Goal: Task Accomplishment & Management: Complete application form

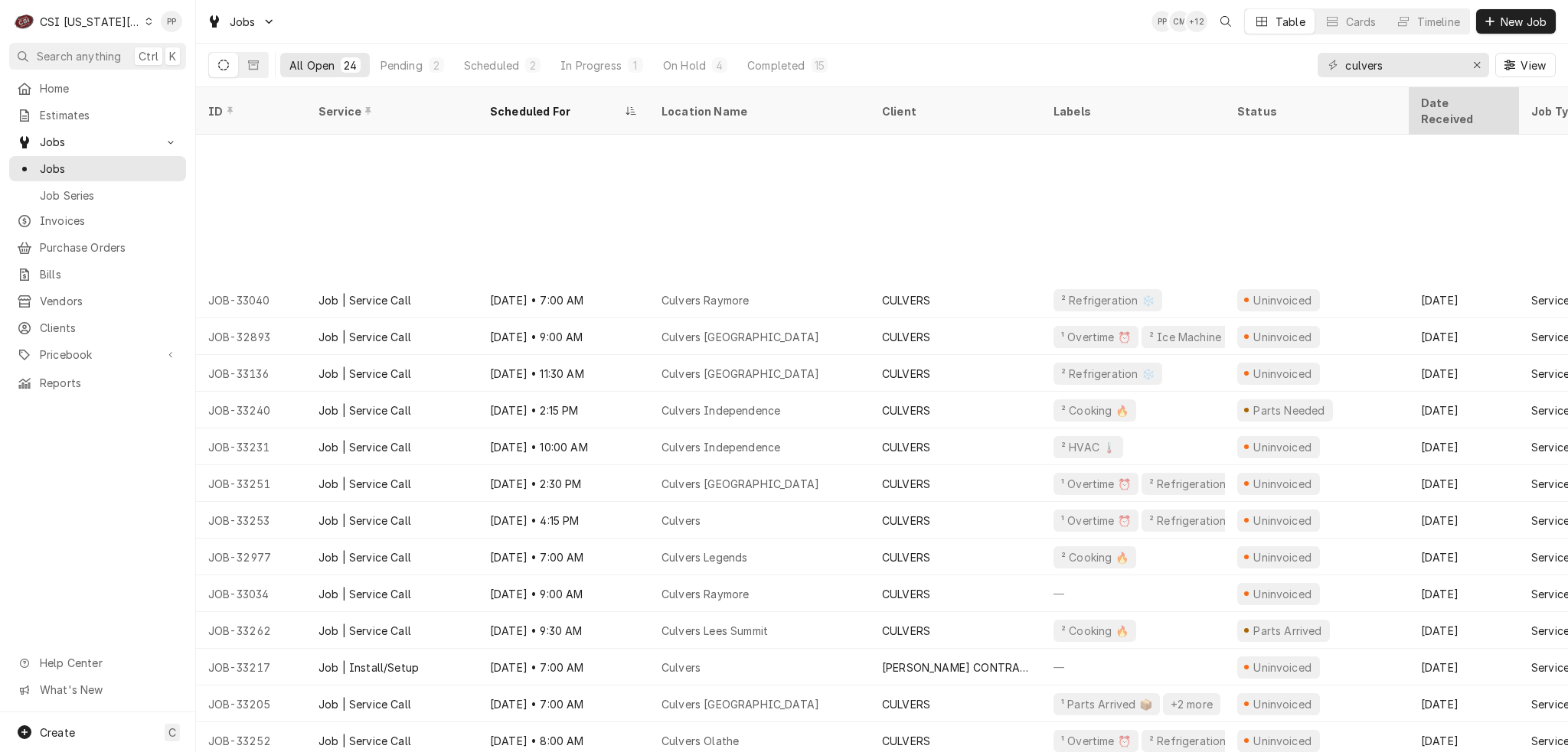
scroll to position [184, 0]
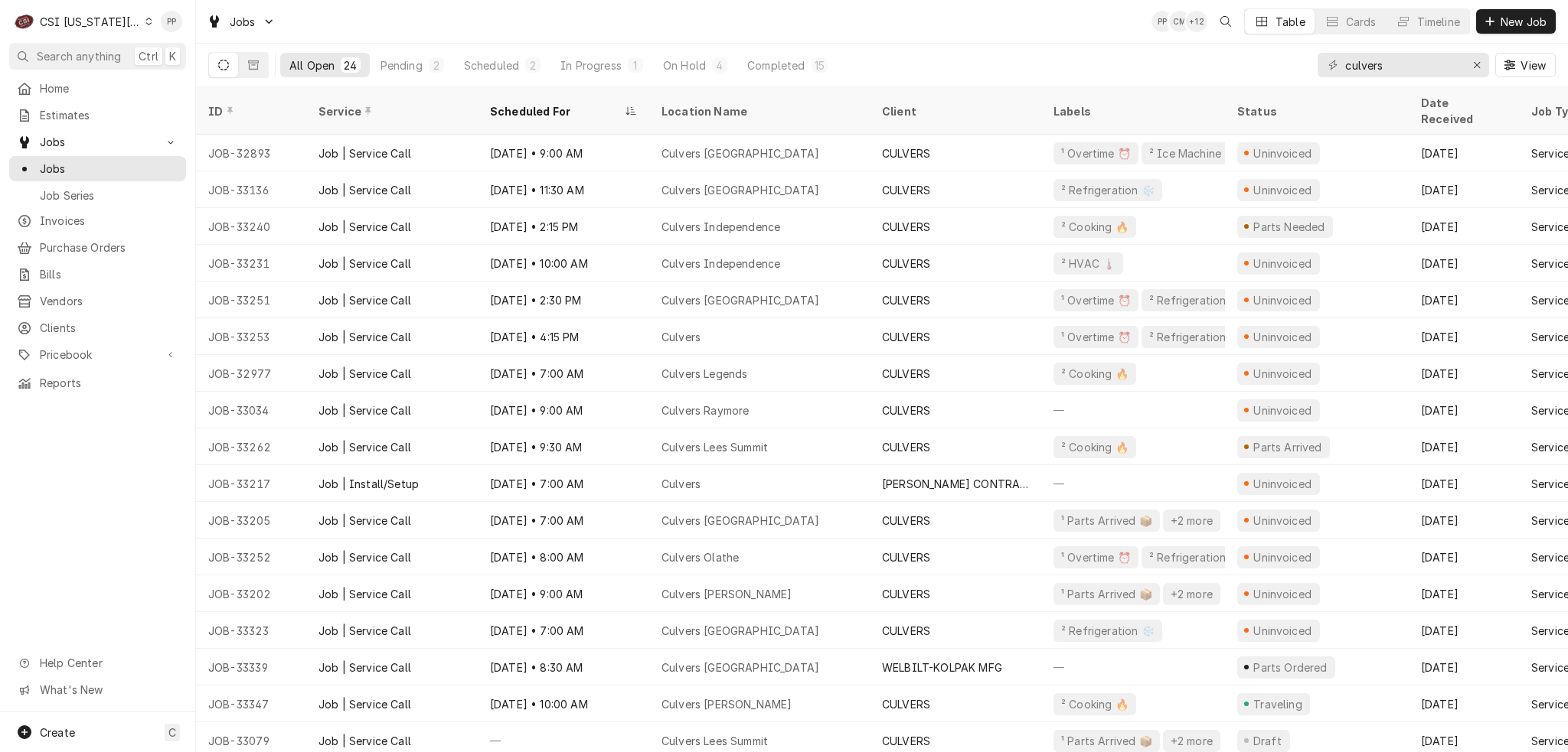
drag, startPoint x: 1409, startPoint y: 81, endPoint x: 1308, endPoint y: 69, distance: 101.7
click at [1307, 69] on div "All Open 24 Pending 2 Scheduled 2 In Progress 1 On Hold 4 Completed 15 culvers …" at bounding box center [882, 64] width 1348 height 42
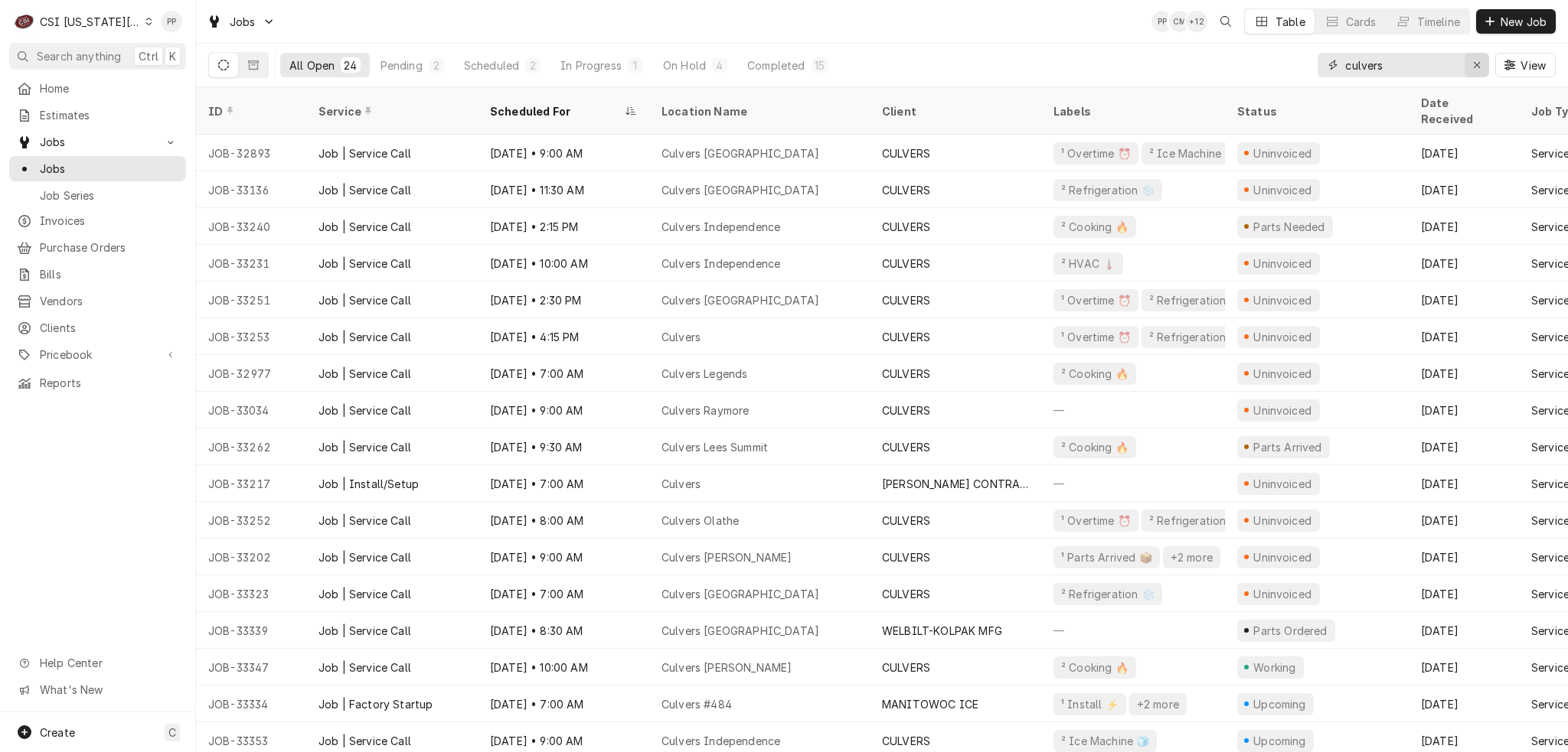
click at [1473, 60] on icon "Erase input" at bounding box center [1477, 64] width 9 height 11
click at [1467, 60] on input "Dynamic Content Wrapper" at bounding box center [1418, 64] width 144 height 25
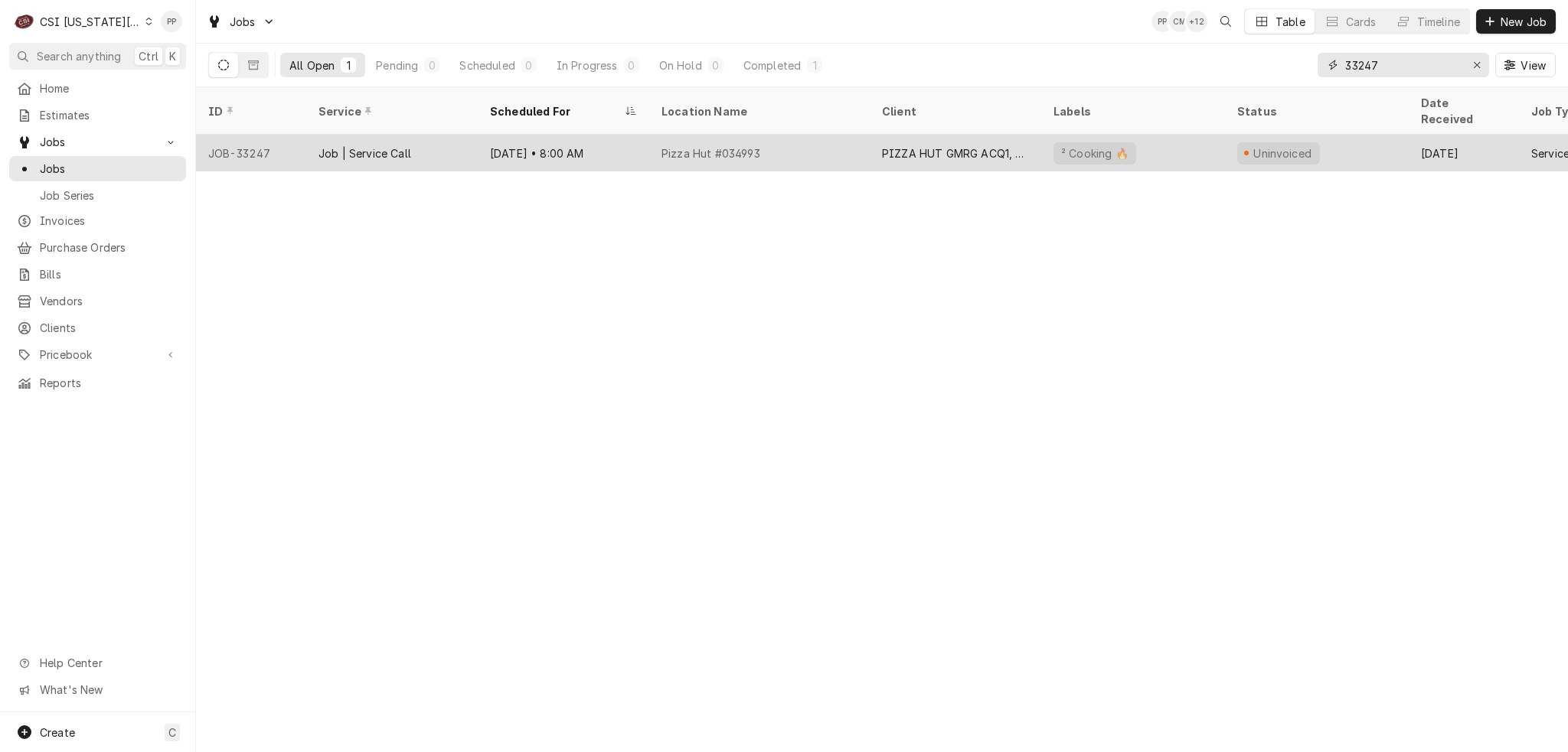
type input "33247"
click at [423, 138] on div "Job | Service Call" at bounding box center [392, 152] width 171 height 37
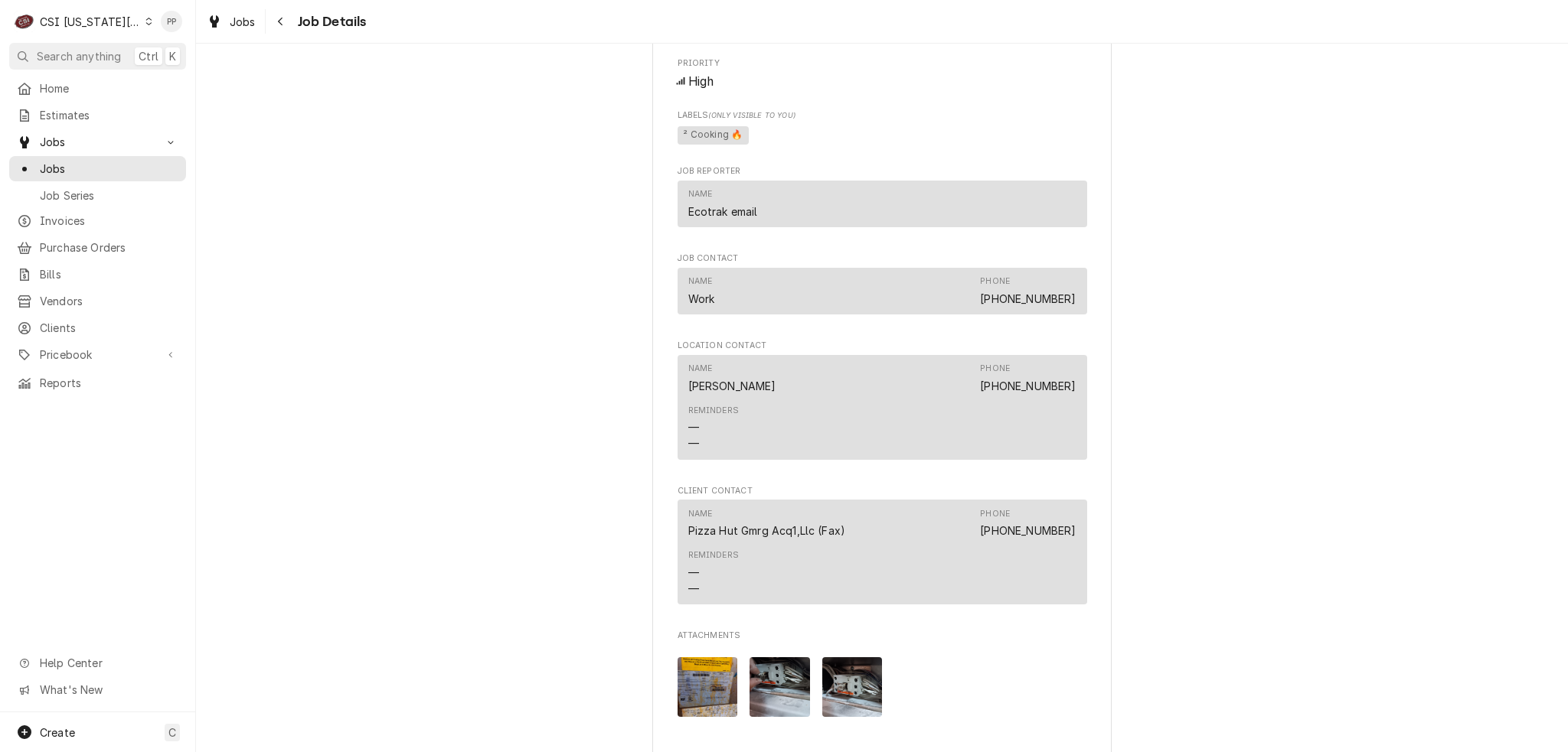
scroll to position [1071, 0]
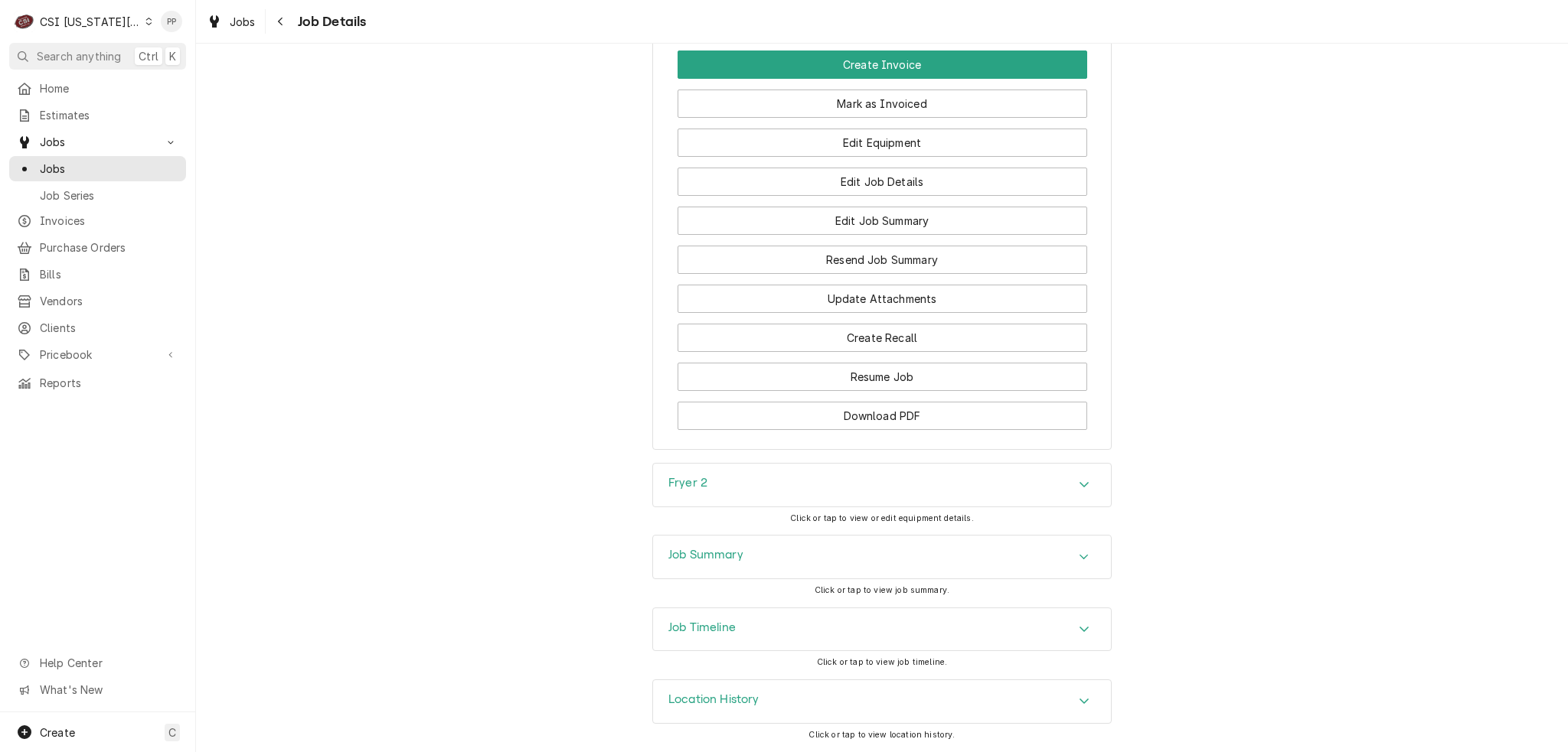
click at [803, 490] on div "Fryer 2" at bounding box center [882, 484] width 458 height 42
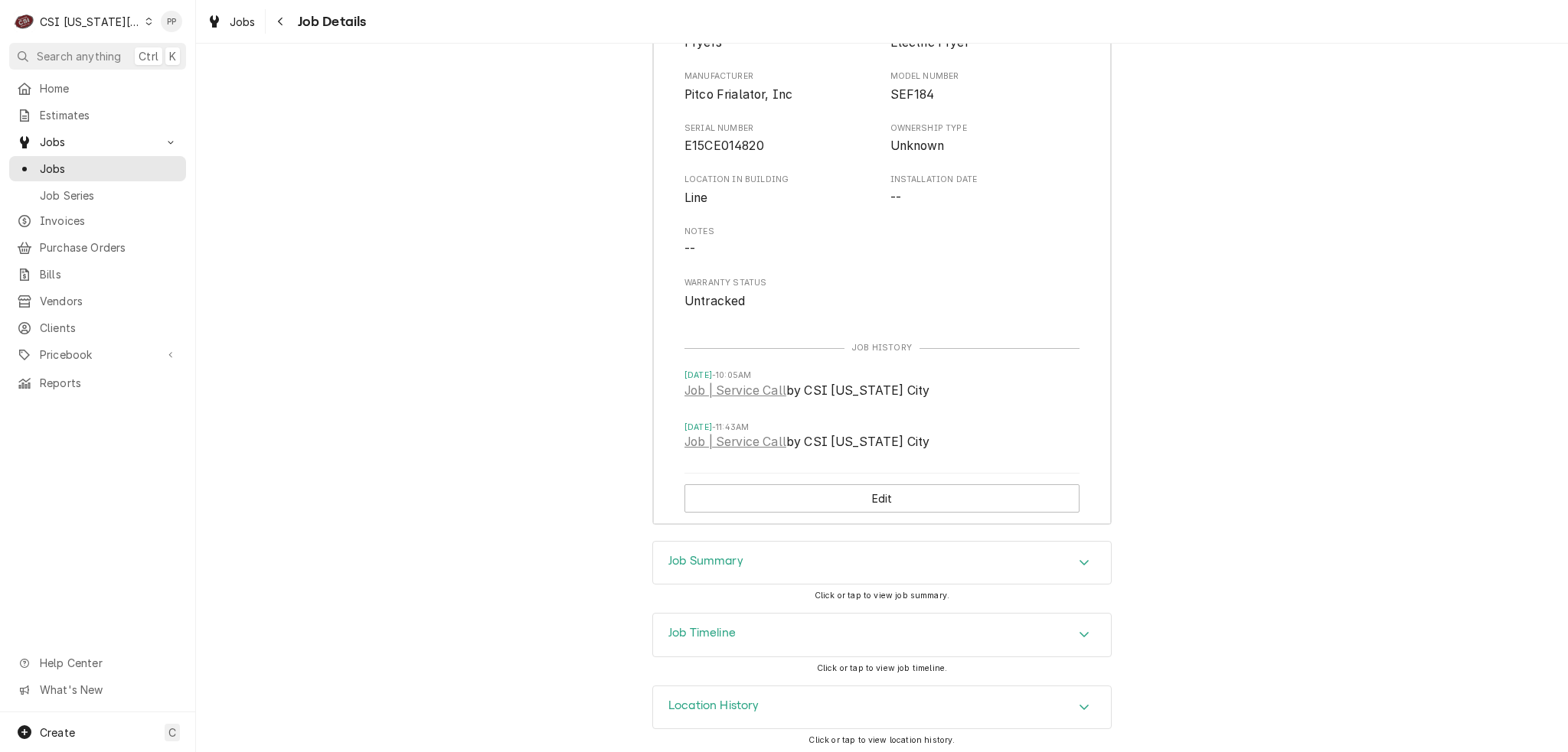
scroll to position [2533, 0]
click at [836, 561] on div "Job Summary" at bounding box center [882, 557] width 458 height 42
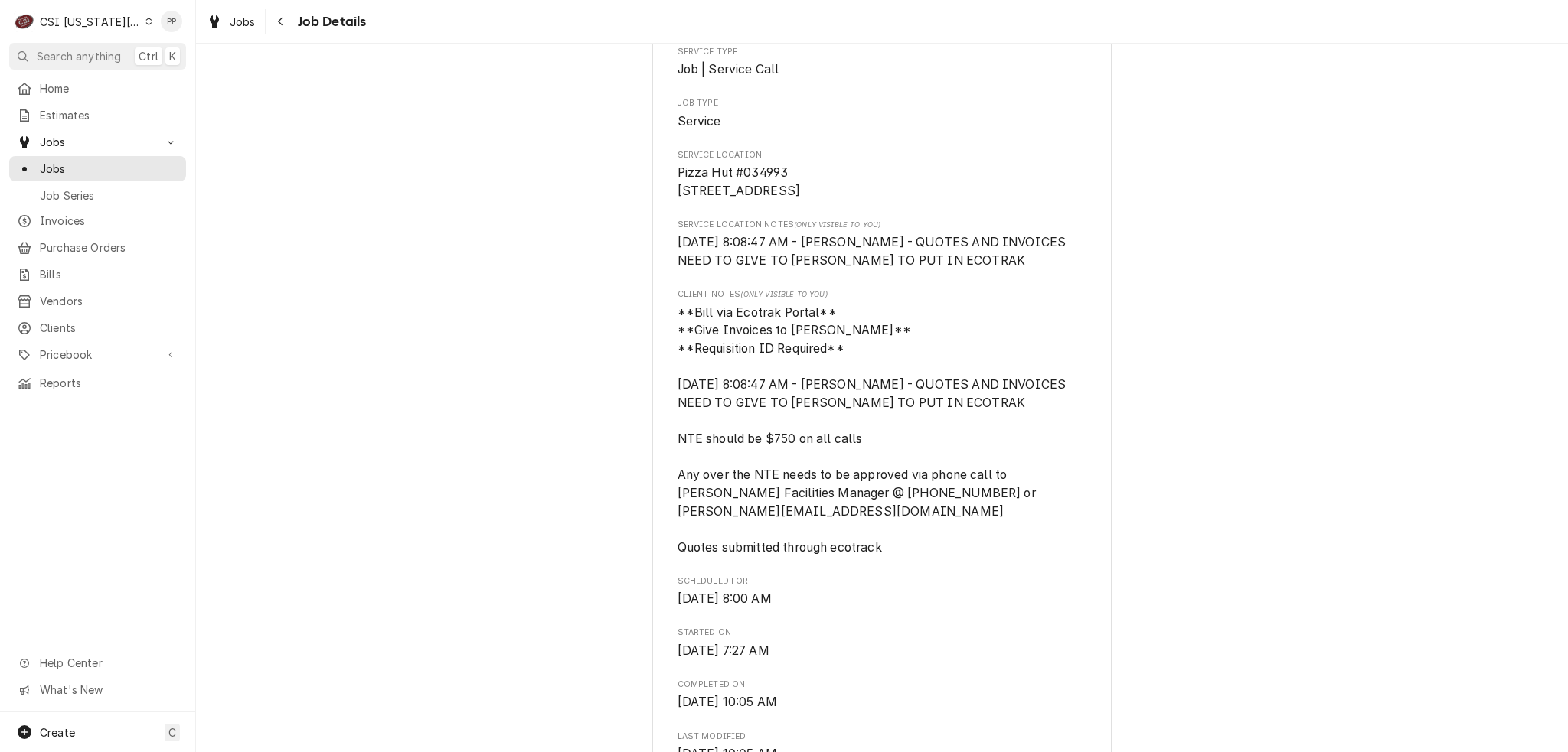
scroll to position [86, 0]
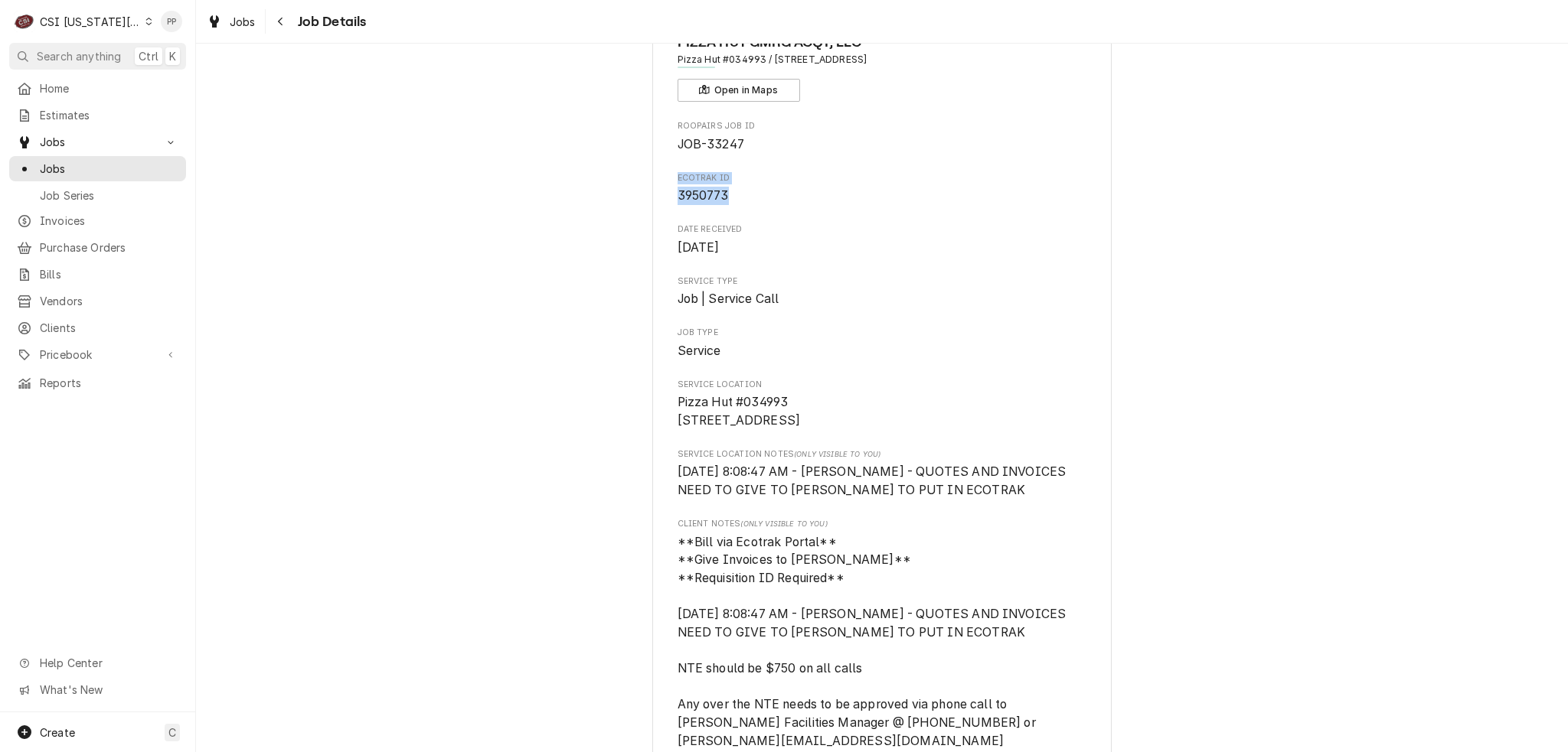
drag, startPoint x: 698, startPoint y: 182, endPoint x: 653, endPoint y: 171, distance: 46.3
drag, startPoint x: 667, startPoint y: 177, endPoint x: 715, endPoint y: 186, distance: 48.8
click at [712, 185] on div "Ecotrak ID 3950773" at bounding box center [882, 188] width 409 height 33
copy div "Ecotrak ID 3950773"
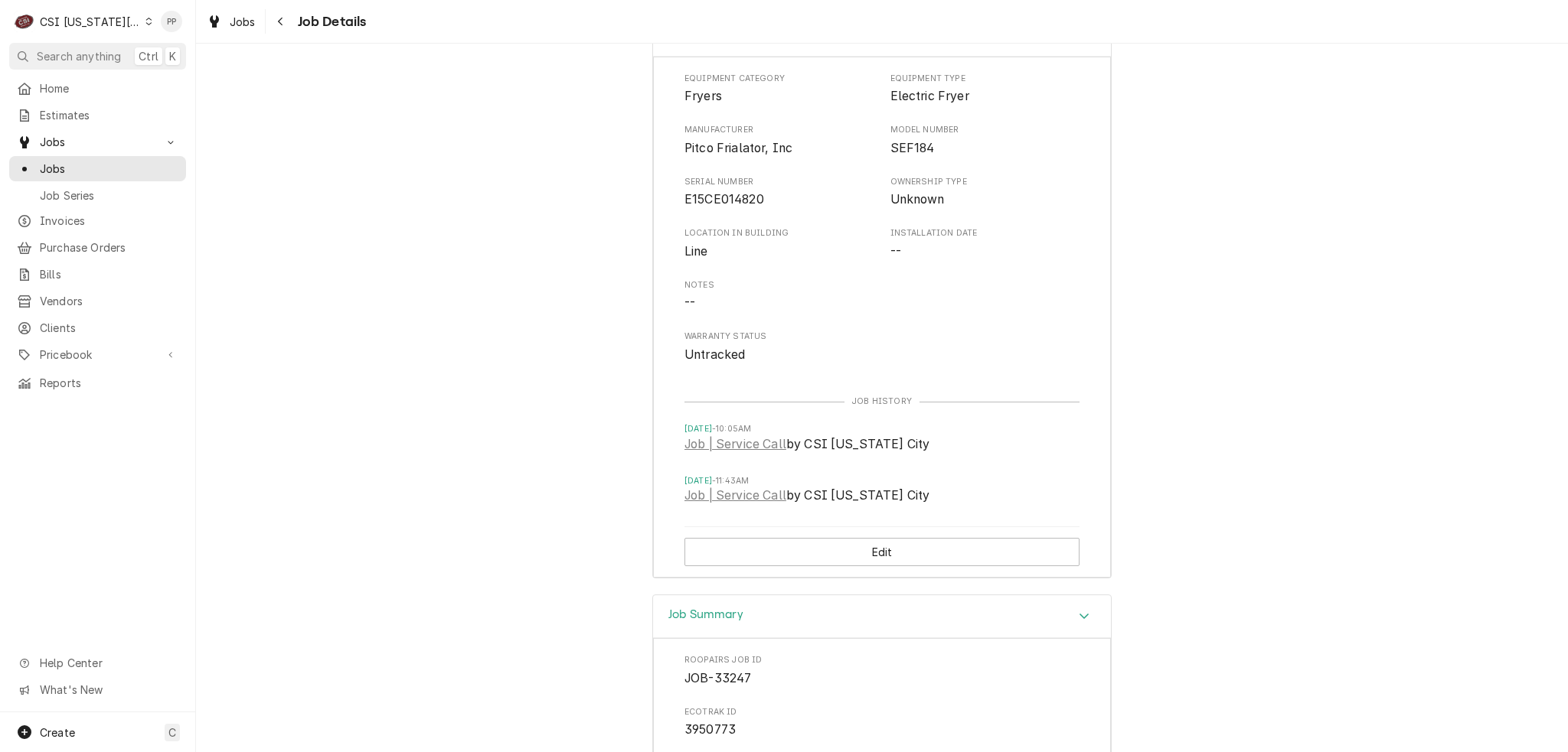
scroll to position [2449, 0]
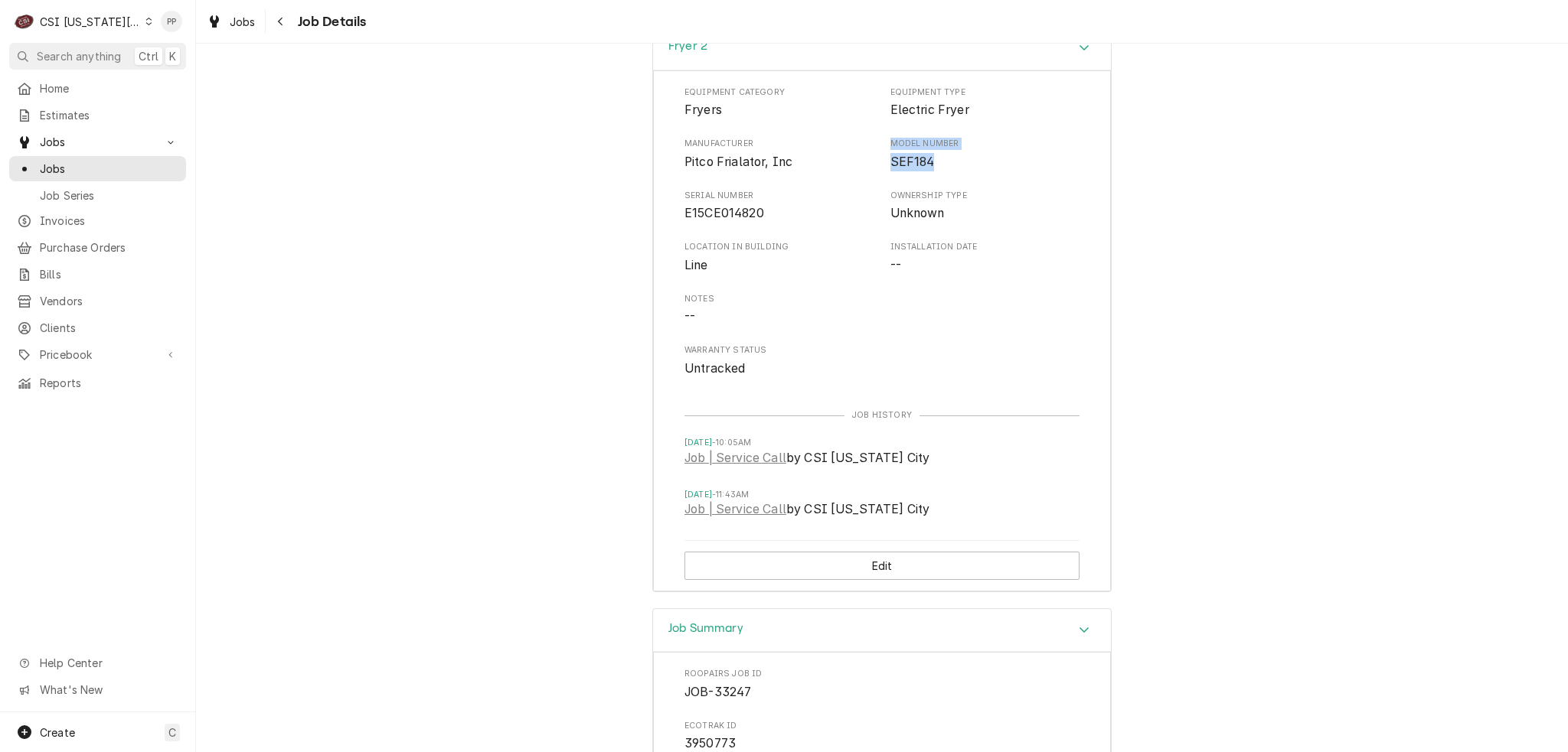
drag, startPoint x: 876, startPoint y: 172, endPoint x: 910, endPoint y: 179, distance: 34.7
click at [949, 171] on div "Manufacturer Pitco Frialator, Inc Model Number SEF184" at bounding box center [882, 153] width 395 height 33
click at [928, 171] on span "SEF184" at bounding box center [986, 162] width 190 height 19
drag, startPoint x: 928, startPoint y: 178, endPoint x: 894, endPoint y: 178, distance: 34.0
click at [894, 171] on span "SEF184" at bounding box center [986, 162] width 190 height 19
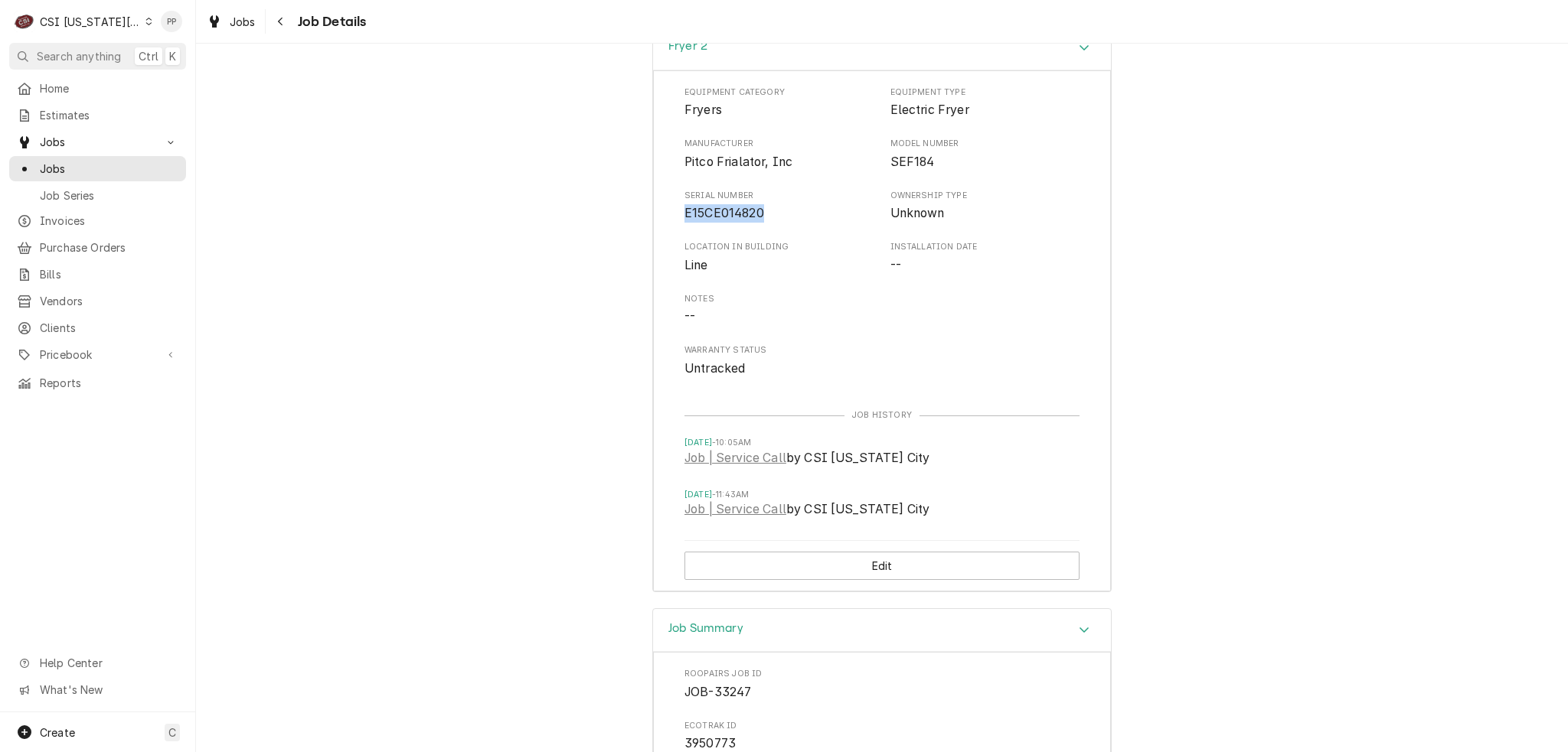
drag, startPoint x: 766, startPoint y: 229, endPoint x: 673, endPoint y: 231, distance: 93.0
click at [664, 226] on div "Equipment Category Fryers Equipment Type Electric Fryer Manufacturer Pitco Fria…" at bounding box center [882, 330] width 458 height 521
copy span "E15CE014820"
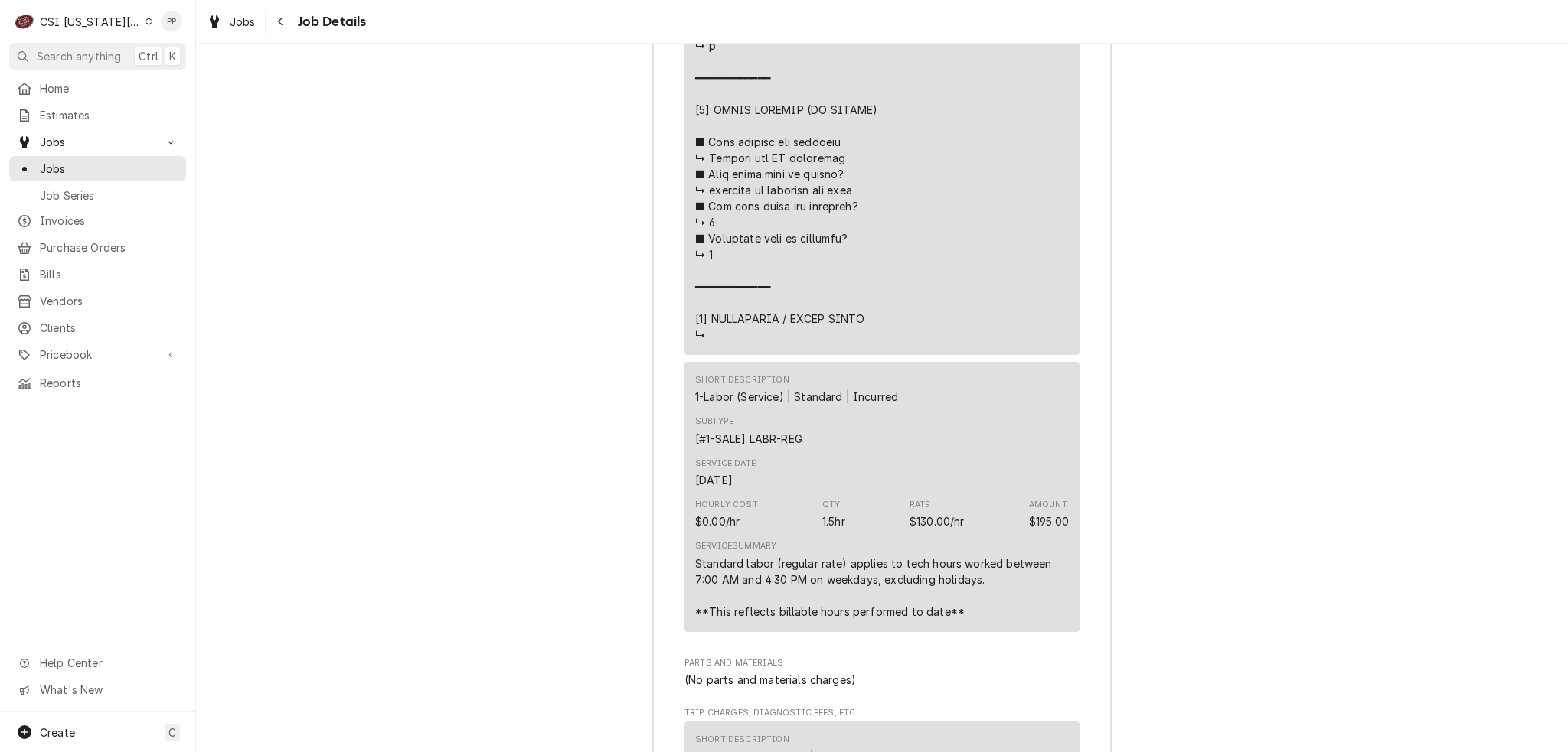
scroll to position [4285, 0]
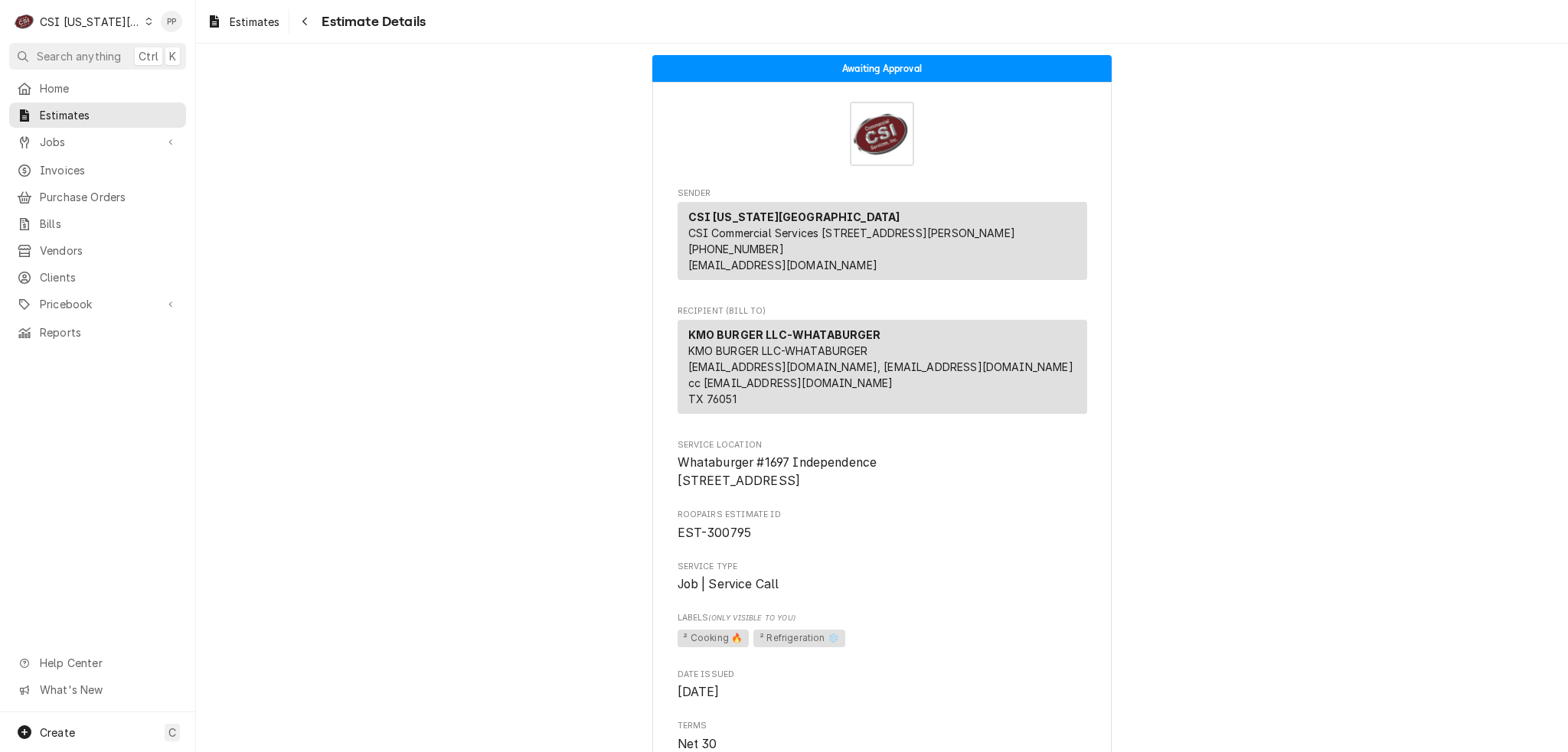
click at [266, 22] on span "Estimates" at bounding box center [254, 22] width 49 height 16
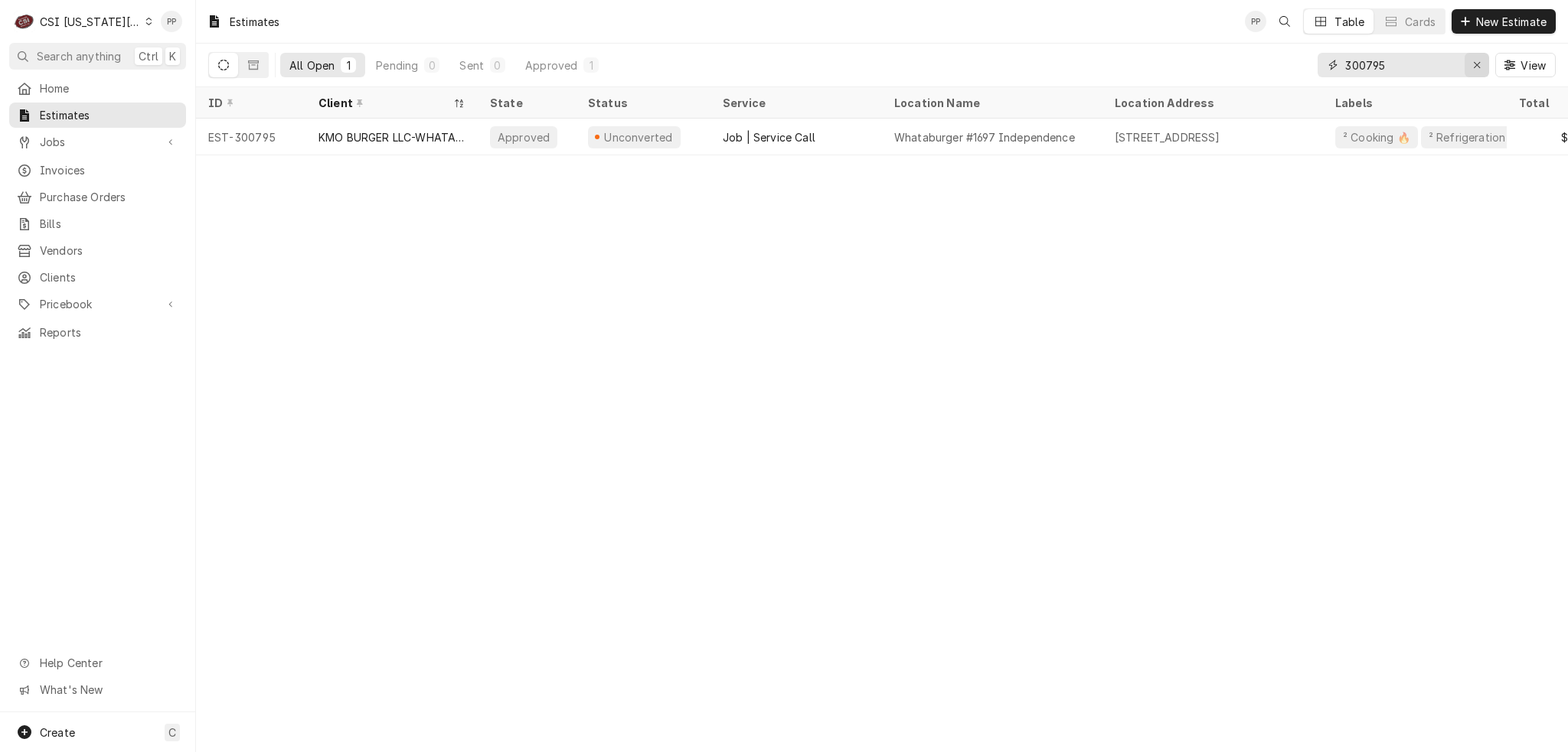
click at [1473, 62] on icon "Erase input" at bounding box center [1477, 64] width 9 height 11
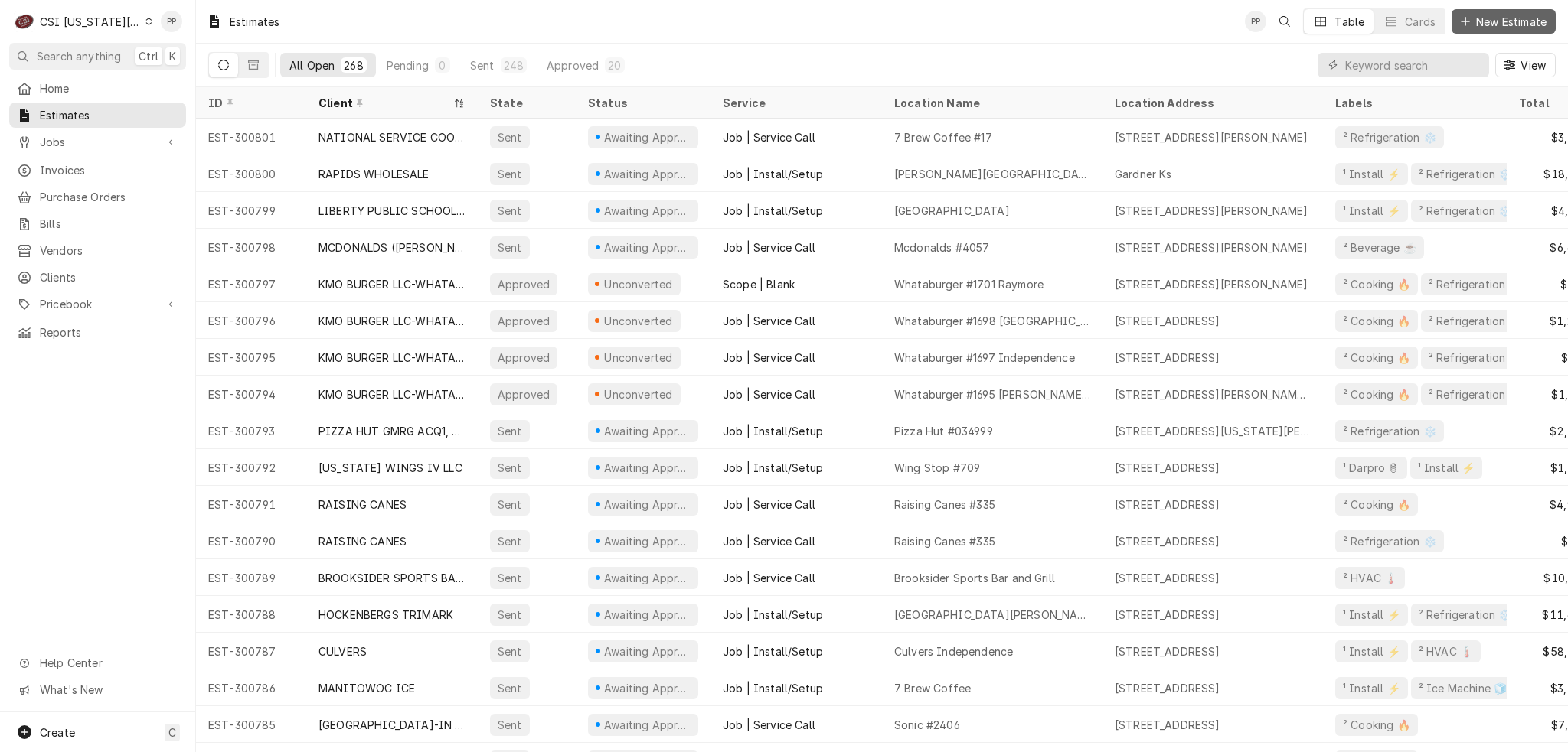
click at [1504, 23] on span "New Estimate" at bounding box center [1511, 22] width 76 height 16
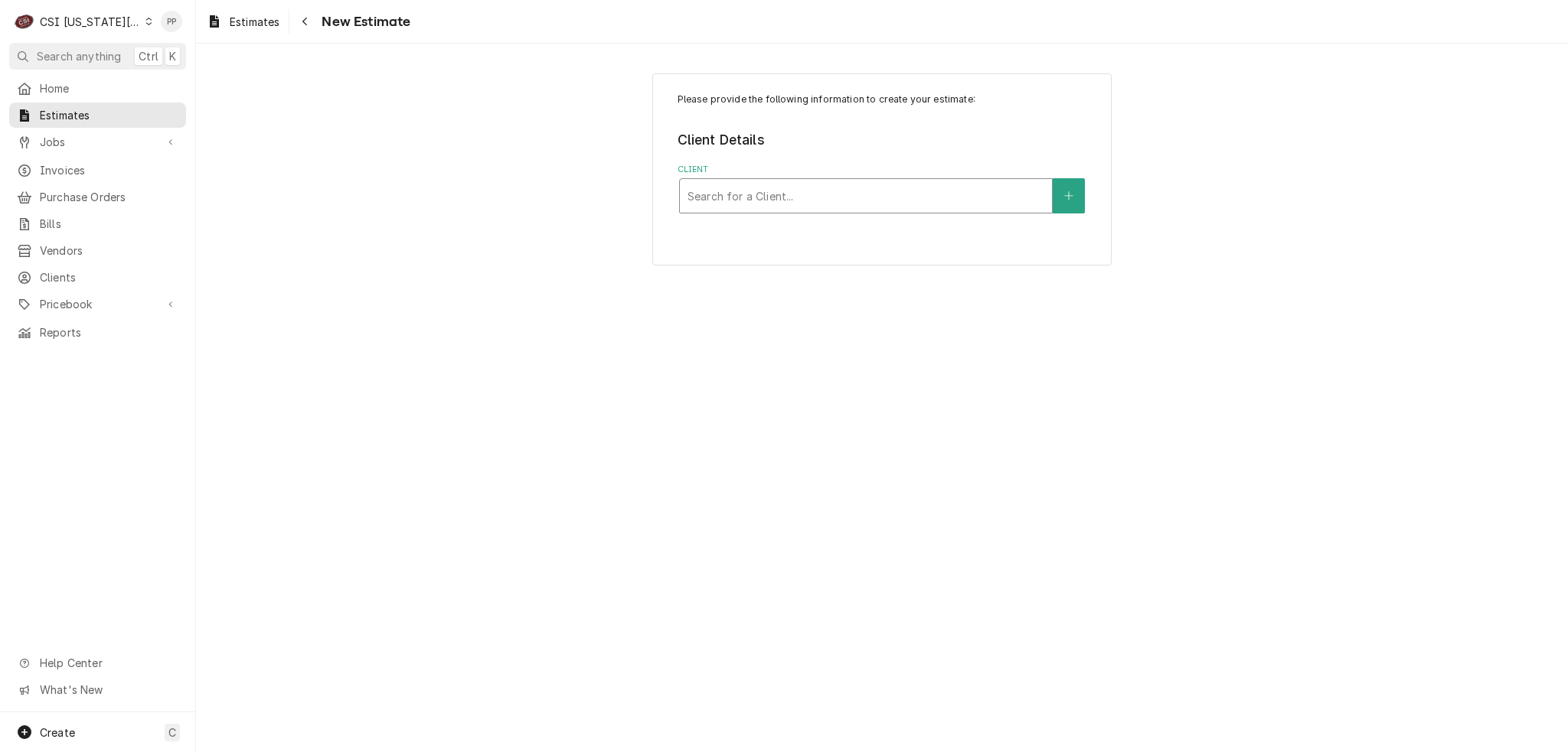
click at [781, 193] on div "Client" at bounding box center [865, 196] width 357 height 28
type input "pizza hut gmrg"
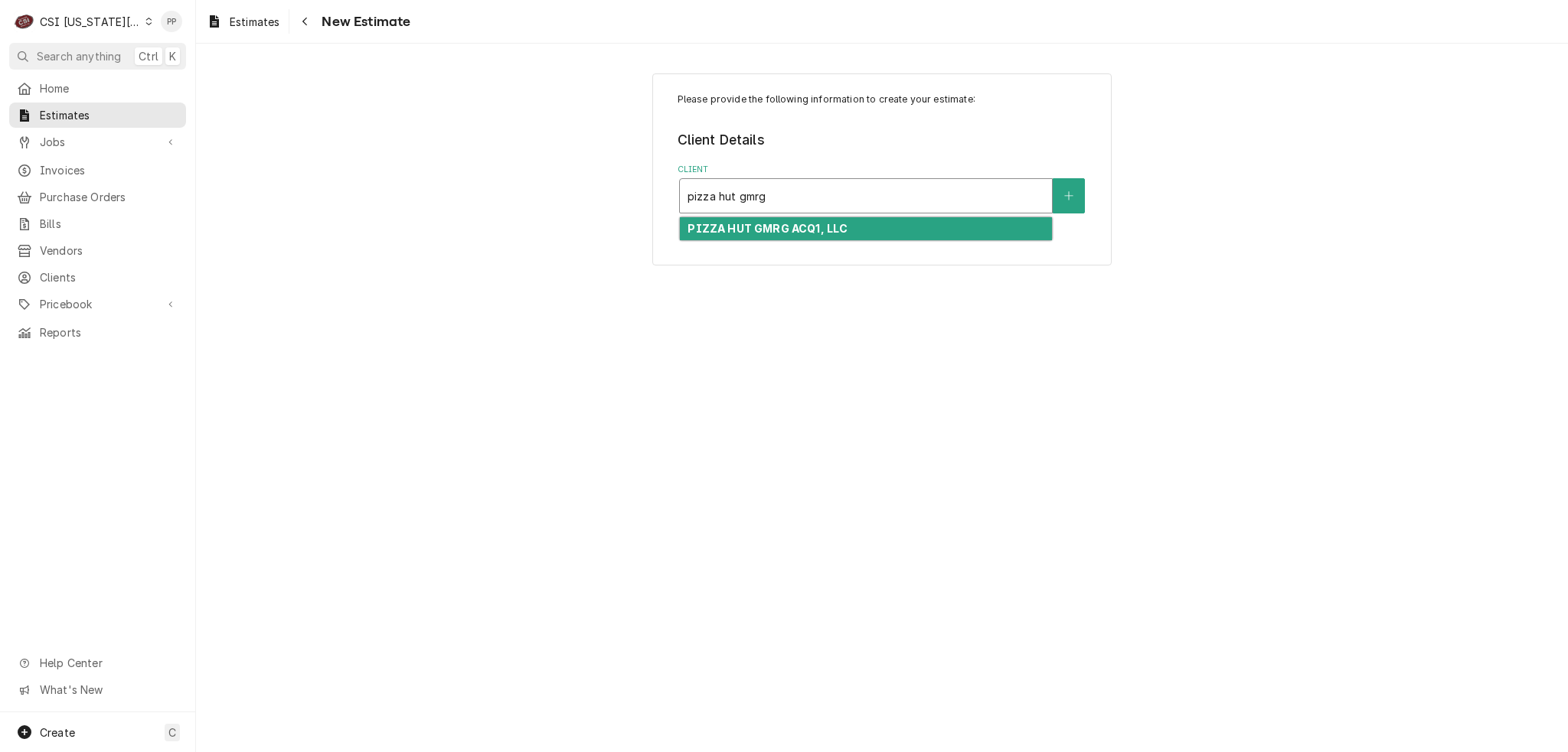
click at [789, 228] on strong "PIZZA HUT GMRG ACQ1, LLC" at bounding box center [767, 228] width 160 height 13
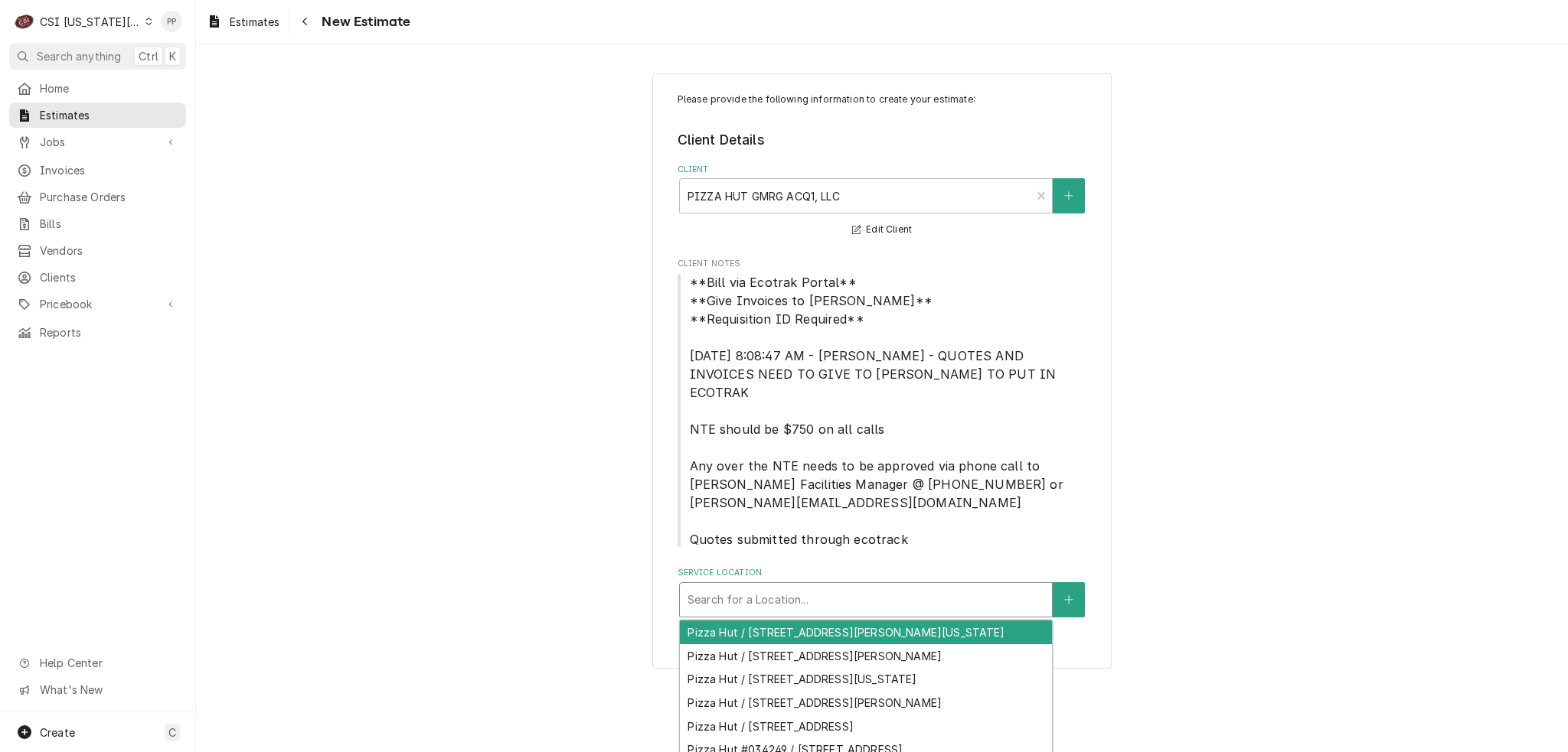
click at [803, 586] on div "Service Location" at bounding box center [865, 600] width 357 height 28
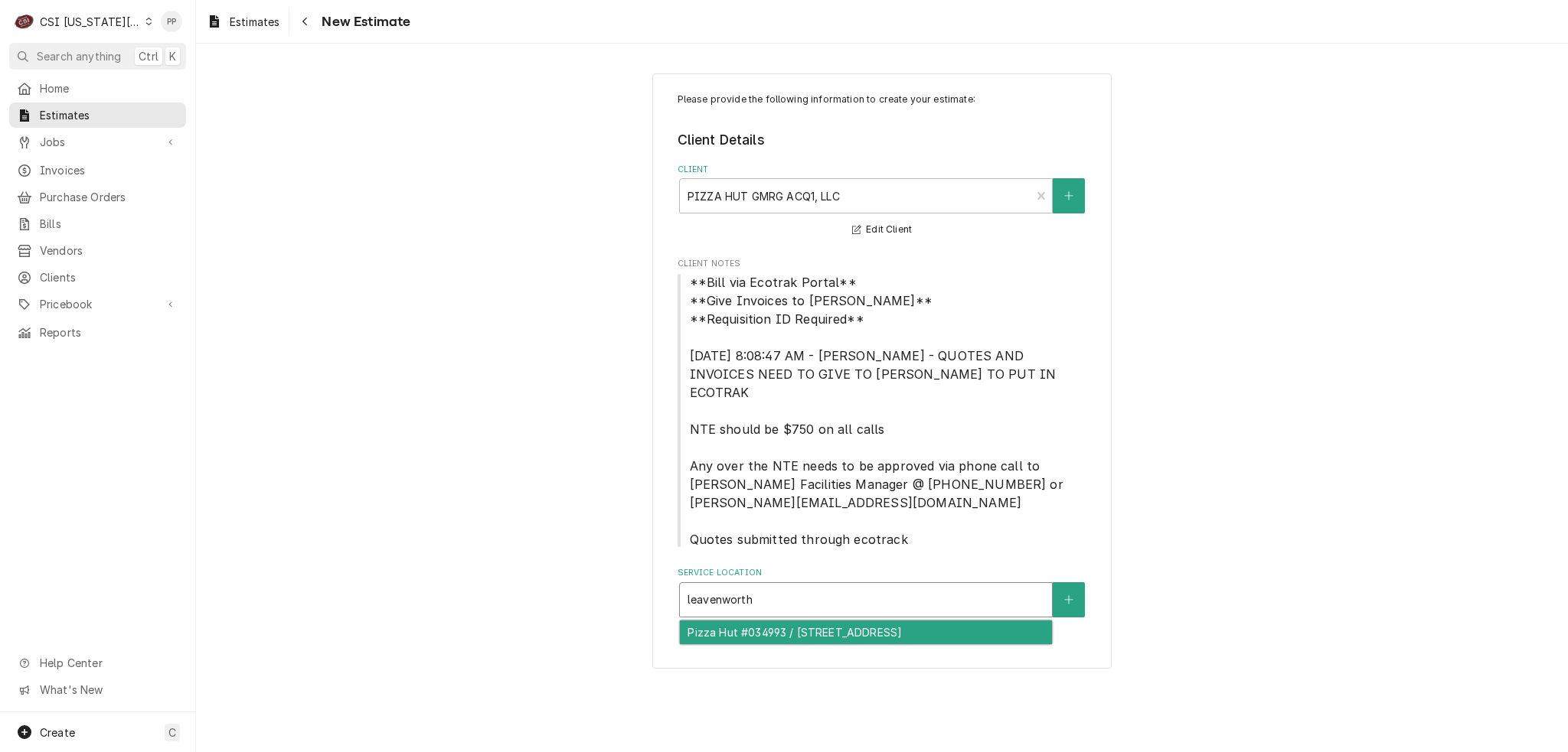
type input "leavenworth"
click at [778, 626] on div "Please provide the following information to create your estimate: Client Detail…" at bounding box center [882, 371] width 460 height 596
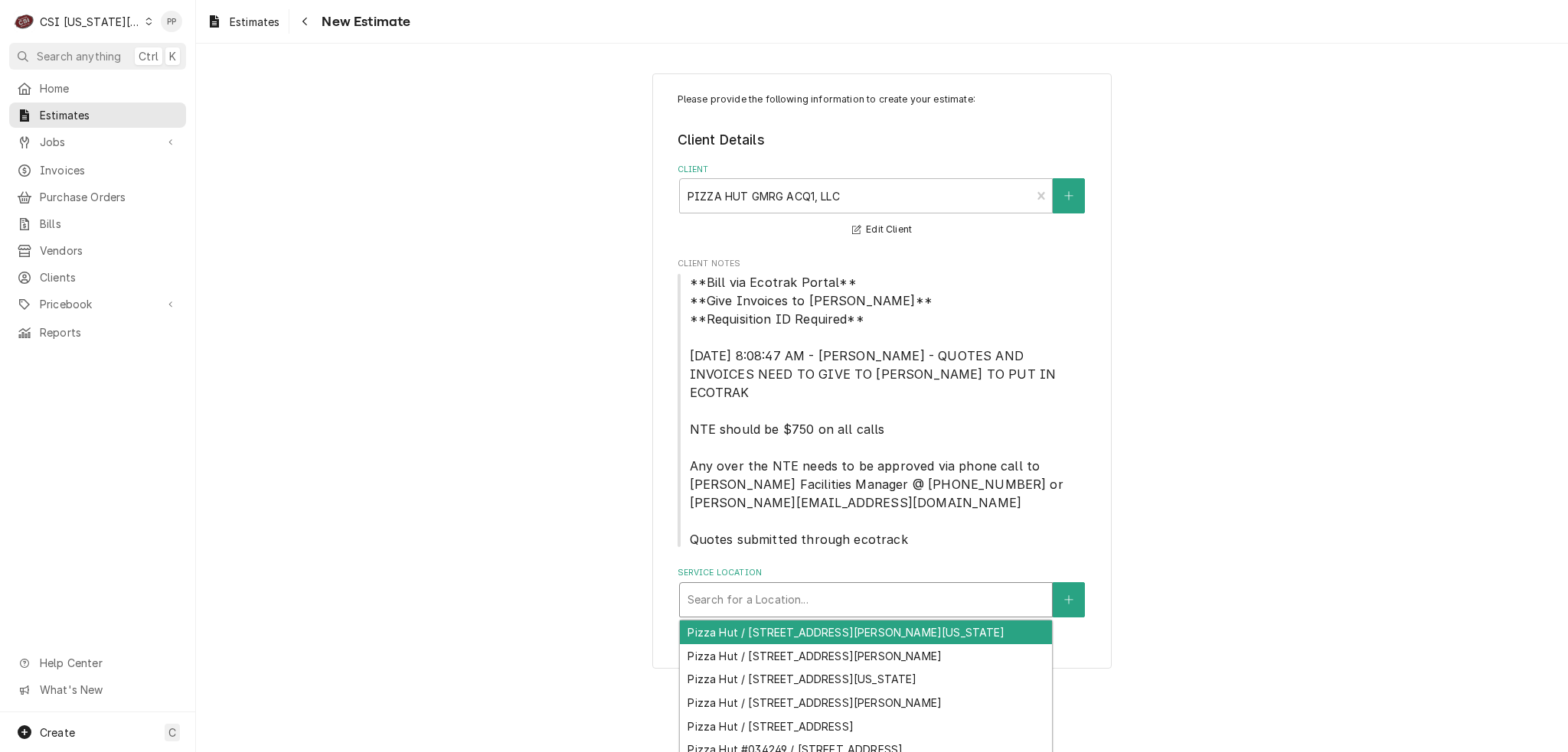
click at [768, 586] on div "Service Location" at bounding box center [865, 600] width 357 height 28
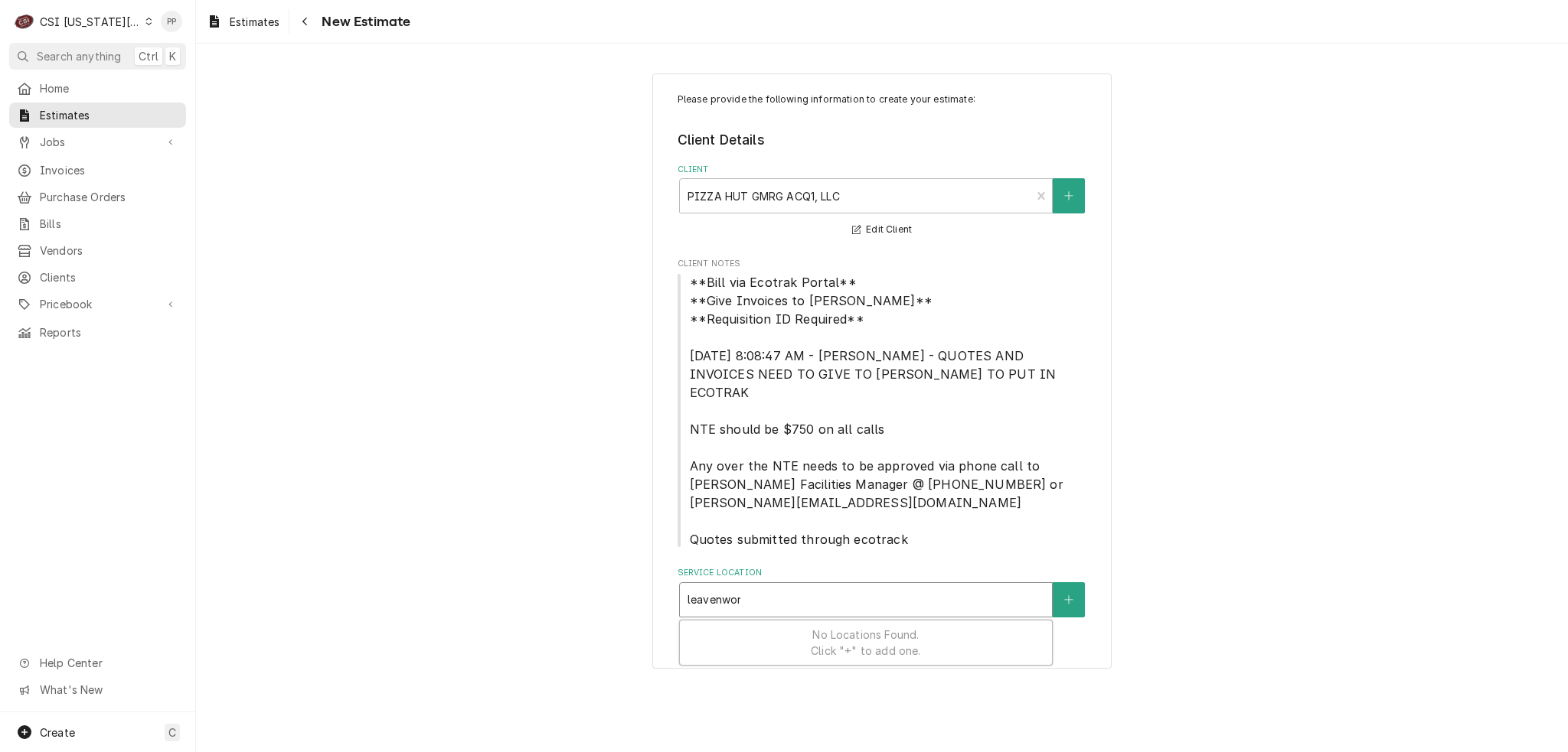
type input "leavenwort"
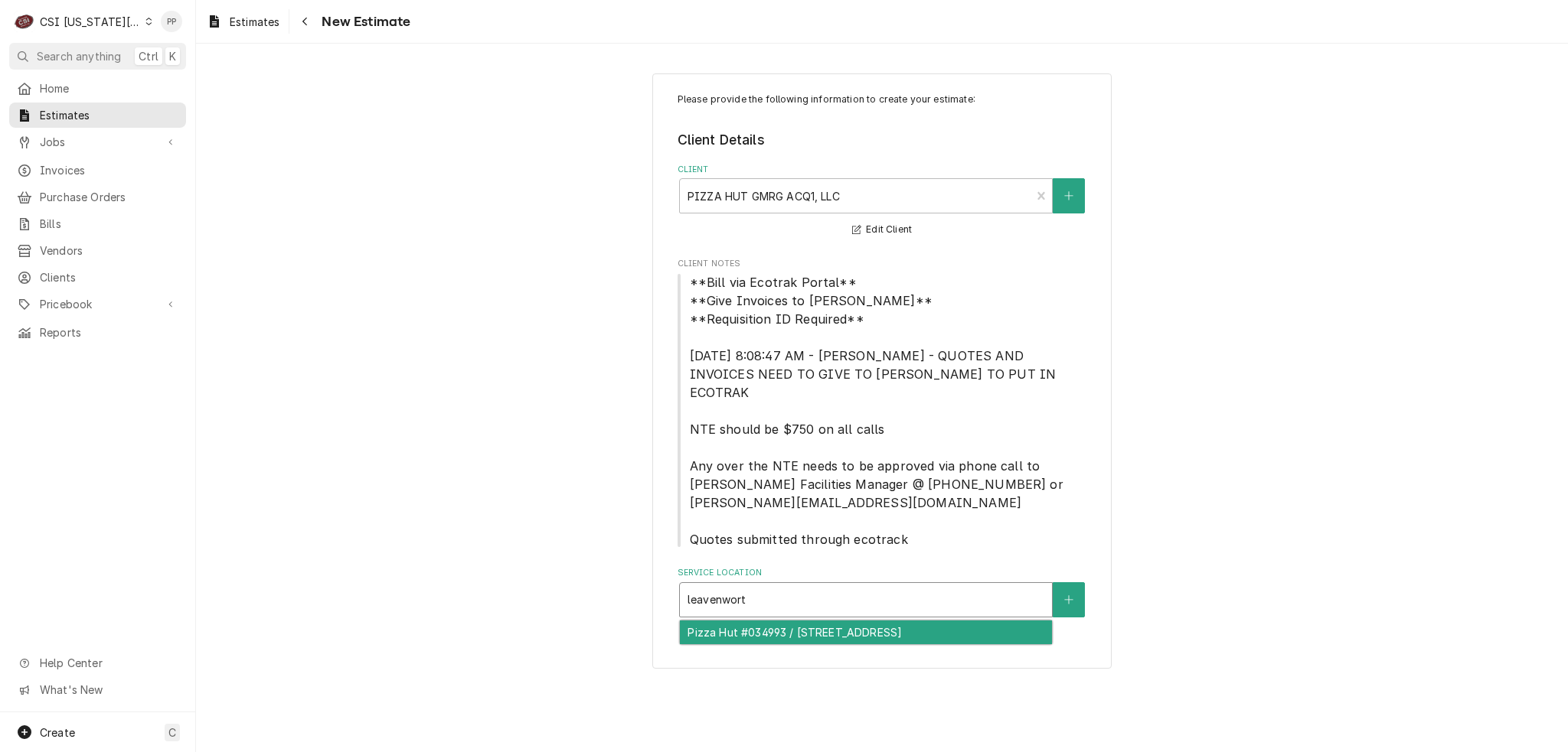
click at [767, 621] on div "Pizza Hut #034993 / [STREET_ADDRESS]" at bounding box center [866, 632] width 372 height 24
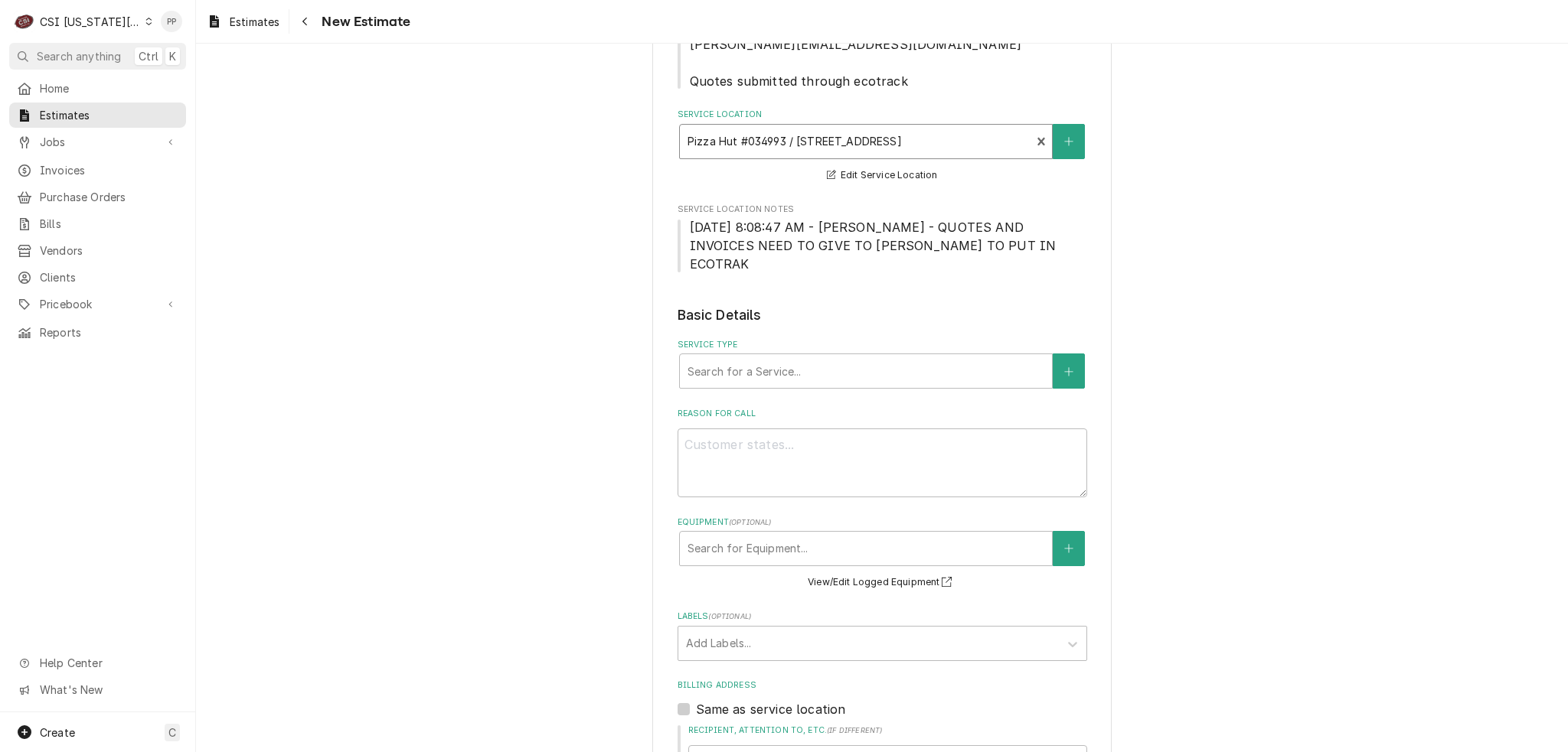
scroll to position [460, 0]
click at [796, 357] on div "Service Type" at bounding box center [865, 371] width 357 height 28
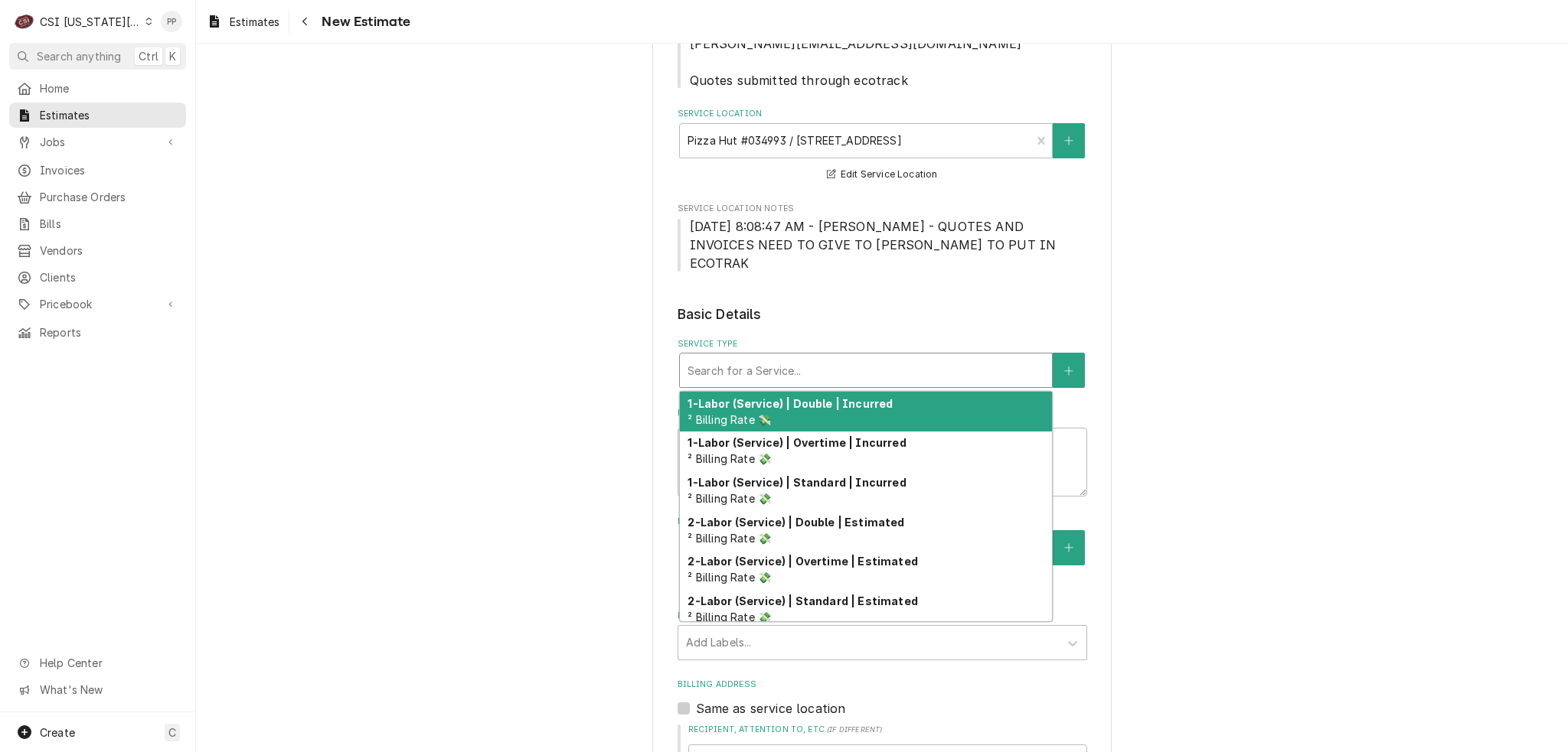
type textarea "x"
type input "sc"
type textarea "x"
type input "sco"
type textarea "x"
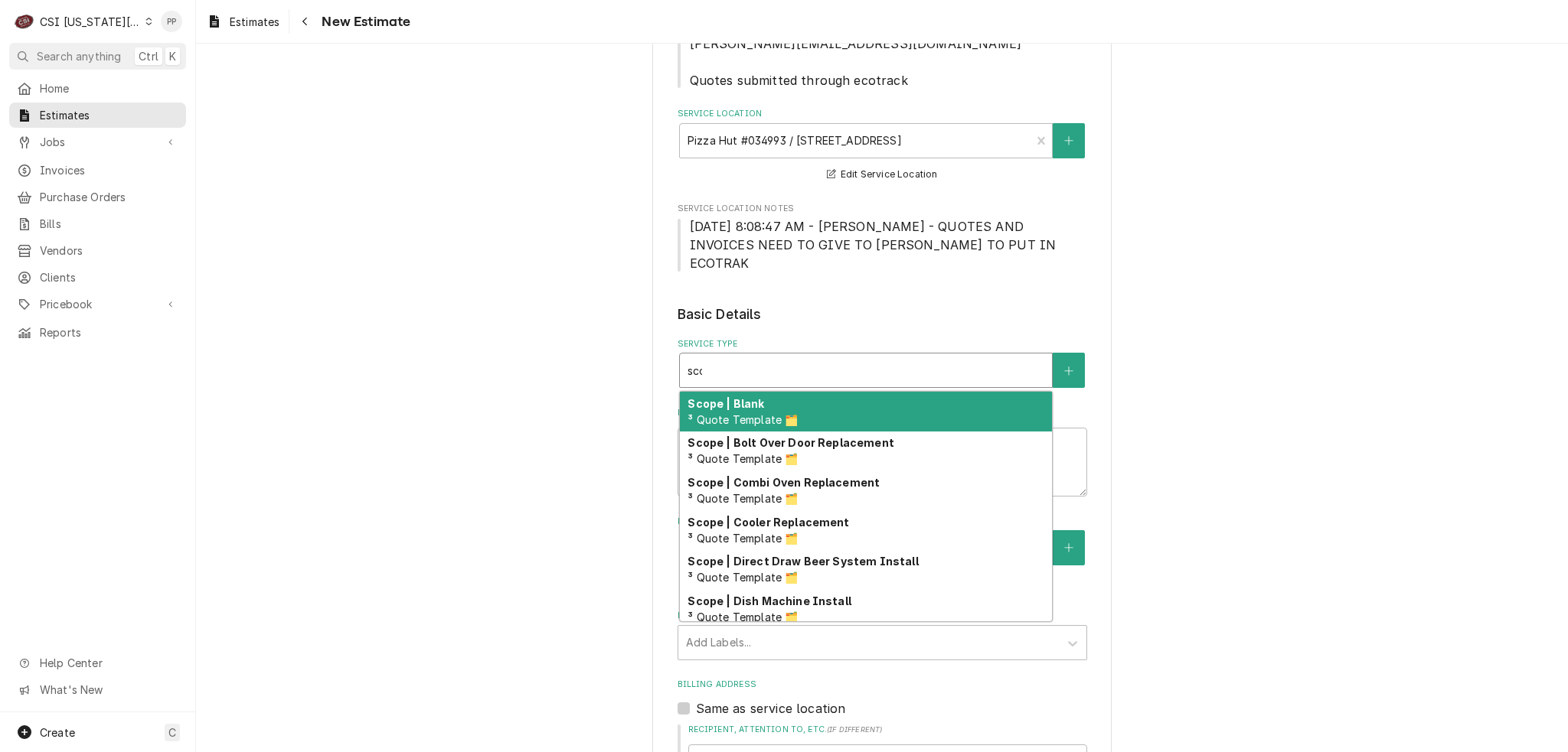
type input "scop"
type textarea "x"
type input "scope"
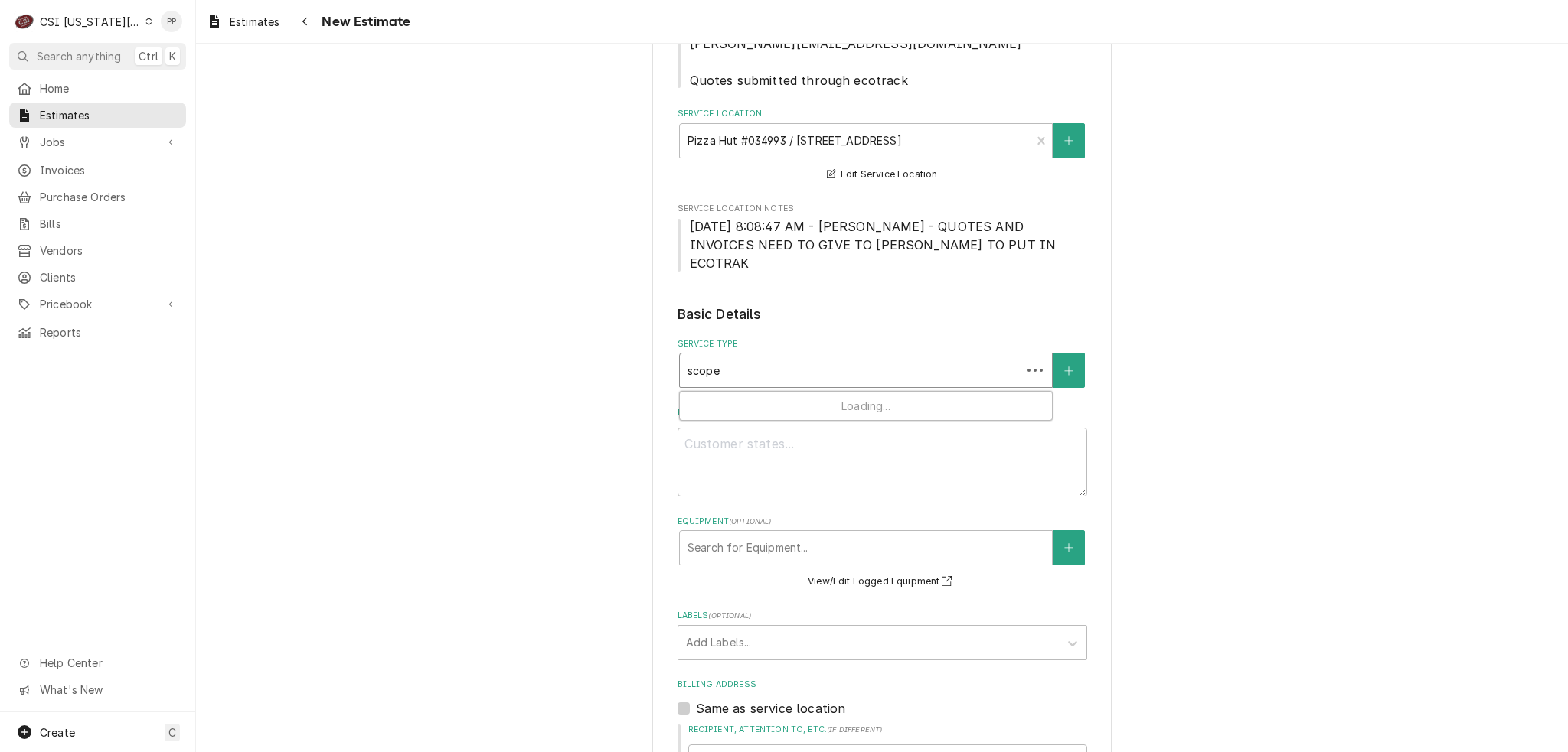
type textarea "x"
type input "scope"
type textarea "x"
type input "scope b"
type textarea "x"
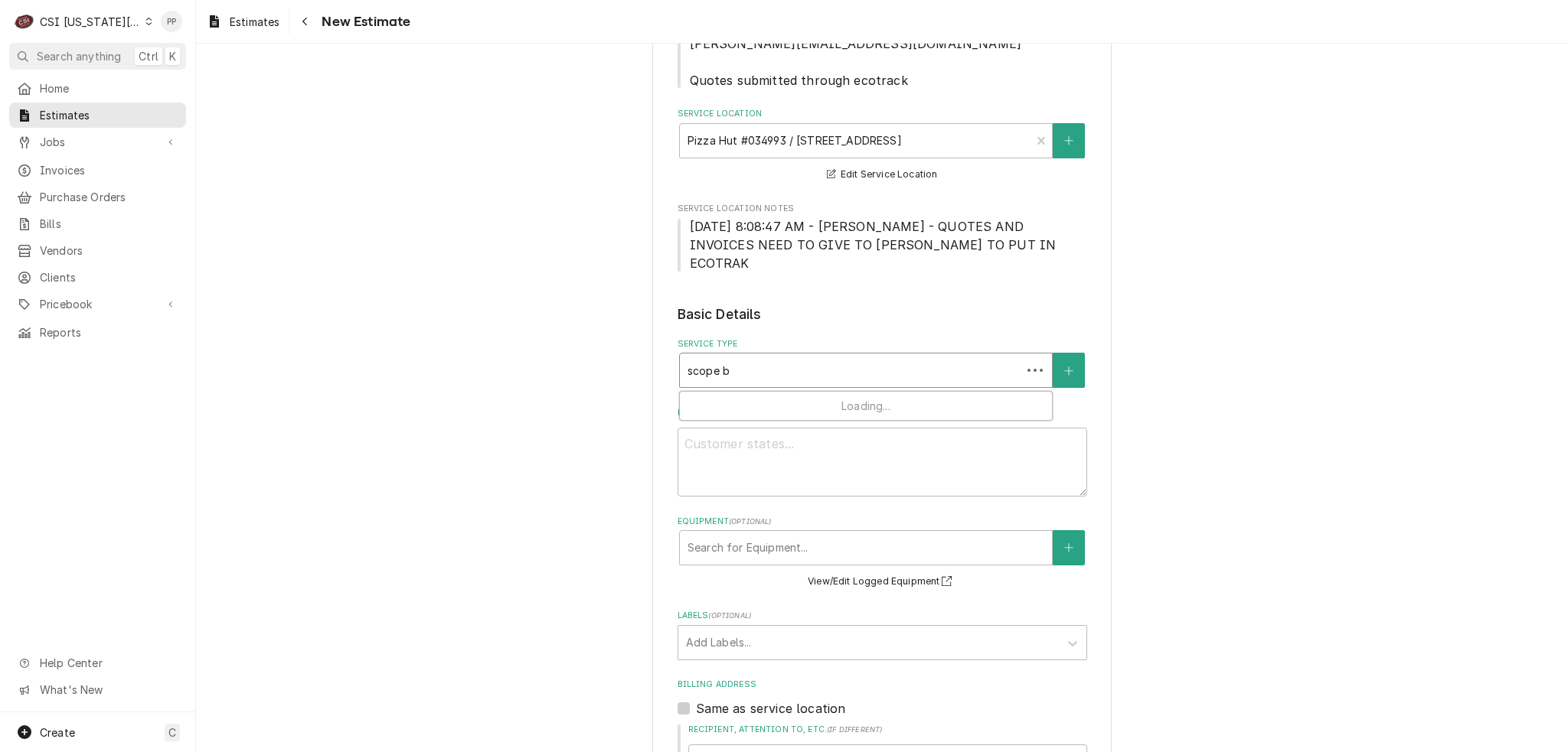
type input "scope bl"
type textarea "x"
type input "scope bla"
type textarea "x"
type input "scope [PERSON_NAME]"
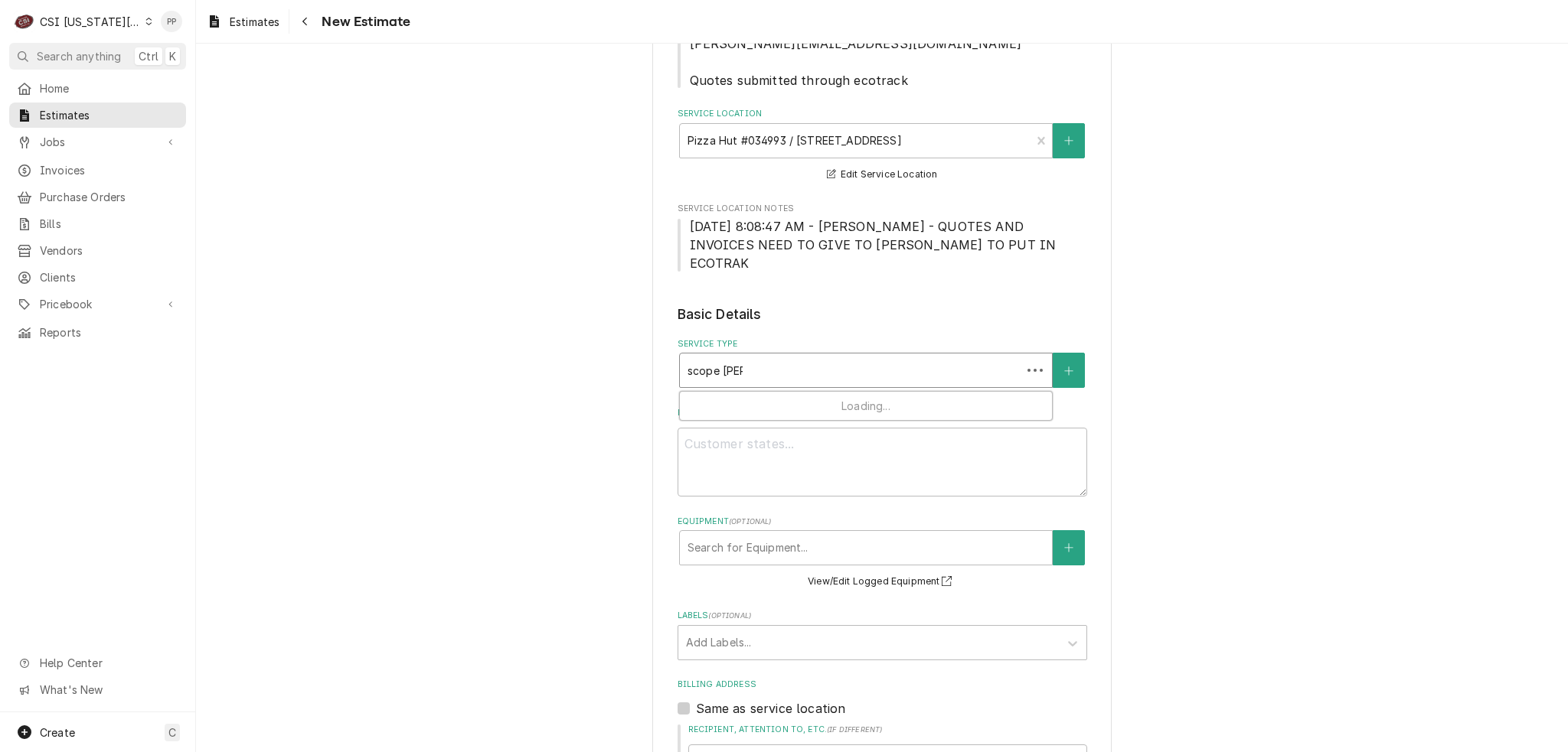
type textarea "x"
type input "scope blank"
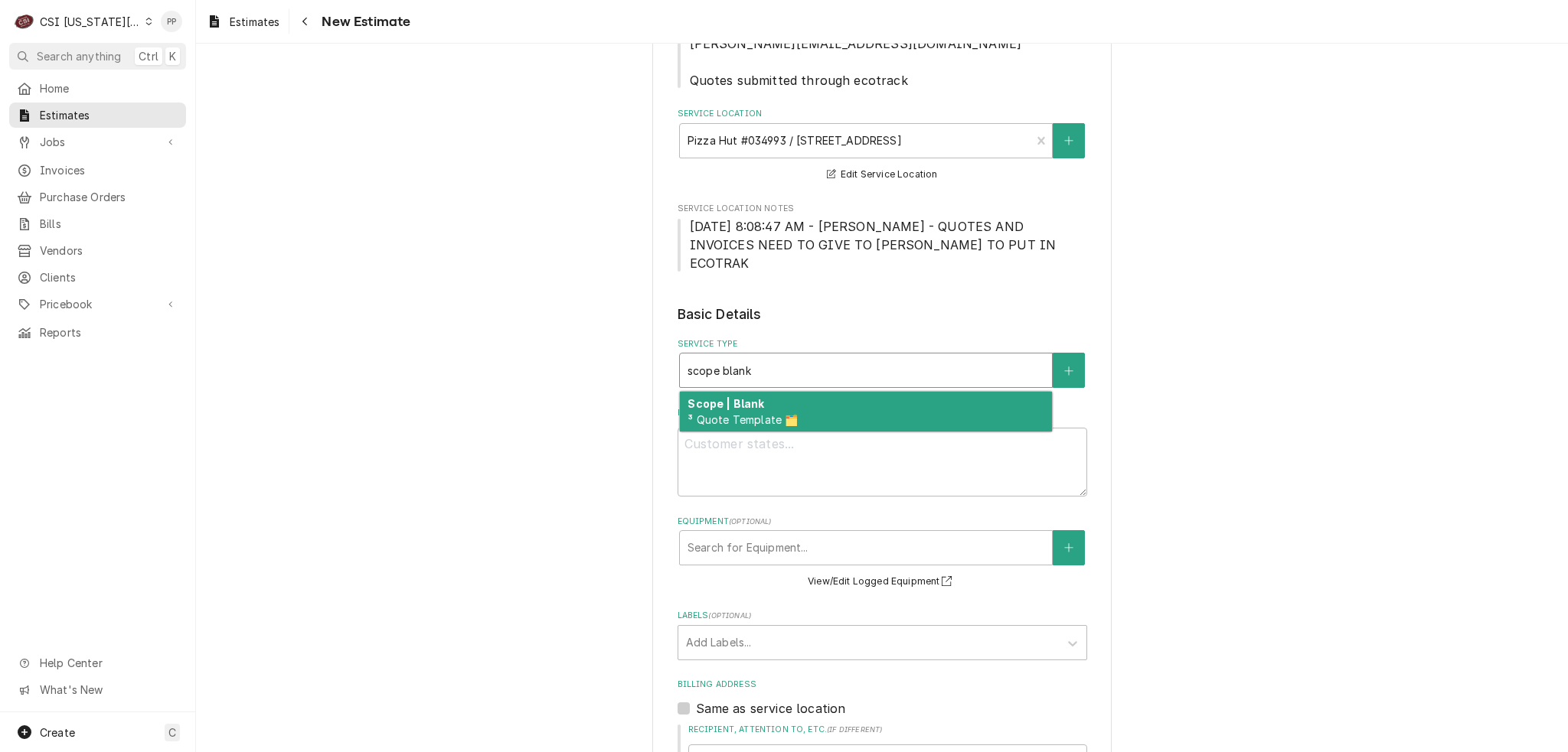
click at [786, 413] on span "³ Quote Template 🗂️" at bounding box center [742, 419] width 111 height 13
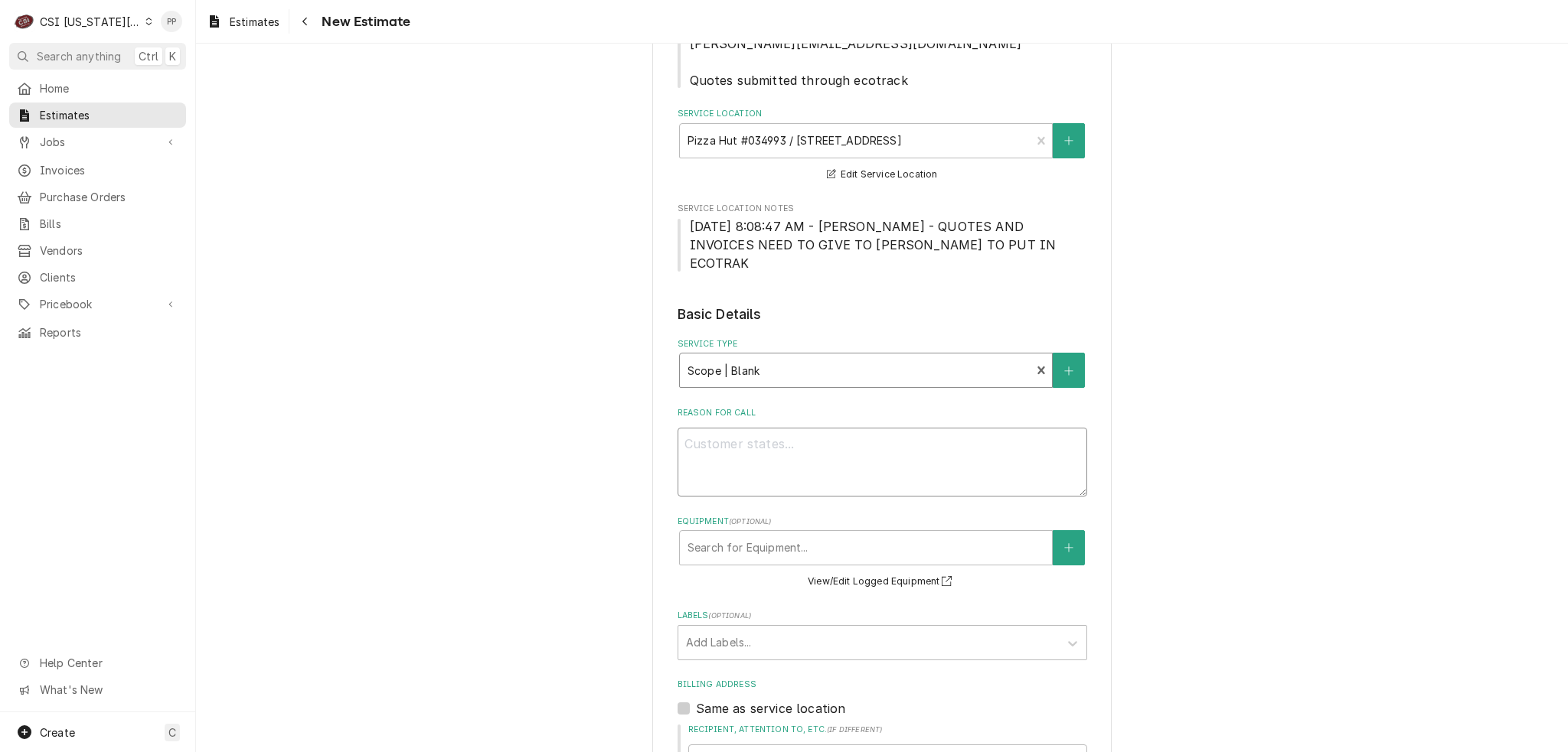
click at [741, 439] on textarea "Reason For Call" at bounding box center [882, 462] width 409 height 69
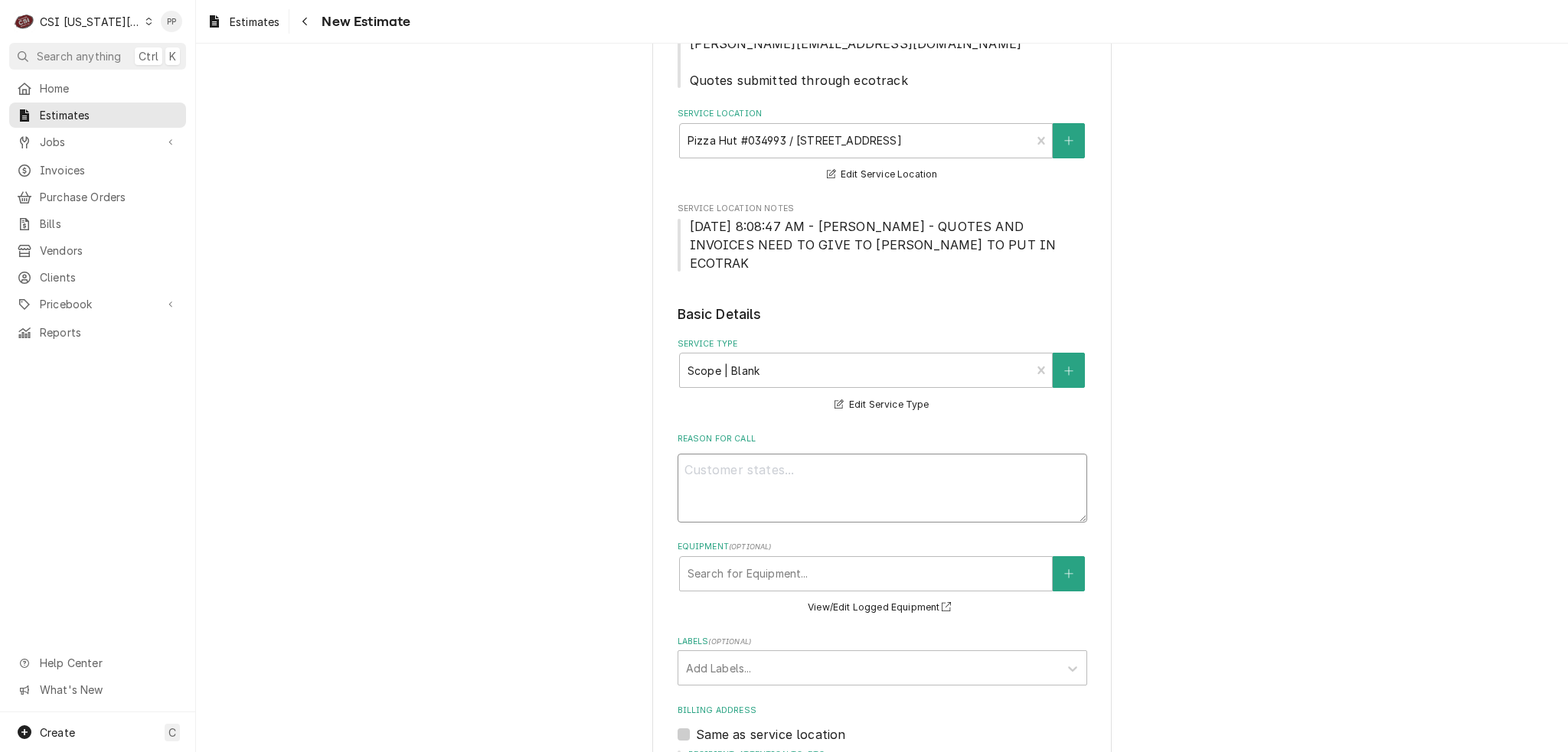
type textarea "x"
type textarea "Q"
type textarea "x"
type textarea "Qu"
type textarea "x"
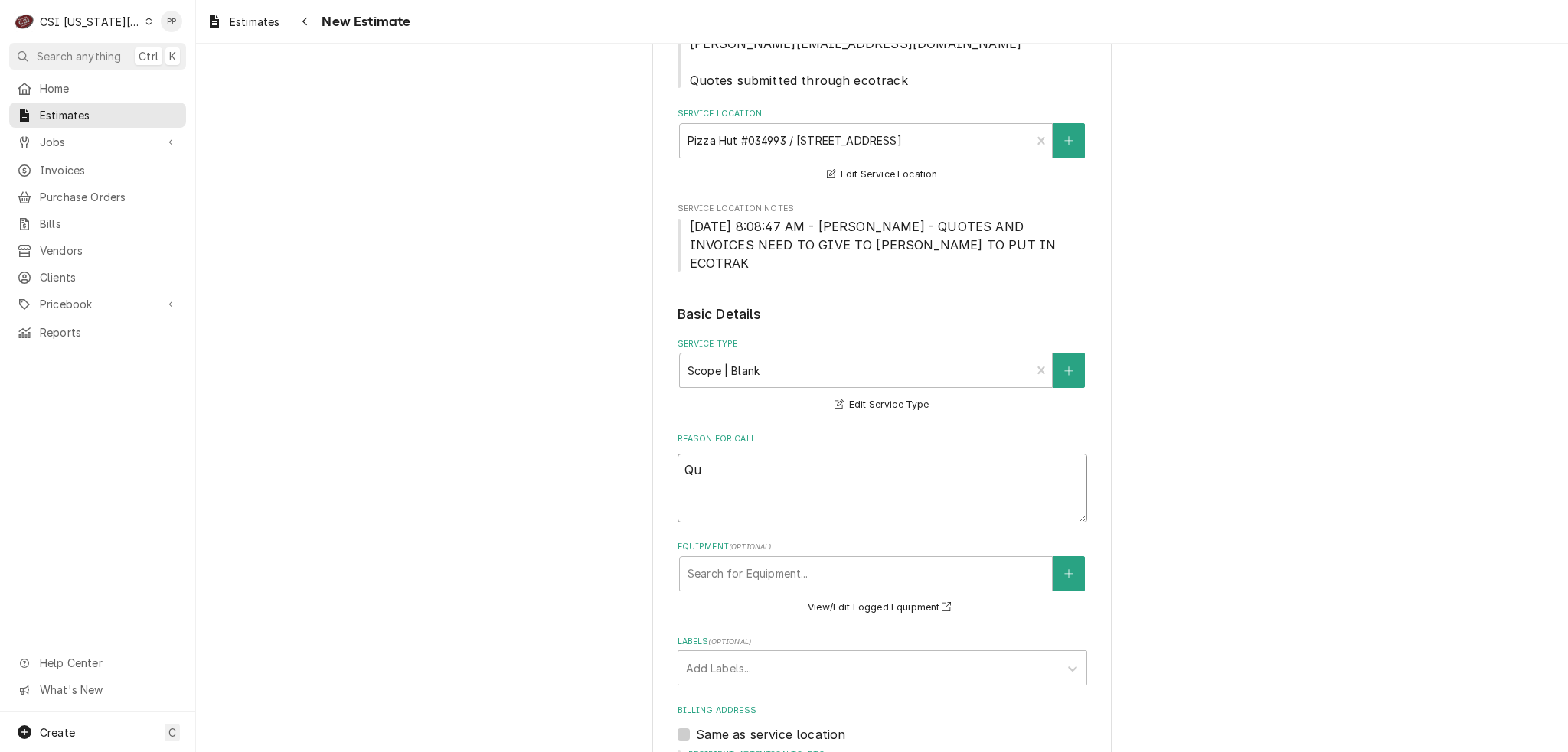
type textarea "Qut"
type textarea "x"
type textarea "Quto"
type textarea "x"
type textarea "Qutoe"
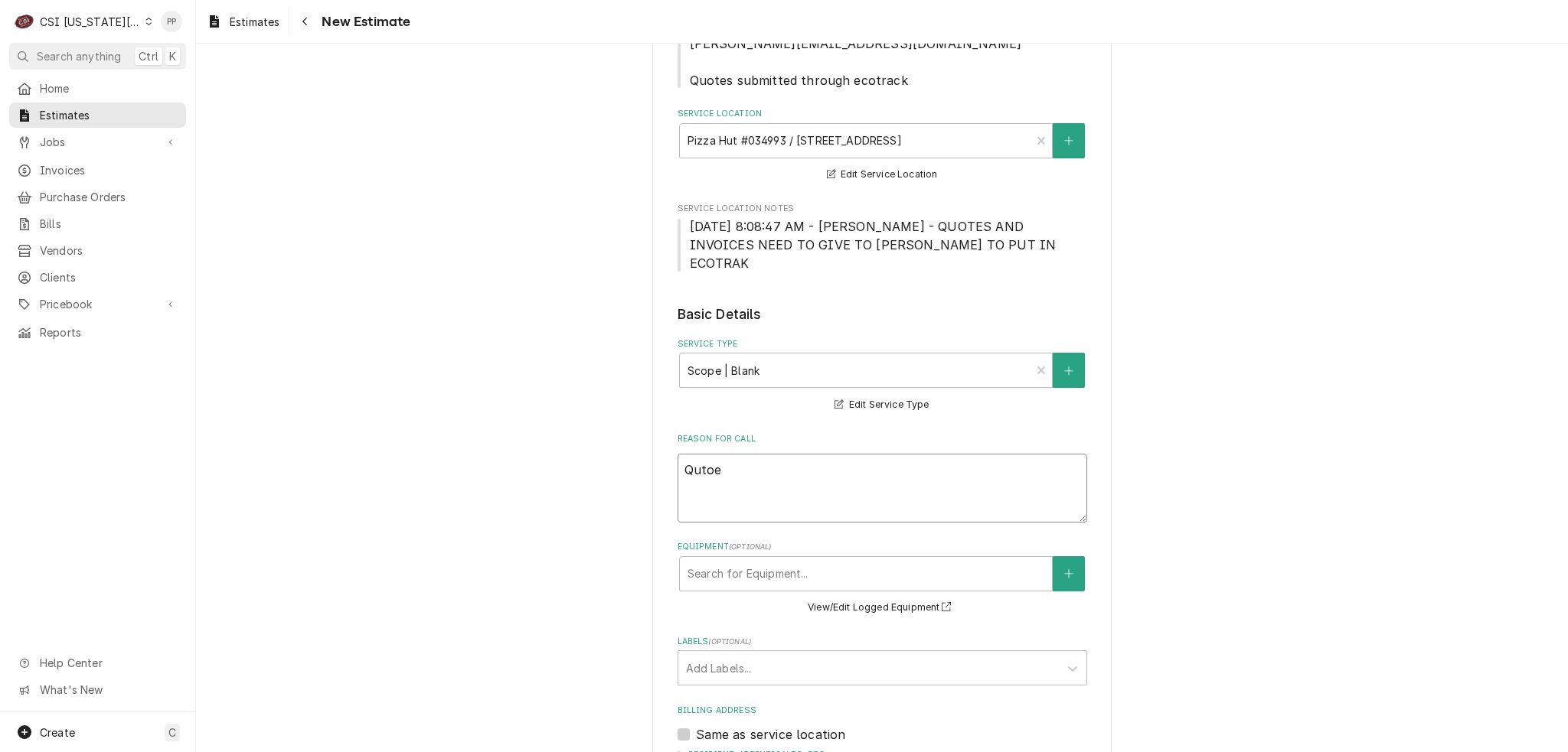
type textarea "x"
type textarea "Qutoe"
type textarea "x"
type textarea "Qutoe"
type textarea "x"
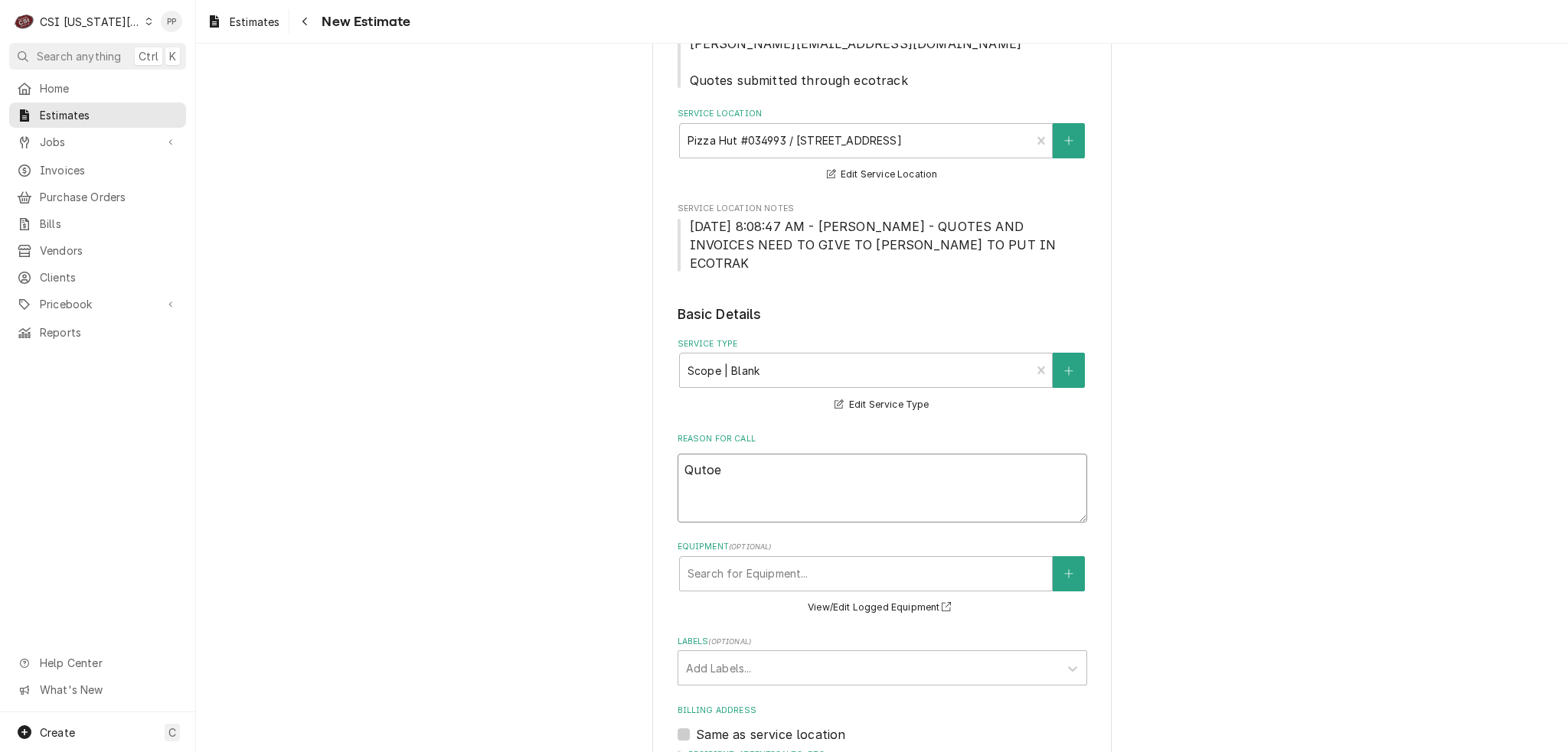
type textarea "Quto"
type textarea "x"
type textarea "Qut"
type textarea "x"
type textarea "Qu"
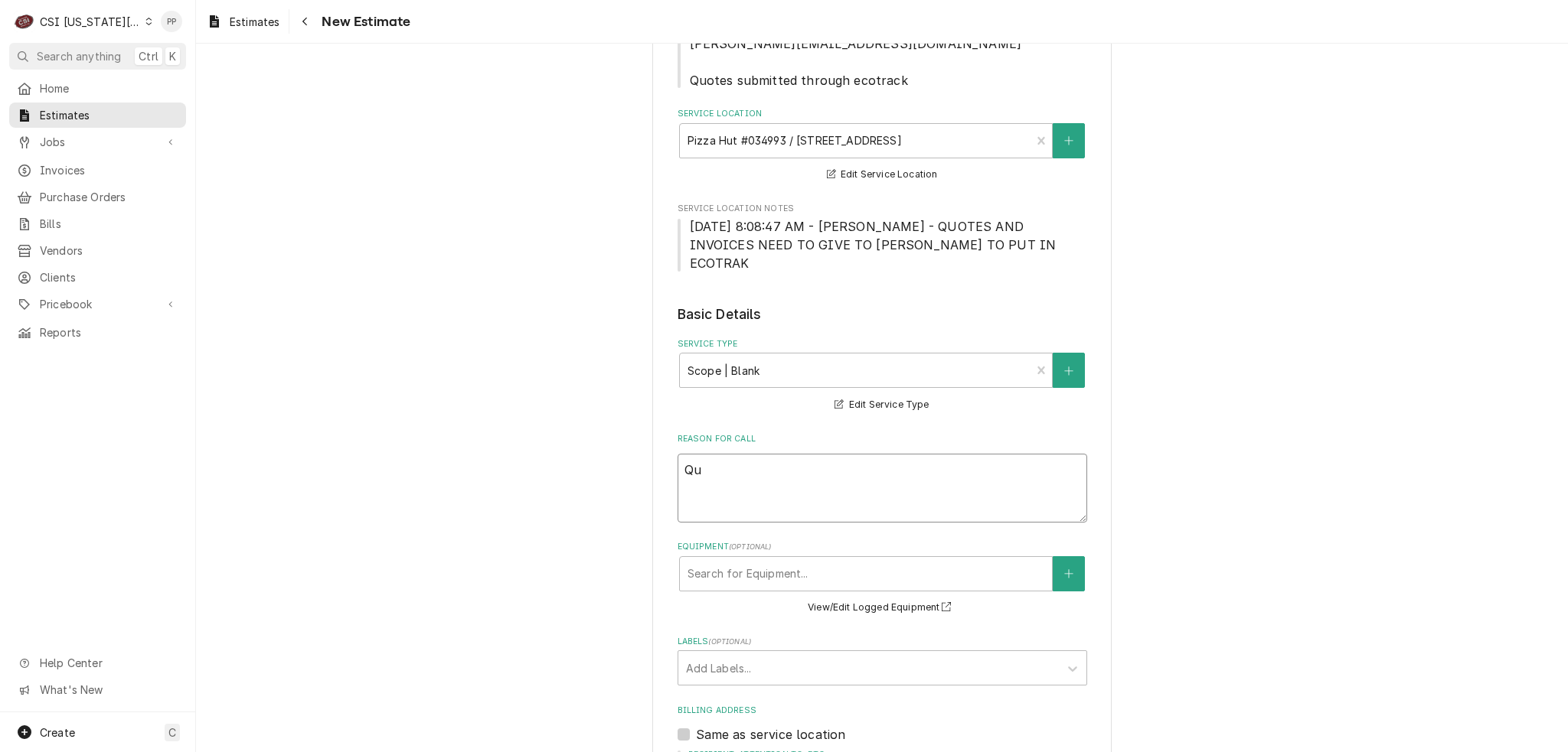
type textarea "x"
type textarea "Quo"
type textarea "x"
type textarea "Quot e"
type textarea "x"
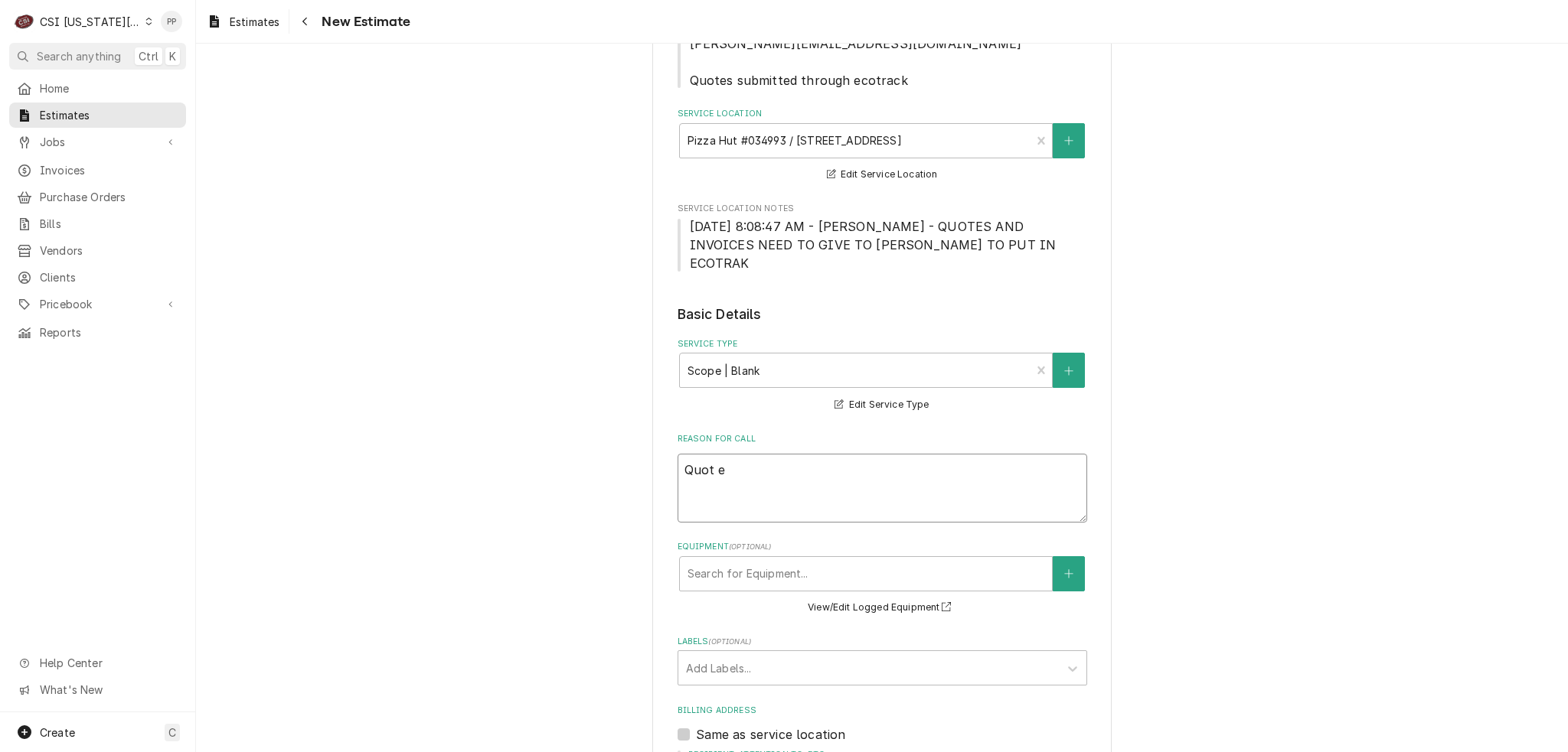
type textarea "Quot"
type textarea "x"
type textarea "Quot"
type textarea "x"
type textarea "Quote"
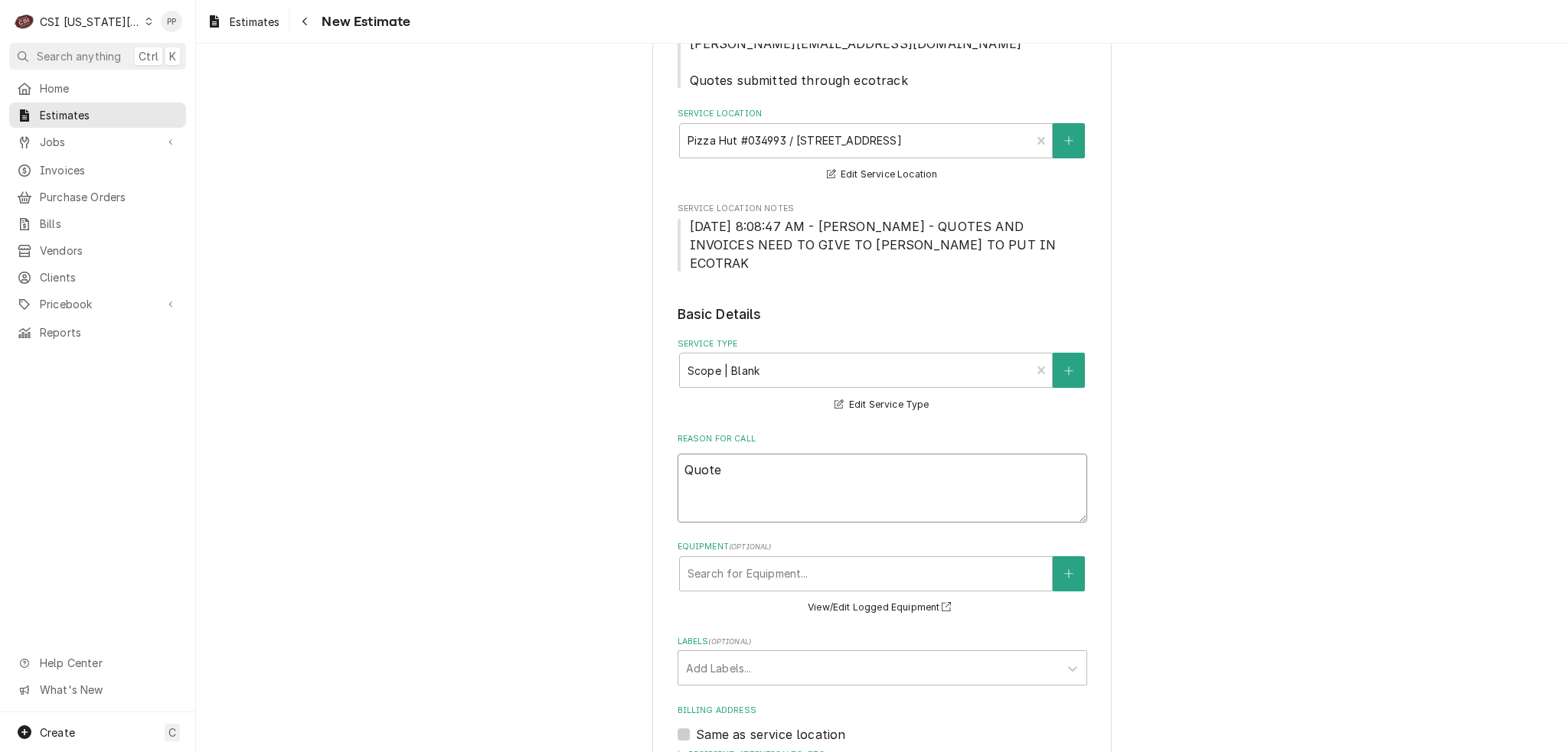
type textarea "x"
type textarea "Quote"
type textarea "x"
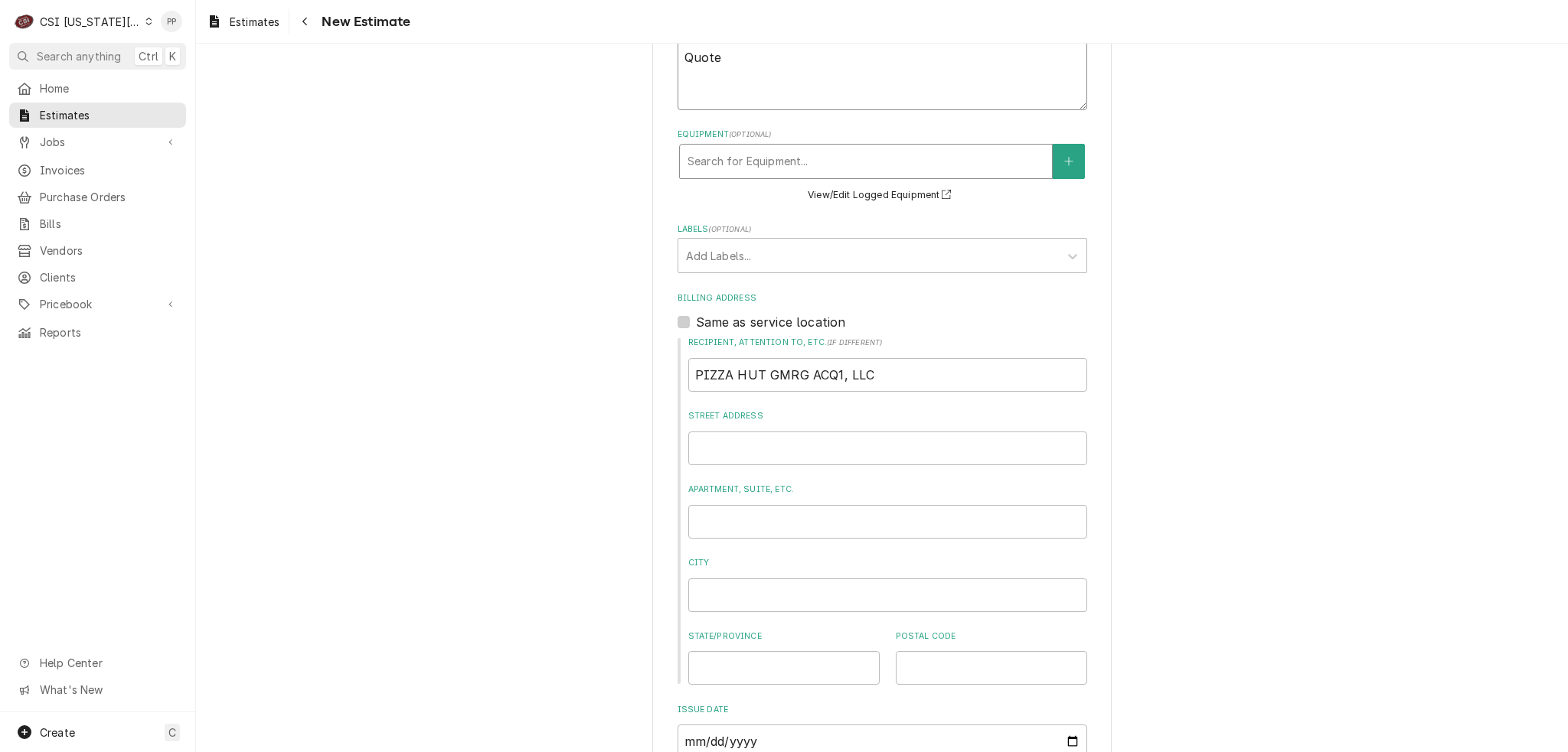
scroll to position [918, 0]
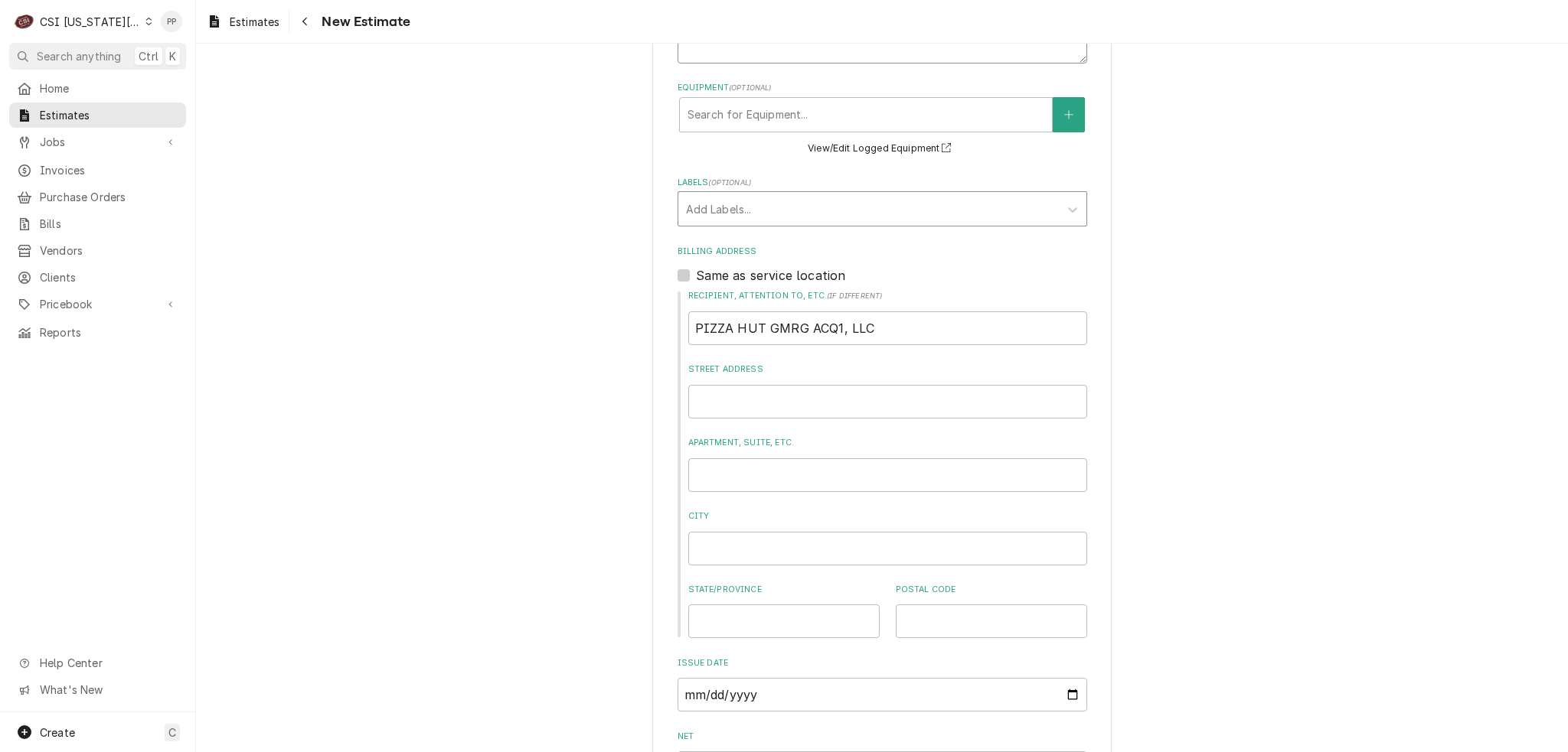
type textarea "Quote"
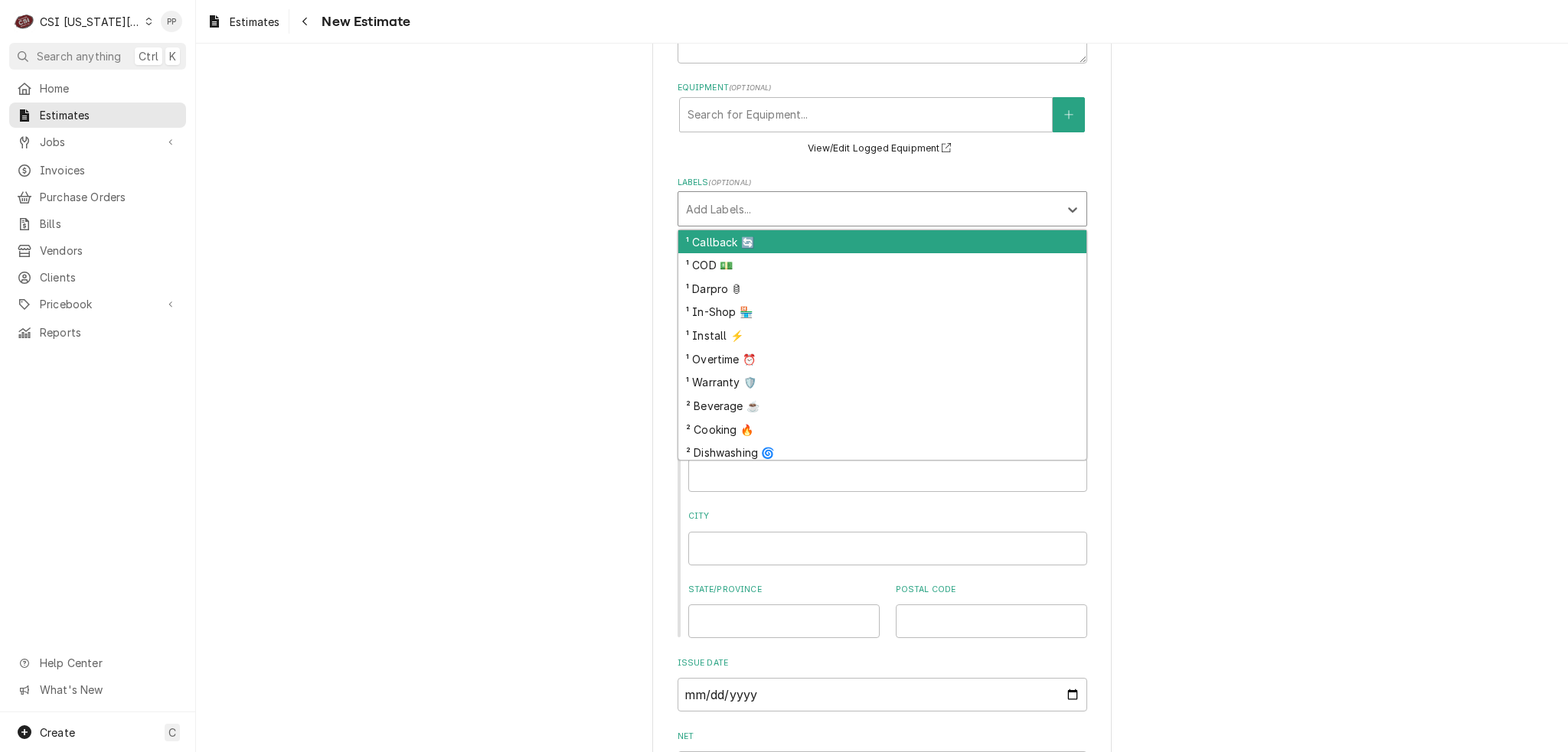
click at [731, 195] on div "Labels" at bounding box center [868, 209] width 365 height 28
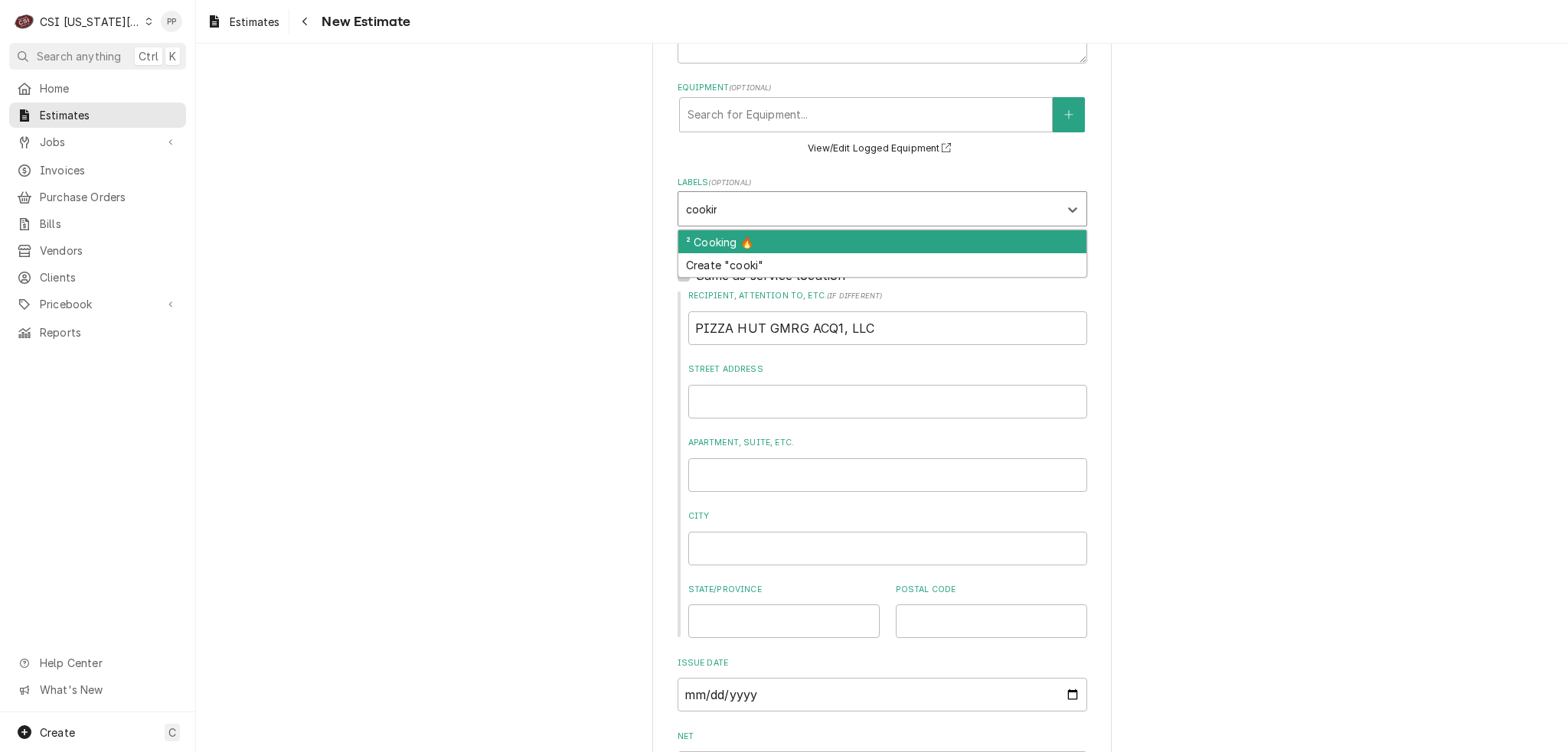
type input "cooking"
type textarea "x"
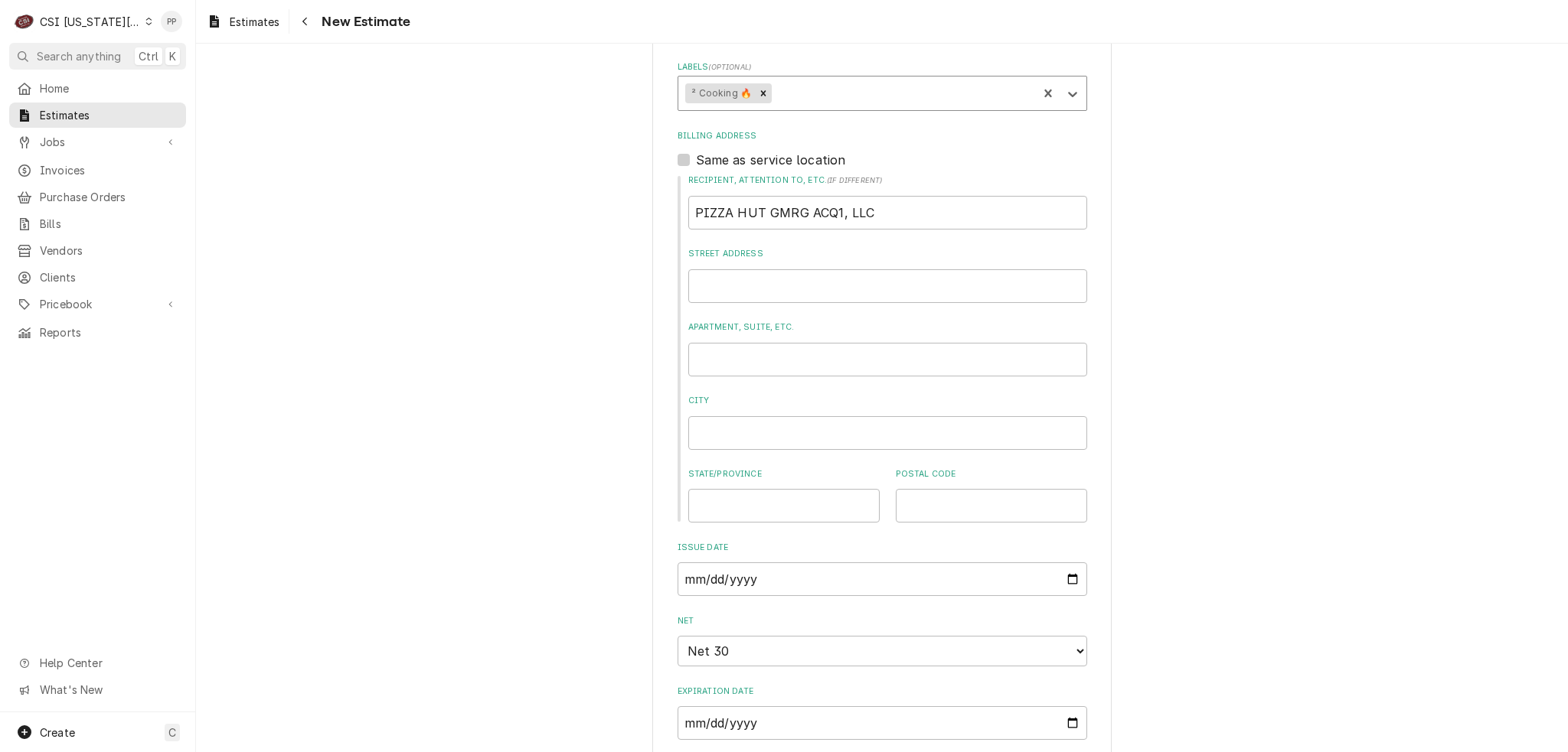
scroll to position [1378, 0]
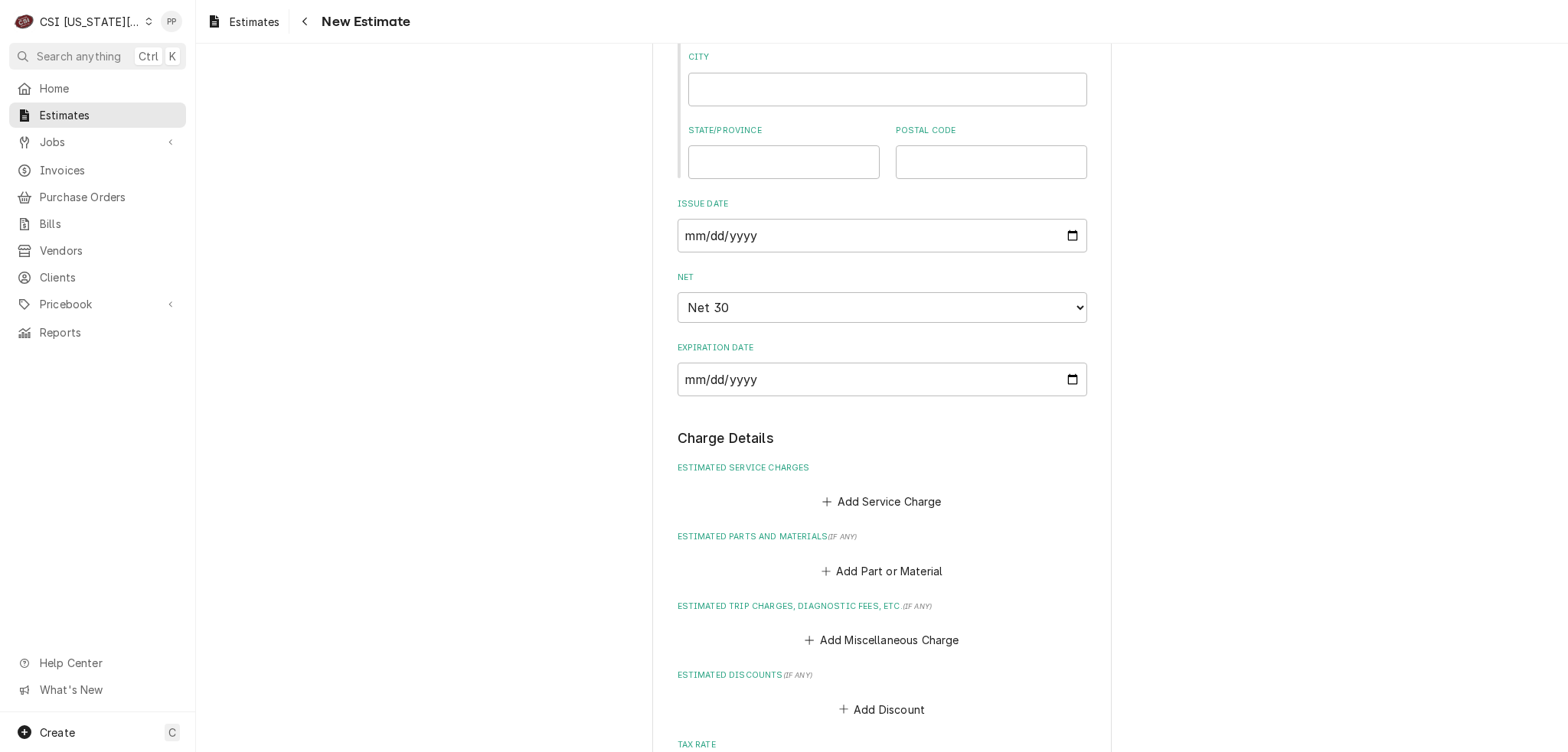
type textarea "x"
click at [894, 491] on button "Add Service Charge" at bounding box center [881, 502] width 124 height 22
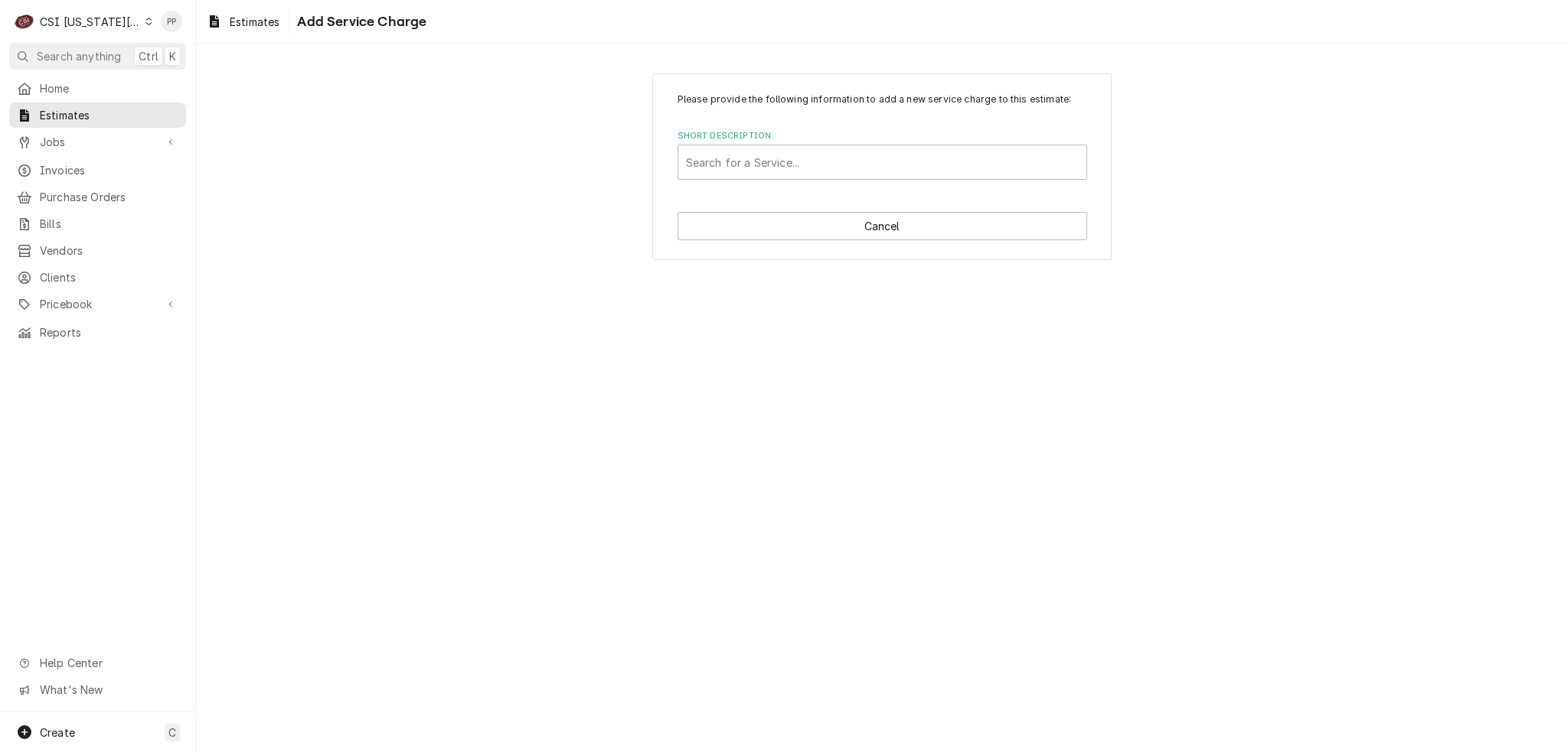
click at [867, 180] on div "Please provide the following information to add a new service charge to this es…" at bounding box center [882, 166] width 460 height 187
click at [851, 171] on div "Short Description" at bounding box center [882, 162] width 392 height 28
type input "a"
type input "scope blank"
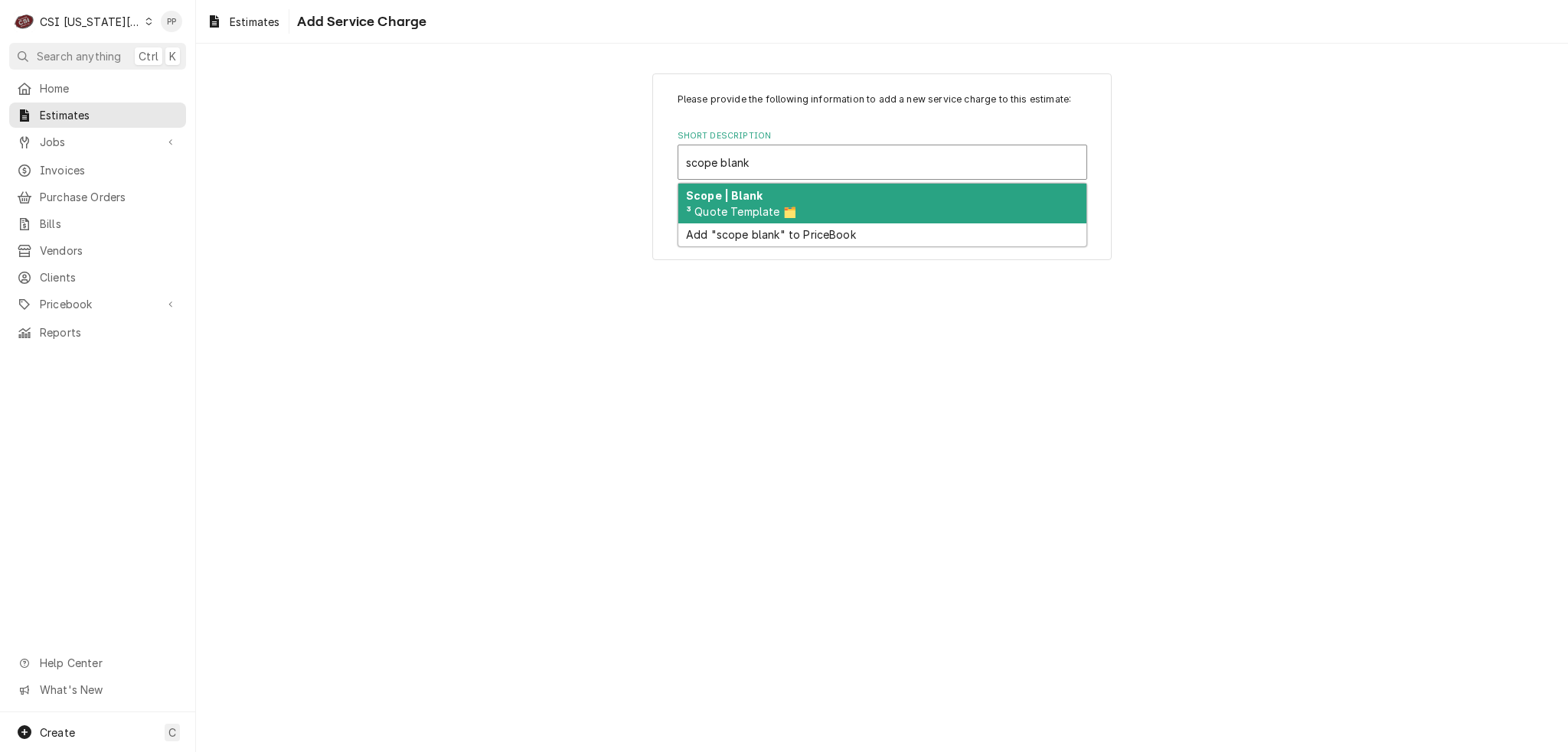
click at [865, 205] on div "Scope | Blank ³ Quote Template 🗂️" at bounding box center [882, 204] width 408 height 40
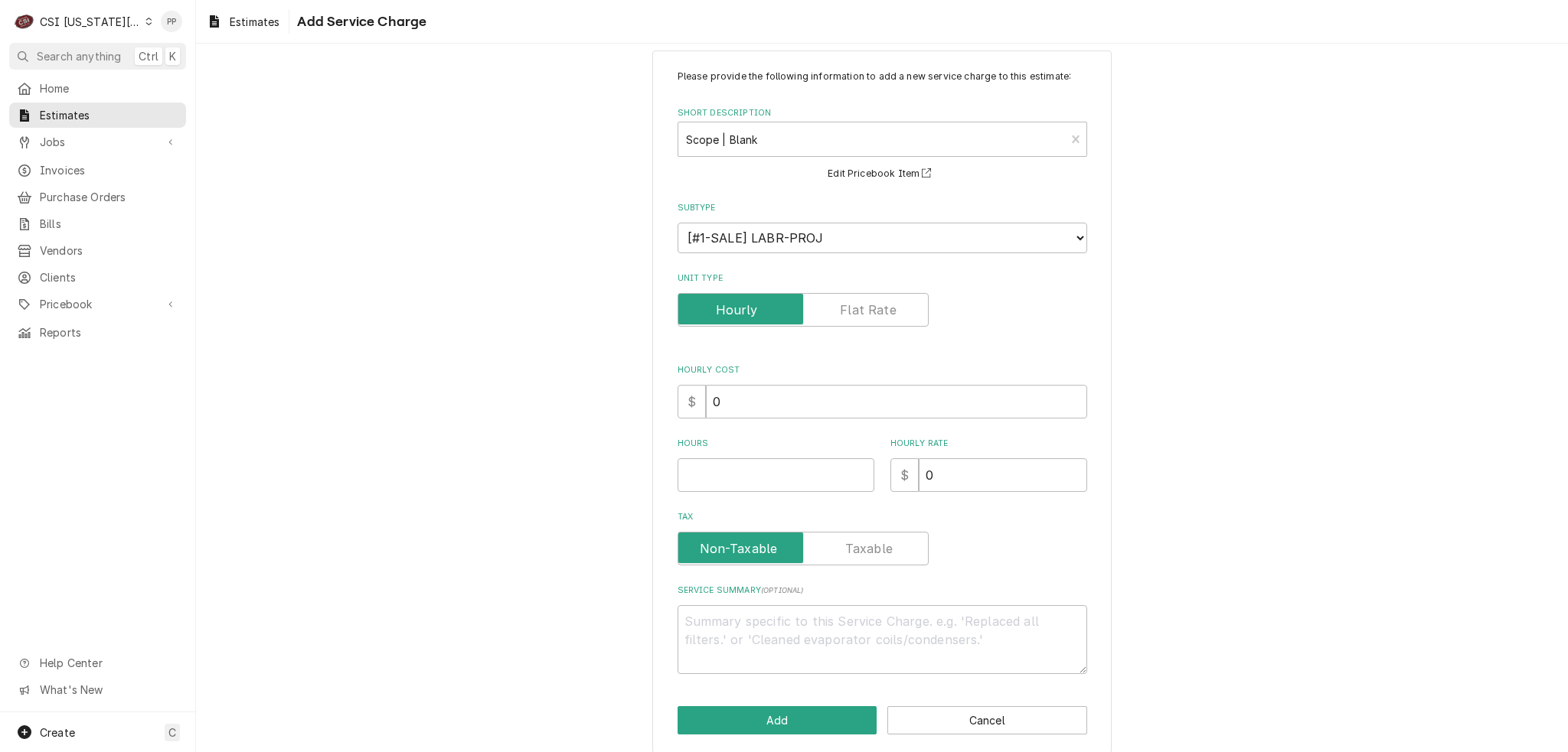
scroll to position [36, 0]
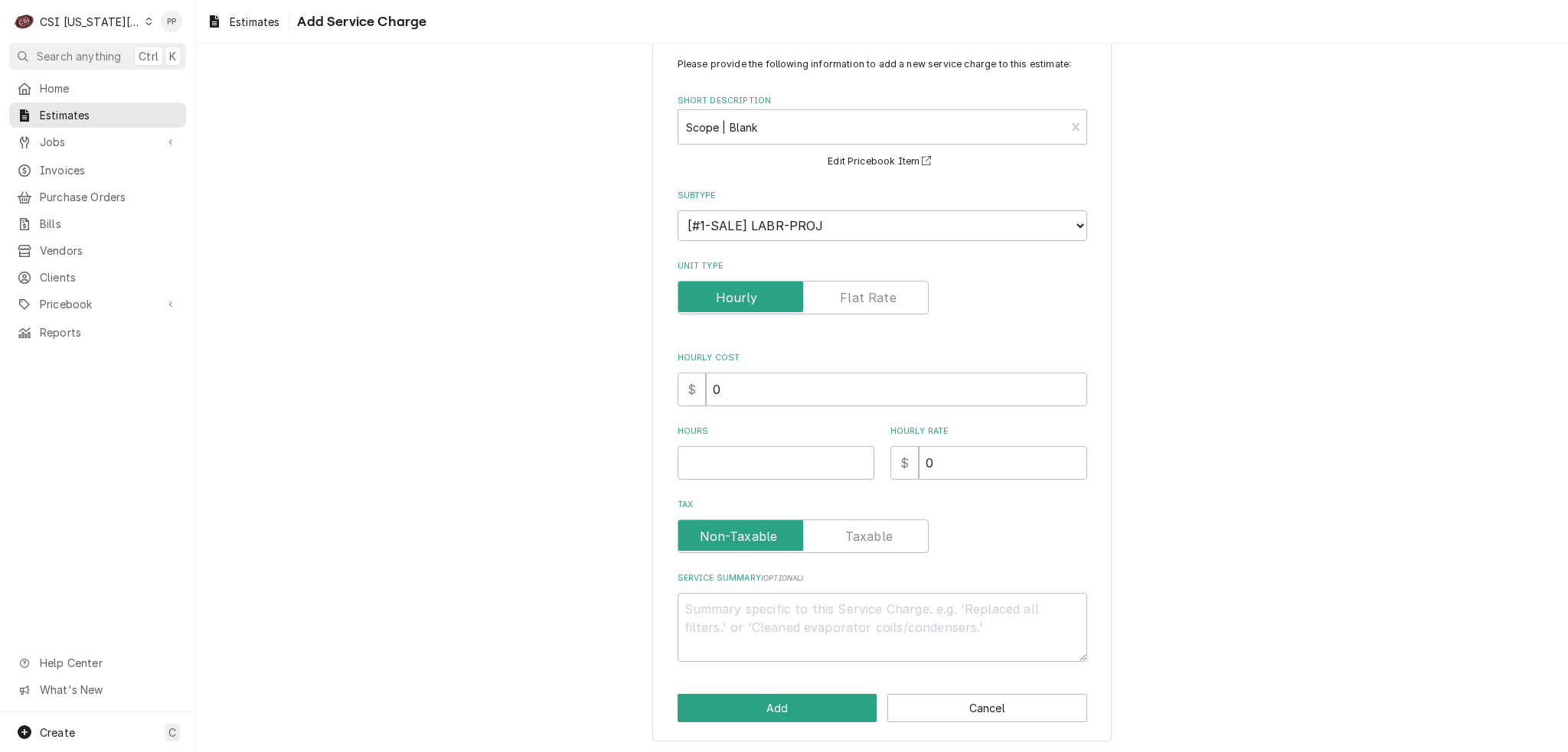
click at [746, 491] on div "Please provide the following information to add a new service charge to this es…" at bounding box center [882, 360] width 409 height 605
click at [741, 440] on div "Hours" at bounding box center [775, 453] width 197 height 54
click at [743, 459] on input "Hours" at bounding box center [775, 462] width 197 height 34
type textarea "x"
type input "1"
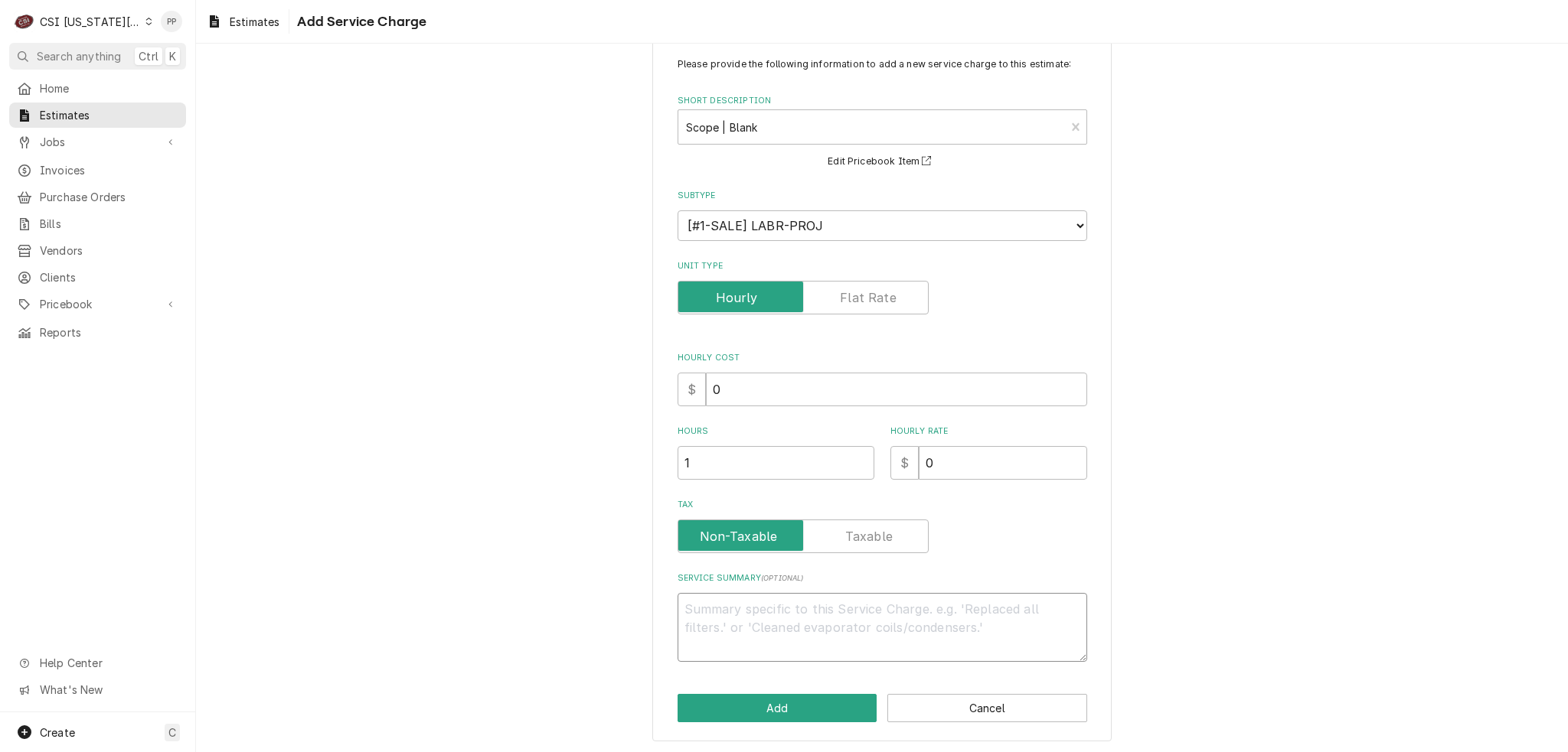
click at [714, 609] on textarea "Service Summary ( optional )" at bounding box center [882, 627] width 409 height 69
paste textarea "Ecotrak ID 3950773"
type textarea "x"
type textarea "Ecotrak ID 3950773"
click at [677, 632] on textarea "Ecotrak ID 3950773" at bounding box center [882, 627] width 409 height 69
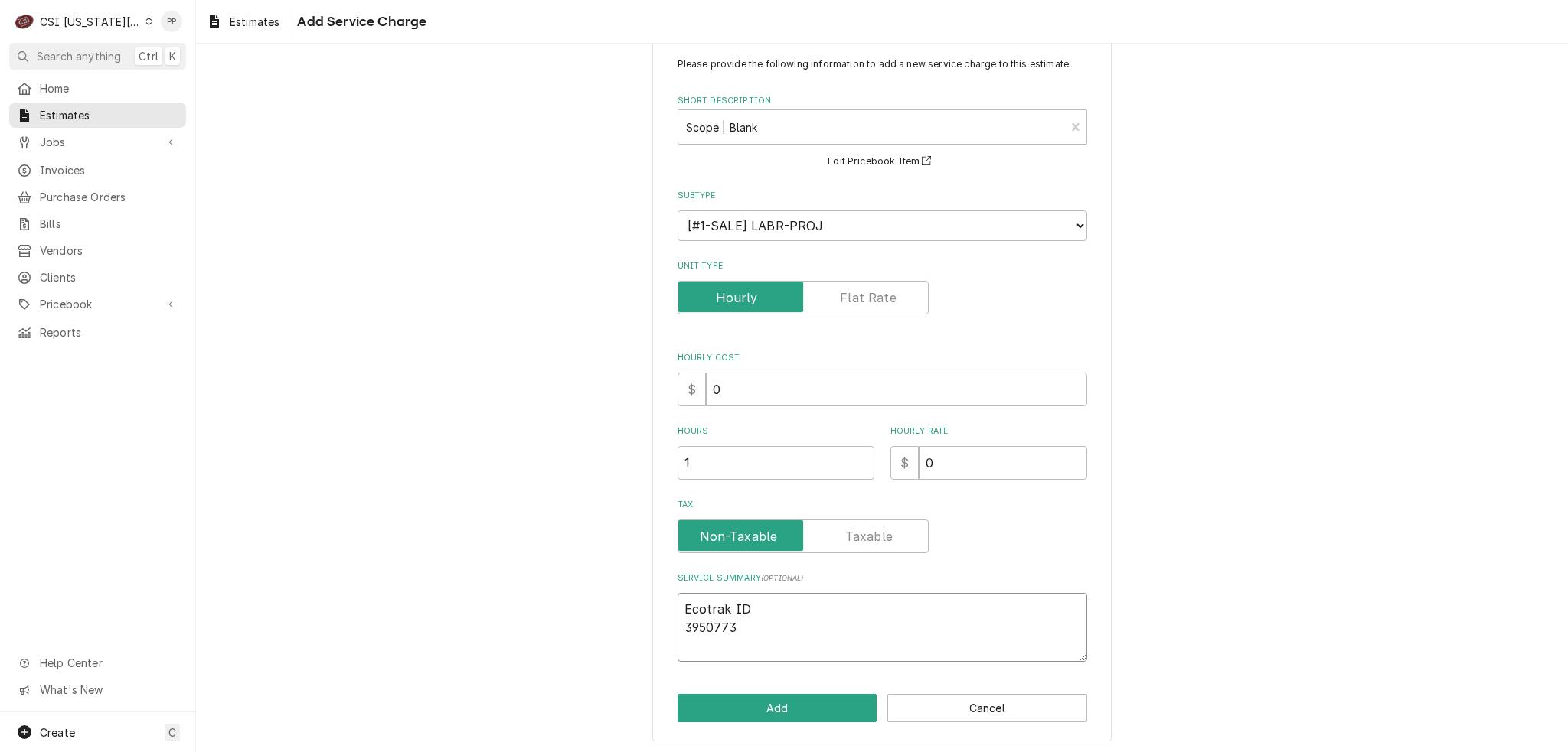
type textarea "x"
type textarea "Ecotrak ID3950773"
type textarea "x"
type textarea "Ecotrak ID 3950773"
click at [895, 609] on textarea "Ecotrak ID 3950773" at bounding box center [882, 627] width 409 height 69
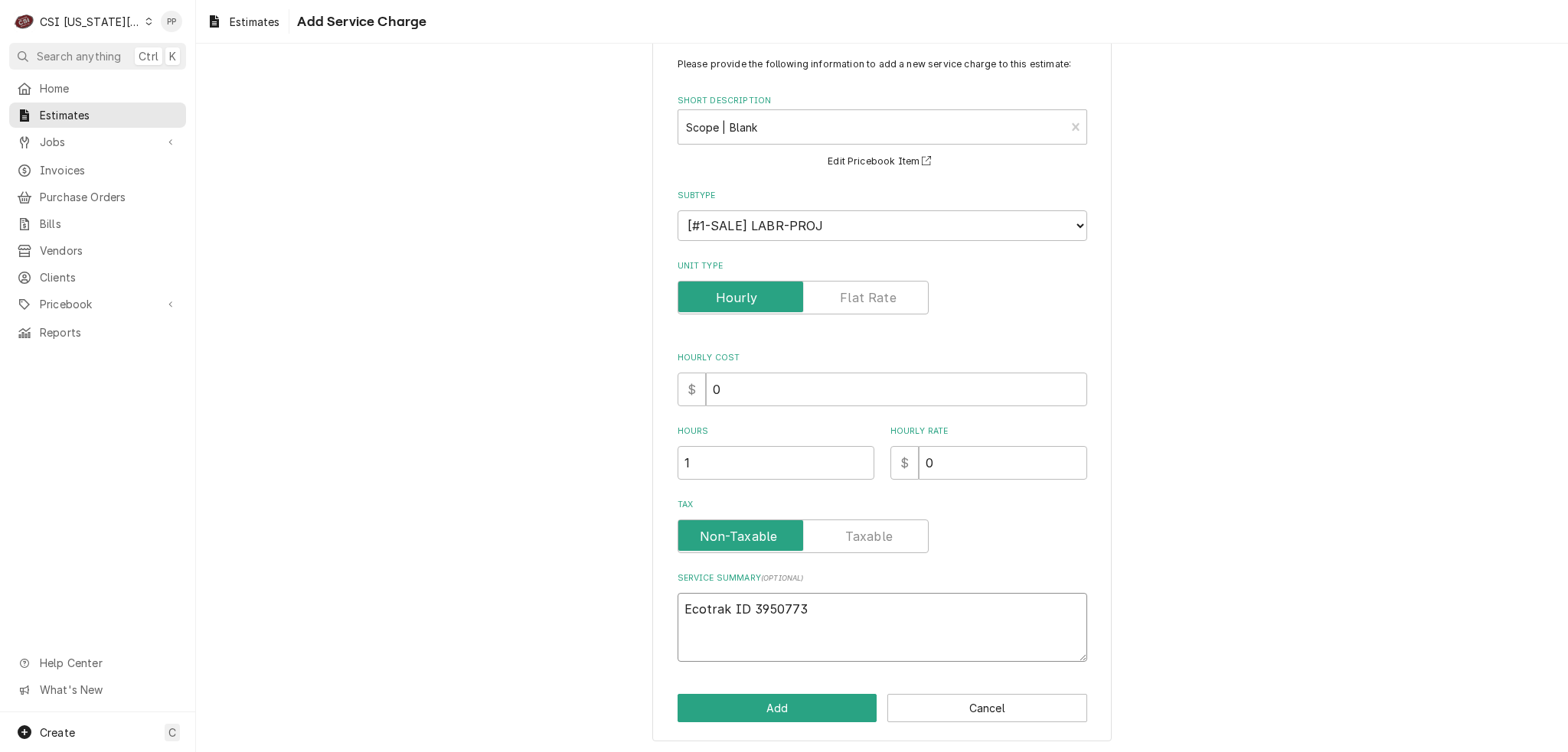
type textarea "x"
type textarea "Ecotrak ID 3950773"
type textarea "x"
type textarea "Ecotrak ID 3950773"
type textarea "x"
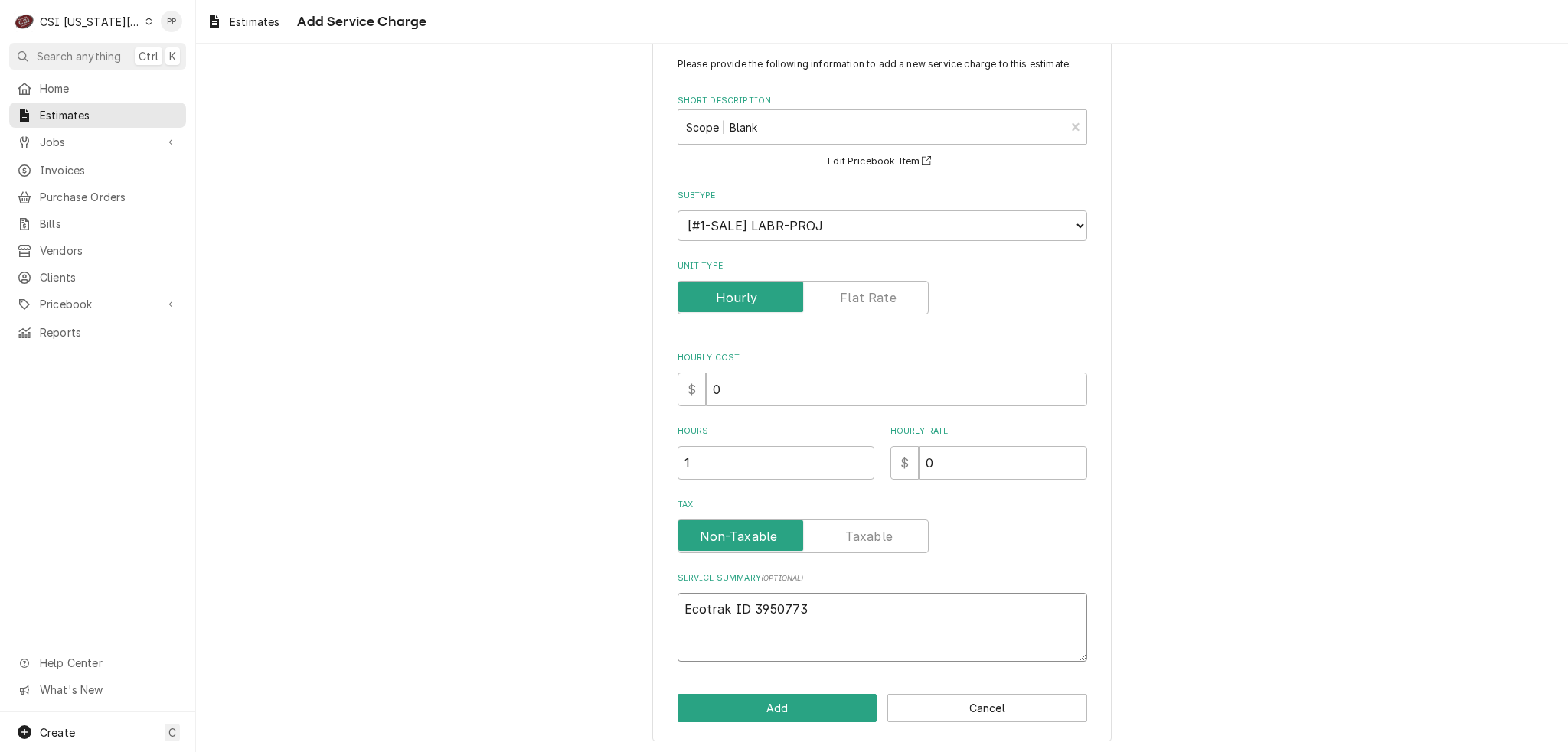
type textarea "Ecotrak ID 3950773 Q"
type textarea "x"
type textarea "Ecotrak ID 3950773 Qu"
type textarea "x"
type textarea "Ecotrak ID 3950773 Quo"
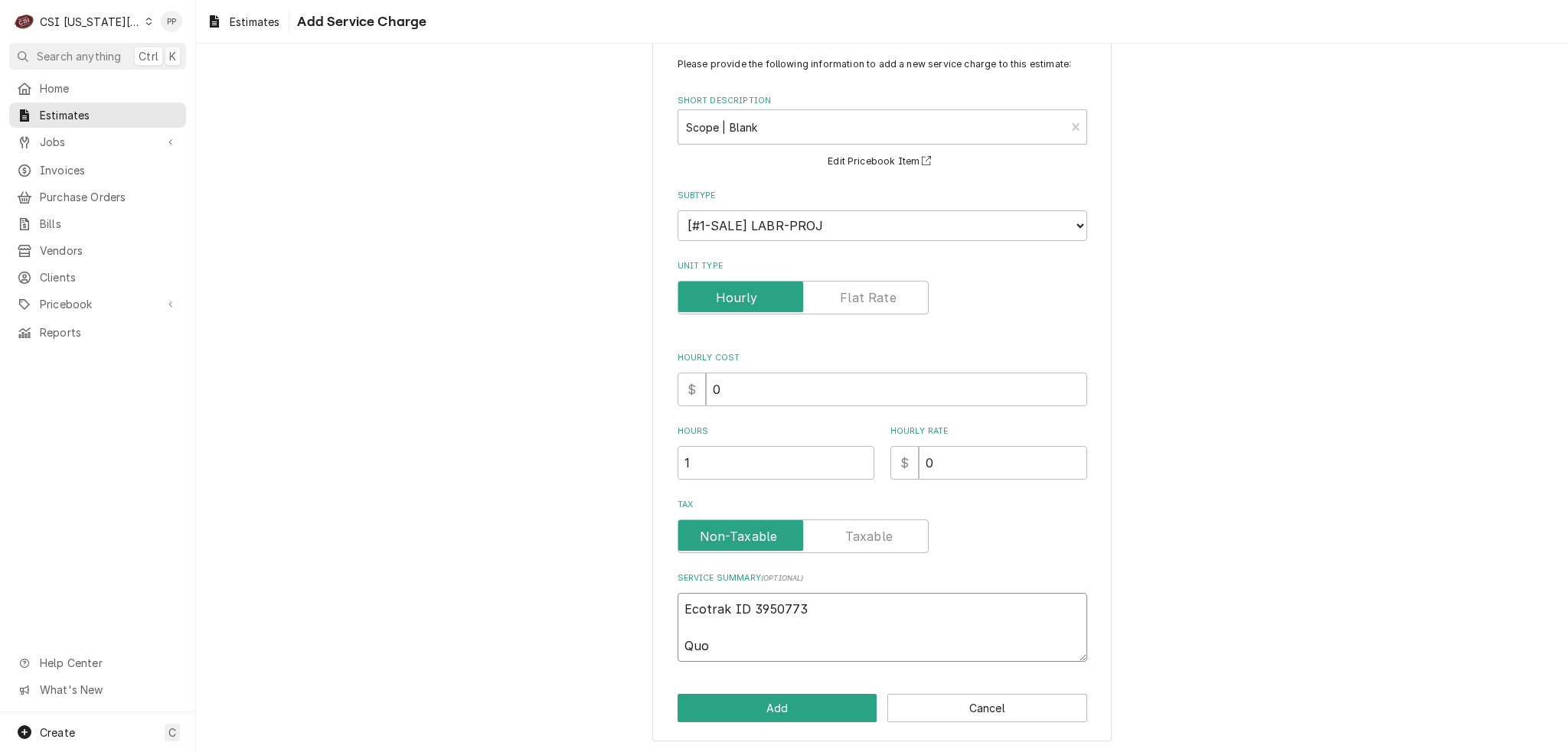
type textarea "x"
type textarea "Ecotrak ID 3950773 Quot"
type textarea "x"
type textarea "Ecotrak ID 3950773 Quote"
type textarea "x"
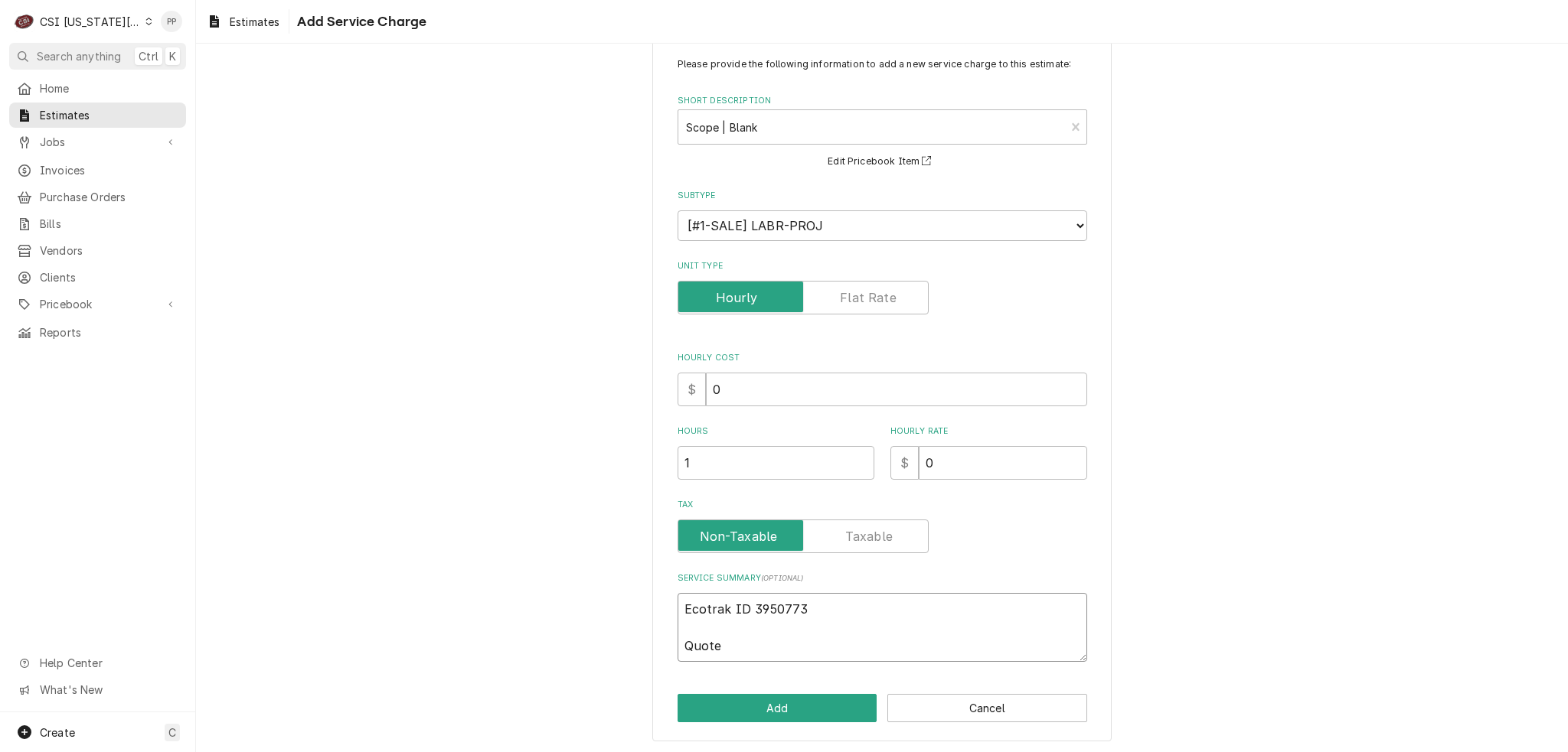
type textarea "Ecotrak ID 3950773 Quote"
type textarea "x"
type textarea "Ecotrak ID 3950773 Quote t"
type textarea "x"
type textarea "Ecotrak ID 3950773 Quote to"
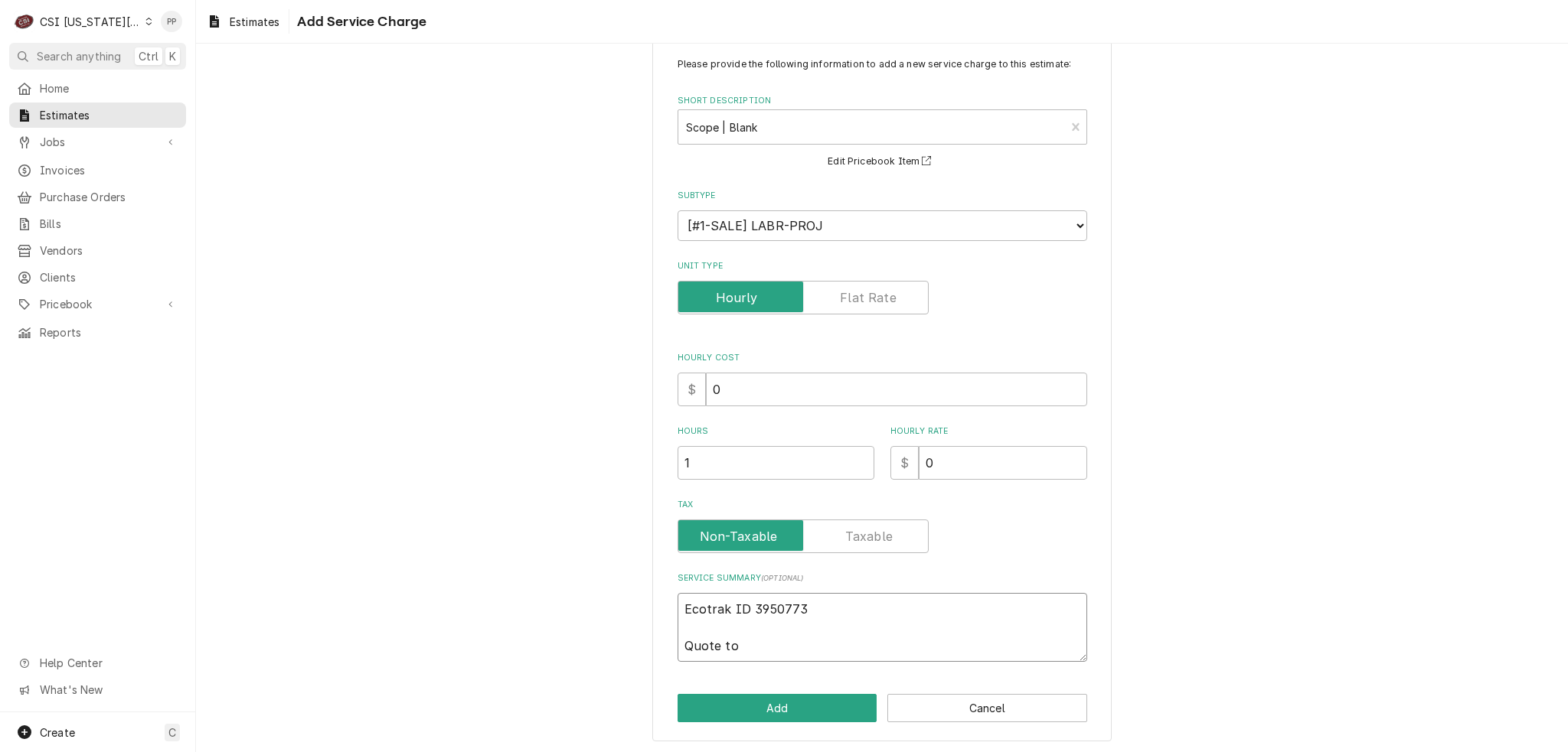
type textarea "x"
type textarea "Ecotrak ID 3950773 Quote to"
type textarea "x"
type textarea "Ecotrak ID 3950773 Quote to r"
type textarea "x"
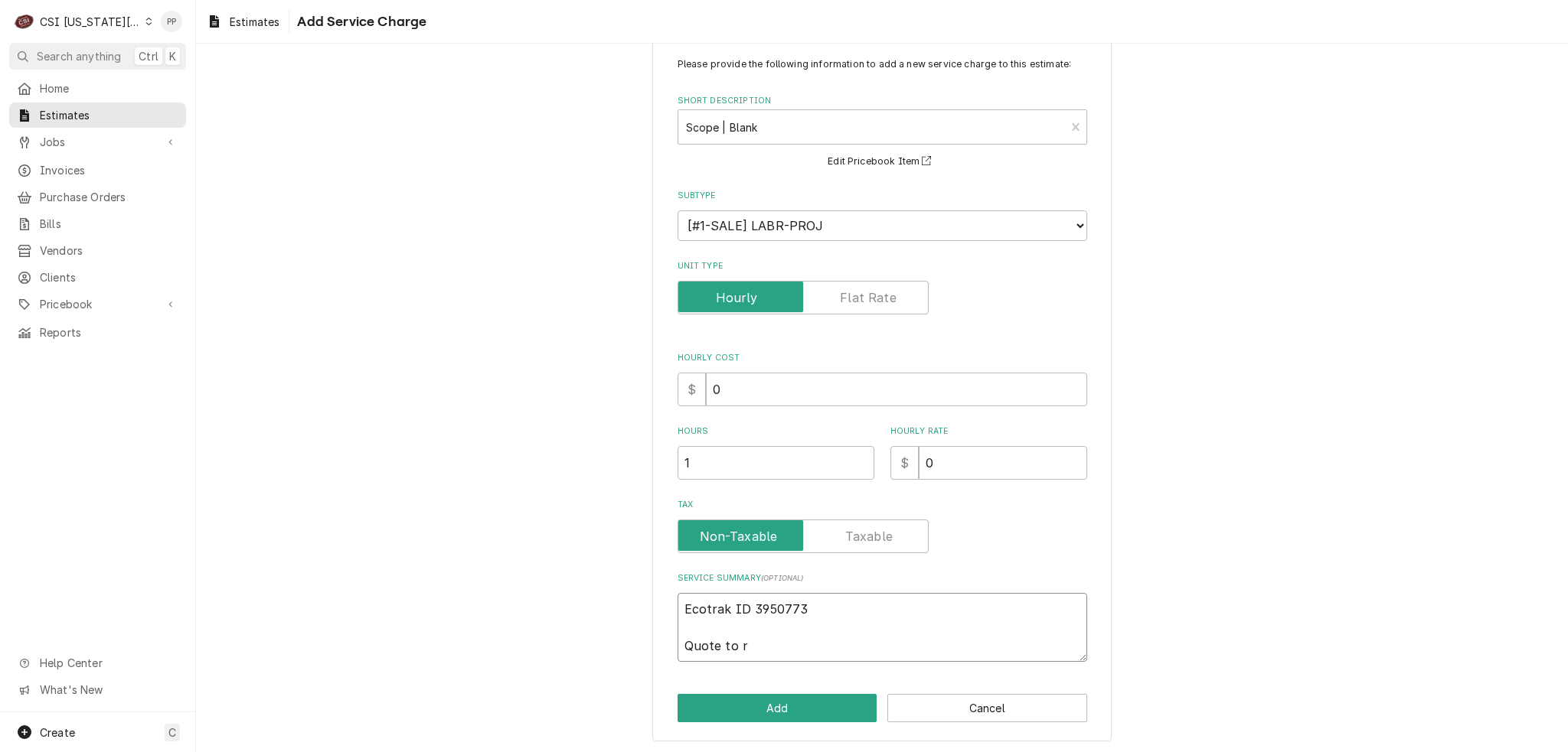
type textarea "Ecotrak ID 3950773 Quote to rp"
type textarea "x"
type textarea "Ecotrak ID 3950773 Quote to r"
type textarea "x"
type textarea "Ecotrak ID 3950773 Quote to re"
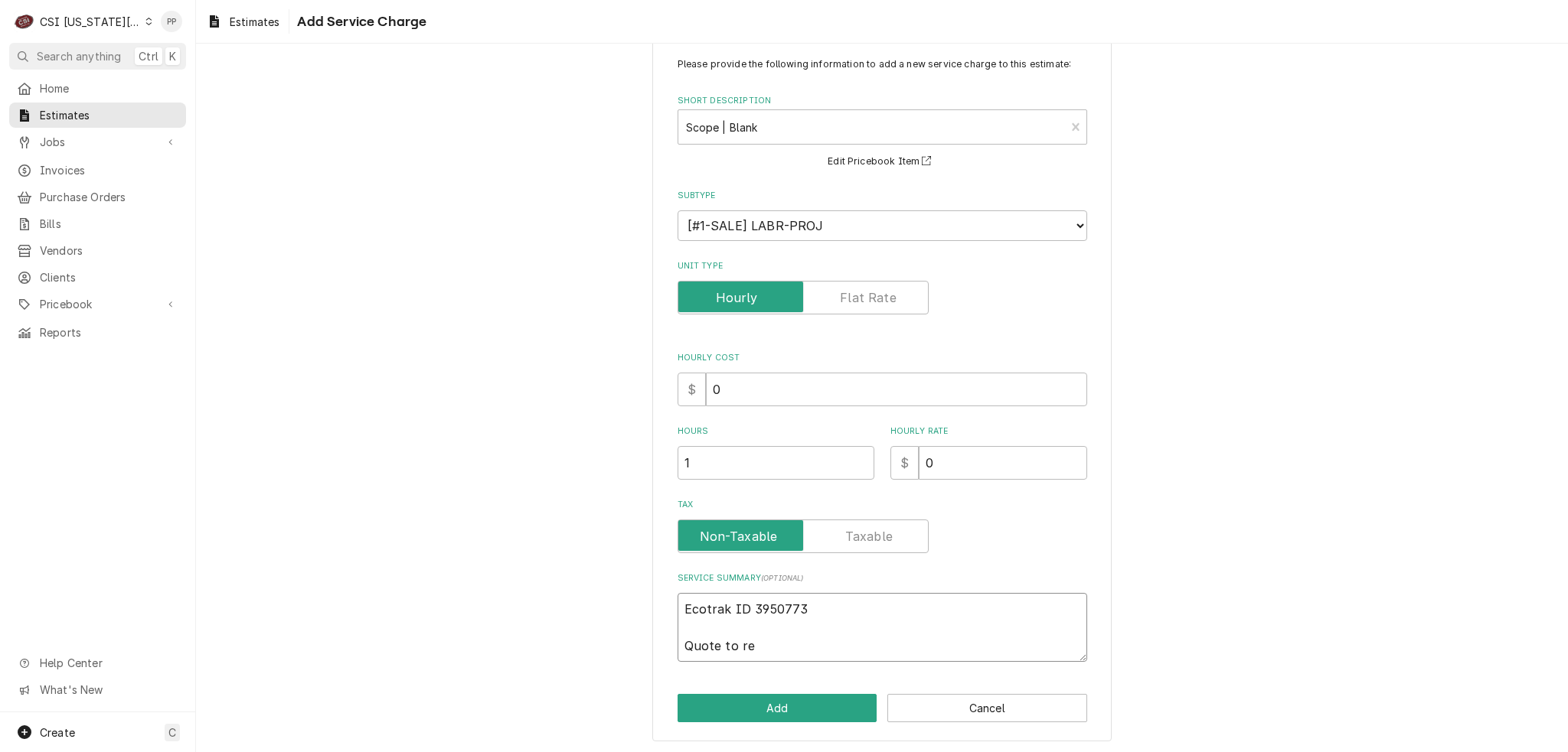
type textarea "x"
type textarea "Ecotrak ID 3950773 Quote to rep"
type textarea "x"
type textarea "Ecotrak ID 3950773 Quote to repa"
type textarea "x"
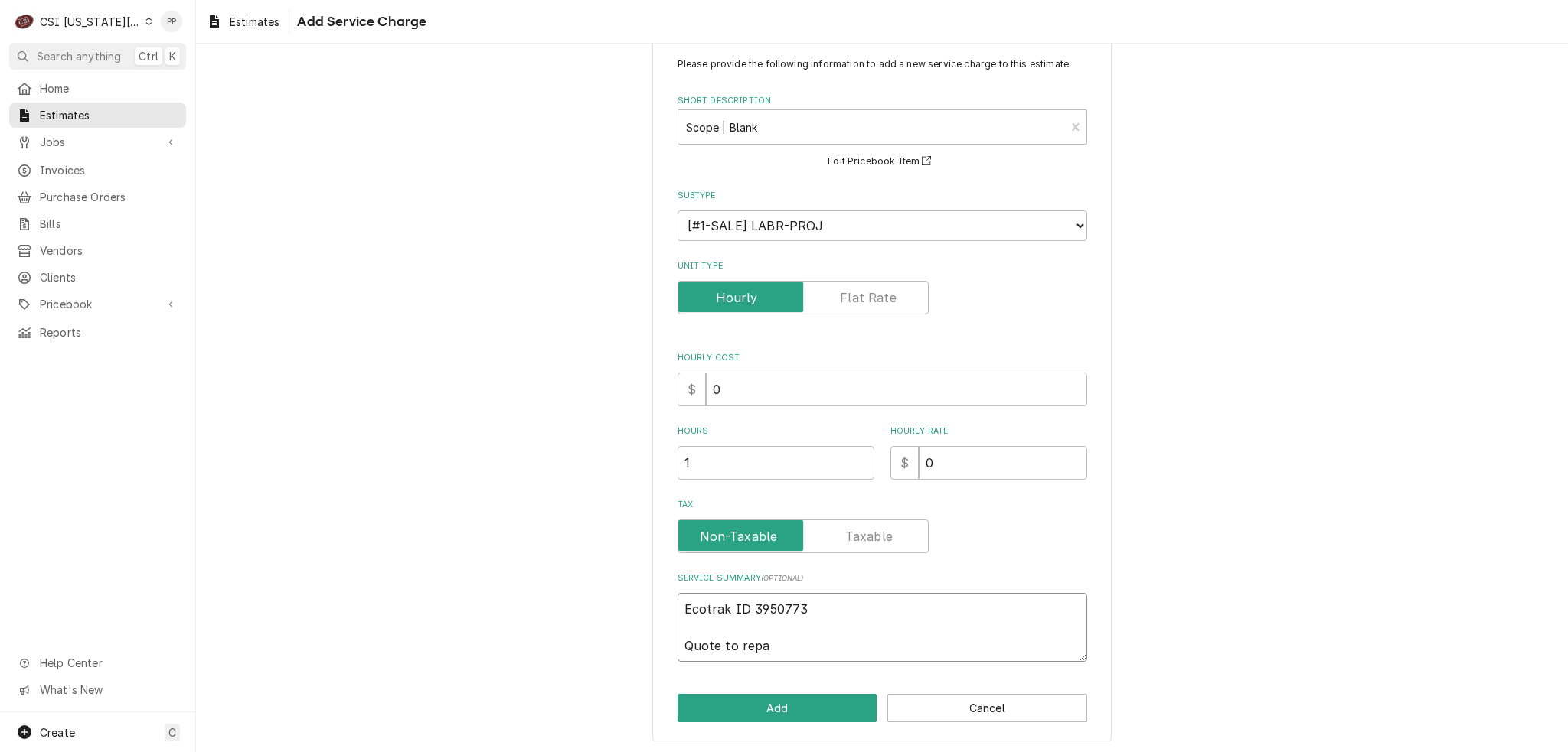
type textarea "Ecotrak ID 3950773 Quote to repai"
type textarea "x"
type textarea "Ecotrak ID 3950773 Quote to repair"
type textarea "x"
type textarea "Ecotrak ID 3950773 Quote to repair"
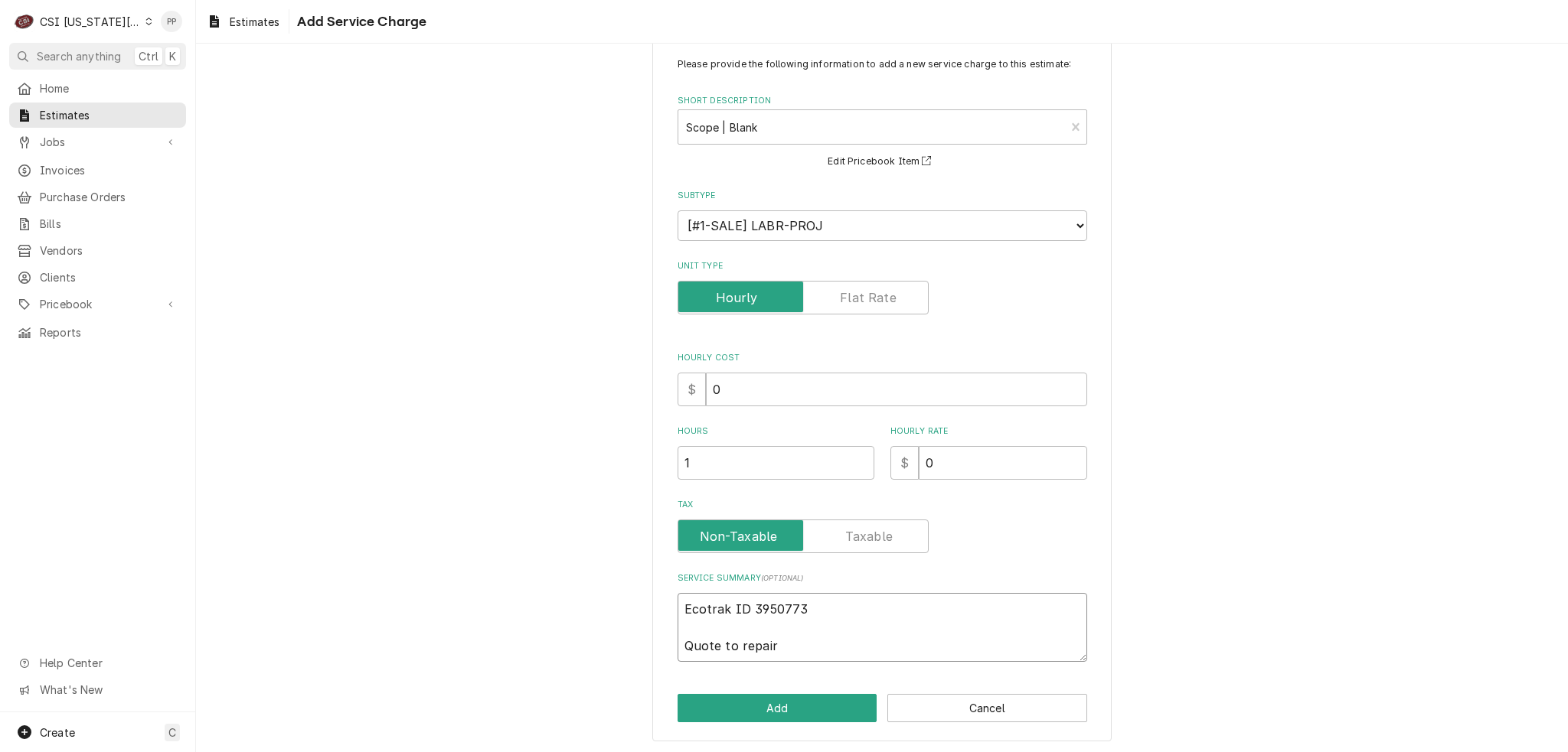
type textarea "x"
type textarea "Ecotrak ID 3950773 Quote to repair p"
type textarea "x"
type textarea "Ecotrak ID 3950773 Quote to repair pt"
type textarea "x"
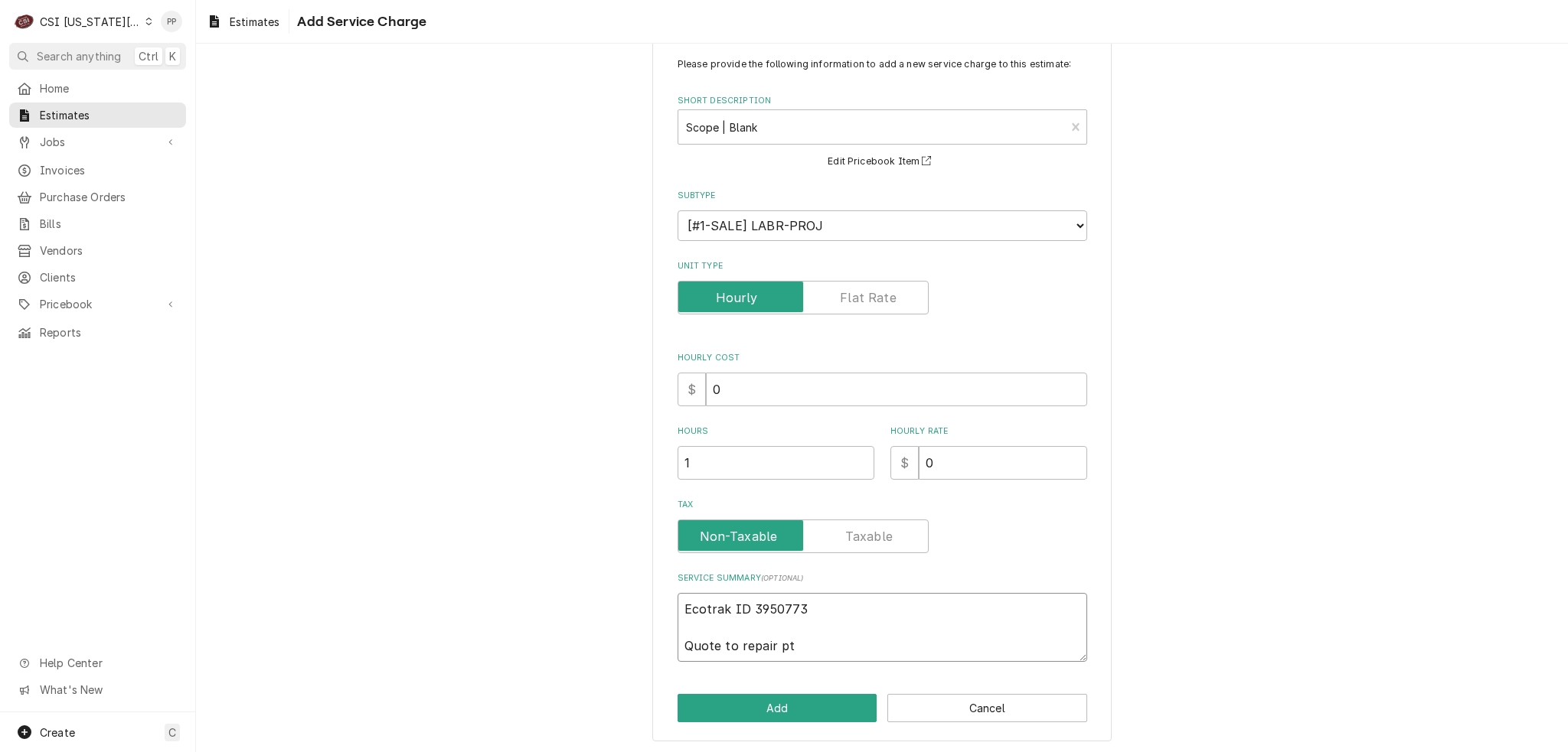
type textarea "Ecotrak ID 3950773 Quote to repair p"
type textarea "x"
type textarea "Ecotrak ID 3950773 Quote to repair"
type textarea "x"
type textarea "Ecotrak ID 3950773 Quote to repair P"
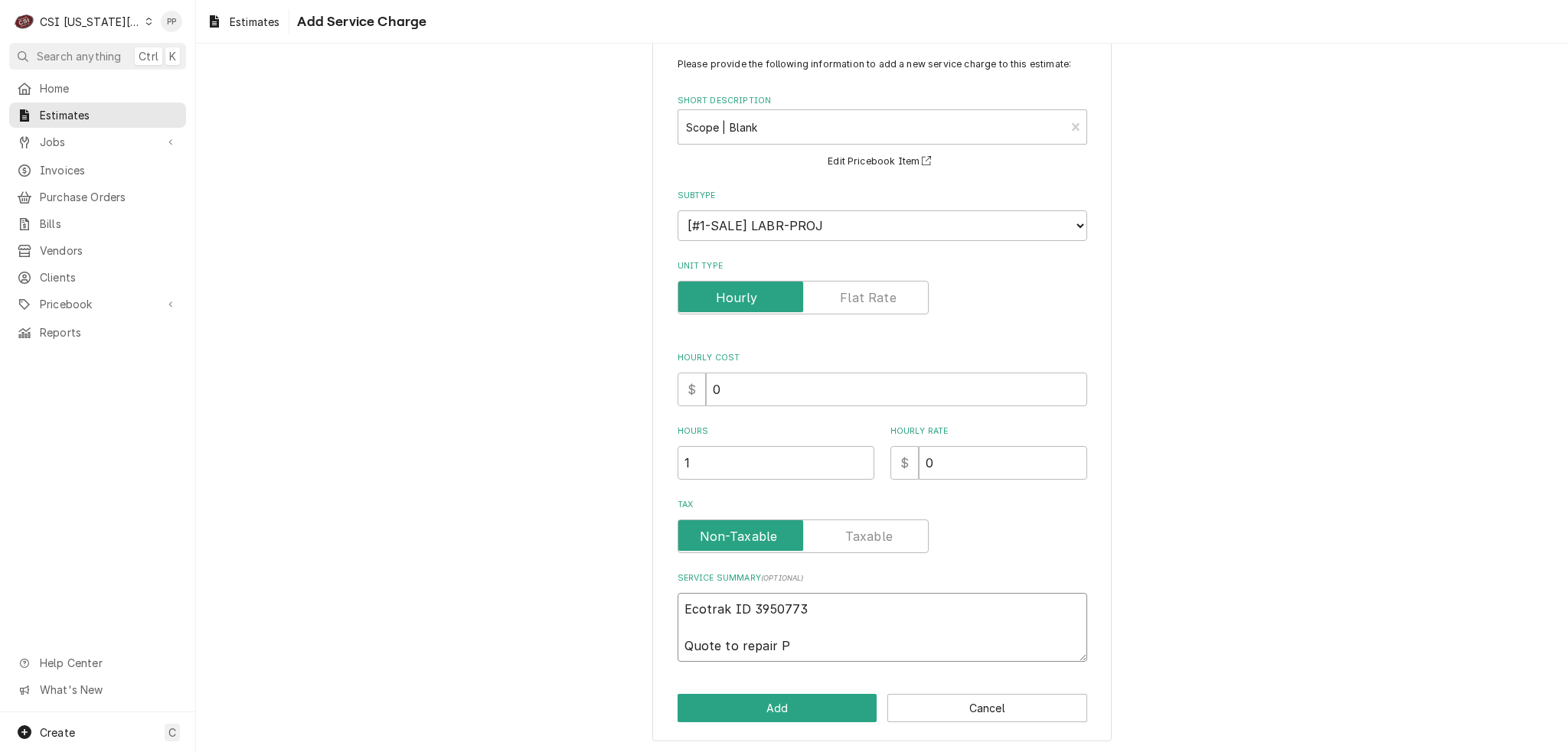
type textarea "x"
type textarea "Ecotrak ID 3950773 Quote to repair Po"
type textarea "x"
type textarea "Ecotrak ID 3950773 Quote to repair Pot"
type textarea "x"
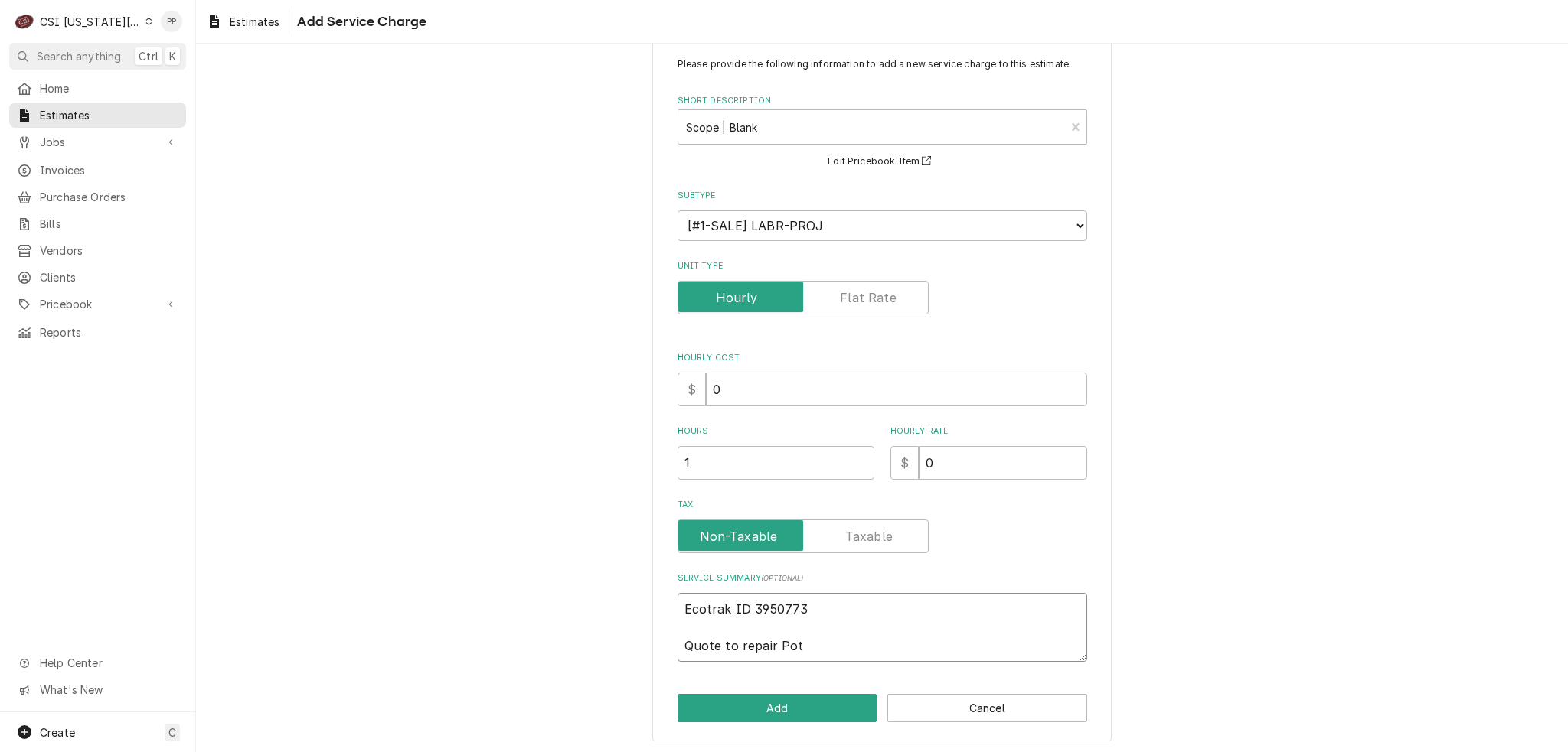
type textarea "Ecotrak ID 3950773 Quote to repair Potc"
type textarea "x"
type textarea "Ecotrak ID 3950773 Quote to repair [GEOGRAPHIC_DATA]"
type textarea "x"
type textarea "Ecotrak ID 3950773 Quote to repair Potc"
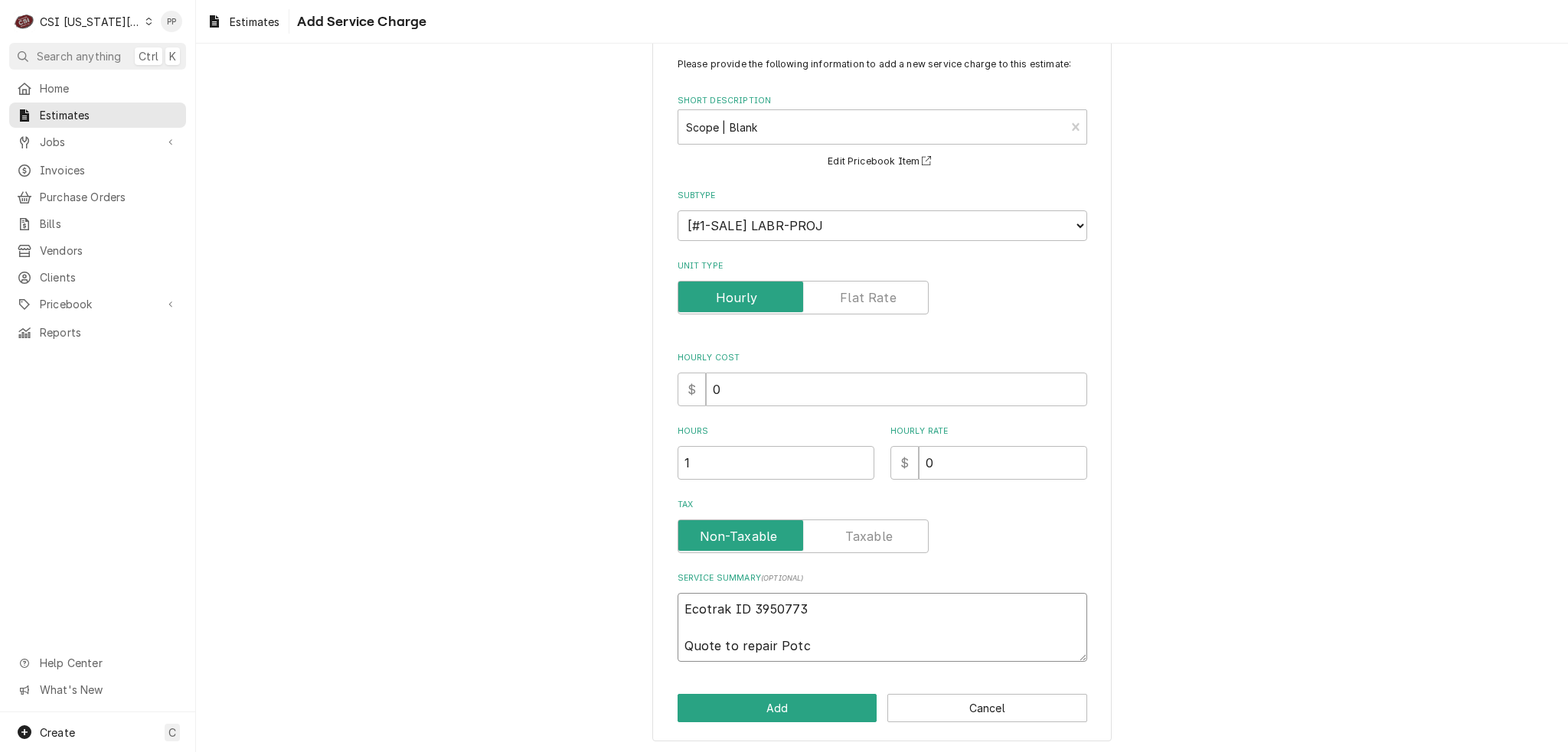
type textarea "x"
type textarea "Ecotrak ID 3950773 Quote to repair Pot"
type textarea "x"
type textarea "Ecotrak ID 3950773 Quote to repair Po"
type textarea "x"
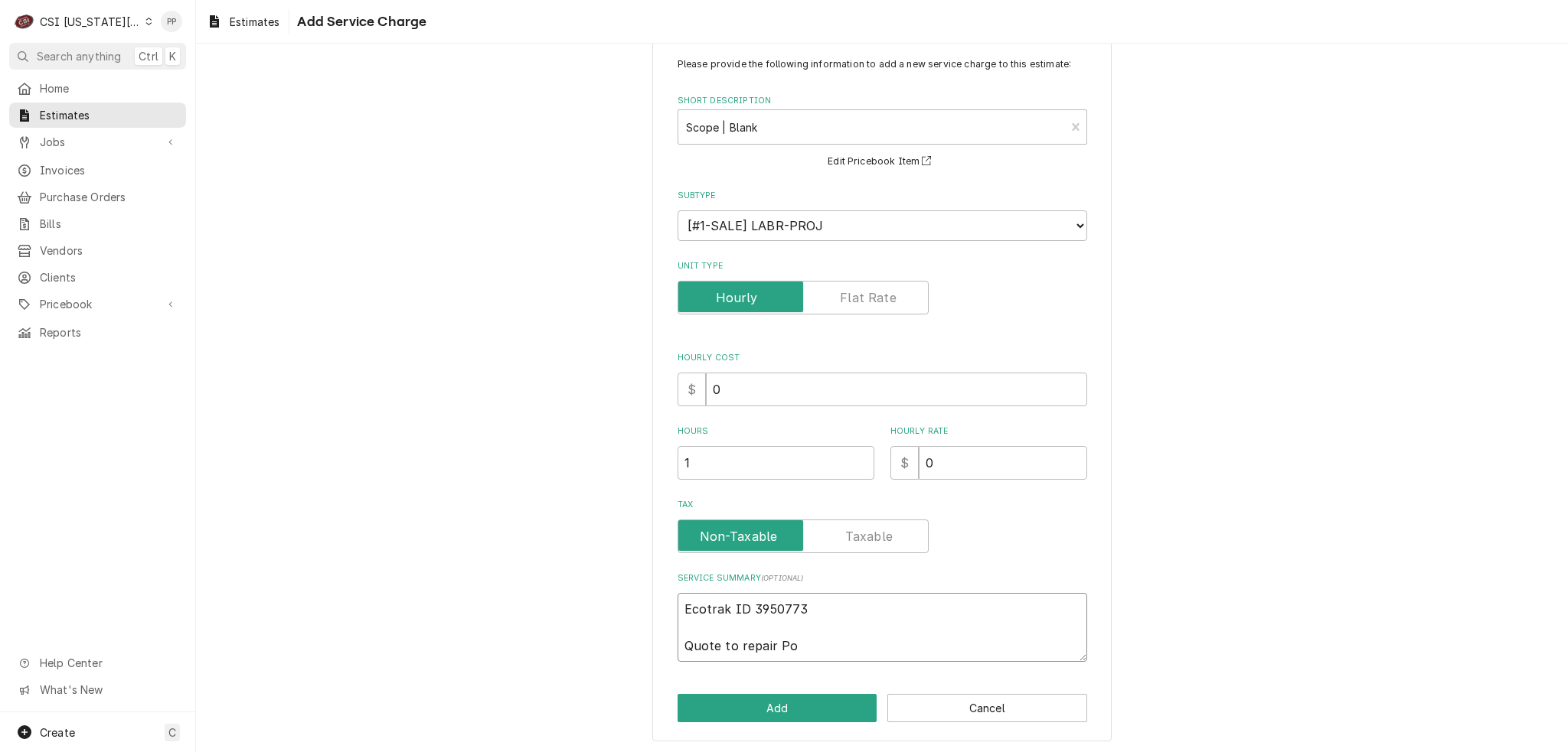
type textarea "Ecotrak ID 3950773 Quote to repair P"
type textarea "x"
type textarea "Ecotrak ID 3950773 Quote to repair Pi"
type textarea "x"
type textarea "Ecotrak ID 3950773 Quote to repair [GEOGRAPHIC_DATA]"
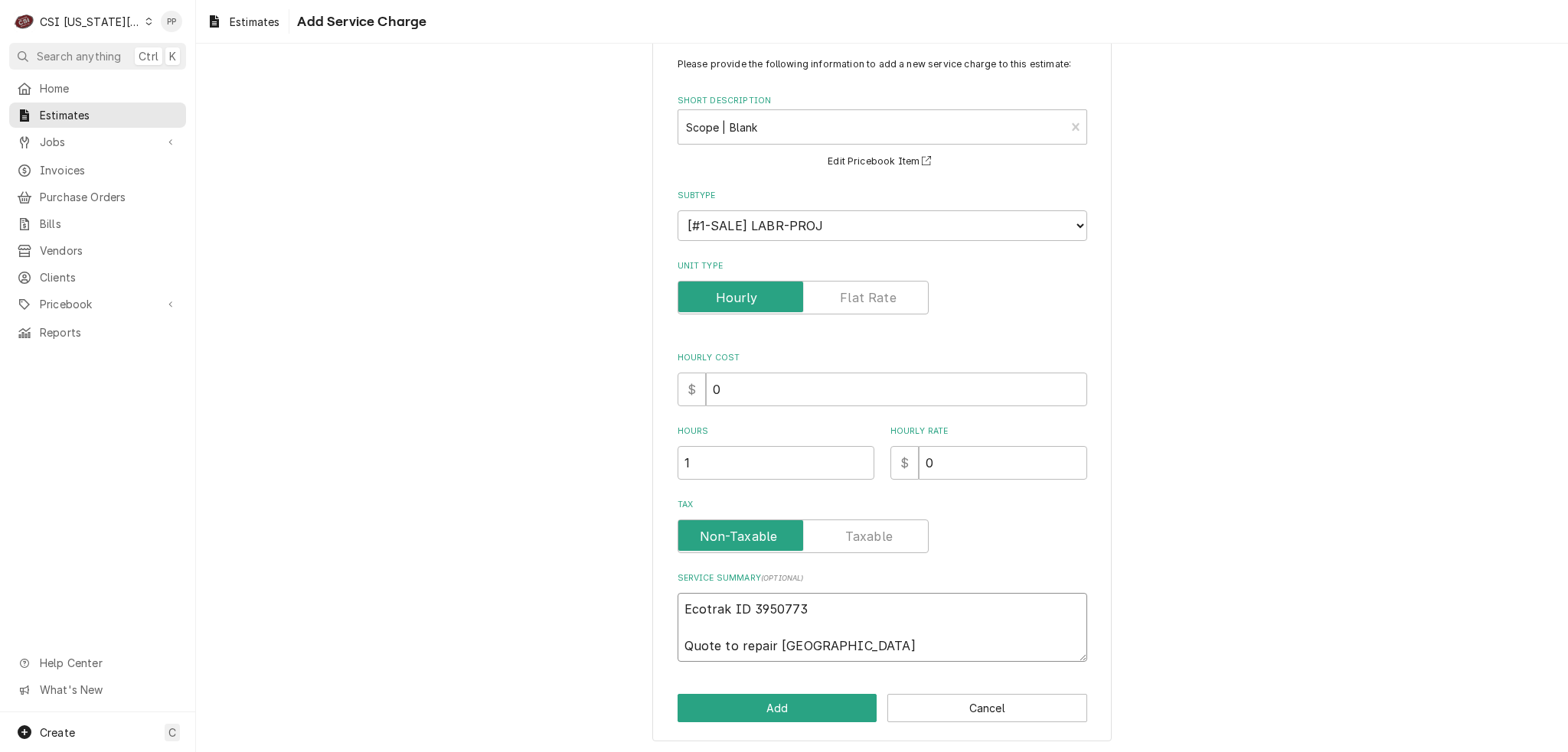
type textarea "x"
type textarea "Ecotrak ID 3950773 Quote to repair [GEOGRAPHIC_DATA]"
type textarea "x"
type textarea "Ecotrak ID 3950773 Quote to repair [GEOGRAPHIC_DATA]"
type textarea "x"
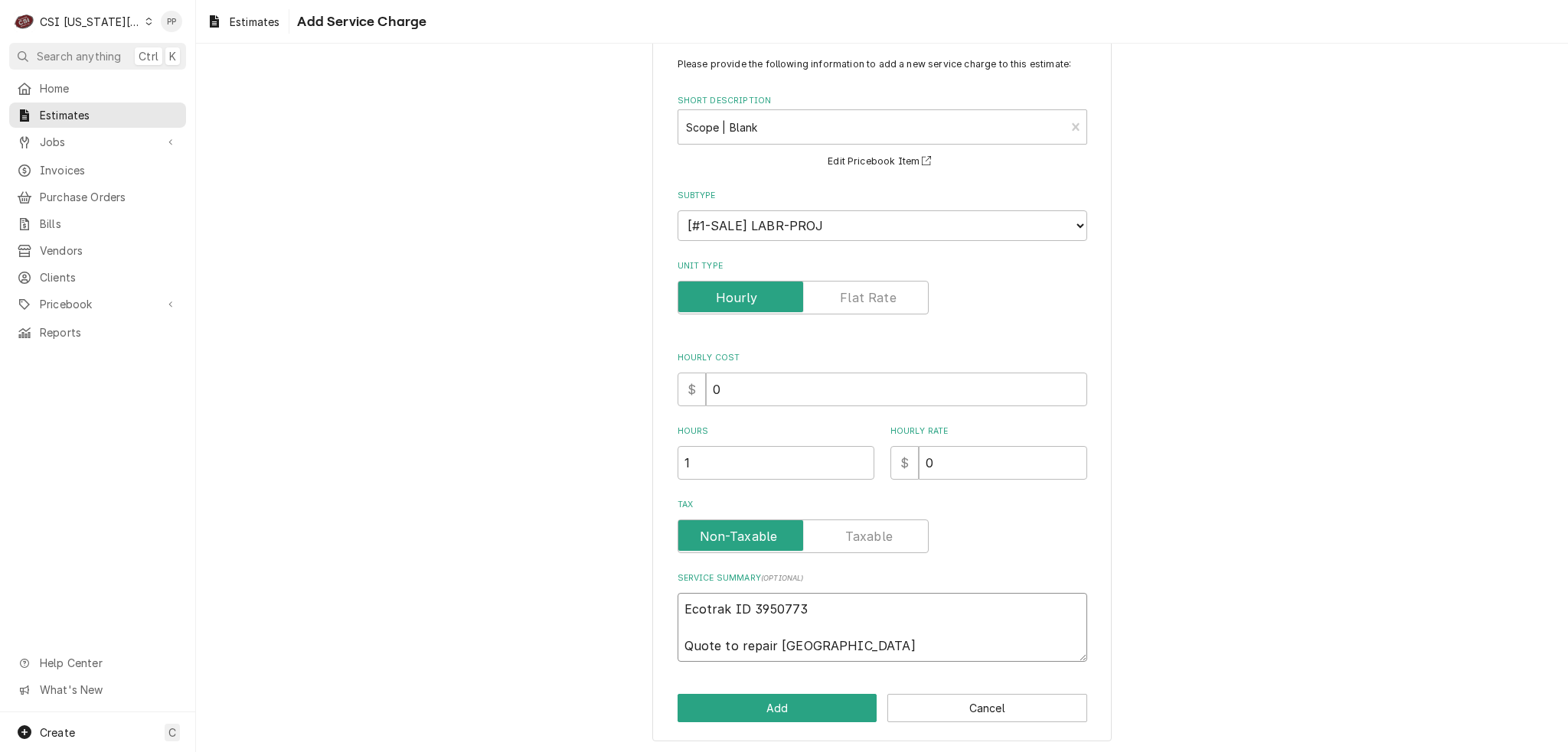
type textarea "Ecotrak ID 3950773 Quote to repair [GEOGRAPHIC_DATA]"
type textarea "x"
type textarea "Ecotrak ID 3950773 Quote to repair Pitco f"
type textarea "x"
type textarea "Ecotrak ID 3950773 Quote to repair Pitco fr"
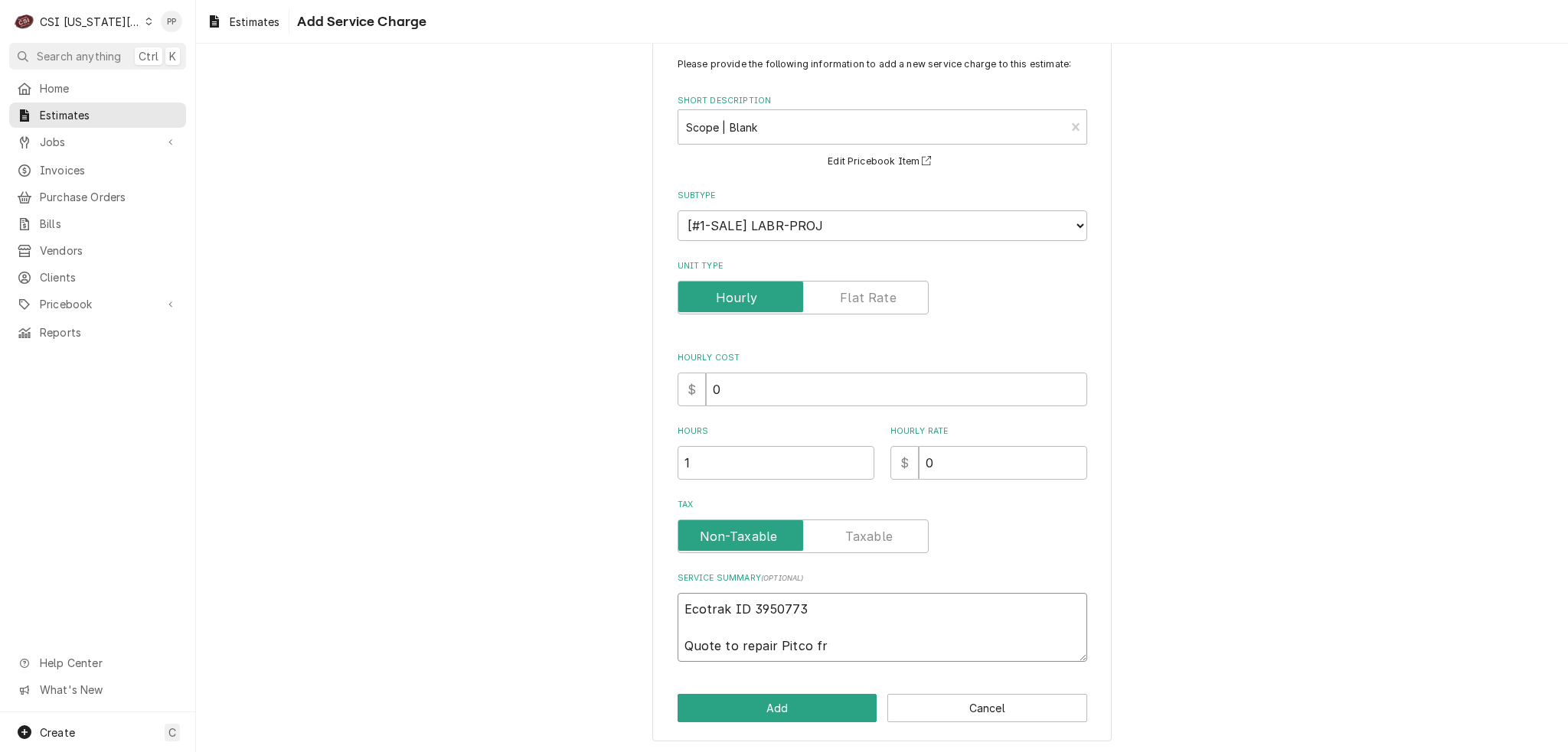
type textarea "x"
type textarea "Ecotrak ID 3950773 Quote to repair [GEOGRAPHIC_DATA] fru"
type textarea "x"
type textarea "Ecotrak ID 3950773 Quote to repair Pitco frue"
type textarea "x"
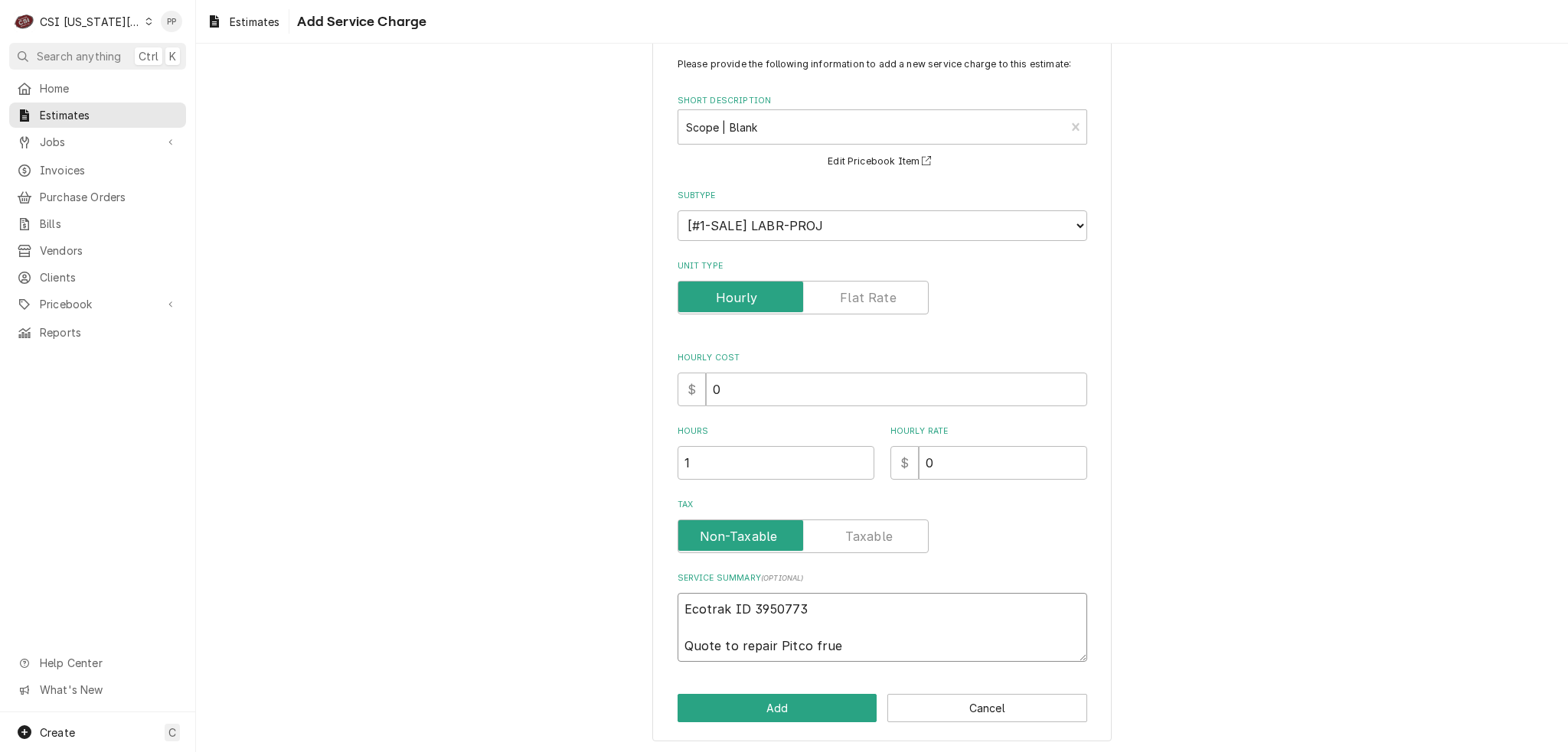
type textarea "Ecotrak ID 3950773 Quote to repair Pitco fruer"
type textarea "x"
type textarea "Ecotrak ID 3950773 Quote to repair Pitco fruer"
type textarea "x"
type textarea "Ecotrak ID 3950773 Quote to repair Pitco fruer"
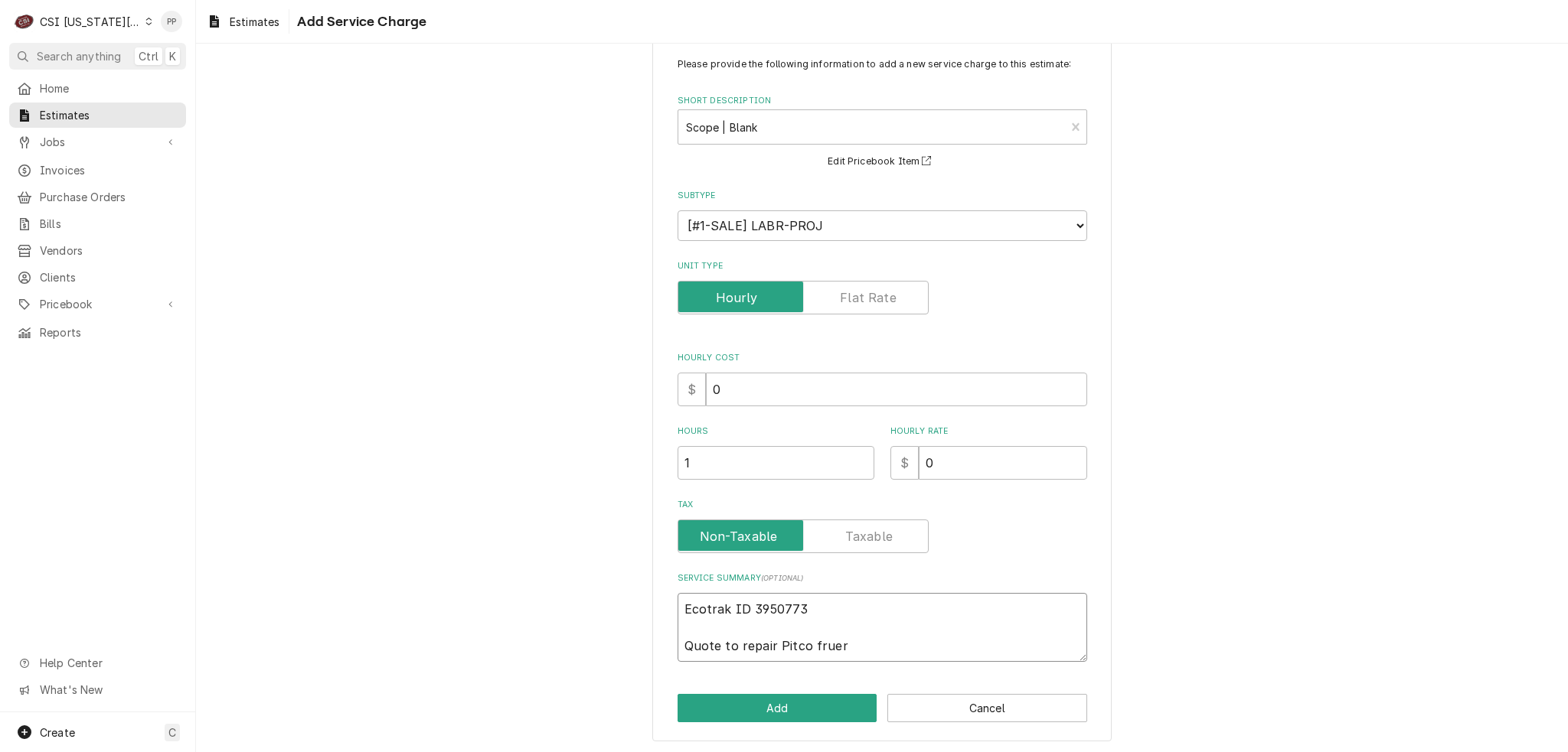
type textarea "x"
type textarea "Ecotrak ID 3950773 Quote to repair Pitco frue"
type textarea "x"
type textarea "Ecotrak ID 3950773 Quote to repair [GEOGRAPHIC_DATA] fru"
type textarea "x"
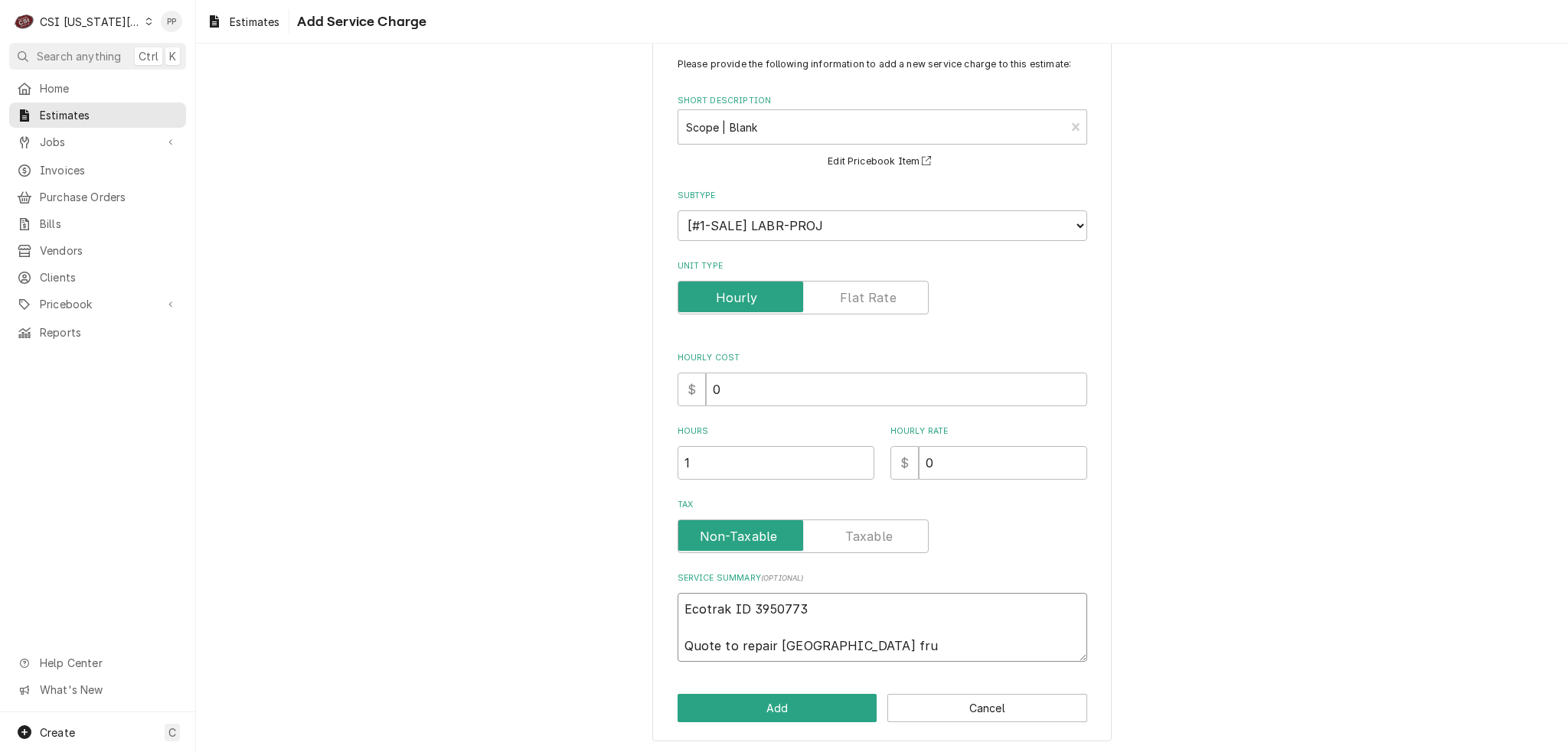
type textarea "Ecotrak ID 3950773 Quote to repair Pitco fr"
type textarea "x"
type textarea "Ecotrak ID 3950773 Quote to repair Pitco fry"
type textarea "x"
type textarea "Ecotrak ID 3950773 Quote to repair Pitco [PERSON_NAME]"
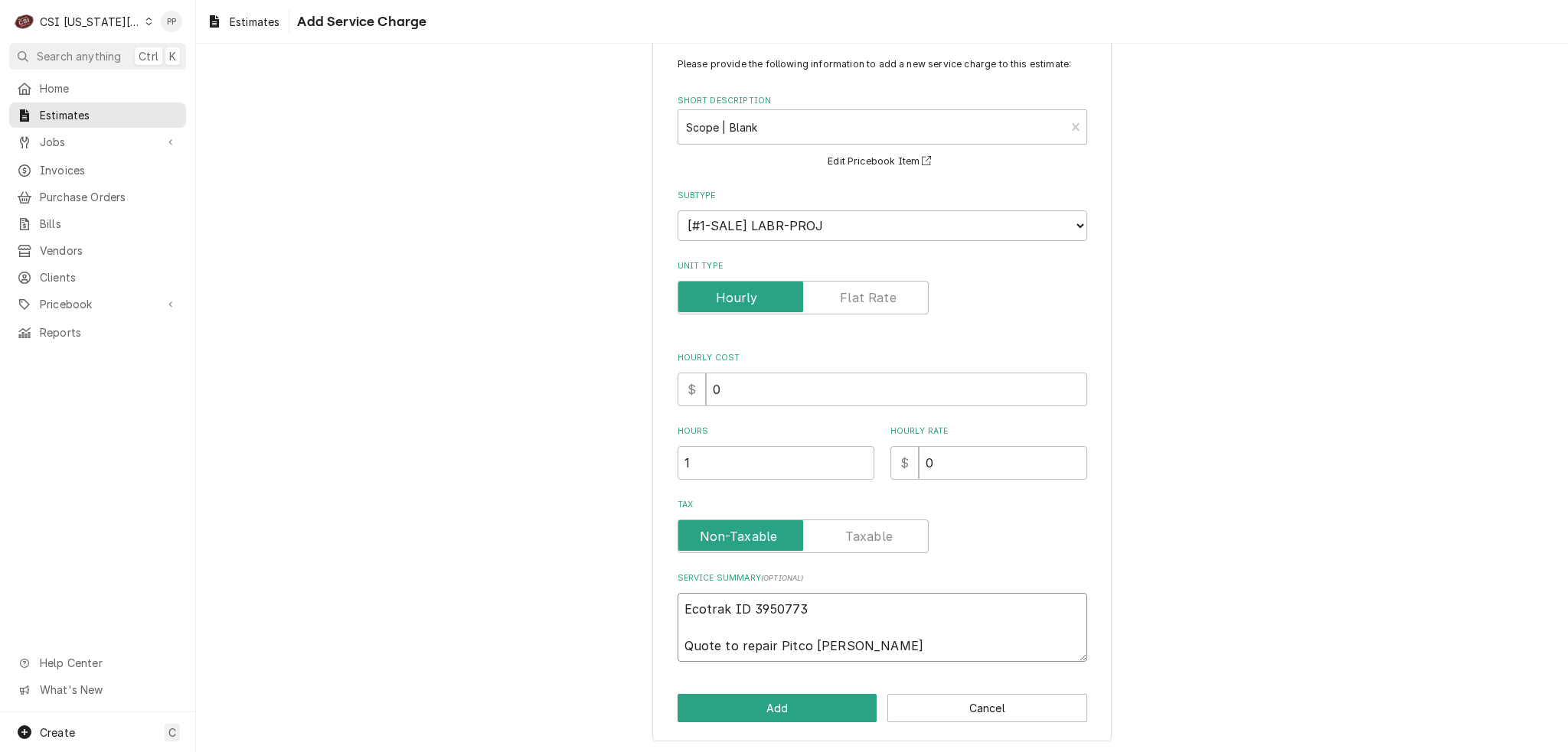
type textarea "x"
type textarea "Ecotrak ID 3950773 Quote to repair Pitco fryer"
type textarea "x"
type textarea "Ecotrak ID 3950773 Quote to repair Pitco fryer"
type textarea "x"
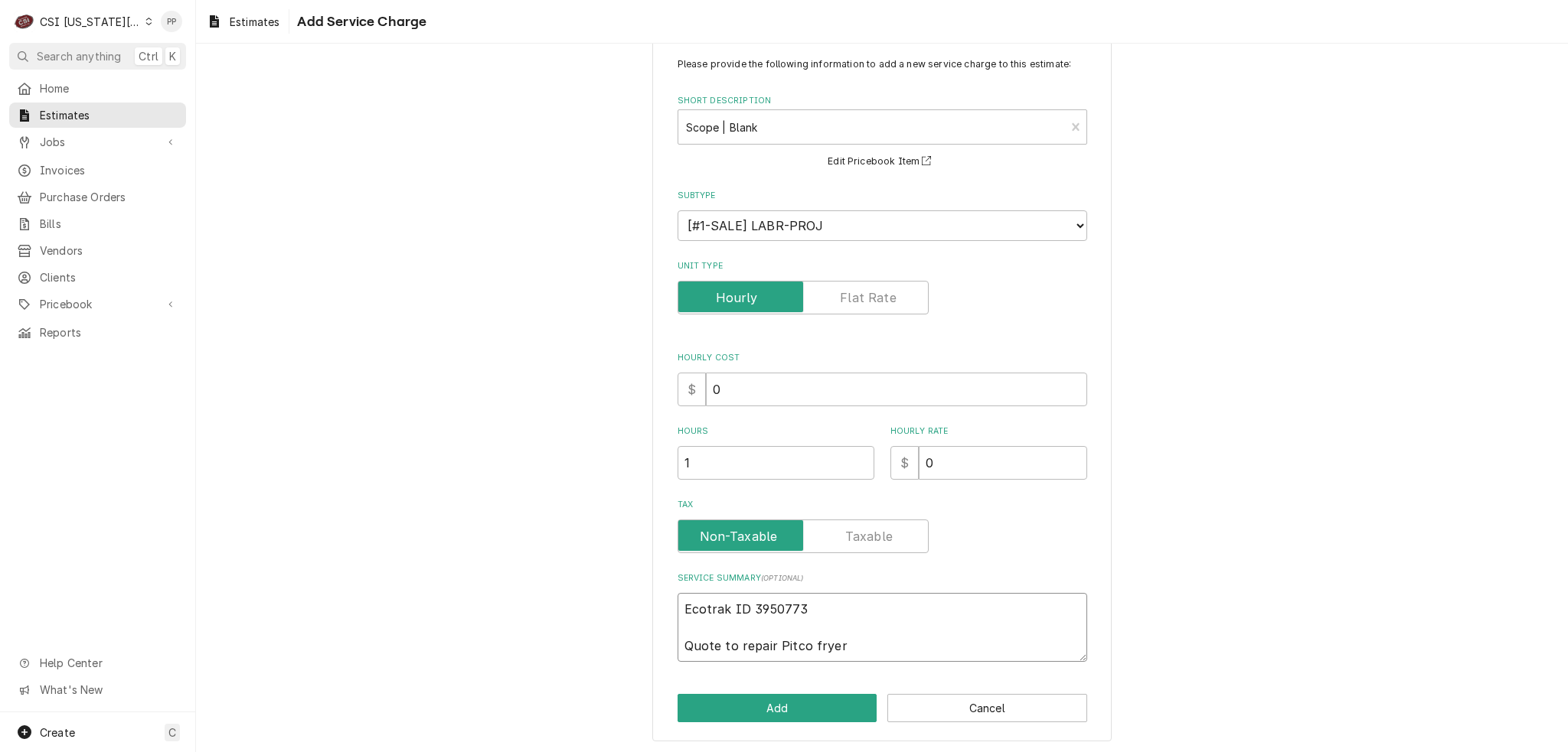
type textarea "Ecotrak ID 3950773 Quote to repair Pitco fryer o"
type textarea "x"
type textarea "Ecotrak ID 3950773 Quote to repair Pitco fryer od"
type textarea "x"
type textarea "Ecotrak ID 3950773 Quote to repair Pitco fryer o"
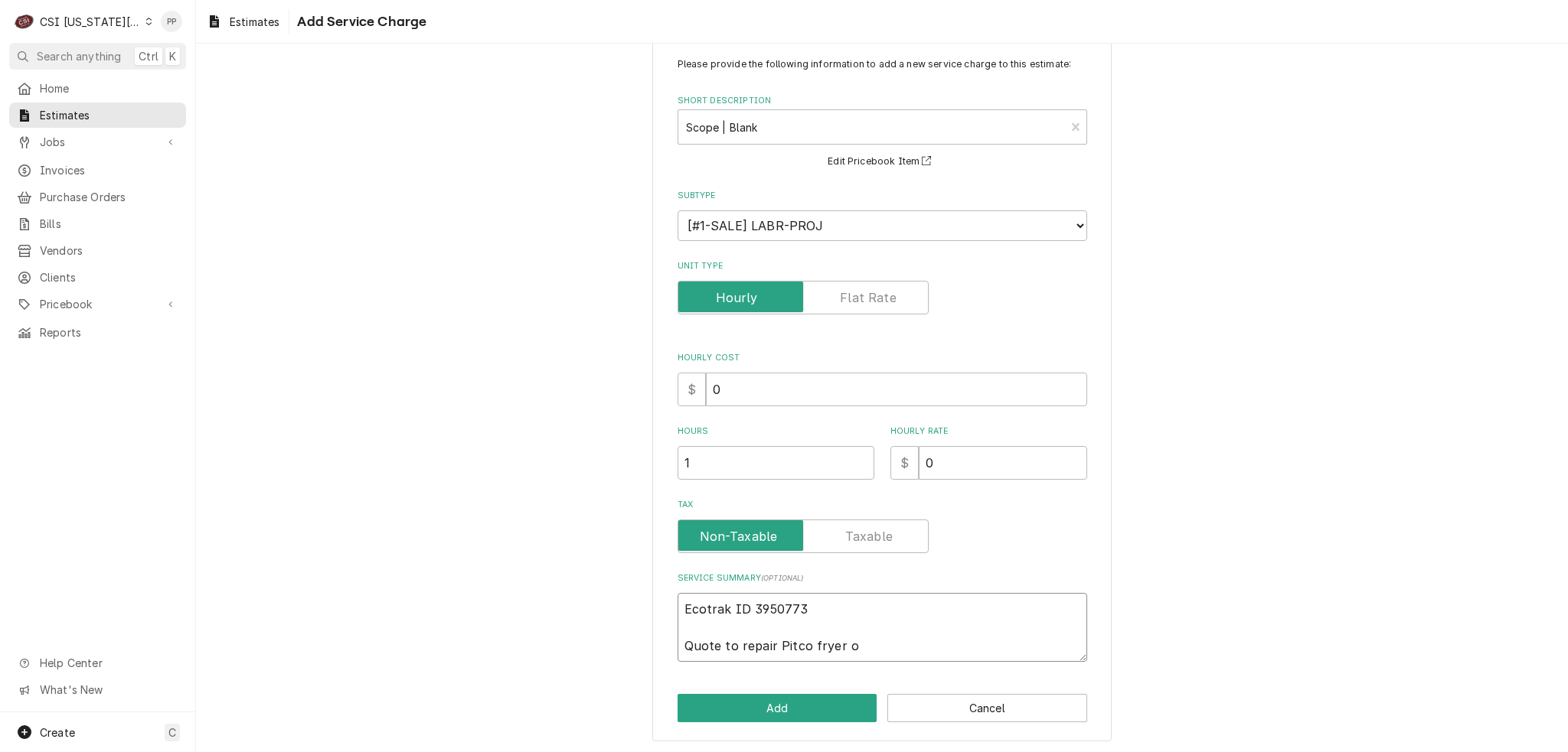
type textarea "x"
type textarea "Ecotrak ID 3950773 Quote to repair Pitco fryer"
type textarea "x"
type textarea "Ecotrak ID 3950773 Quote to repair Pitco fryer m"
type textarea "x"
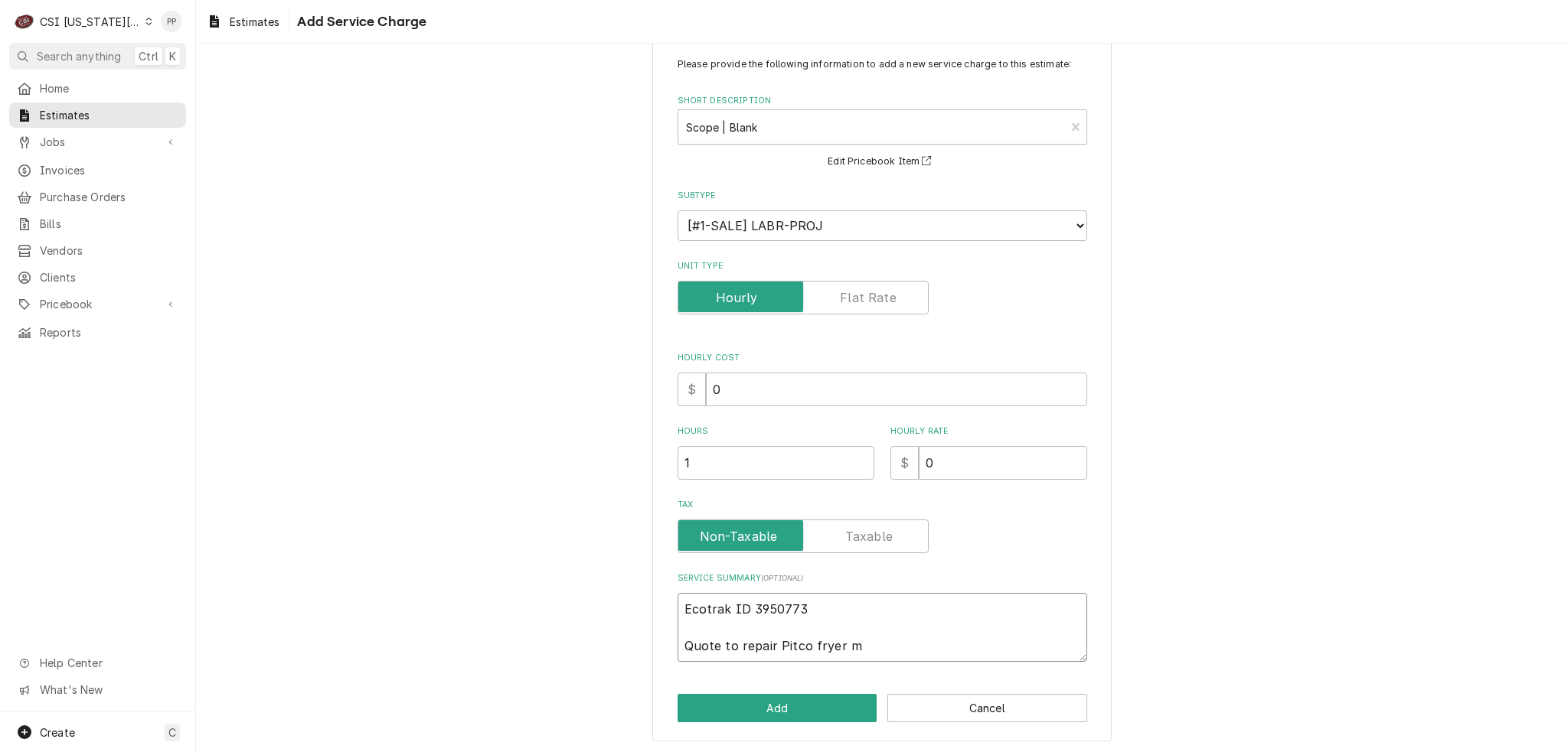
type textarea "Ecotrak ID 3950773 Quote to repair Pitco fryer mo"
type textarea "x"
type textarea "Ecotrak ID 3950773 Quote to repair Pitco fryer mod"
type textarea "x"
type textarea "Ecotrak ID 3950773 Quote to repair Pitco fryer mode"
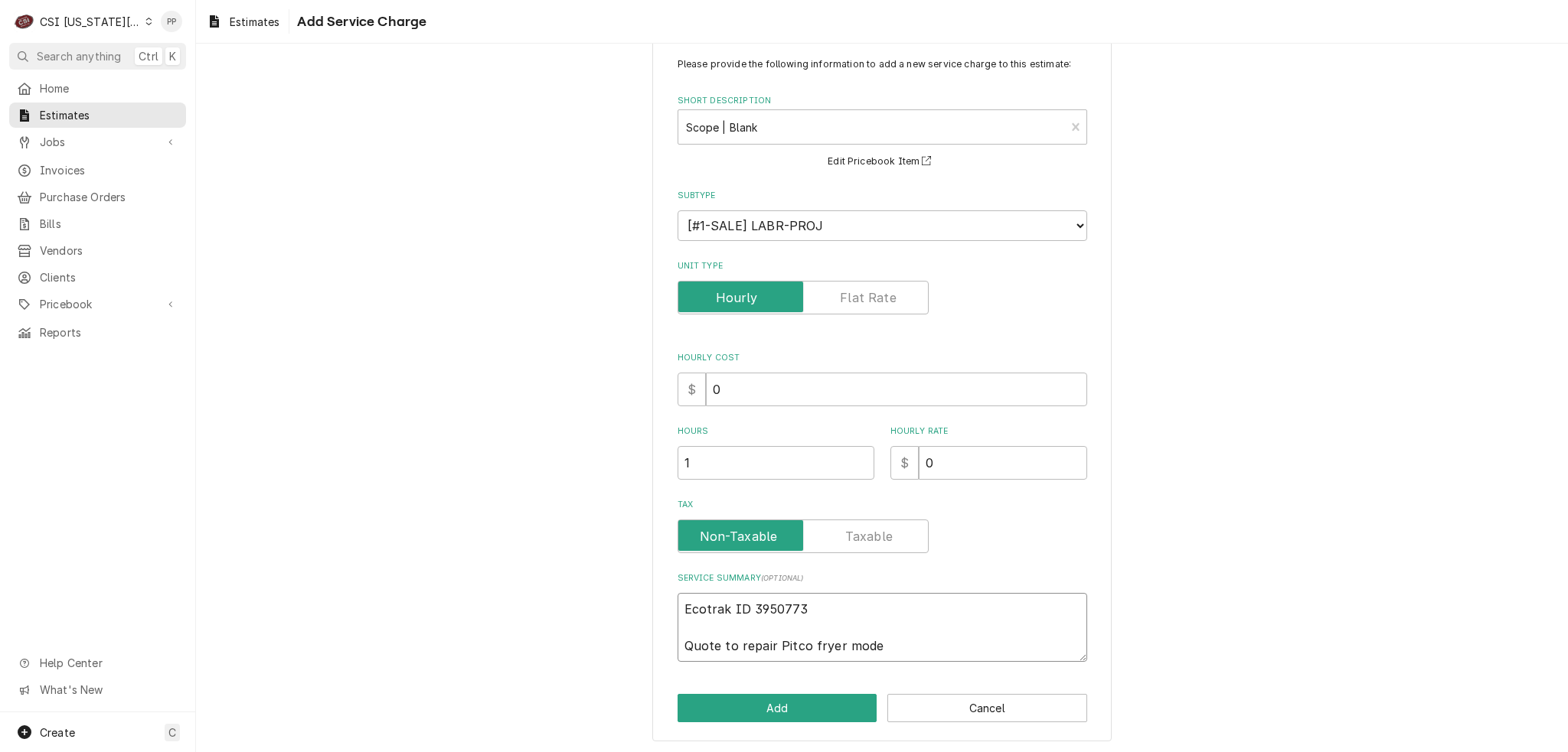
type textarea "x"
type textarea "Ecotrak ID 3950773 Quote to repair Pitco fryer model"
type textarea "x"
type textarea "Ecotrak ID 3950773 Quote to repair Pitco fryer model"
type textarea "x"
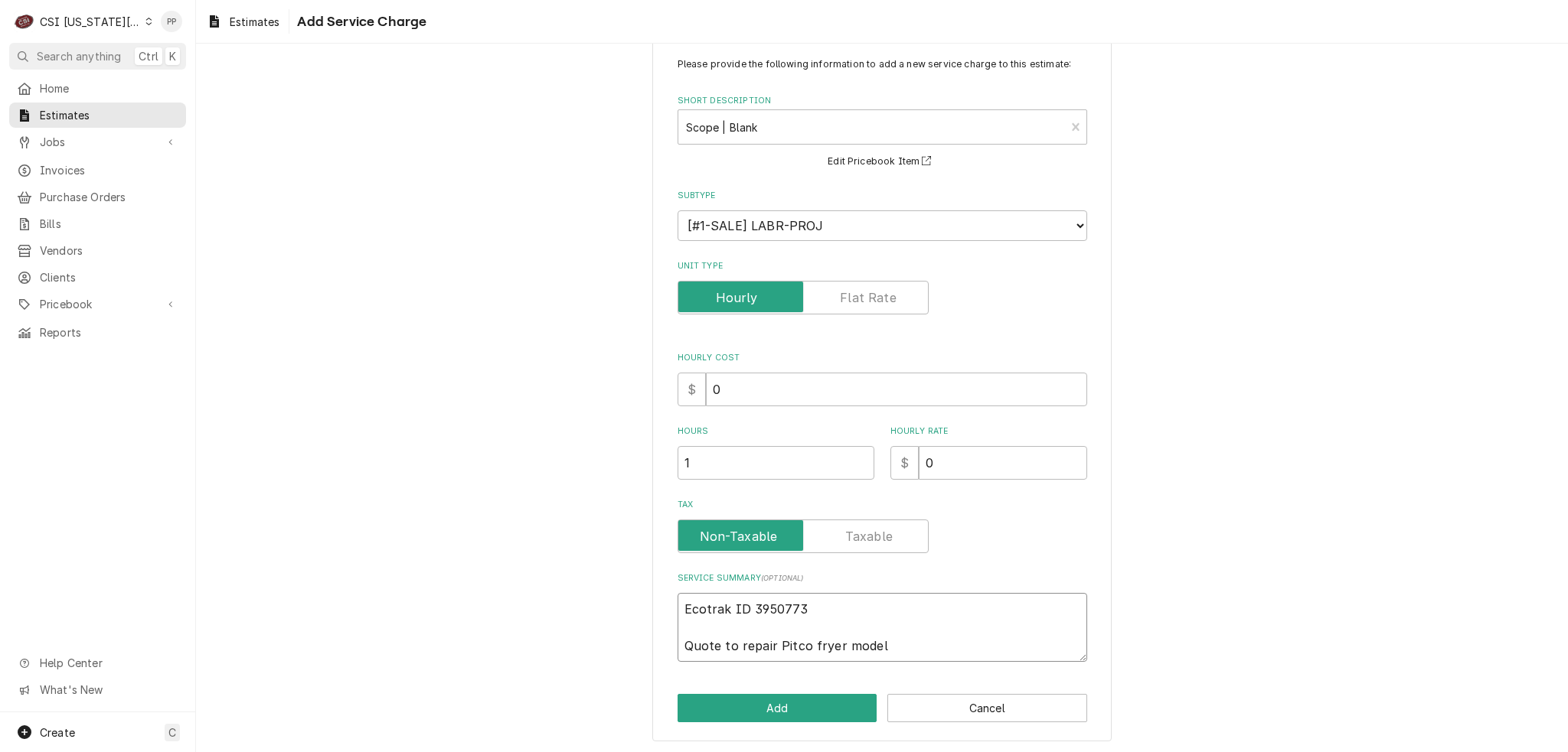
paste textarea "SEF184"
click at [925, 647] on textarea "Ecotrak ID 3950773 Quote to repair Pitco fryer model SEF184" at bounding box center [882, 636] width 409 height 87
paste textarea "E15CE014820"
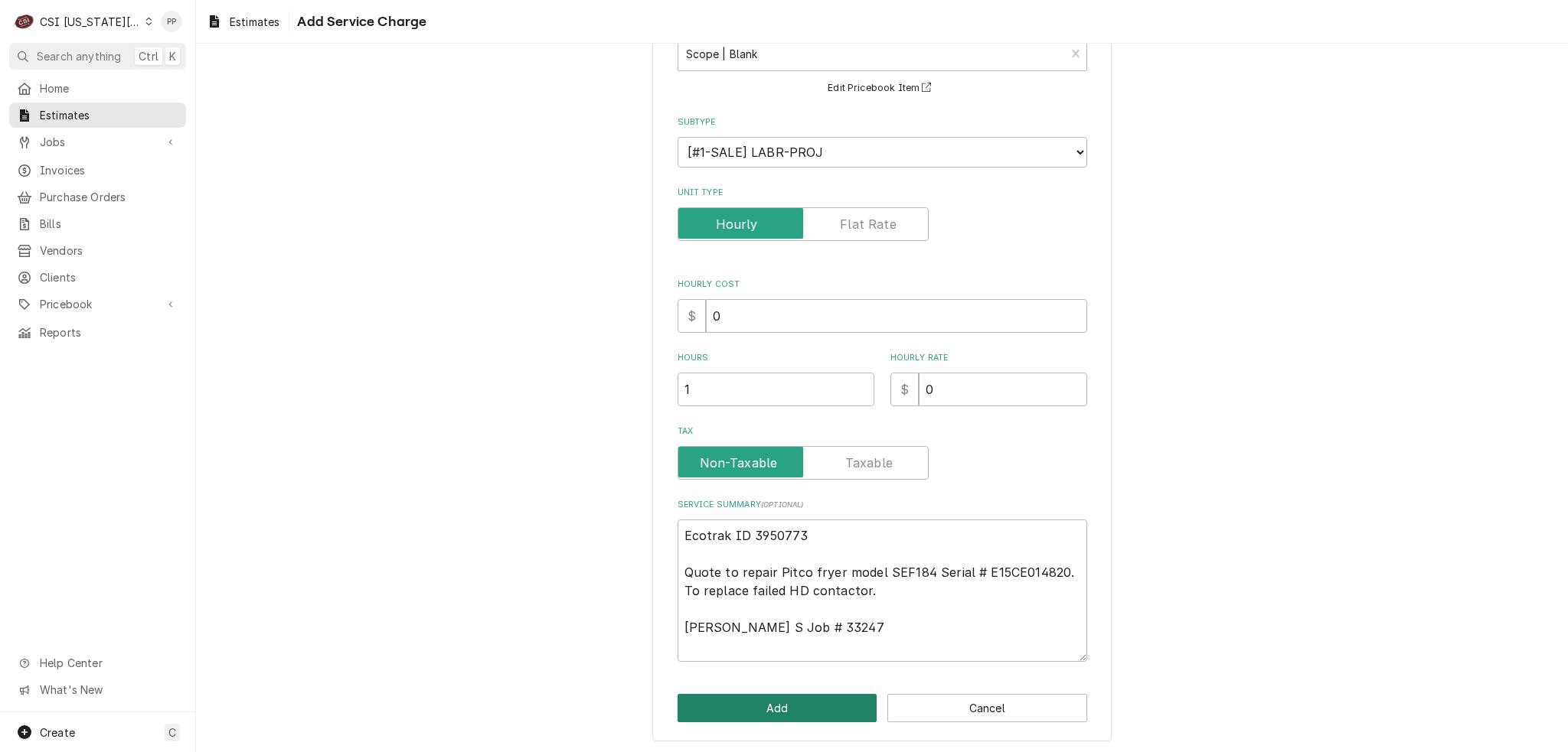
click at [829, 699] on button "Add" at bounding box center [777, 708] width 200 height 29
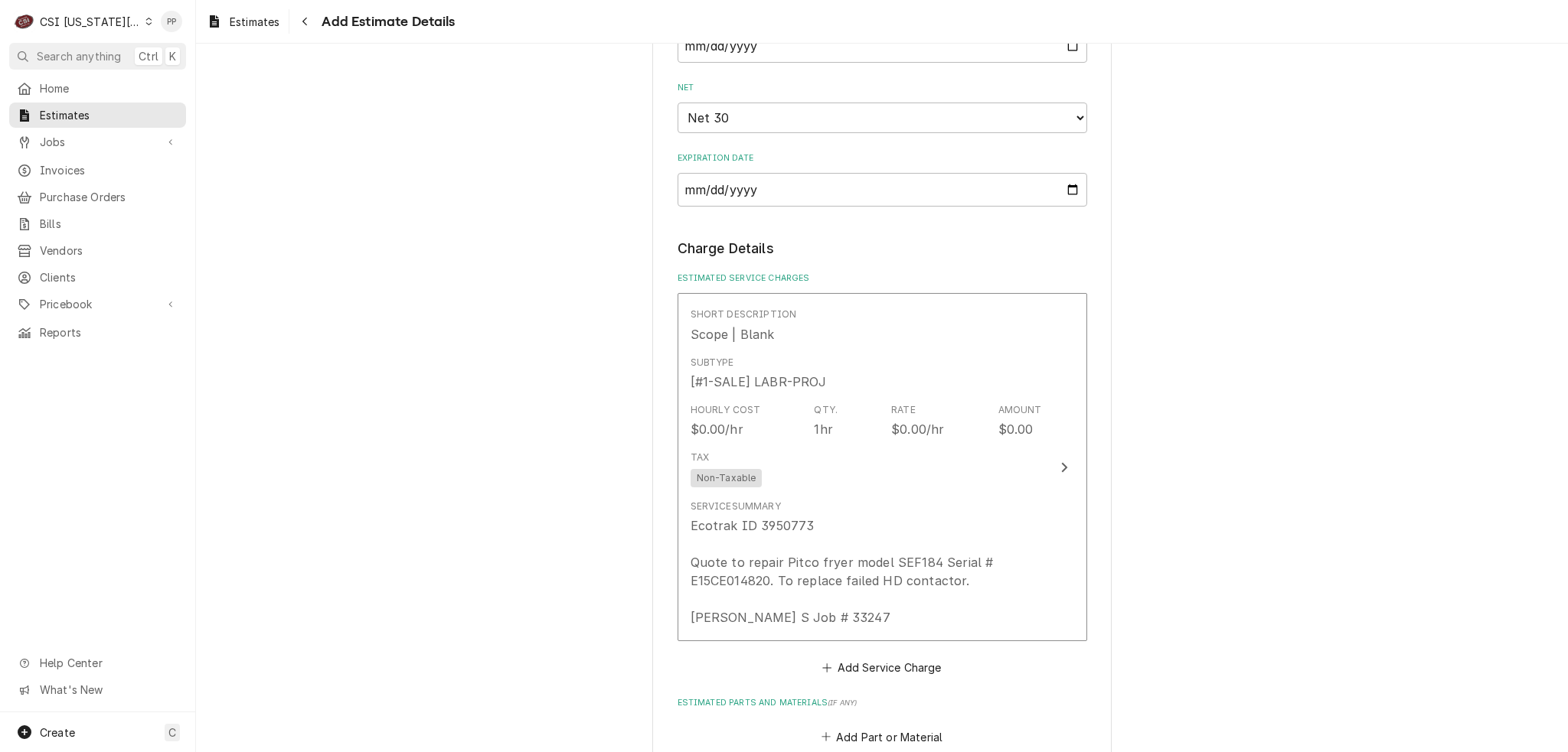
scroll to position [1817, 0]
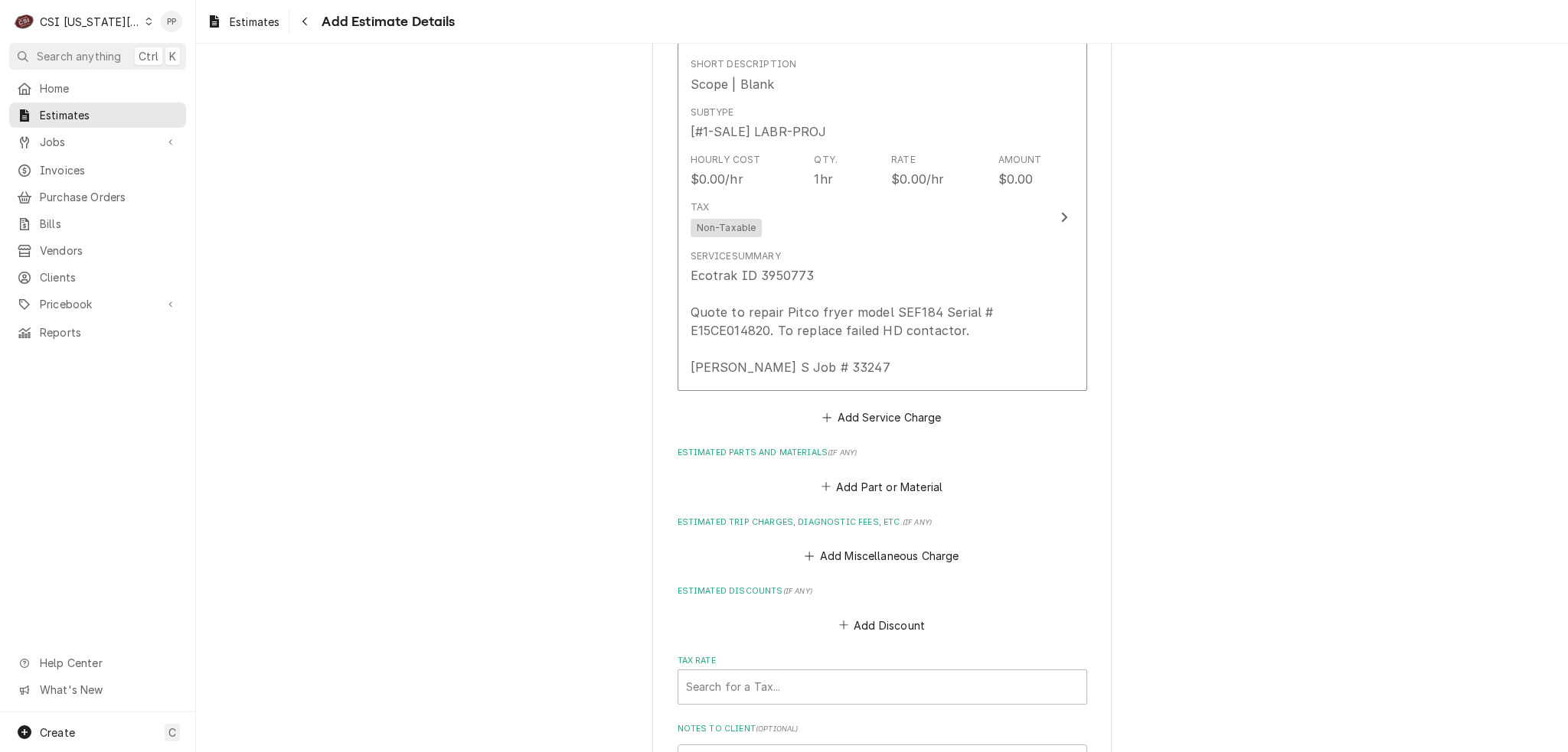
click at [896, 392] on fieldset "Charge Details Estimated Service Charges Short Description Scope | Blank Subtyp…" at bounding box center [882, 435] width 409 height 893
click at [894, 407] on button "Add Service Charge" at bounding box center [881, 418] width 124 height 22
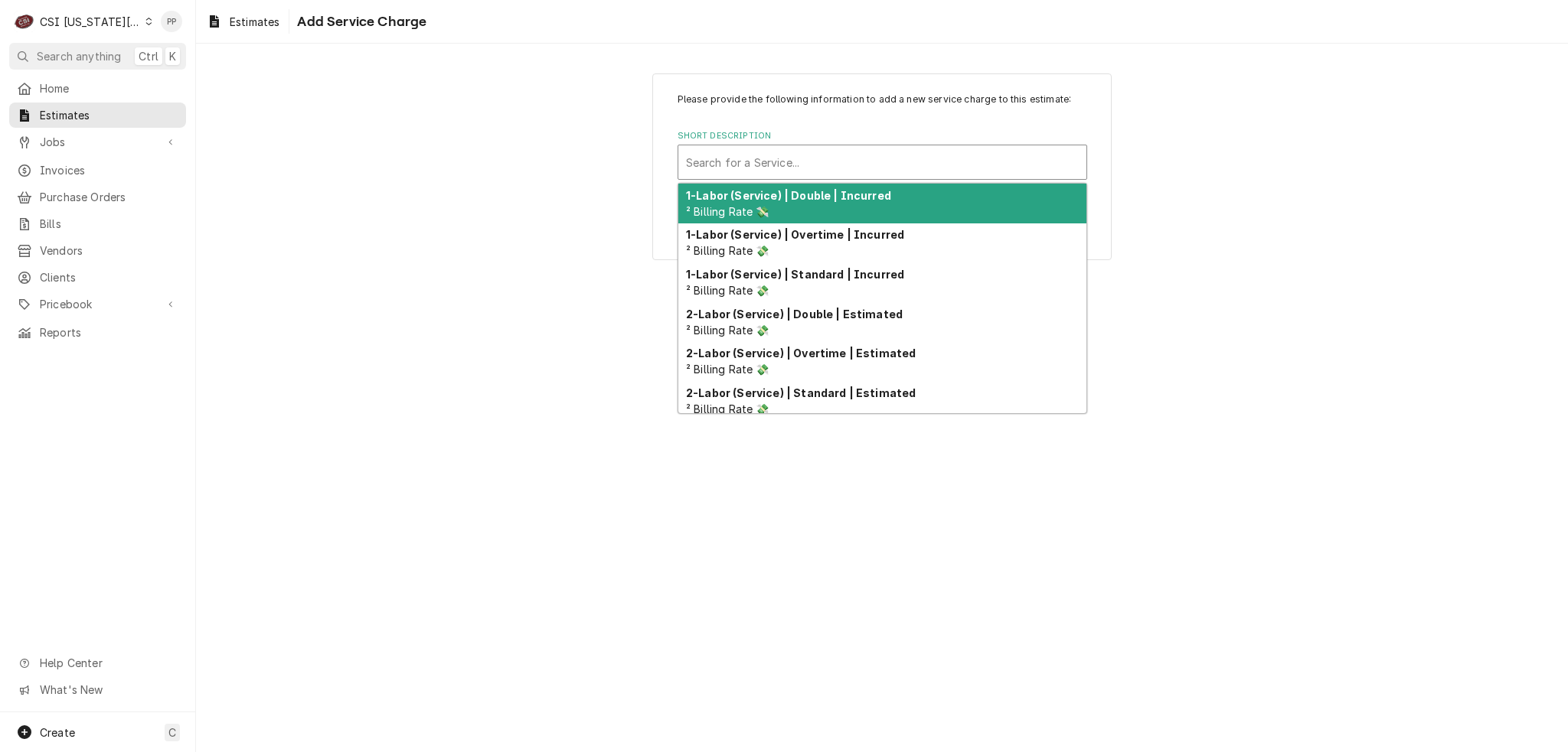
click at [879, 171] on div "Short Description" at bounding box center [882, 162] width 392 height 28
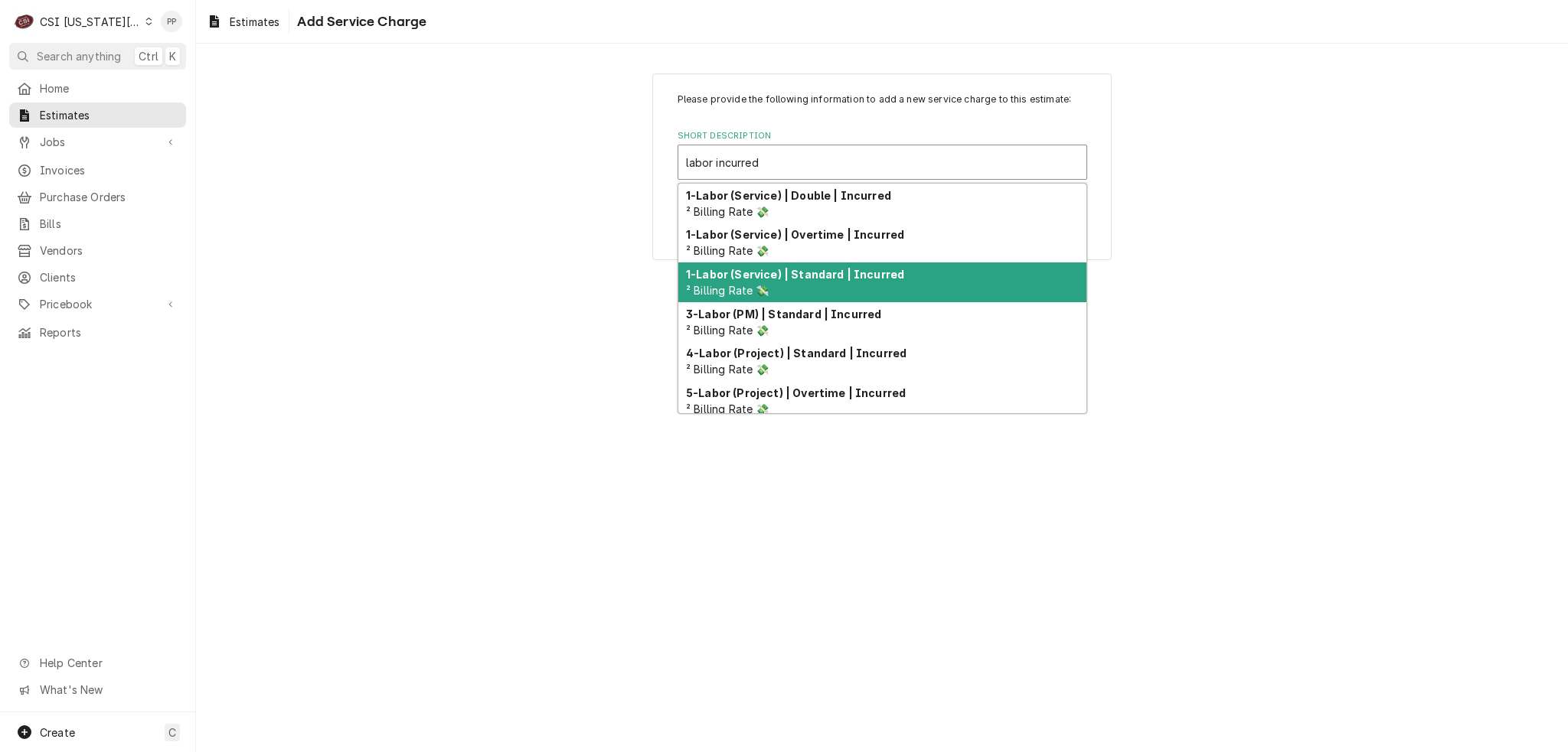
click at [842, 263] on div "1-Labor (Service) | Standard | Incurred ² Billing Rate 💸" at bounding box center [882, 283] width 408 height 40
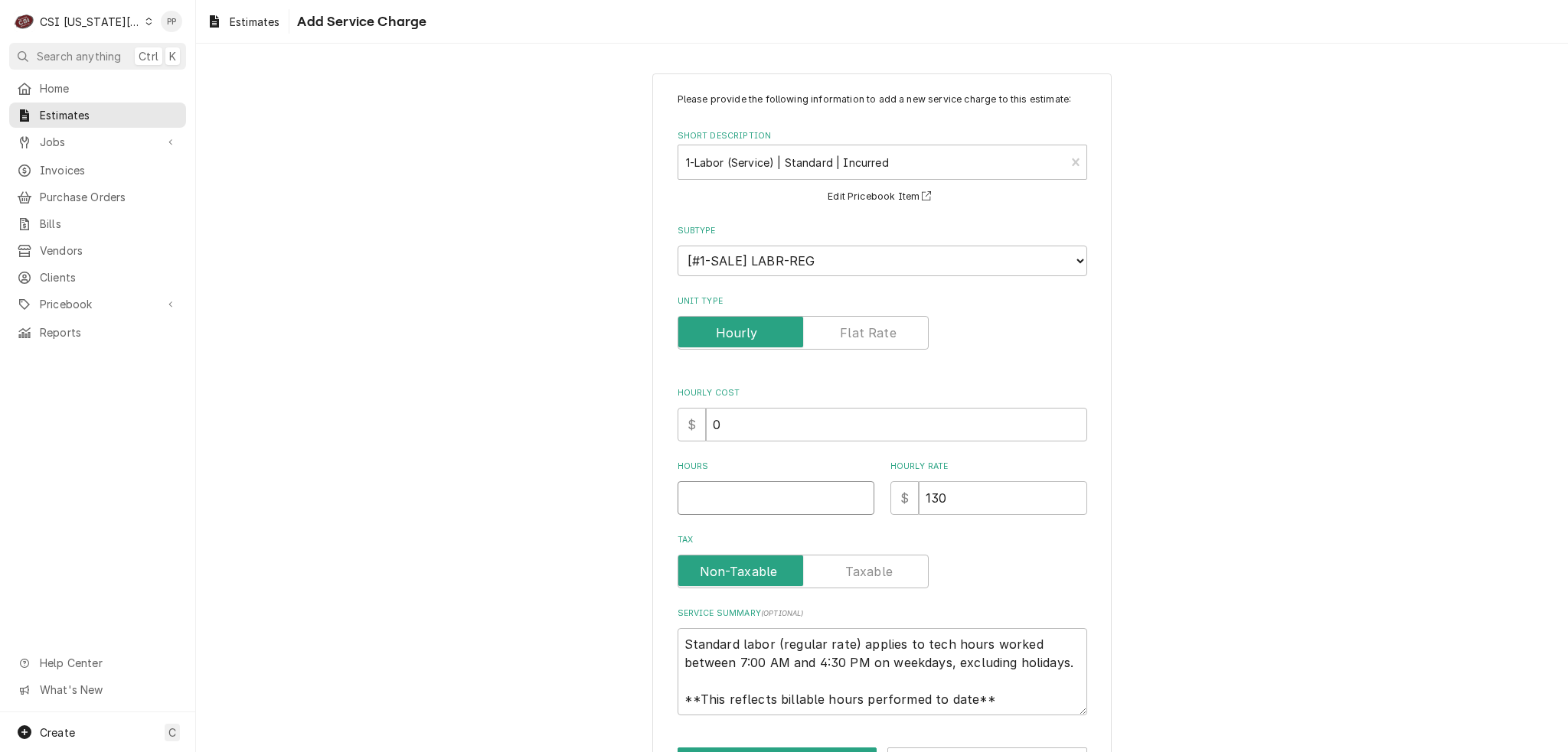
click at [771, 500] on input "Hours" at bounding box center [775, 498] width 197 height 34
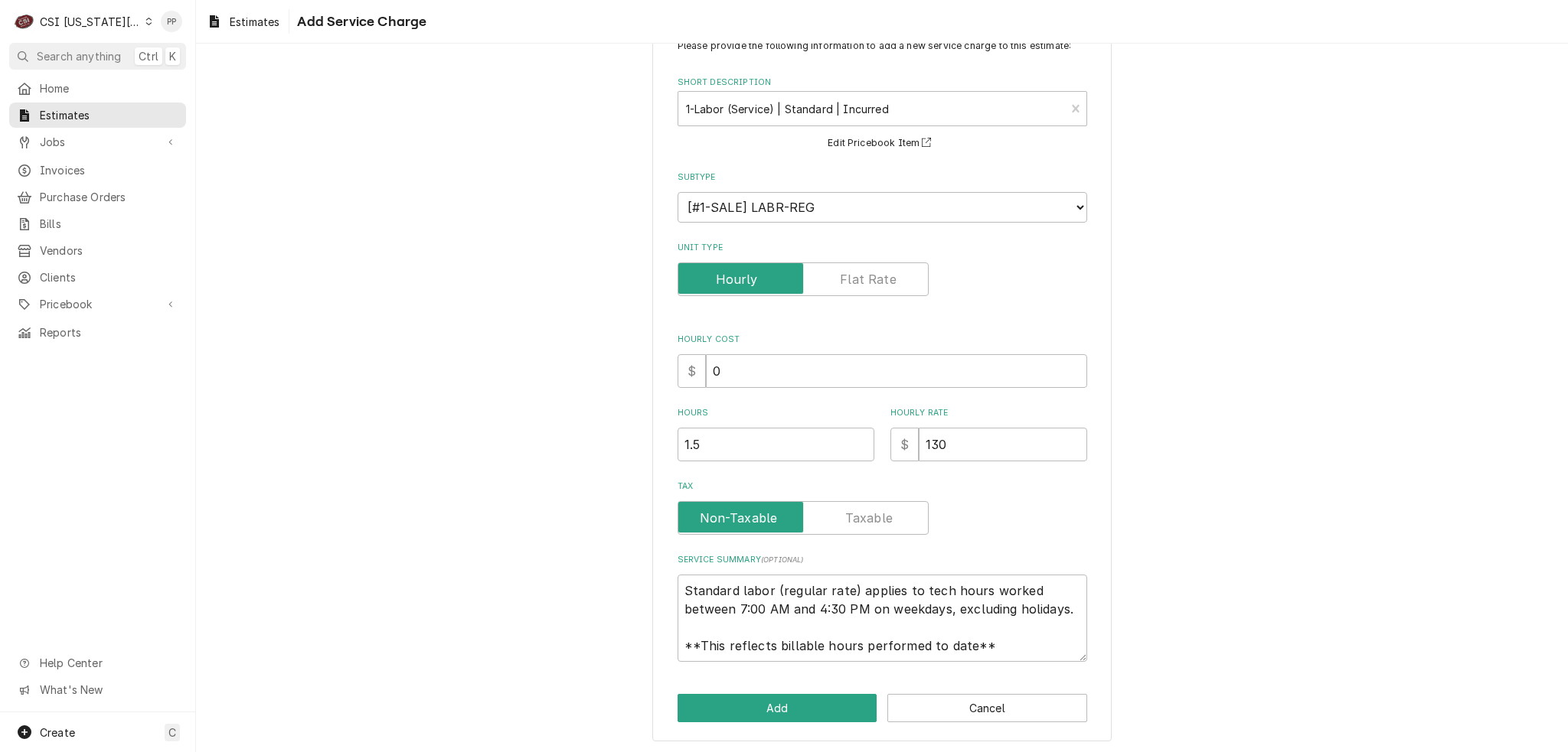
click at [806, 724] on div "Please provide the following information to add a new service charge to this es…" at bounding box center [882, 380] width 460 height 722
click at [806, 717] on button "Add" at bounding box center [777, 708] width 200 height 29
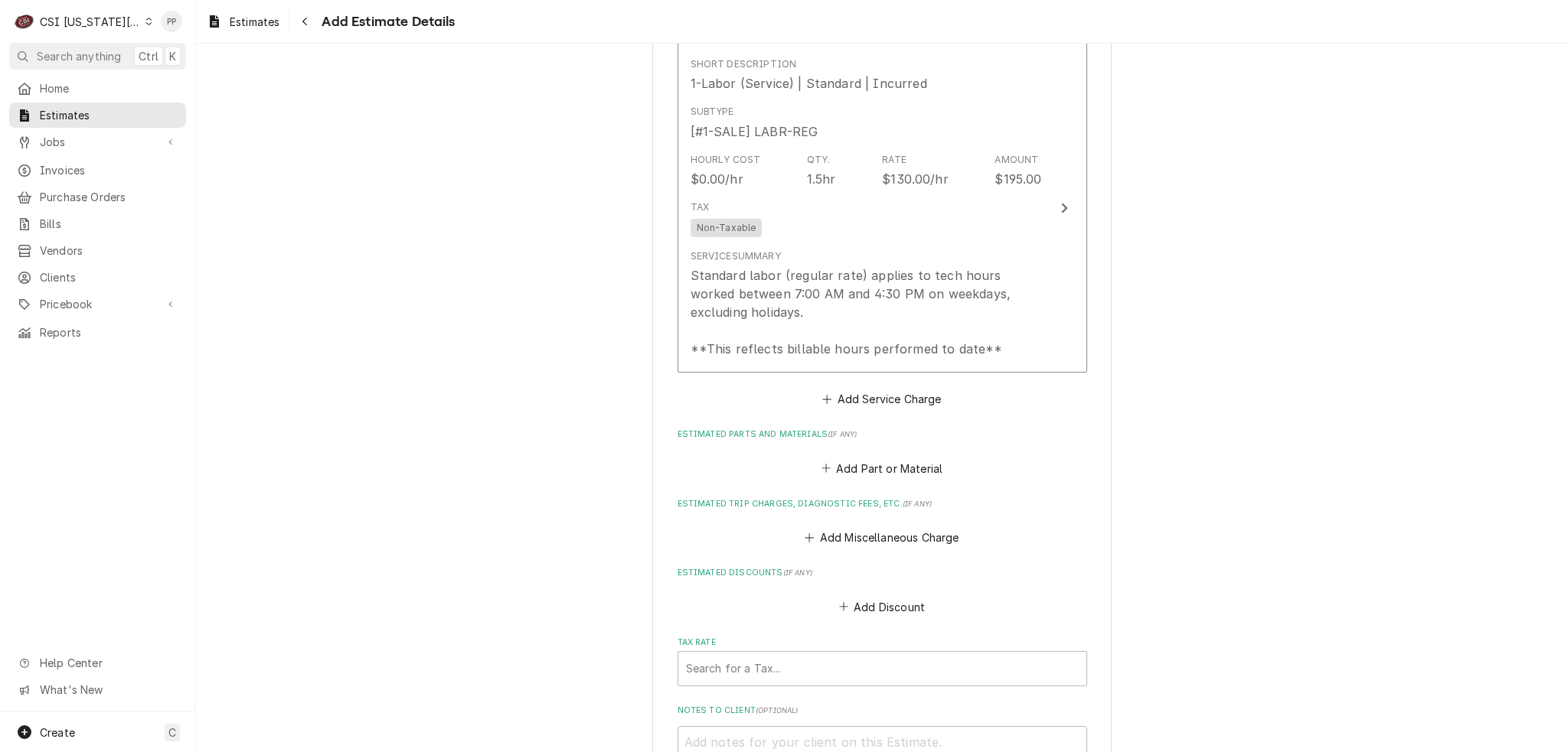
scroll to position [2182, 0]
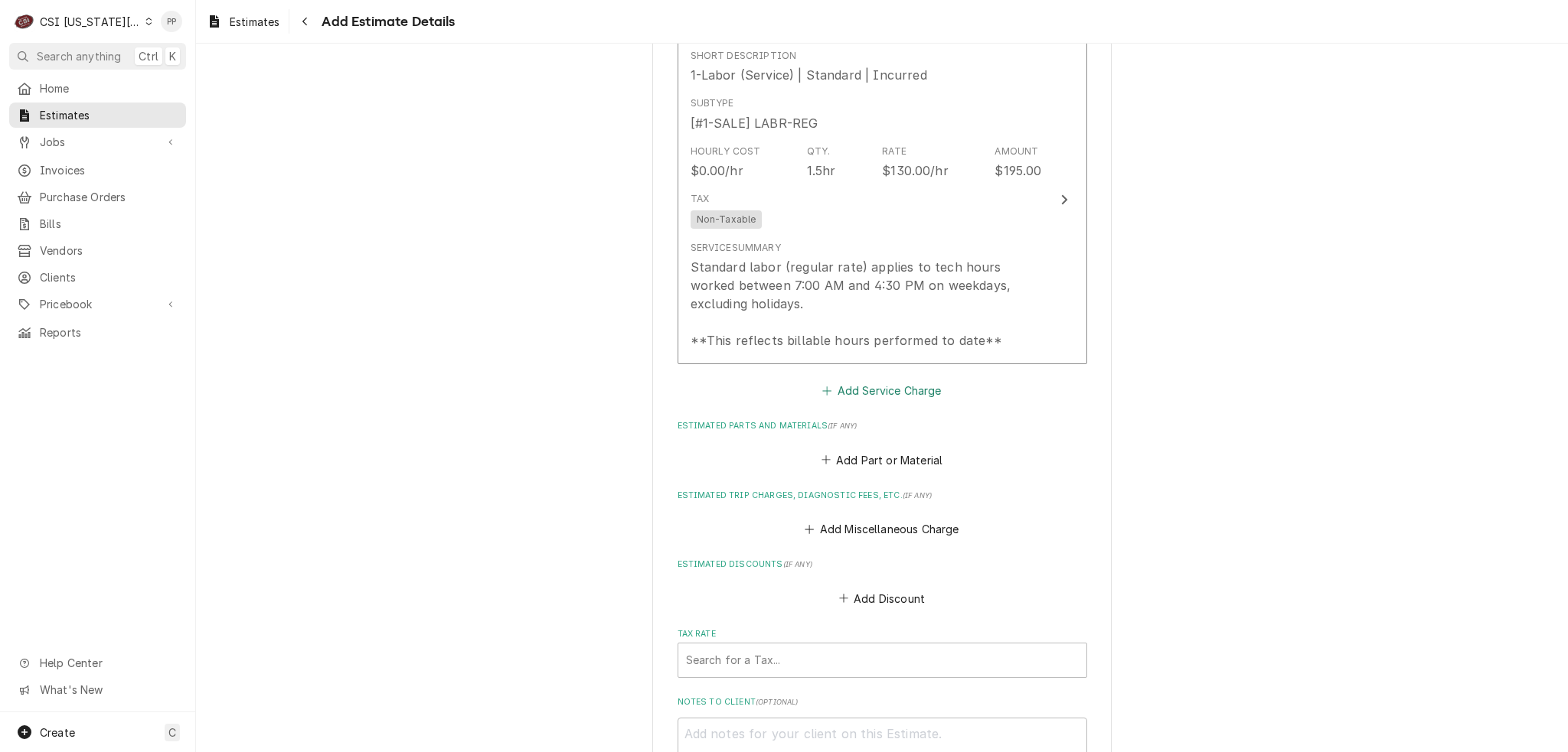
drag, startPoint x: 857, startPoint y: 362, endPoint x: 859, endPoint y: 348, distance: 14.1
click at [858, 361] on fieldset "Charge Details Estimated Service Charges Short Description Scope | Blank Subtyp…" at bounding box center [882, 240] width 409 height 1231
click at [859, 380] on button "Add Service Charge" at bounding box center [881, 391] width 124 height 22
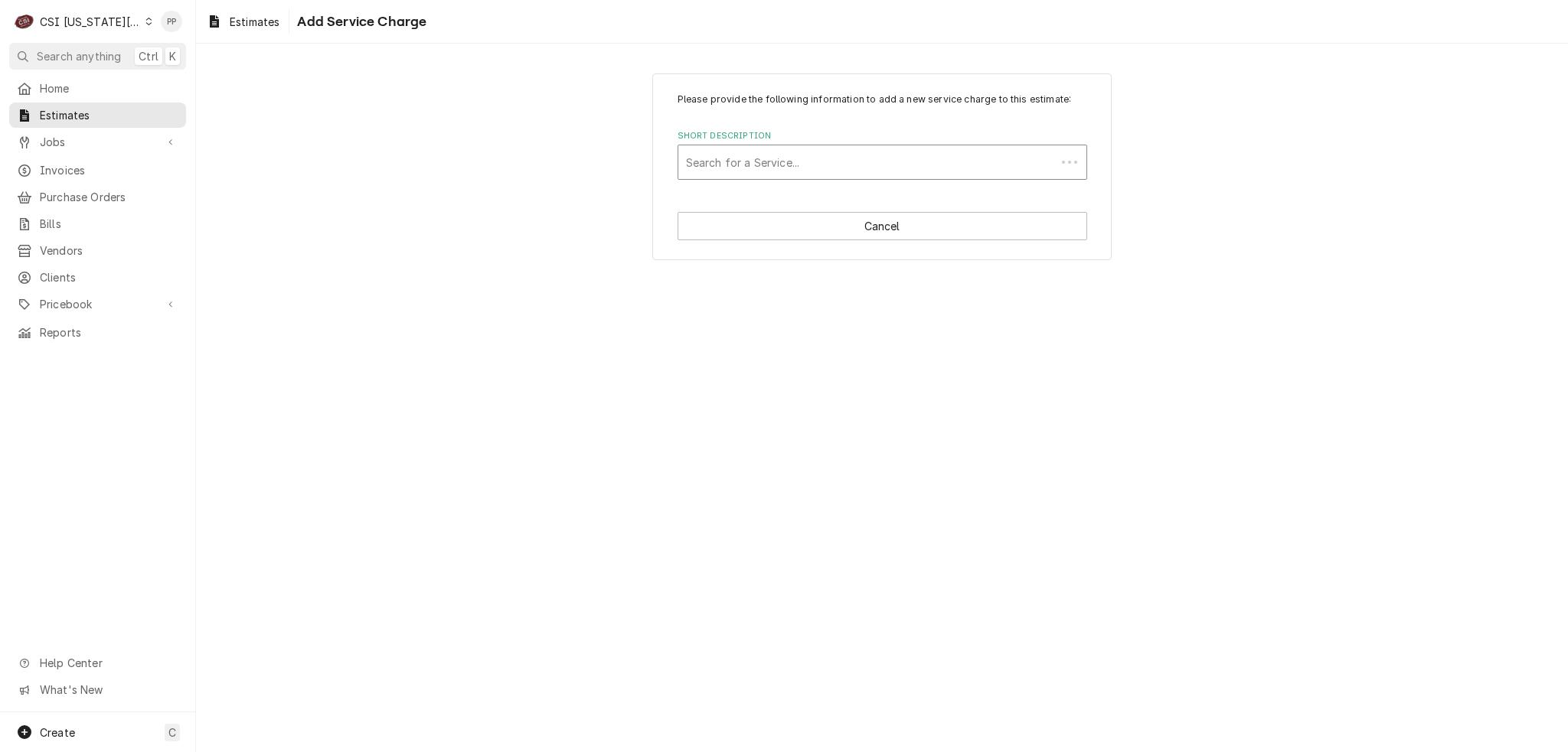
click at [825, 161] on div "Short Description" at bounding box center [867, 162] width 362 height 28
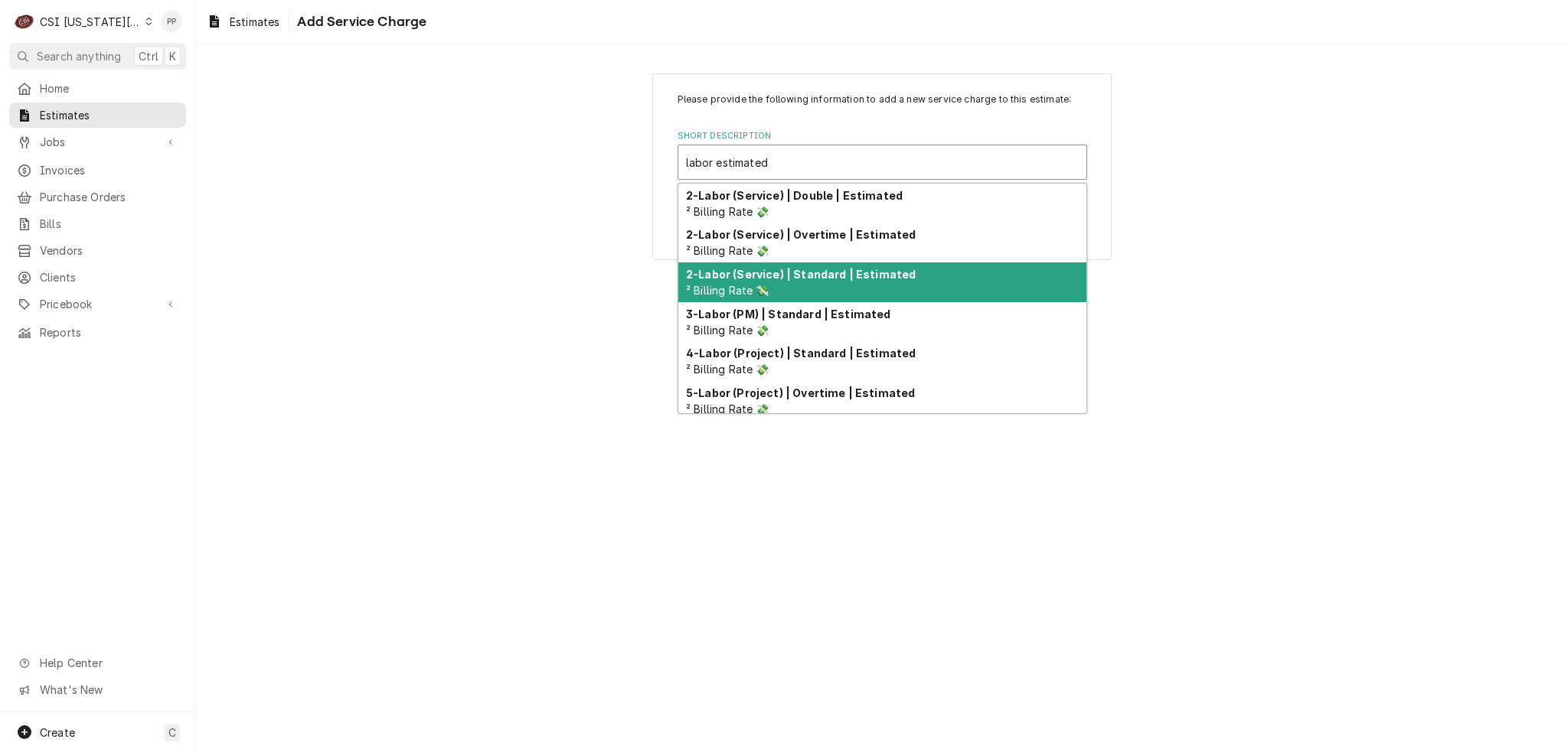
click at [821, 272] on strong "2-Labor (Service) | Standard | Estimated" at bounding box center [801, 274] width 229 height 13
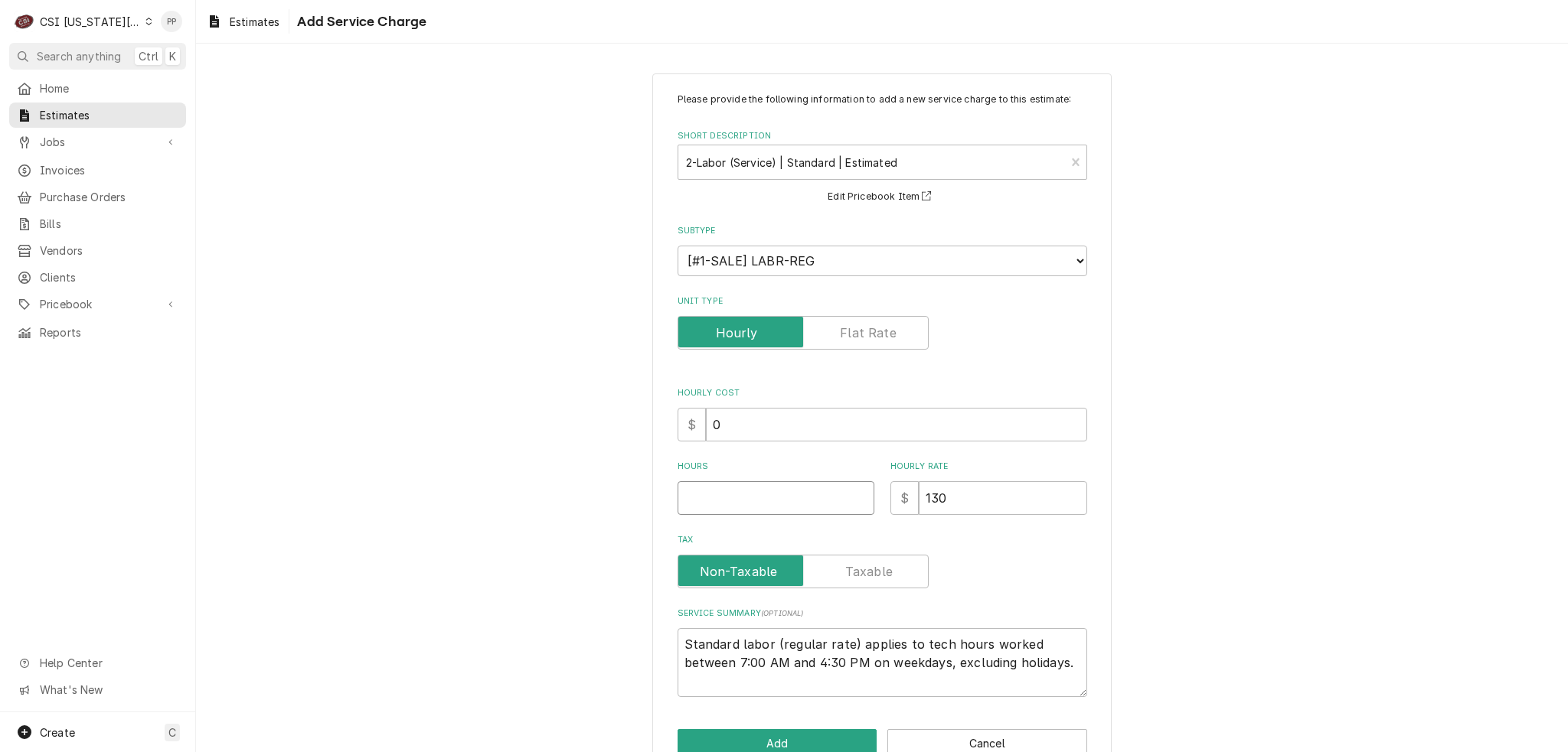
click at [783, 495] on input "Hours" at bounding box center [775, 498] width 197 height 34
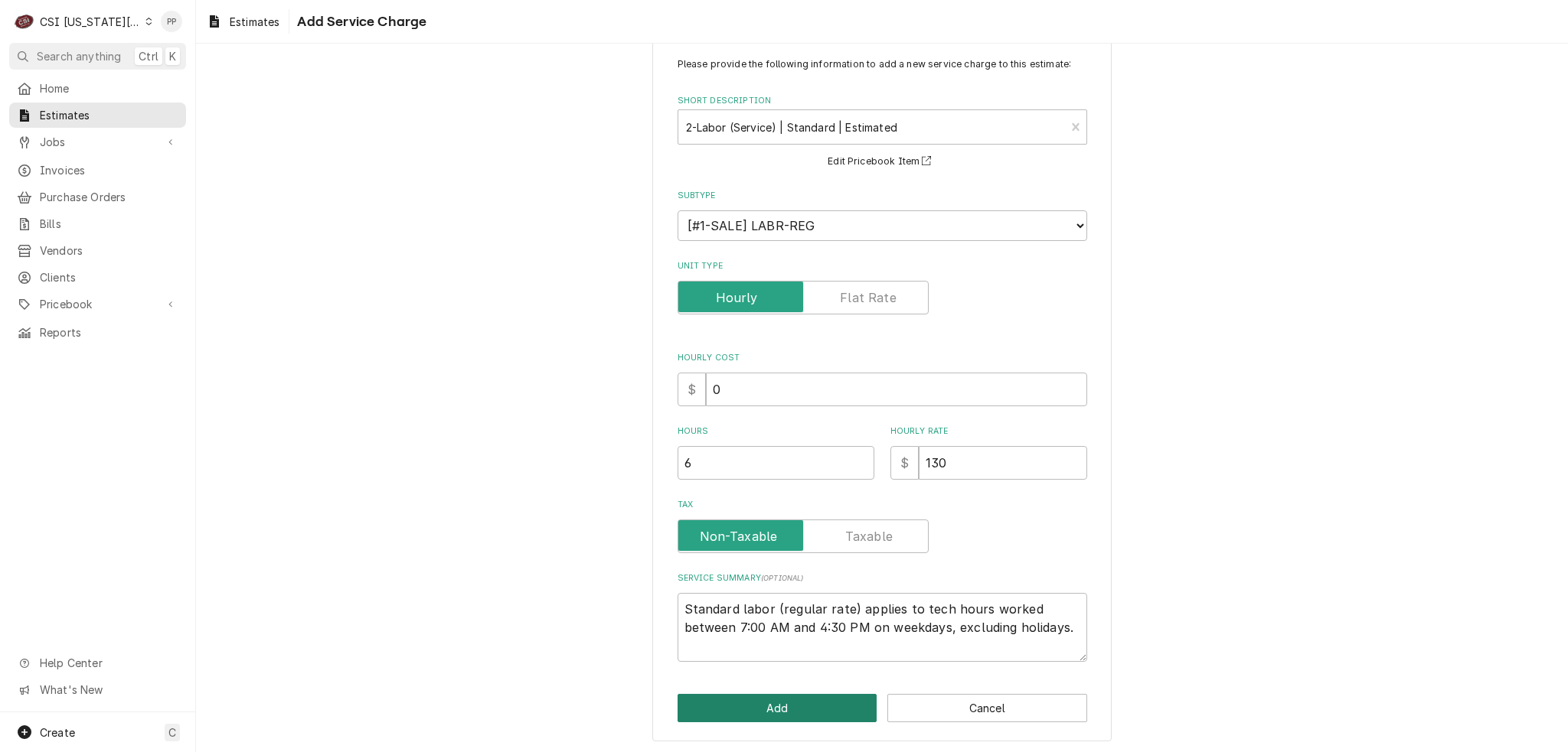
click at [808, 712] on button "Add" at bounding box center [777, 708] width 200 height 29
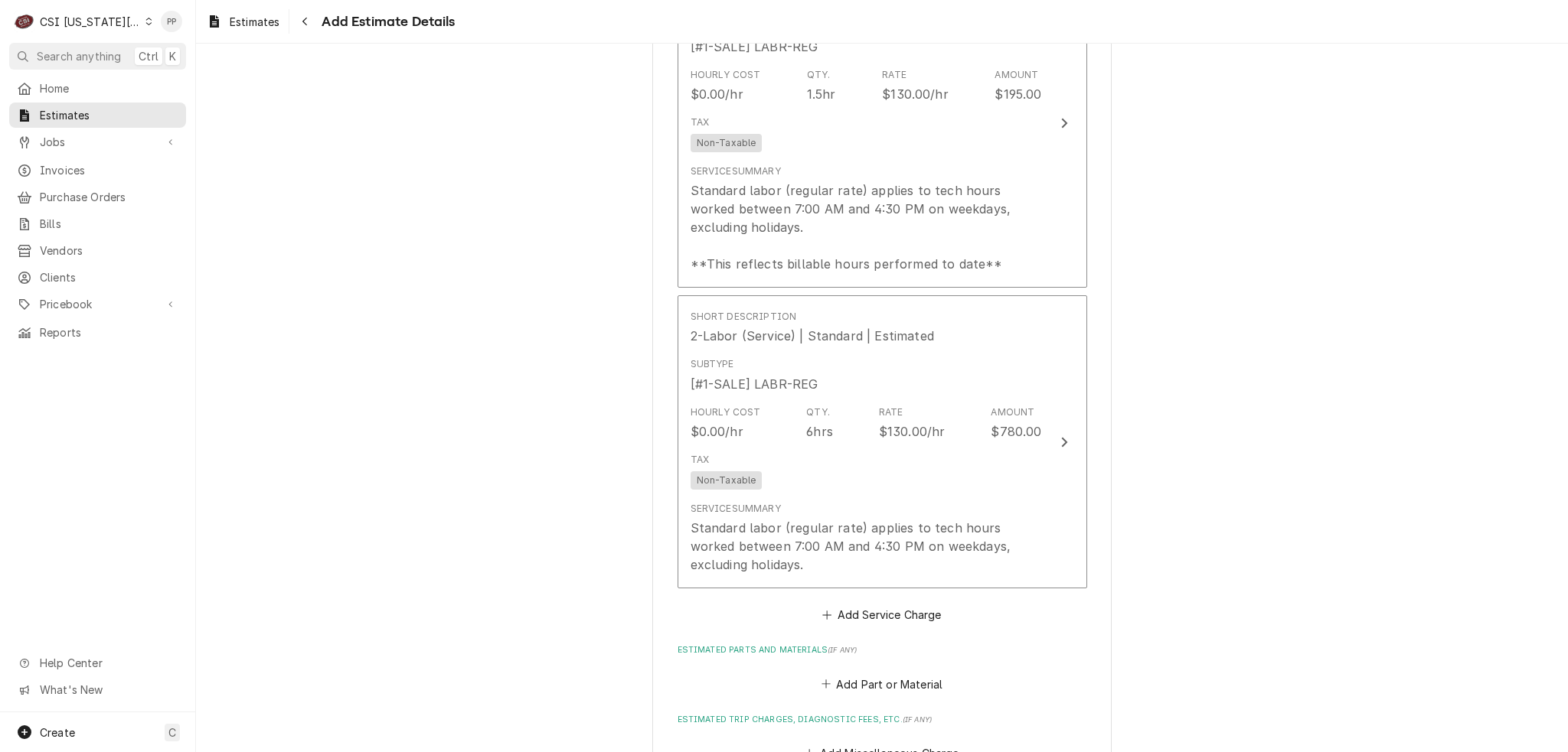
scroll to position [2411, 0]
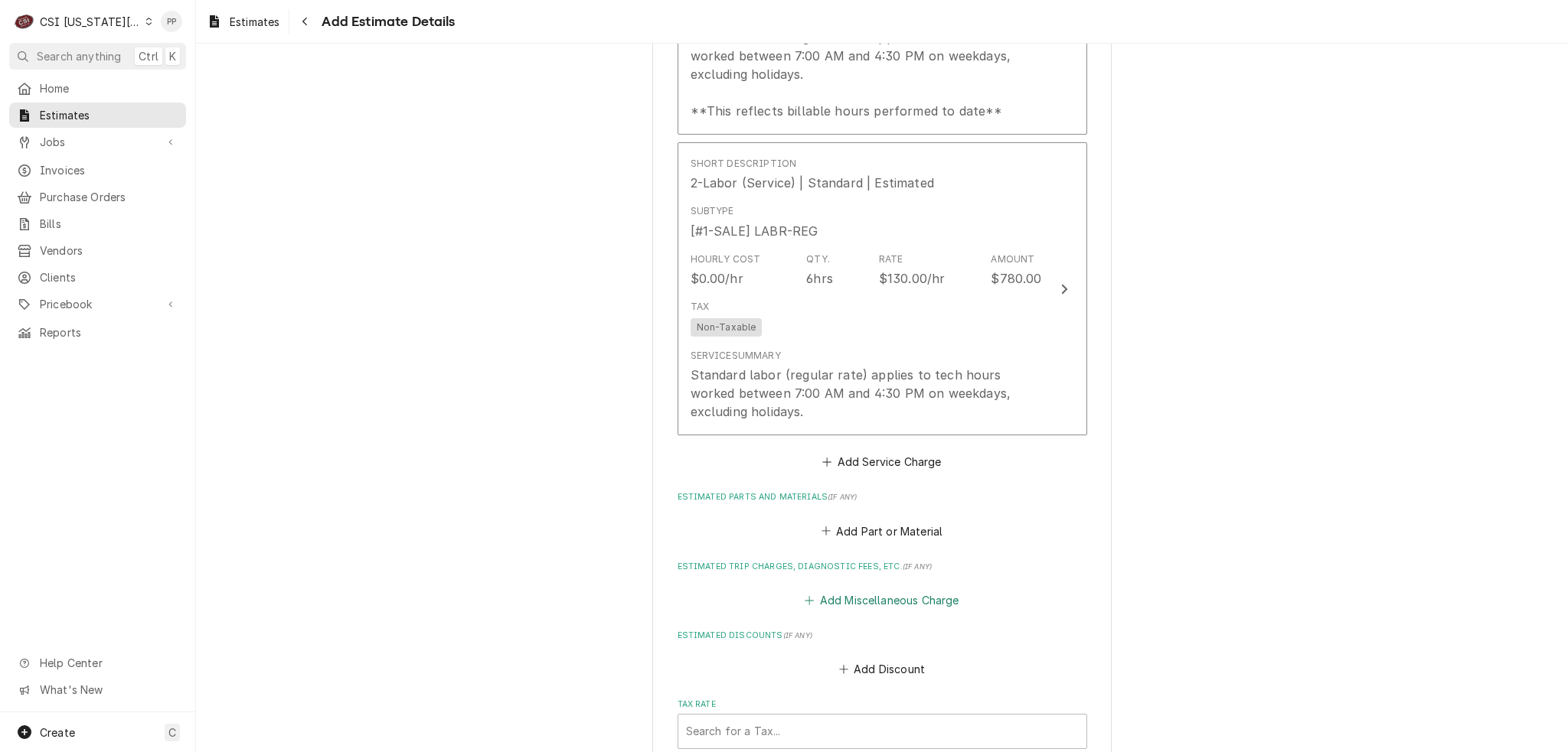
click at [889, 590] on button "Add Miscellaneous Charge" at bounding box center [882, 601] width 159 height 22
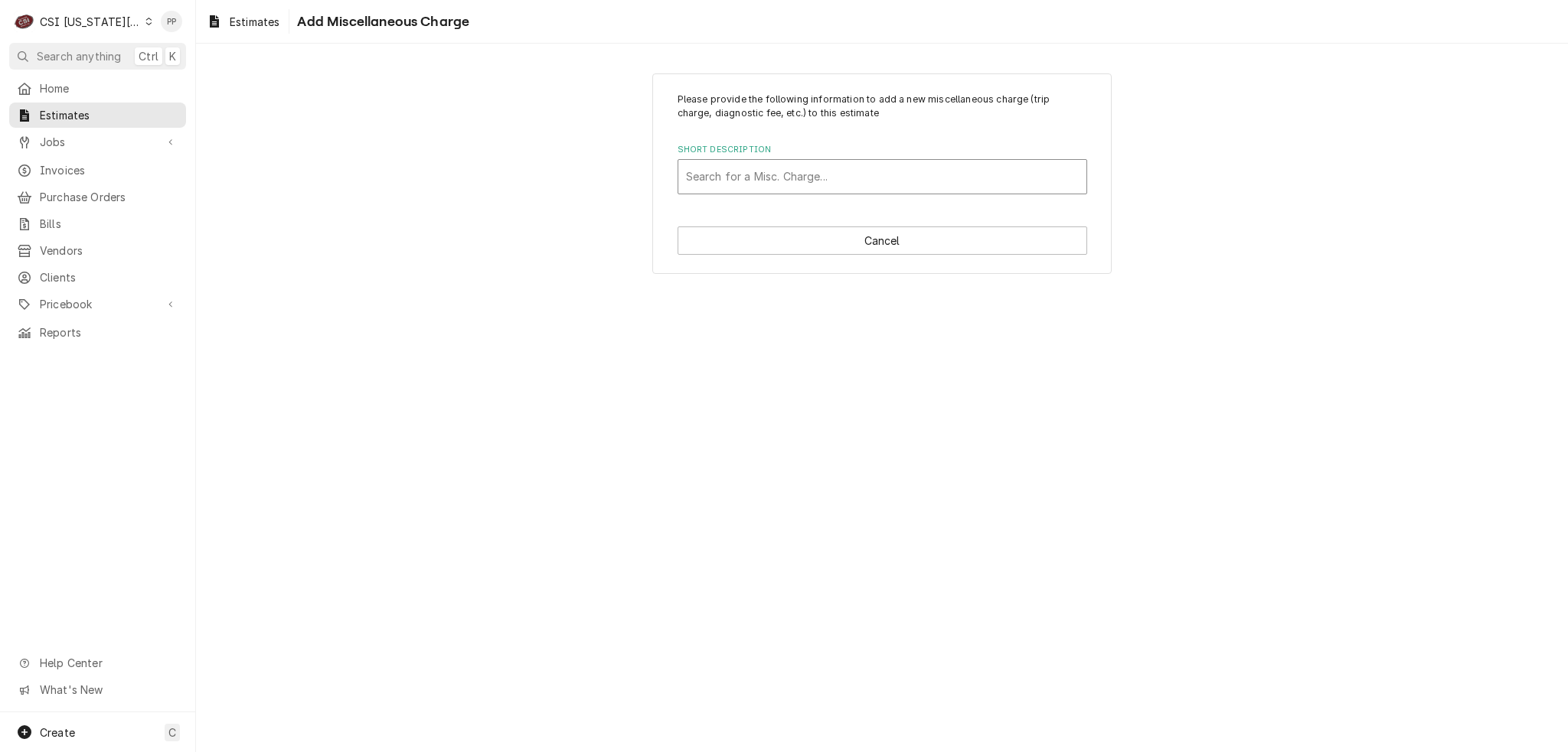
click at [824, 182] on div "Short Description" at bounding box center [882, 177] width 392 height 28
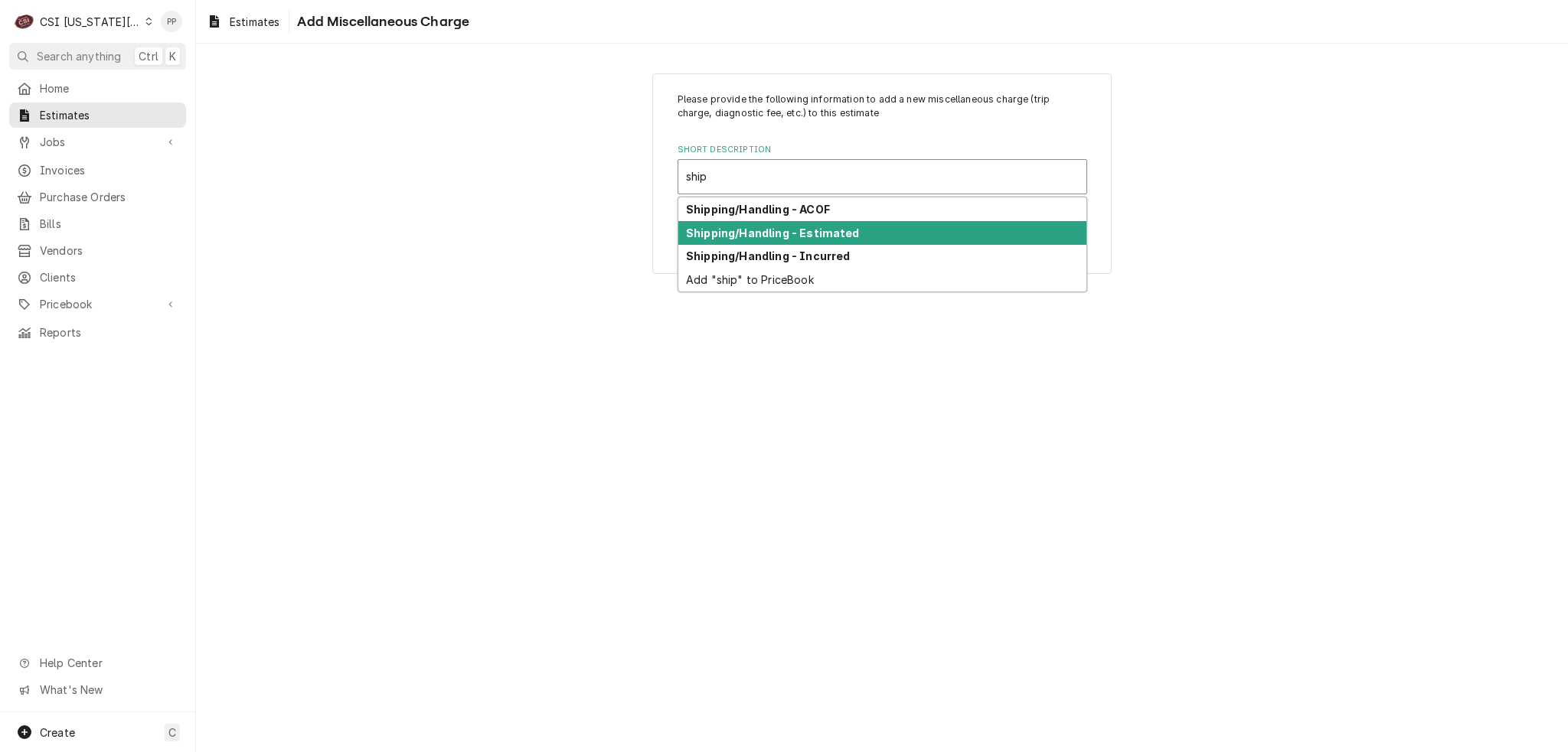
click at [815, 226] on strong "Shipping/Handling - Estimated" at bounding box center [773, 232] width 174 height 13
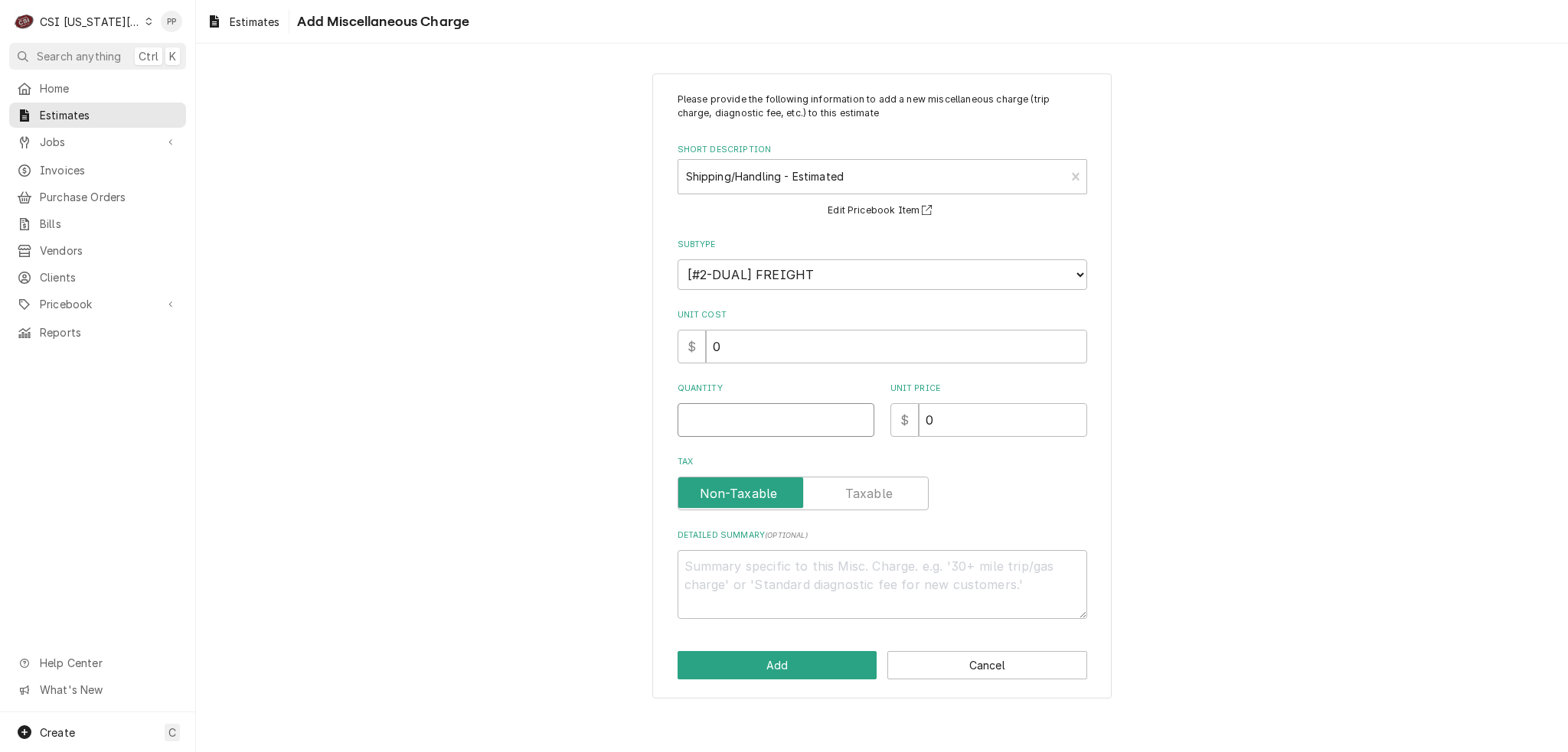
click at [748, 422] on input "Quantity" at bounding box center [775, 420] width 197 height 34
click at [782, 669] on button "Add" at bounding box center [777, 665] width 200 height 29
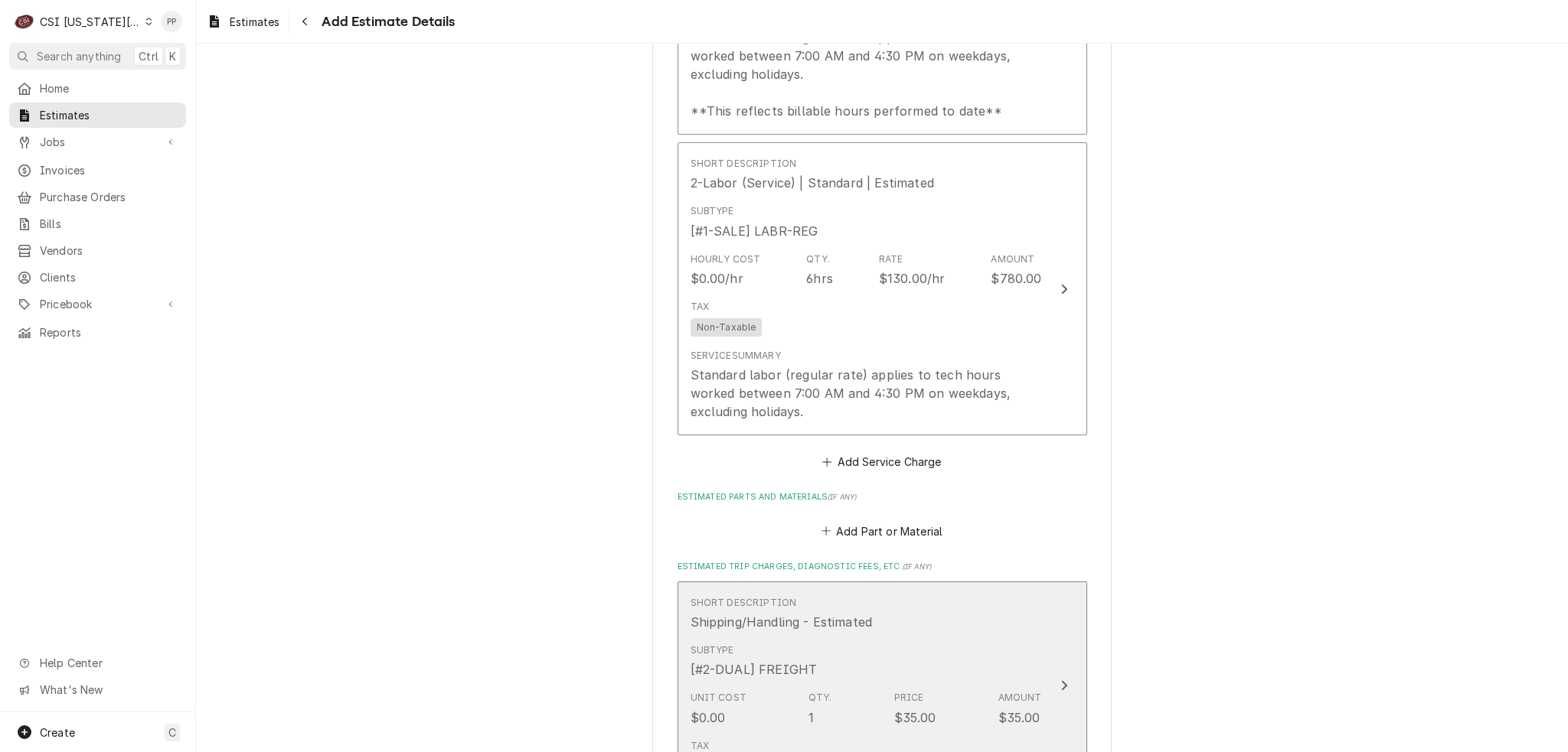
scroll to position [2487, 0]
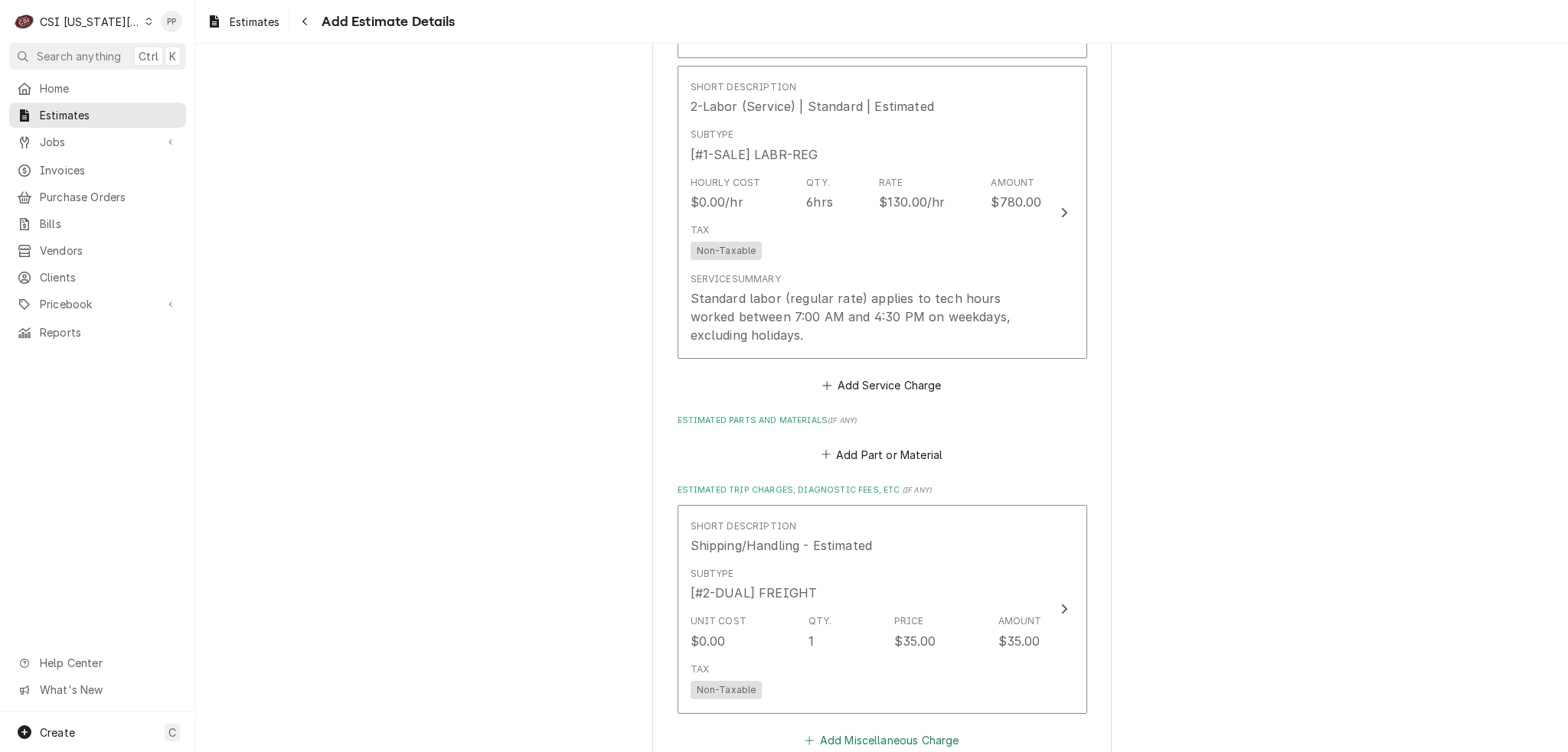
click at [931, 729] on button "Add Miscellaneous Charge" at bounding box center [882, 740] width 159 height 22
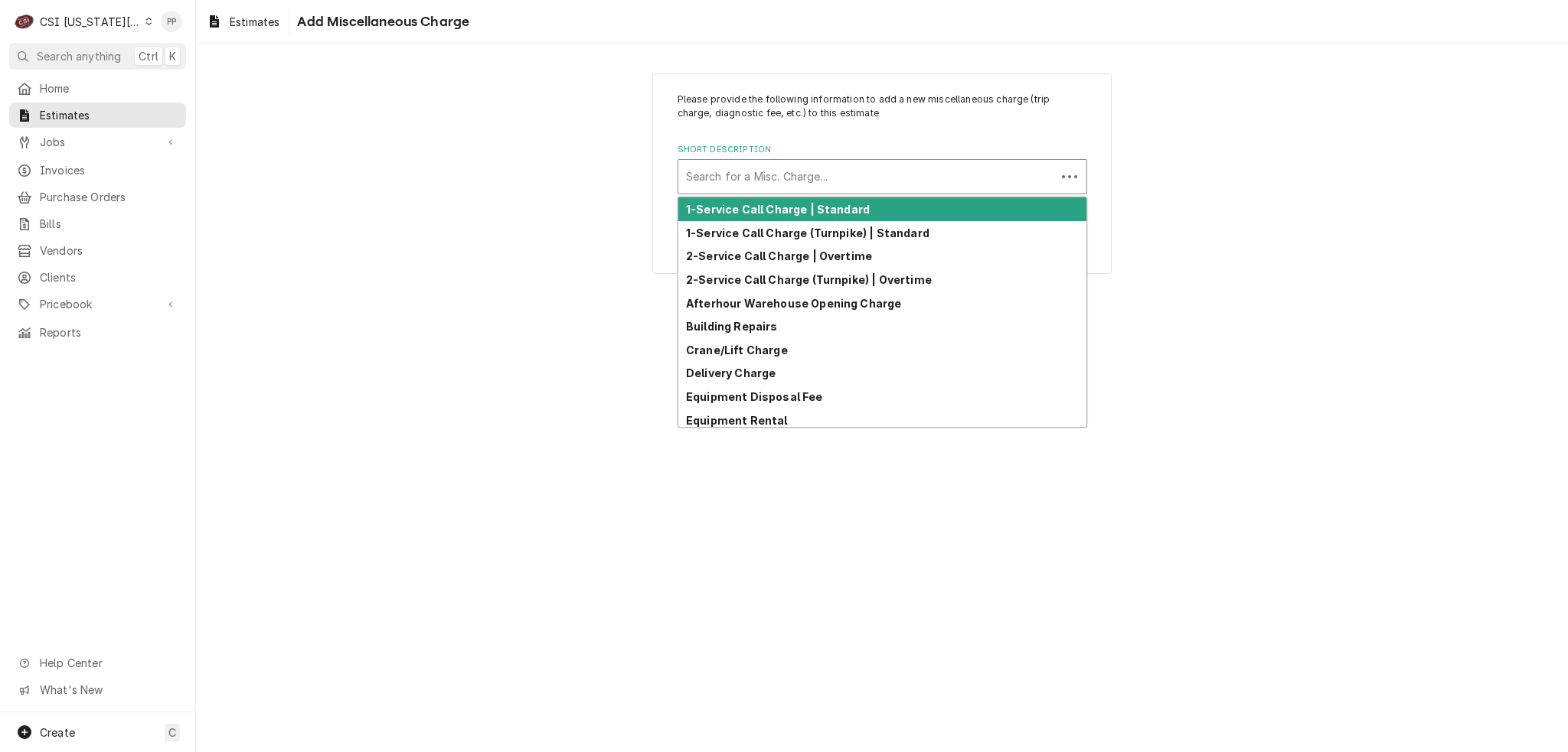
click at [860, 175] on div "Short Description" at bounding box center [867, 177] width 362 height 28
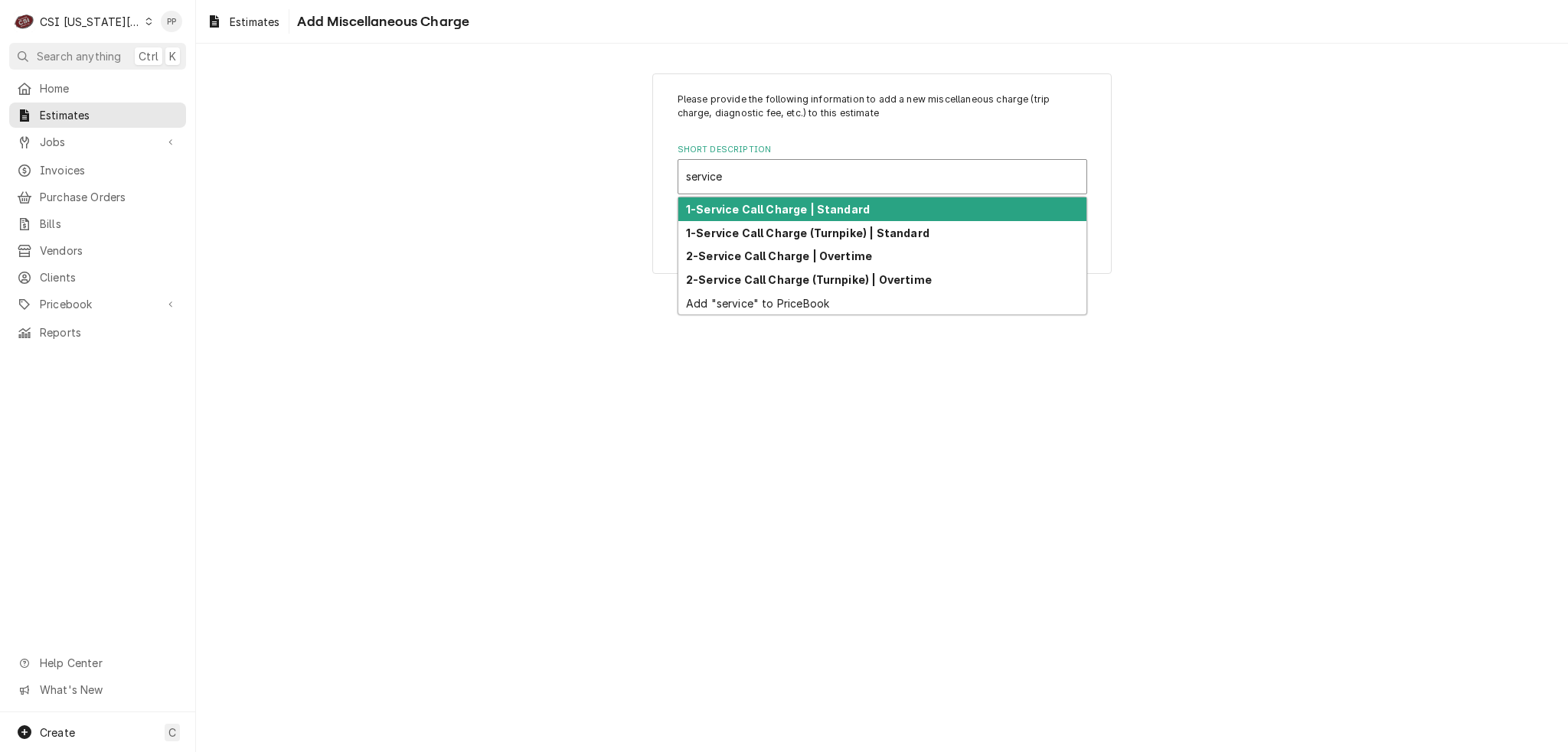
click at [853, 218] on div "1-Service Call Charge | Standard" at bounding box center [882, 209] width 408 height 24
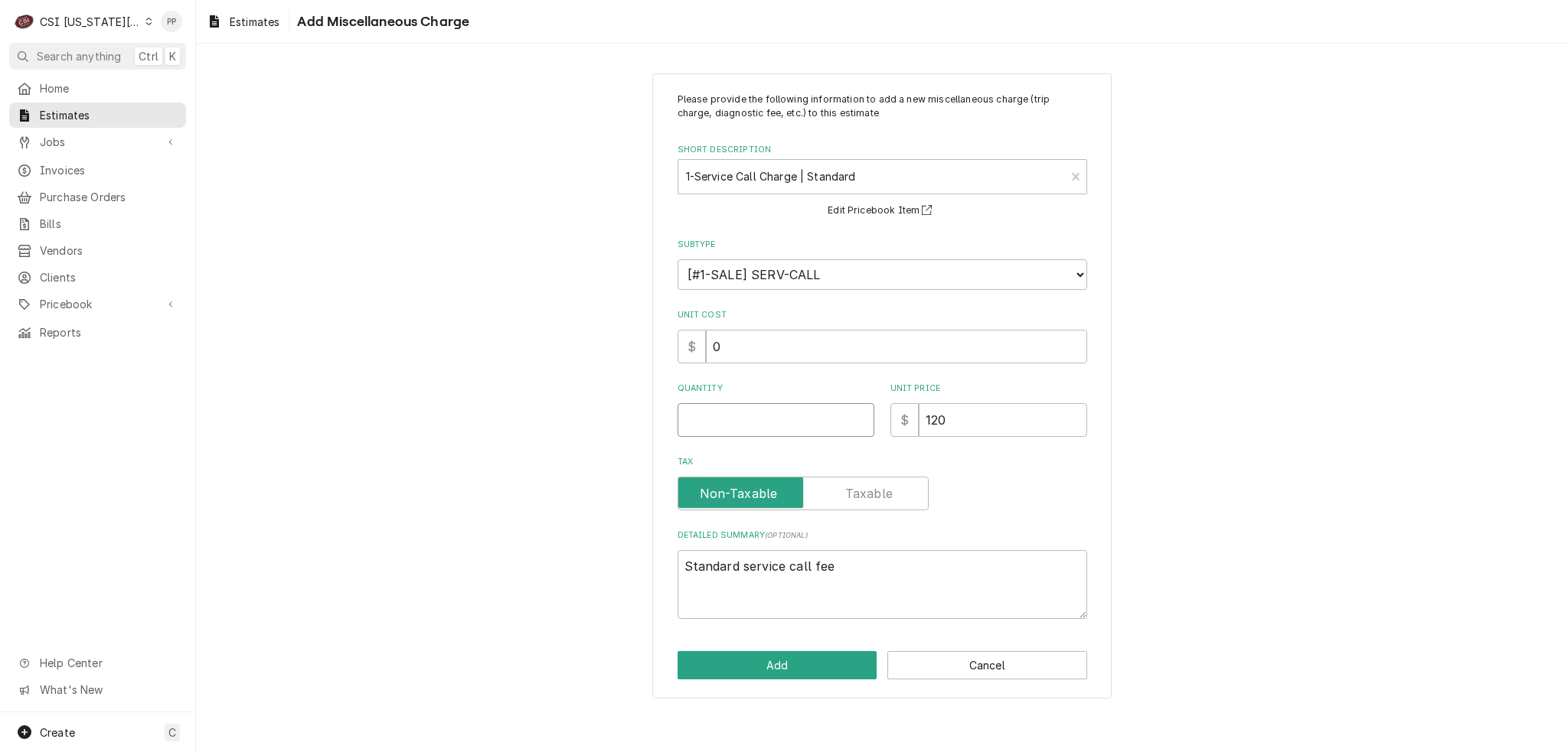
drag, startPoint x: 820, startPoint y: 425, endPoint x: 810, endPoint y: 427, distance: 10.2
click at [810, 427] on input "Quantity" at bounding box center [775, 420] width 197 height 34
click at [870, 557] on textarea "Standard service call fee" at bounding box center [882, 585] width 409 height 69
click at [829, 671] on button "Add" at bounding box center [777, 665] width 200 height 29
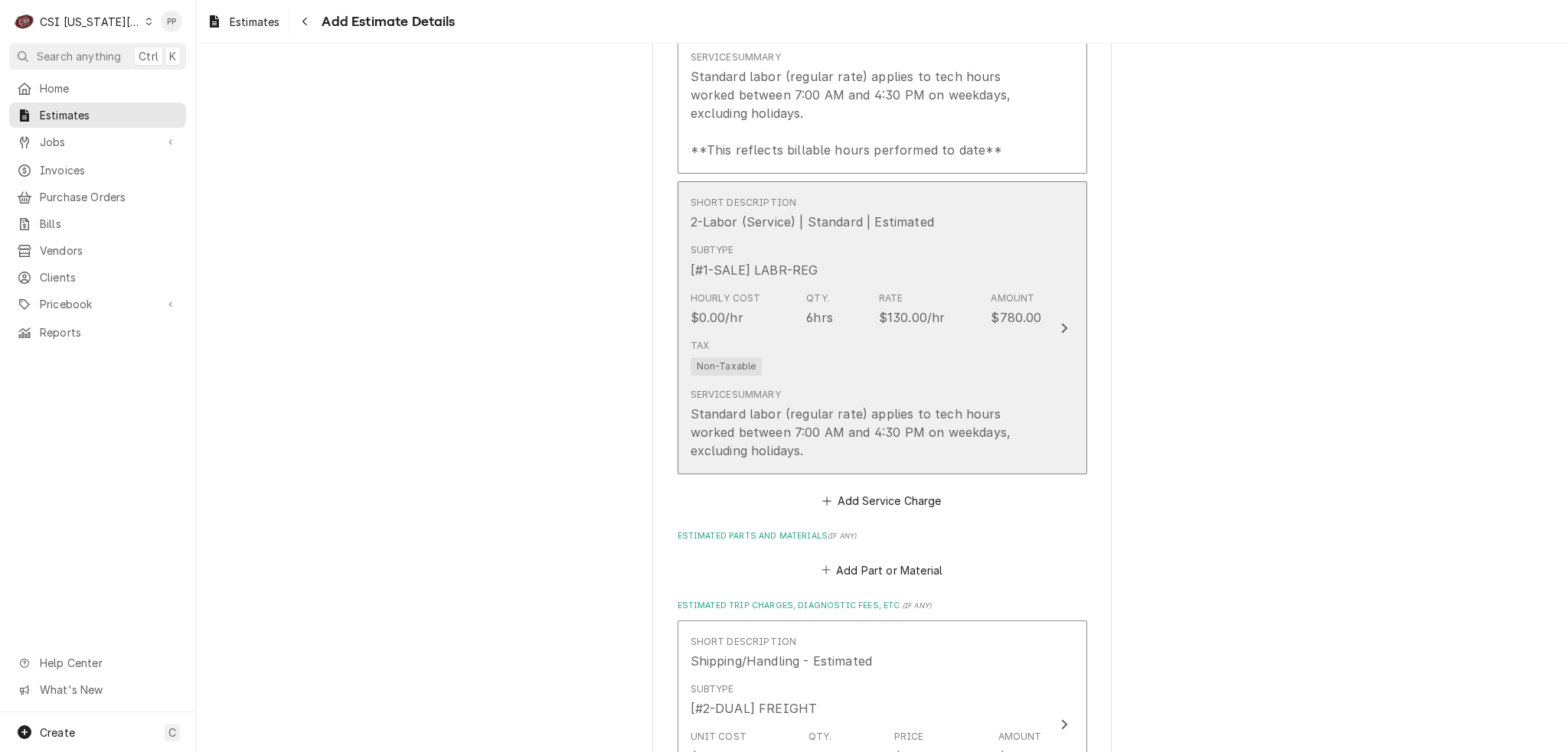
scroll to position [2229, 0]
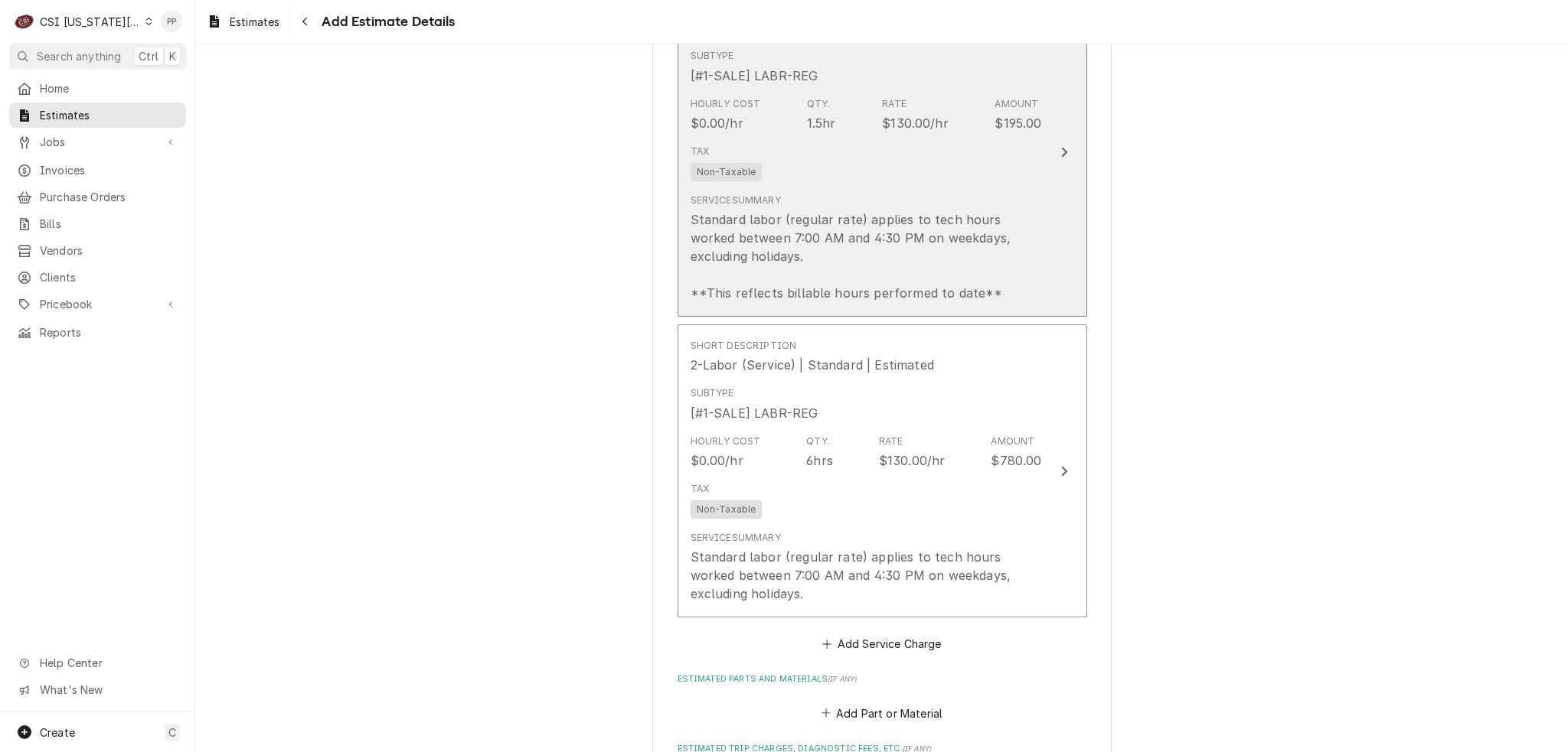
click at [969, 218] on div "Standard labor (regular rate) applies to tech hours worked between 7:00 AM and …" at bounding box center [865, 256] width 351 height 92
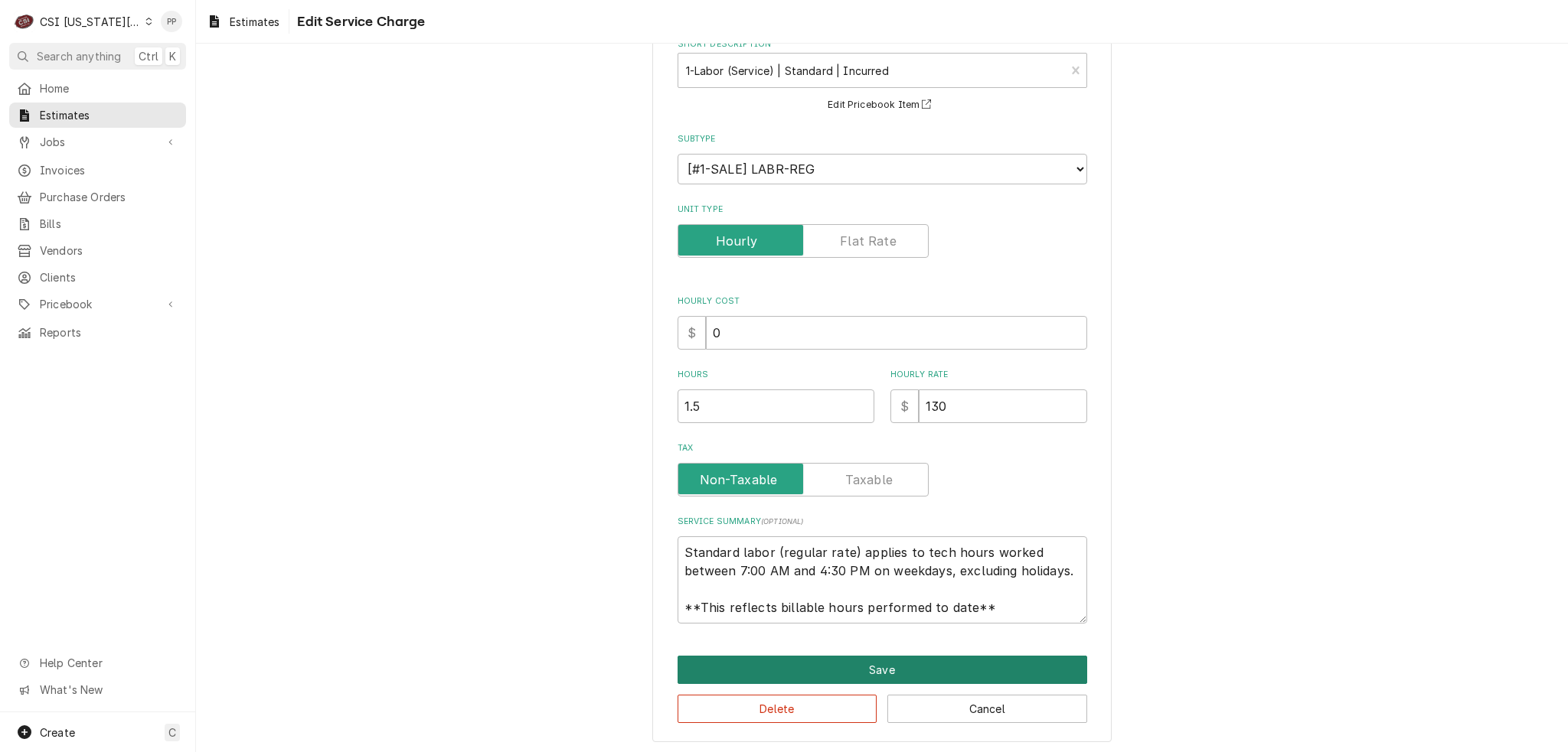
click at [961, 656] on button "Save" at bounding box center [882, 670] width 409 height 29
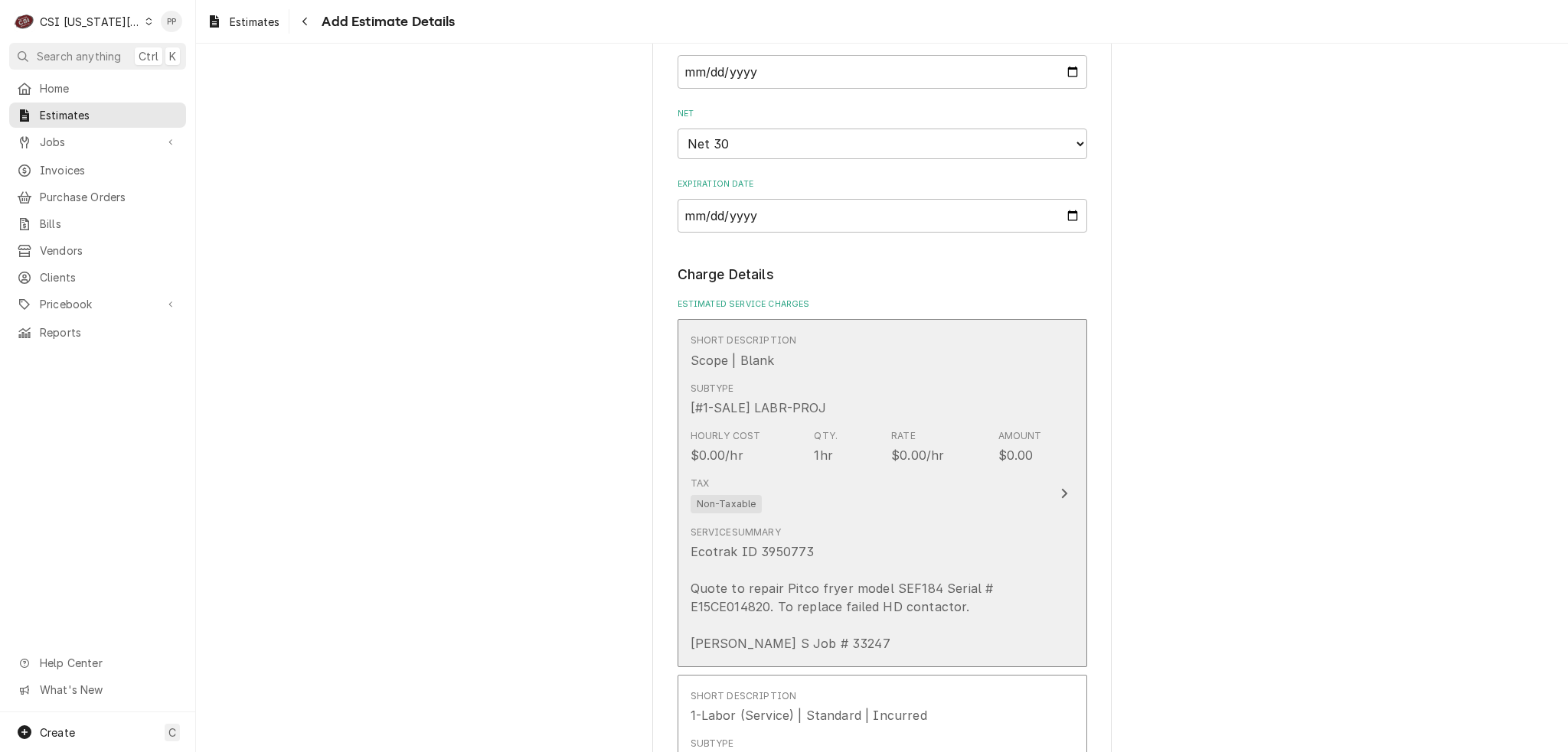
scroll to position [1541, 0]
click at [948, 521] on div "Service Summary Ecotrak ID 3950773 Quote to repair Pitco fryer model SEF184 Ser…" at bounding box center [865, 590] width 351 height 139
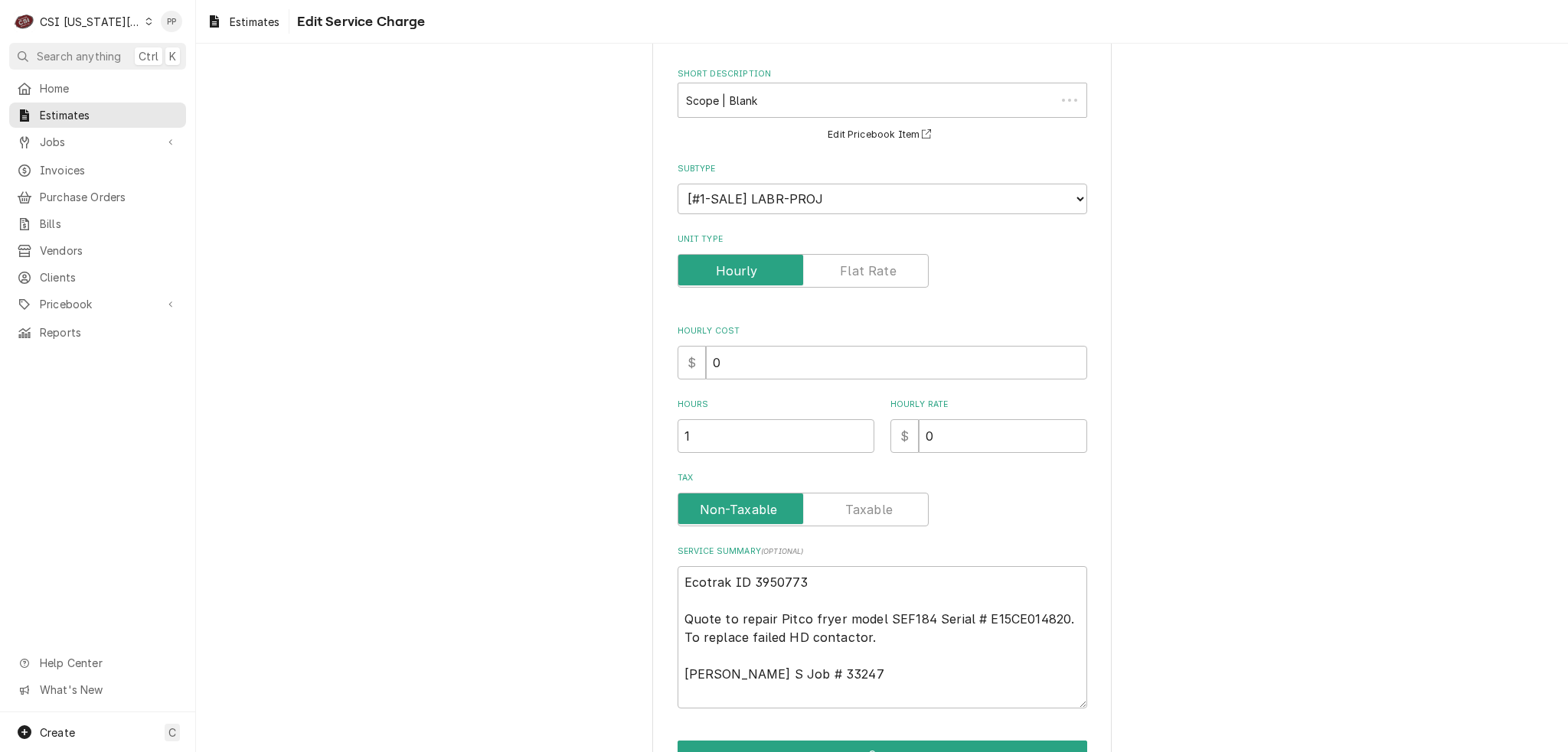
scroll to position [147, 0]
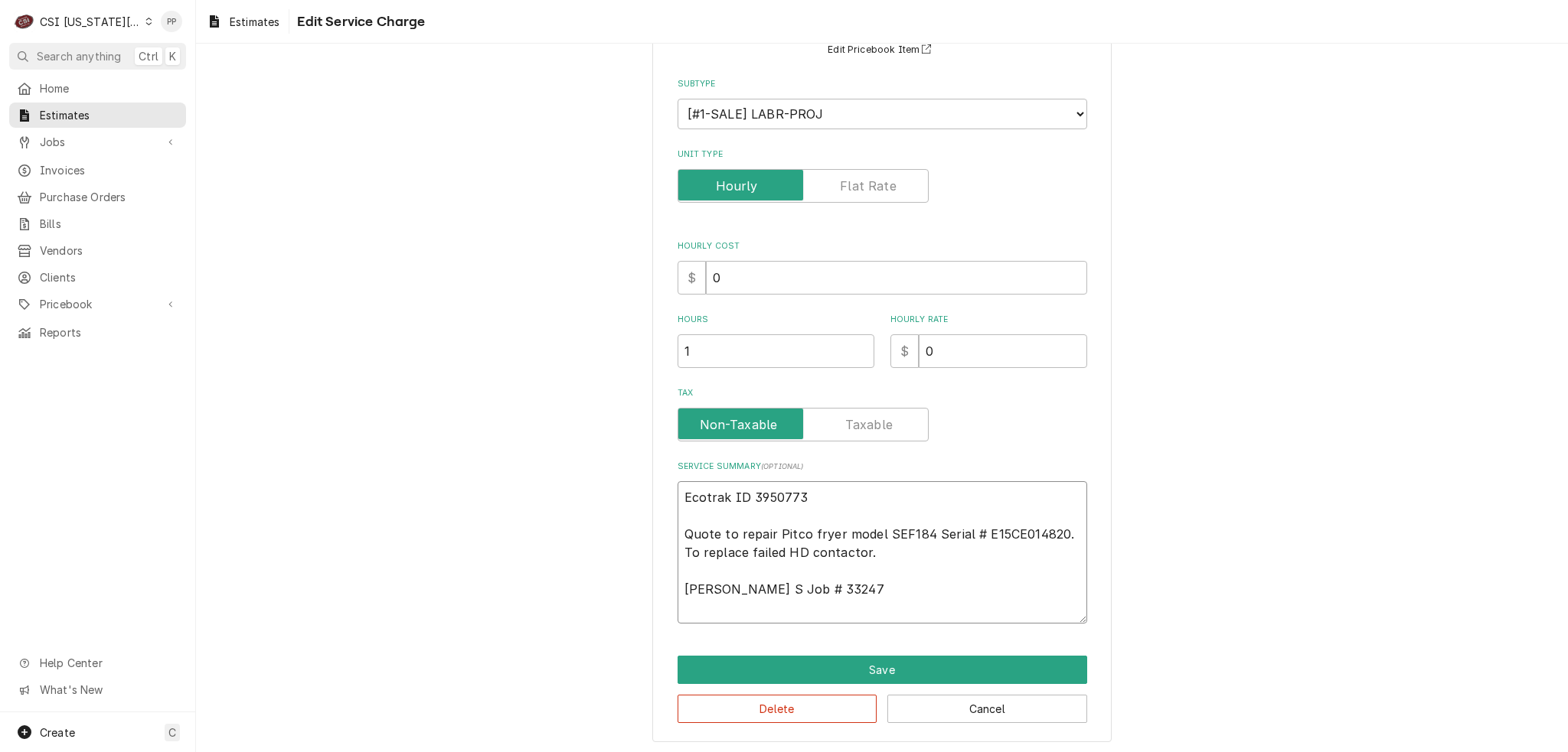
click at [932, 553] on textarea "Ecotrak ID 3950773 Quote to repair Pitco fryer model SEF184 Serial # E15CE01482…" at bounding box center [882, 552] width 409 height 142
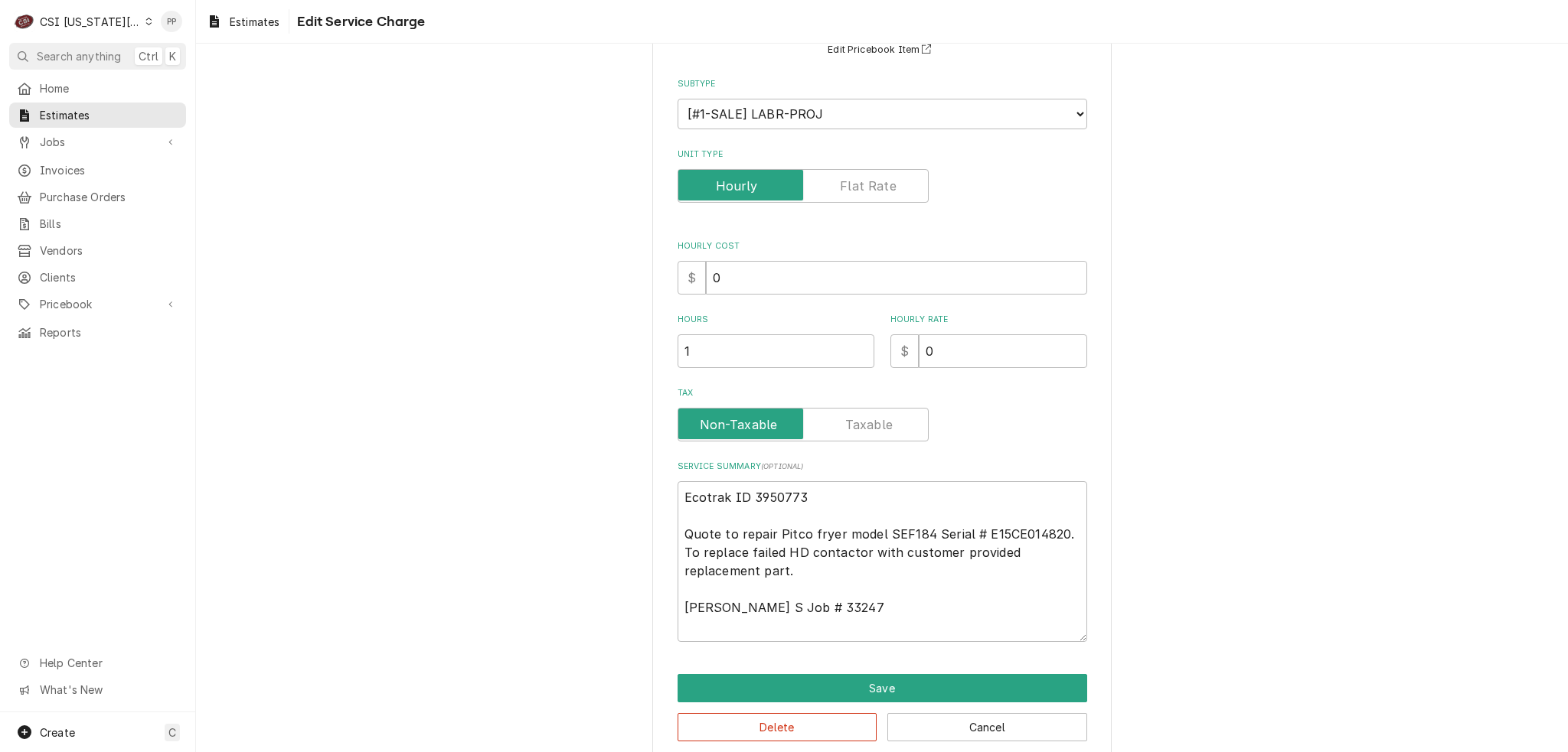
drag, startPoint x: 937, startPoint y: 669, endPoint x: 932, endPoint y: 677, distance: 9.4
click at [937, 670] on div "Use the fields below to edit this service charge Short Description Scope | Blan…" at bounding box center [882, 344] width 460 height 835
click at [932, 677] on button "Save" at bounding box center [882, 688] width 409 height 29
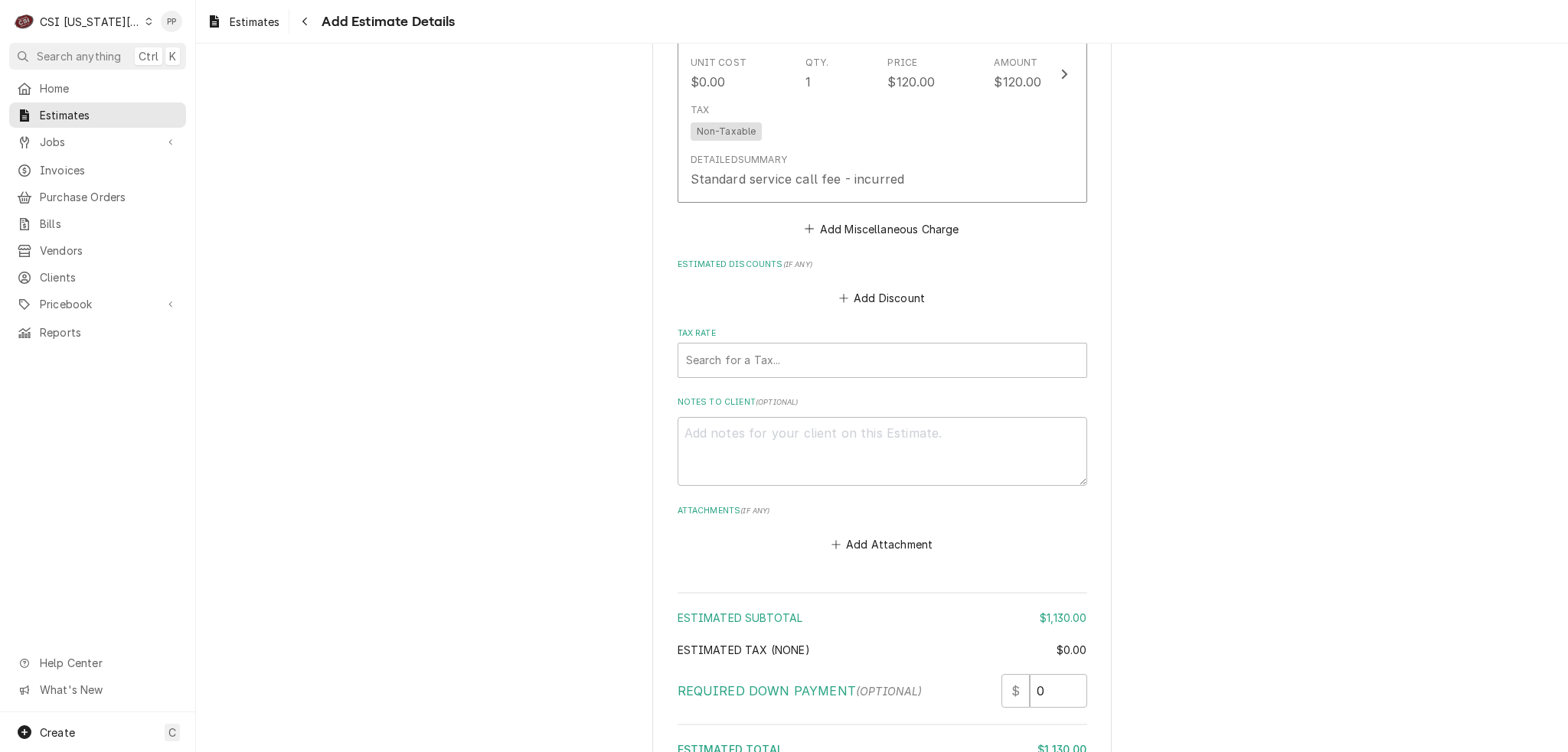
scroll to position [3282, 0]
click at [795, 327] on div "Tax Rate Search for a Tax..." at bounding box center [882, 352] width 409 height 49
click at [785, 346] on div "Tax Rate" at bounding box center [882, 360] width 392 height 28
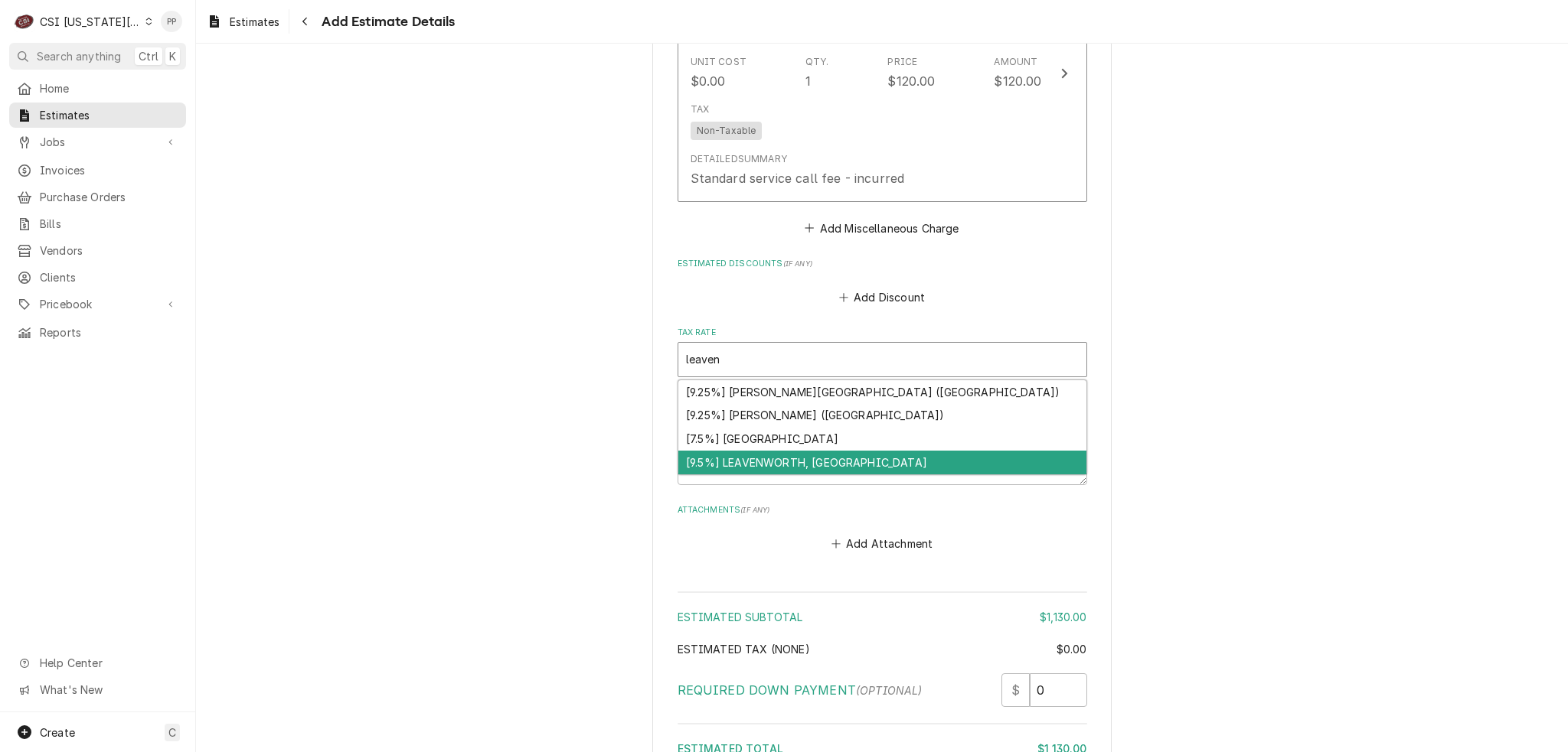
click at [784, 451] on div "[9.5%] LEAVENWORTH, [GEOGRAPHIC_DATA]" at bounding box center [882, 462] width 408 height 24
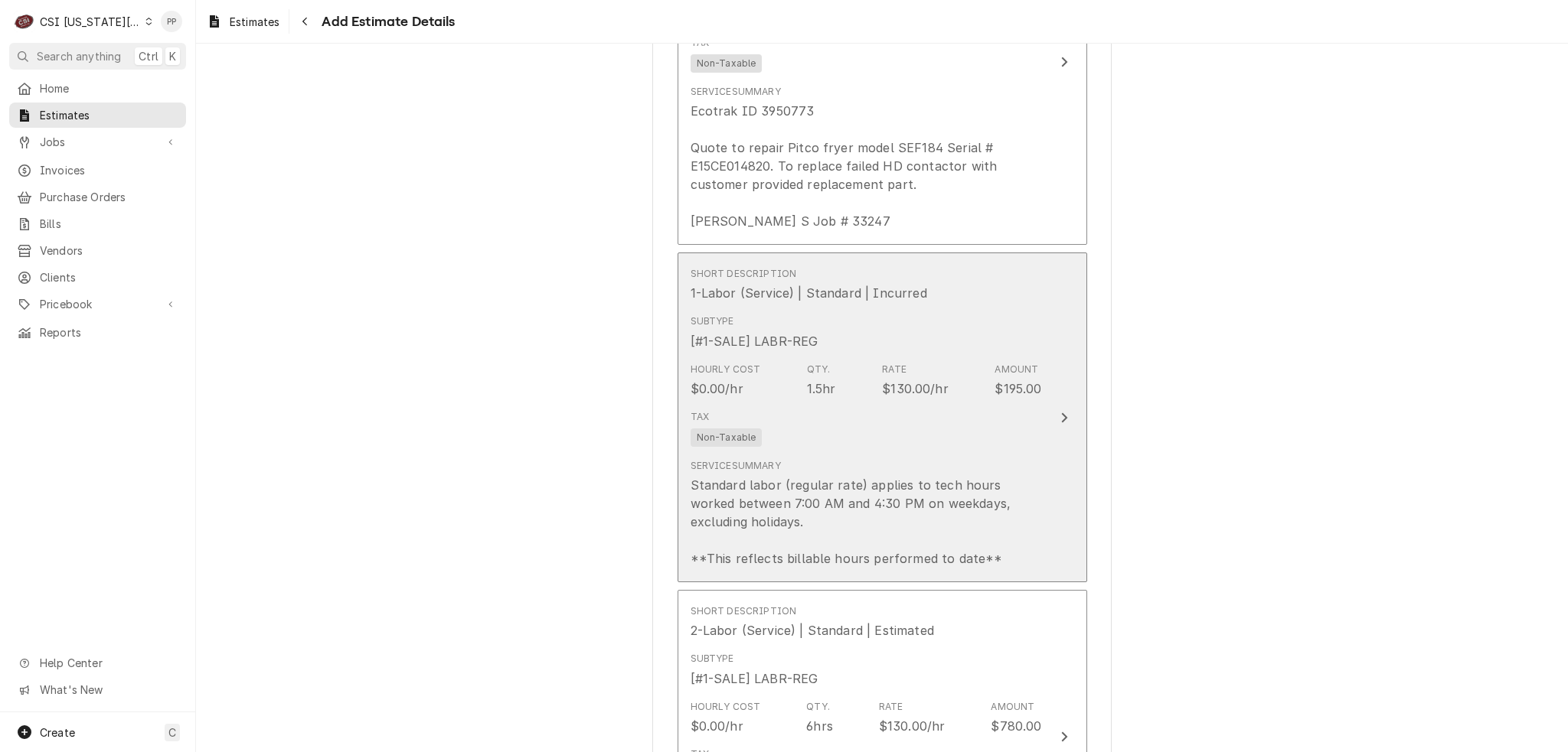
scroll to position [2211, 0]
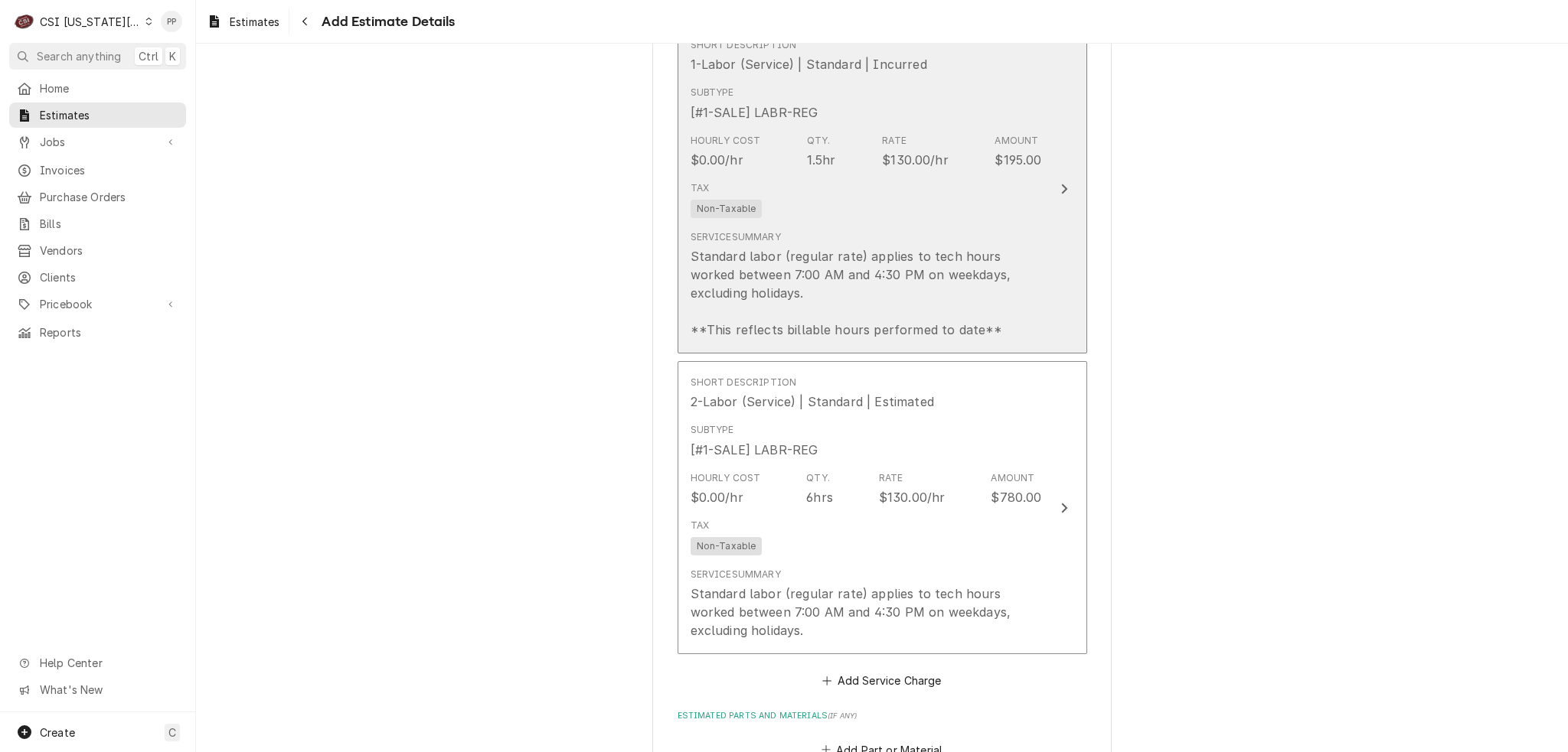
click at [935, 247] on div "Standard labor (regular rate) applies to tech hours worked between 7:00 AM and …" at bounding box center [865, 292] width 351 height 92
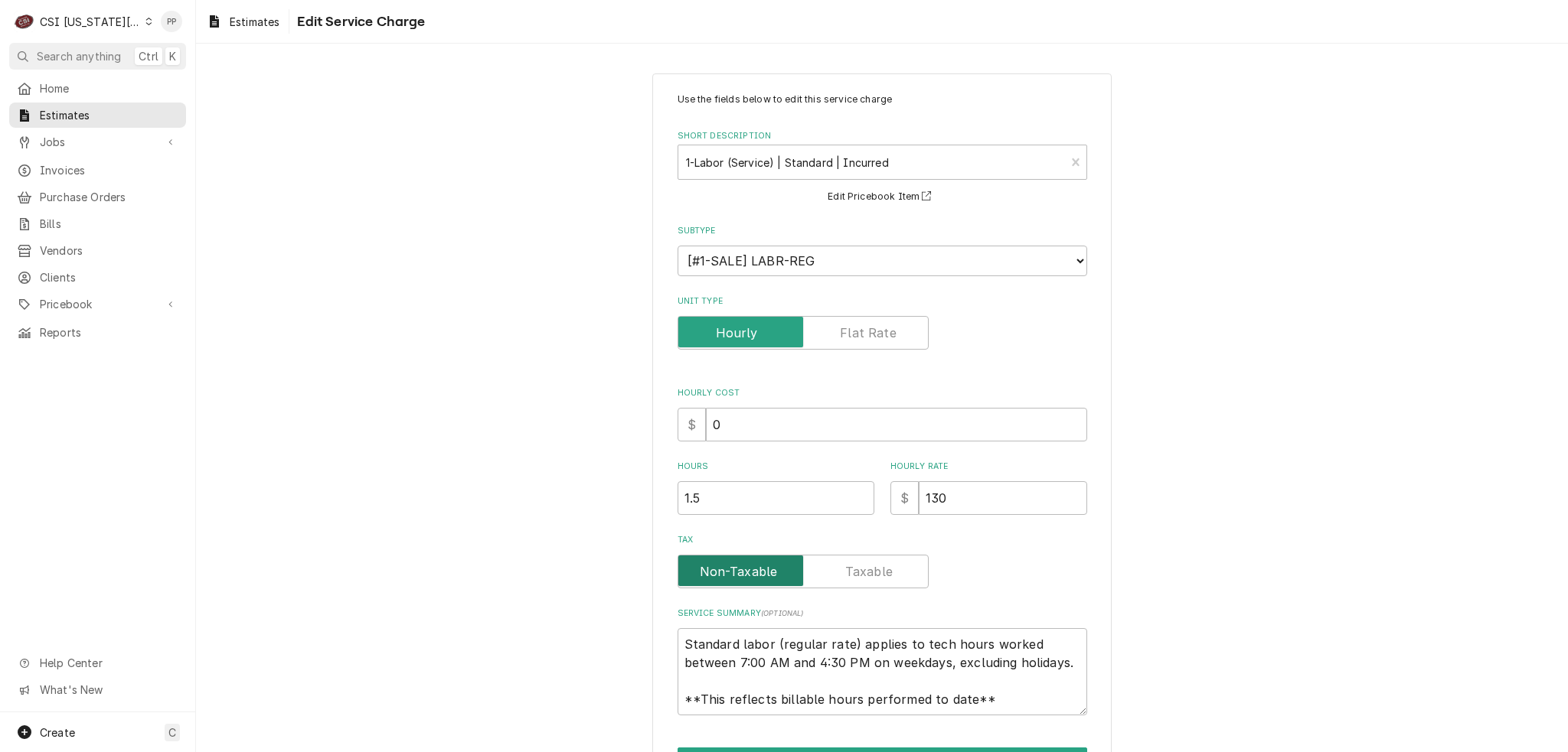
click at [850, 556] on input "Tax" at bounding box center [803, 571] width 237 height 34
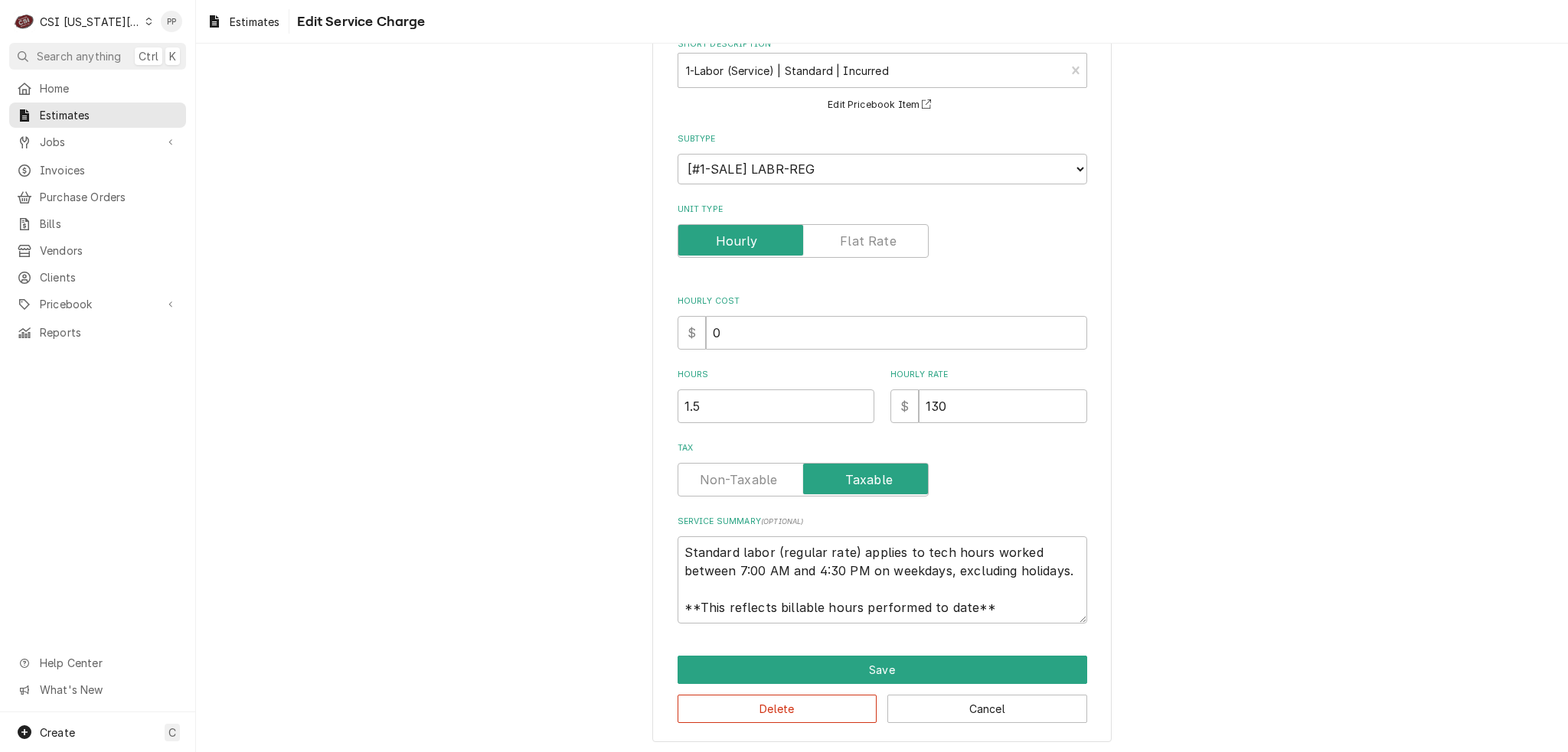
click at [937, 652] on div "Use the fields below to edit this service charge Short Description 1-Labor (Ser…" at bounding box center [882, 362] width 460 height 761
click at [924, 657] on button "Save" at bounding box center [882, 670] width 409 height 29
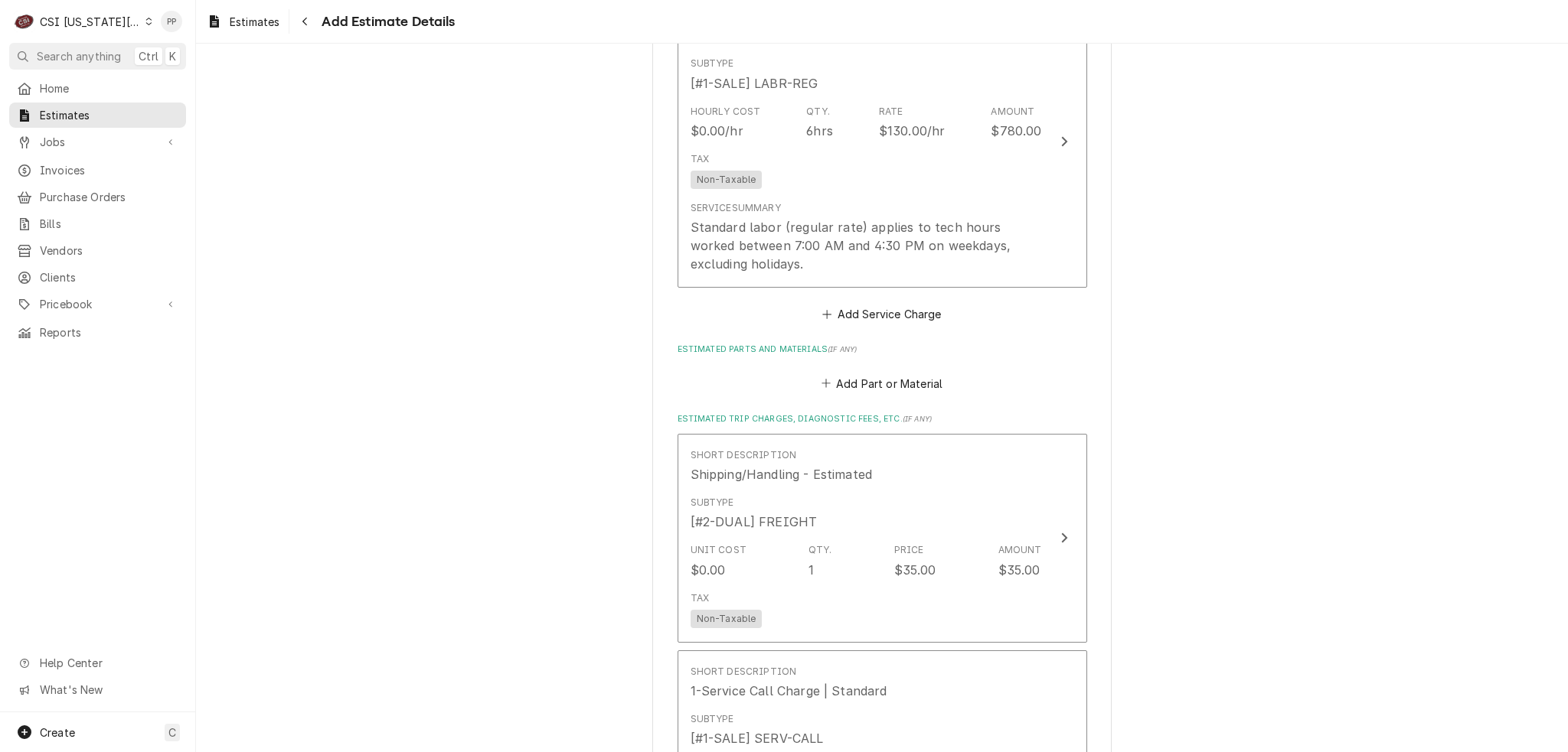
scroll to position [2593, 0]
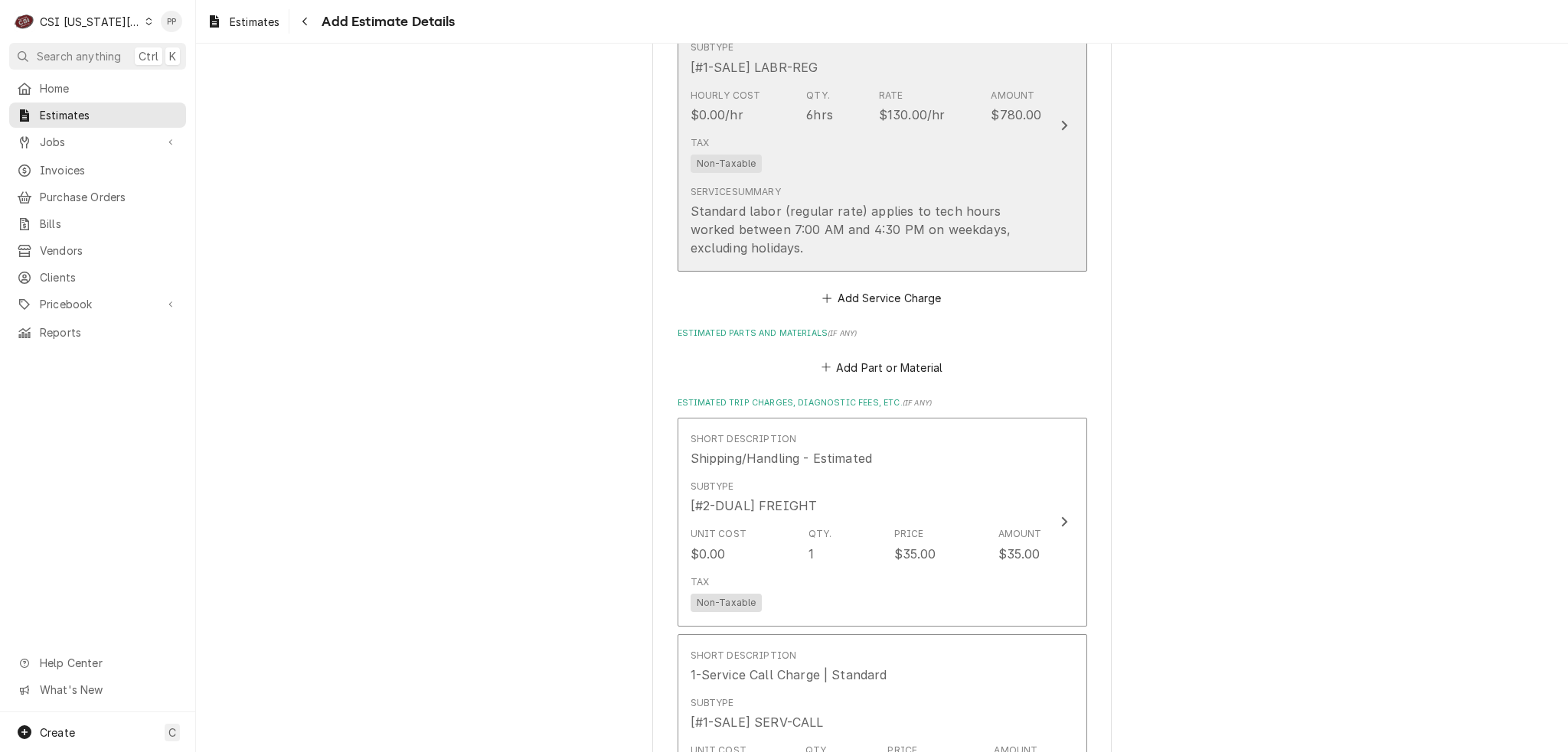
click at [934, 202] on div "Standard labor (regular rate) applies to tech hours worked between 7:00 AM and …" at bounding box center [865, 229] width 351 height 55
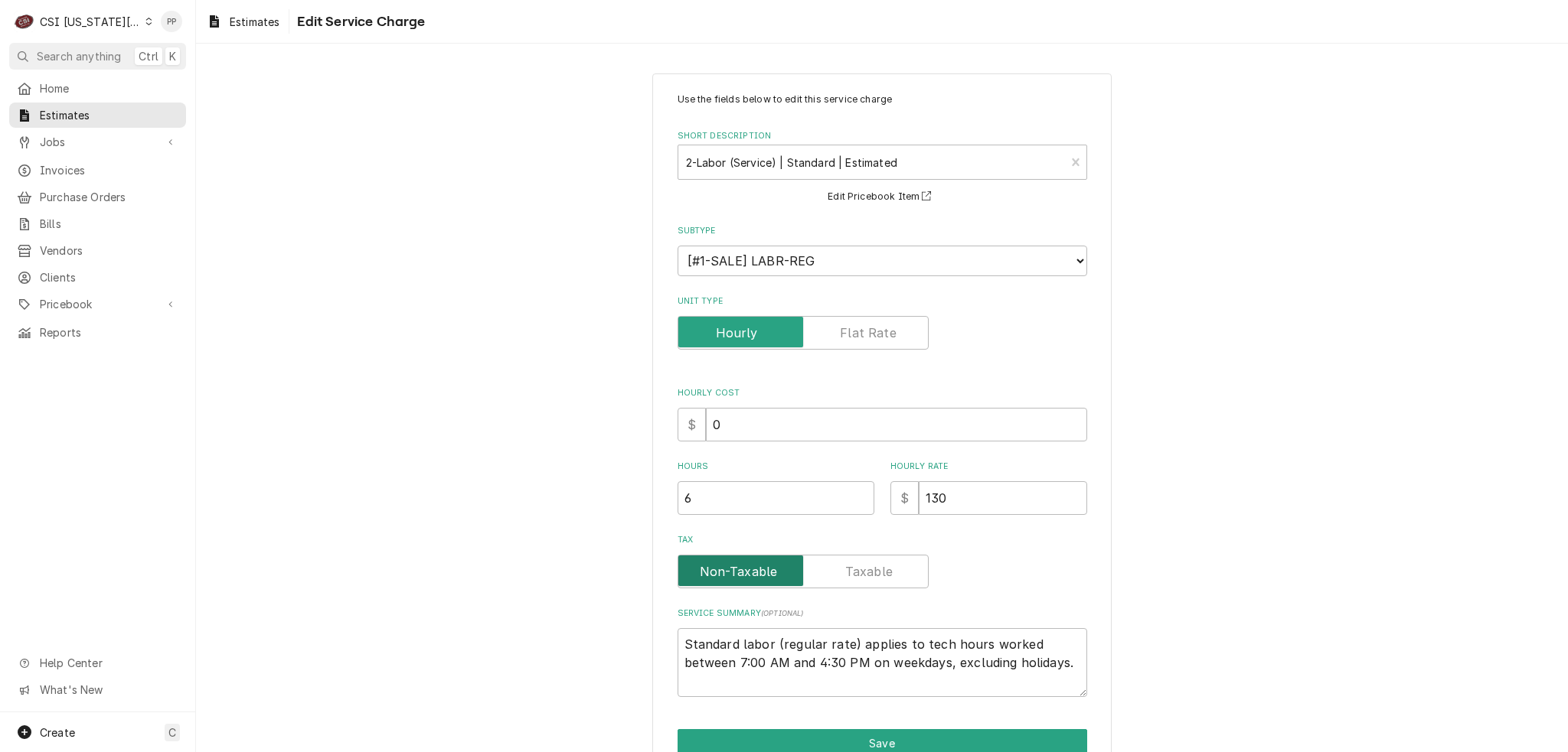
click at [890, 575] on input "Tax" at bounding box center [803, 571] width 237 height 34
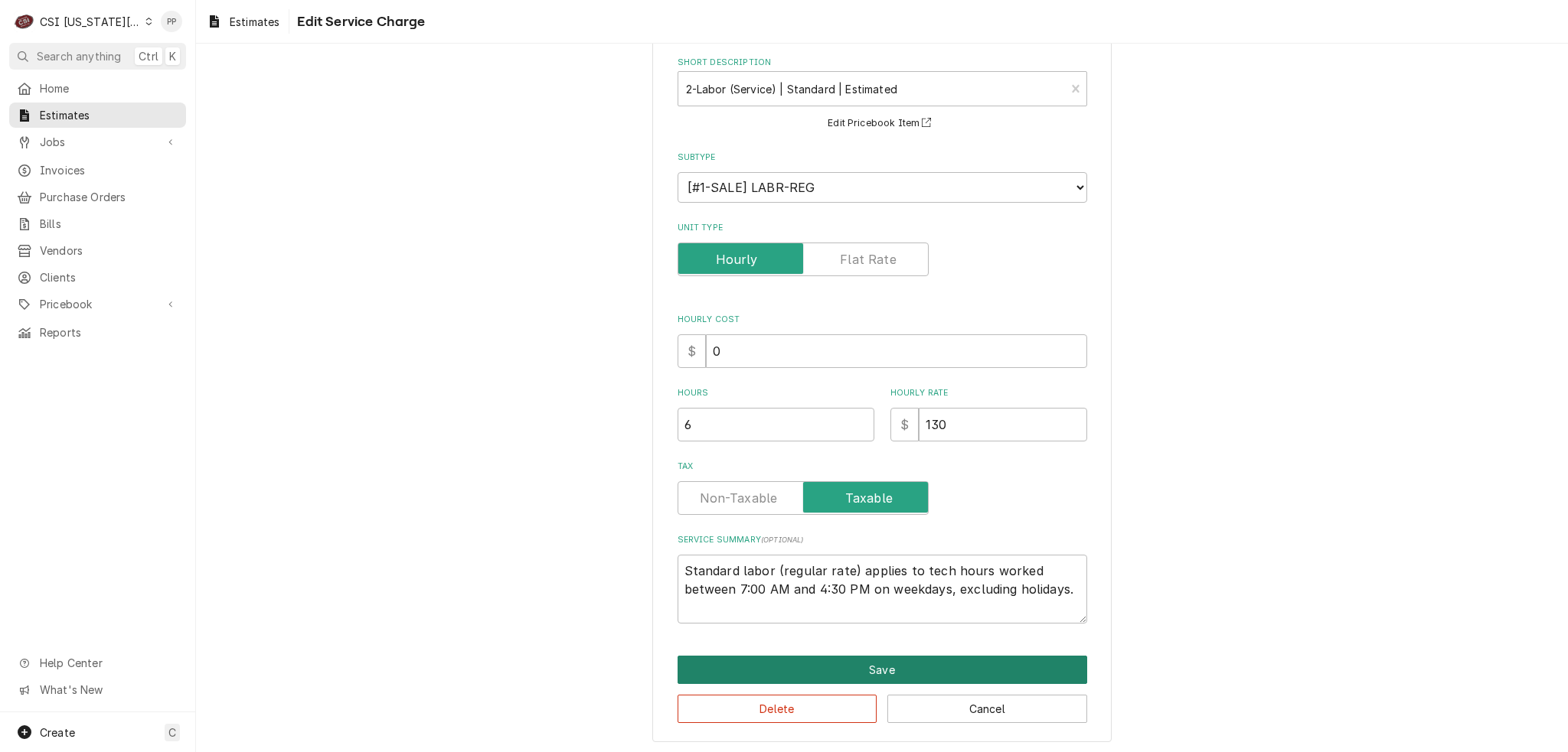
click at [864, 656] on button "Save" at bounding box center [882, 670] width 409 height 29
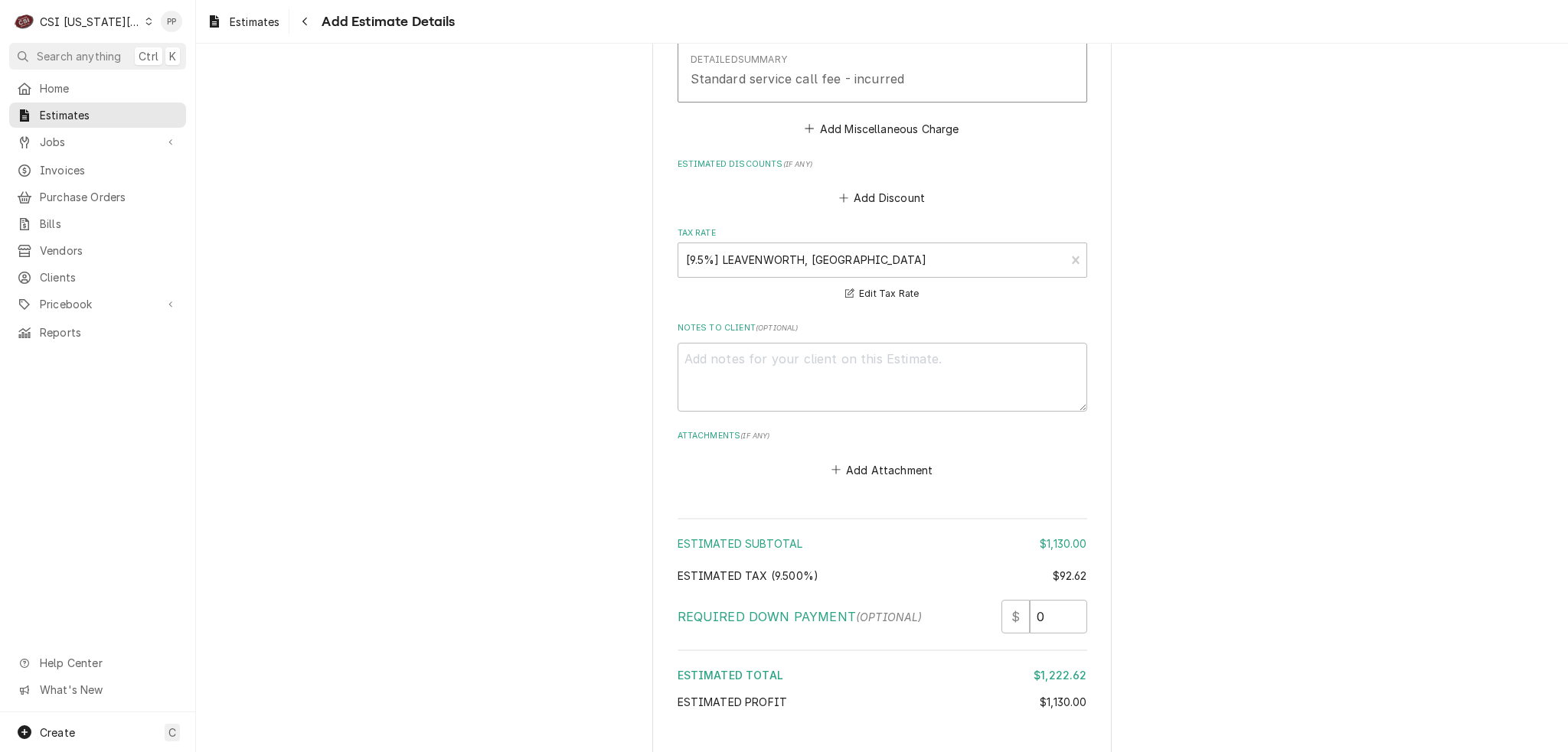
scroll to position [3440, 0]
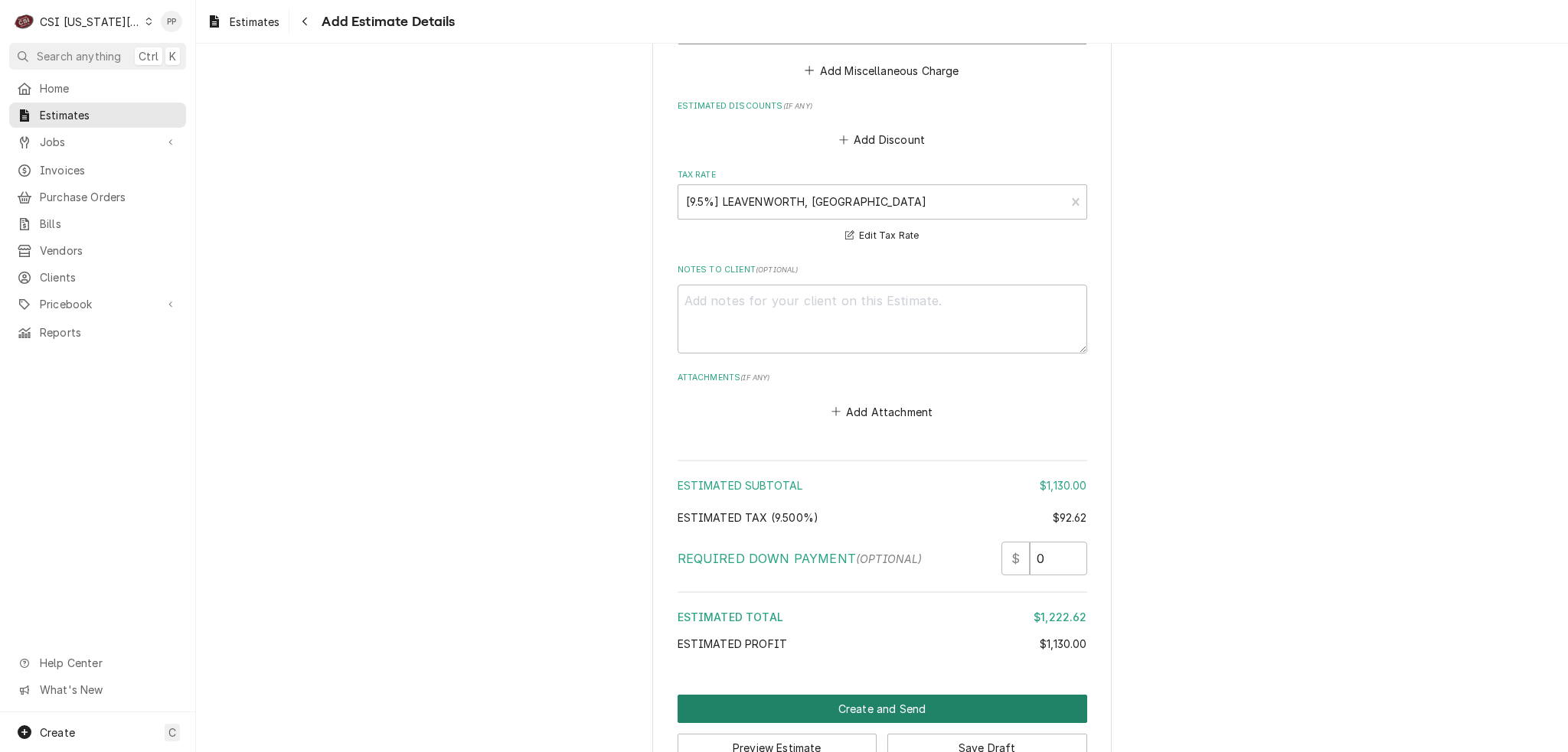
click at [948, 695] on button "Create and Send" at bounding box center [882, 709] width 409 height 29
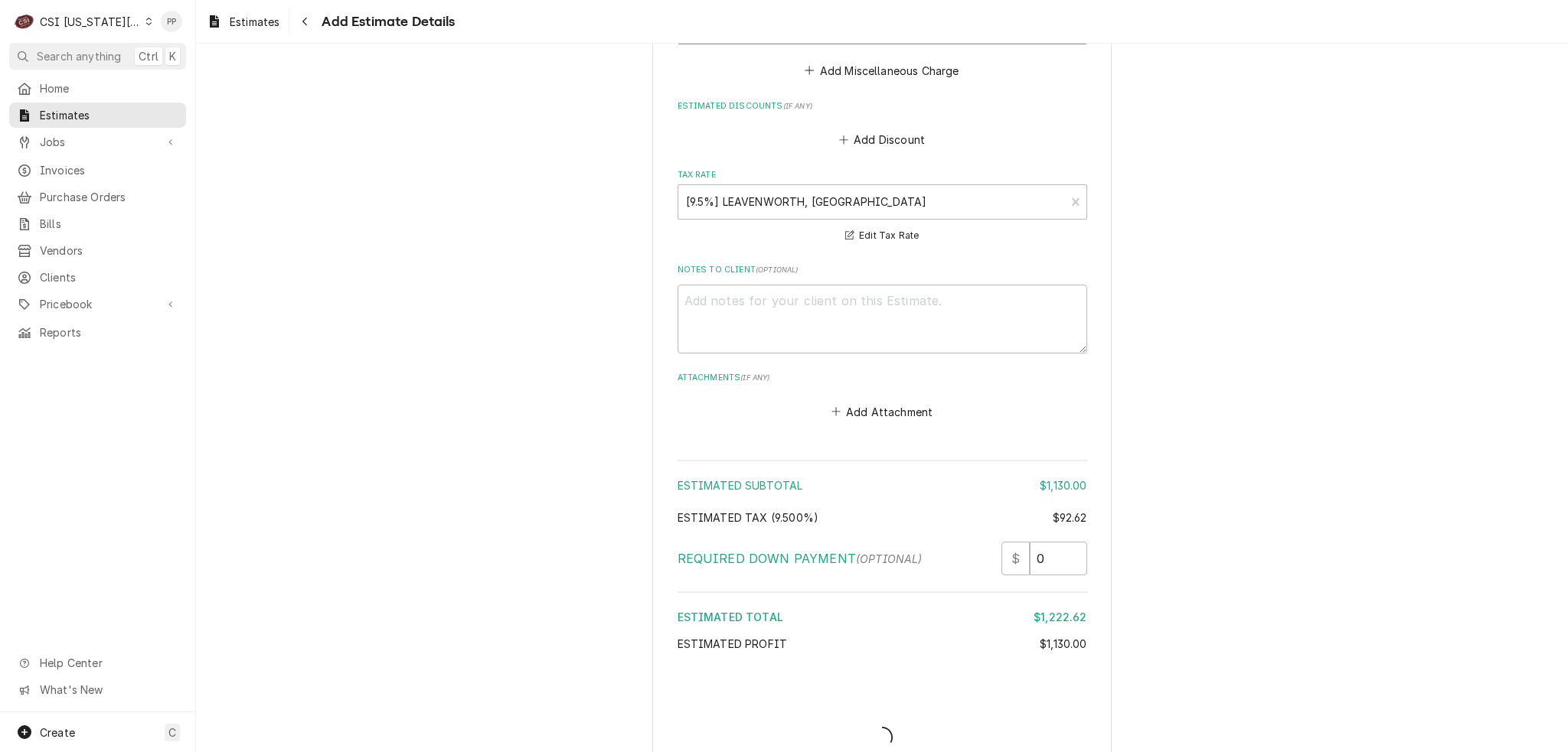
scroll to position [3431, 0]
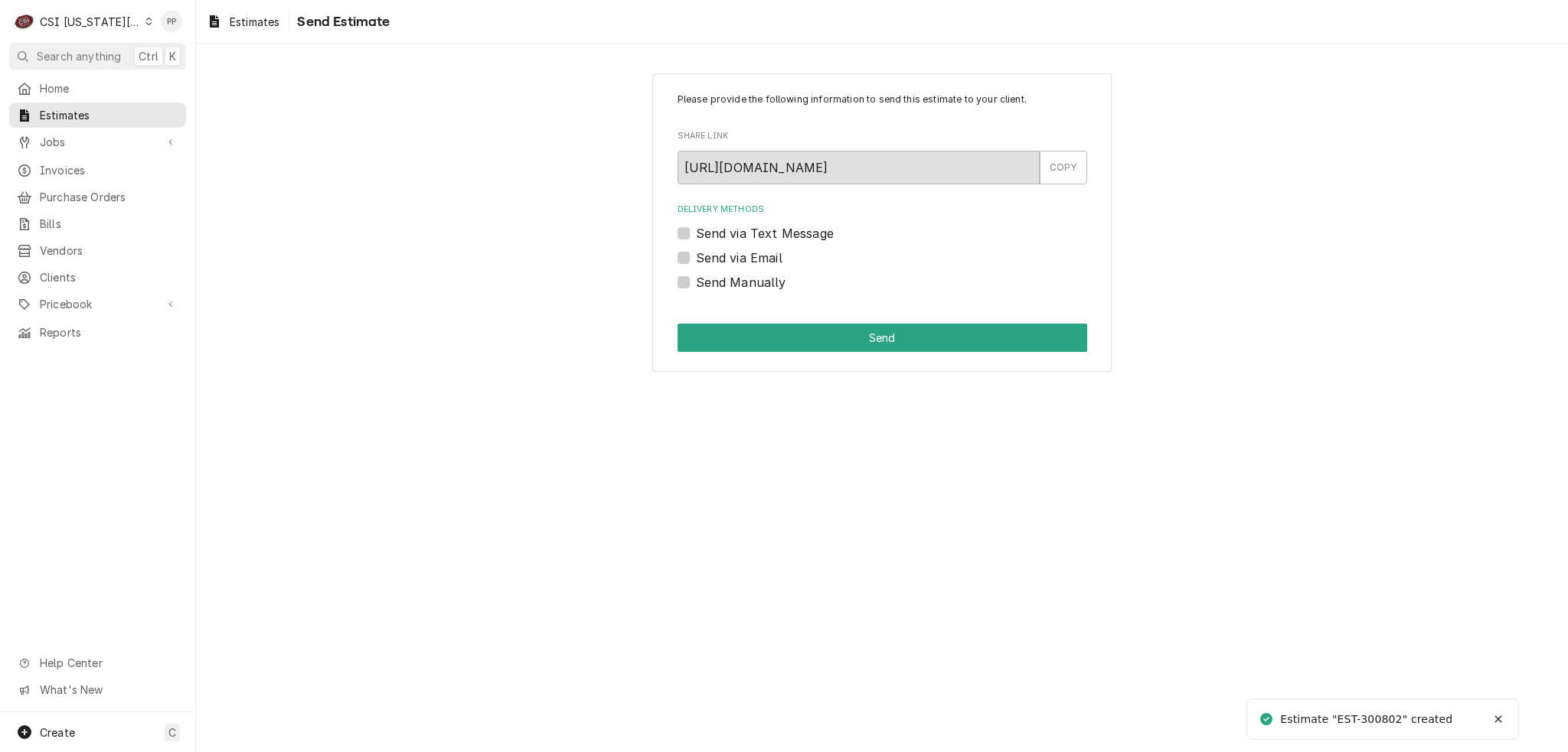
click at [696, 251] on label "Send via Email" at bounding box center [740, 258] width 87 height 19
click at [696, 251] on input "Send via Email" at bounding box center [901, 266] width 409 height 34
checkbox input "true"
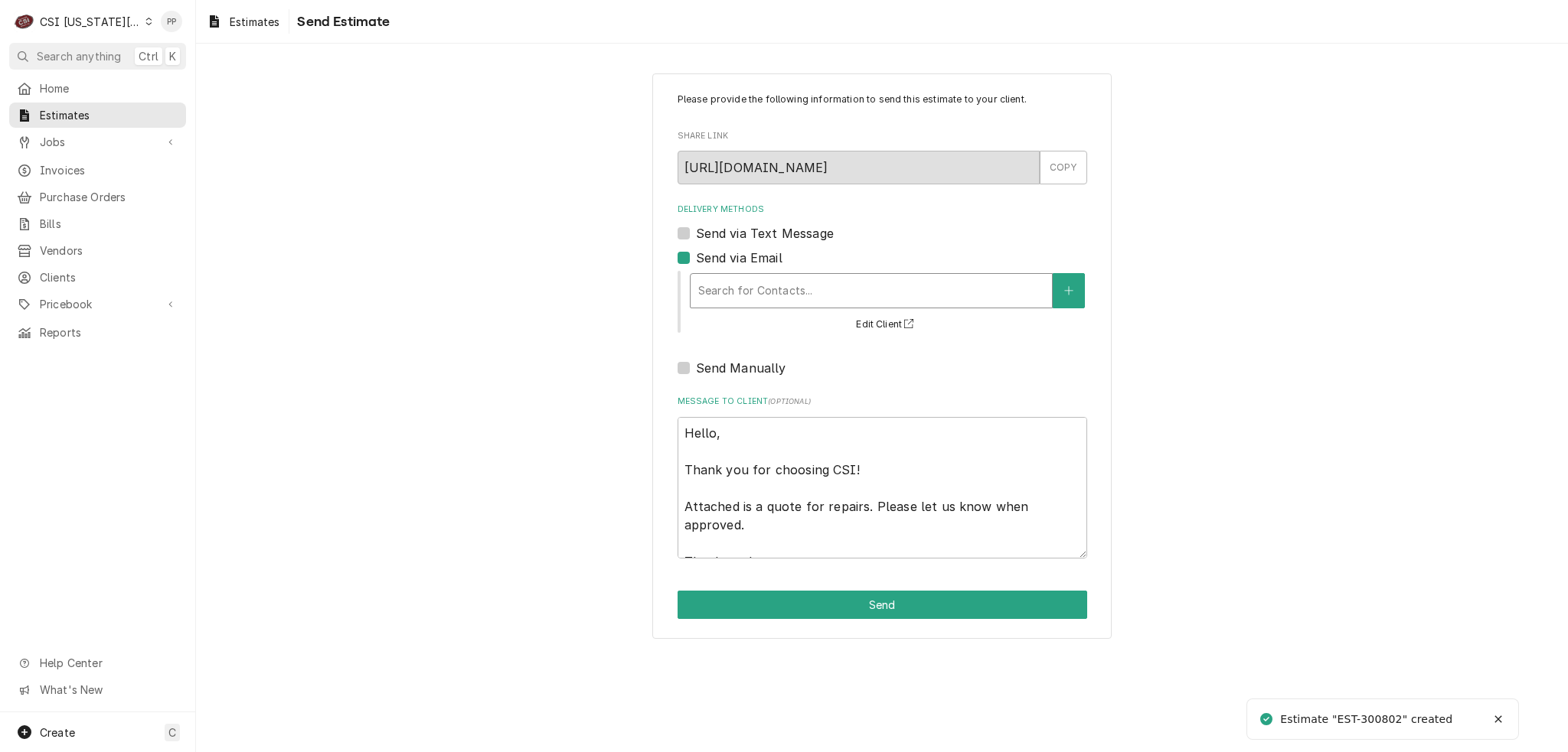
click at [721, 273] on div "Search for Contacts..." at bounding box center [871, 291] width 363 height 36
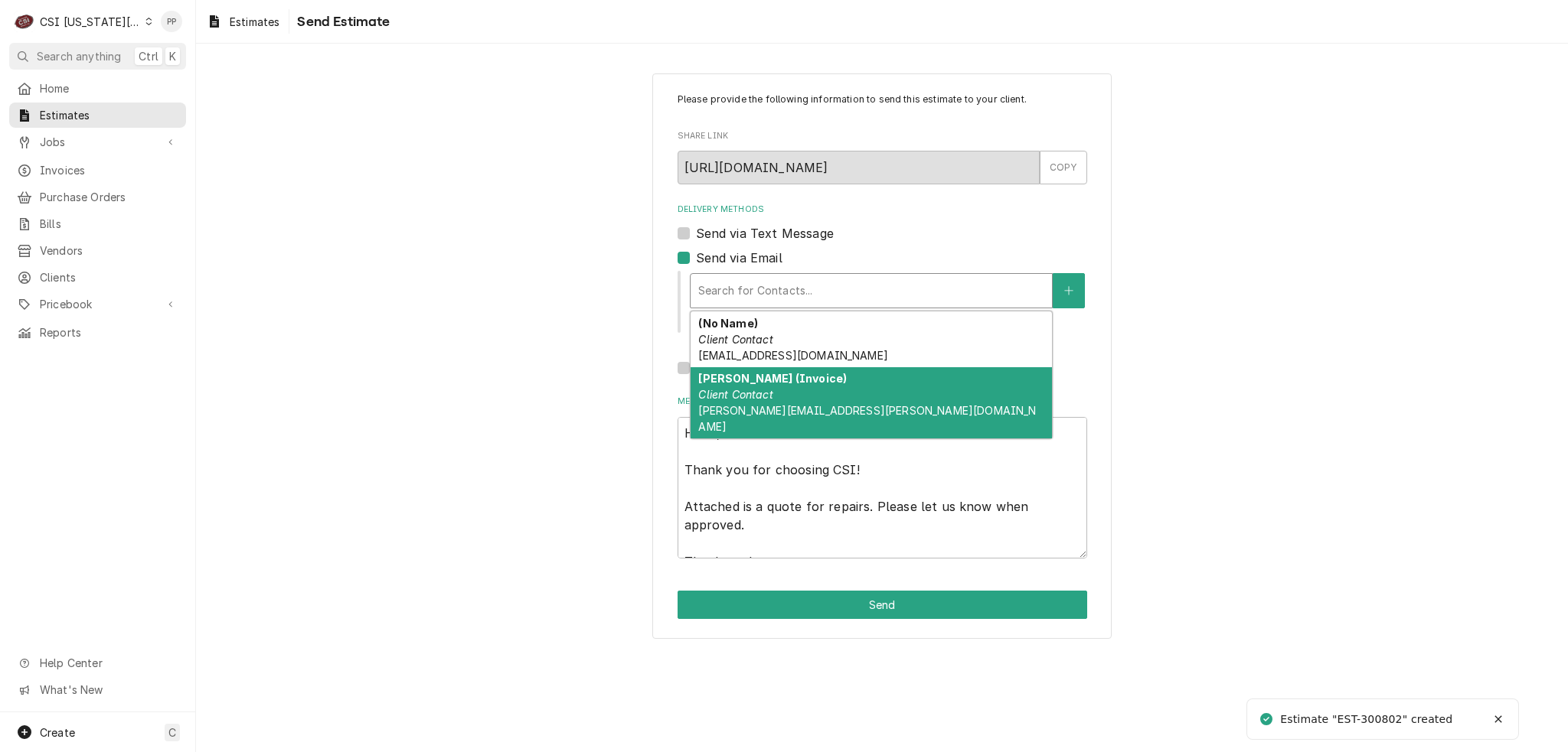
click at [813, 388] on div "[PERSON_NAME] (Invoice) Client Contact [PERSON_NAME][EMAIL_ADDRESS][PERSON_NAME…" at bounding box center [871, 403] width 362 height 72
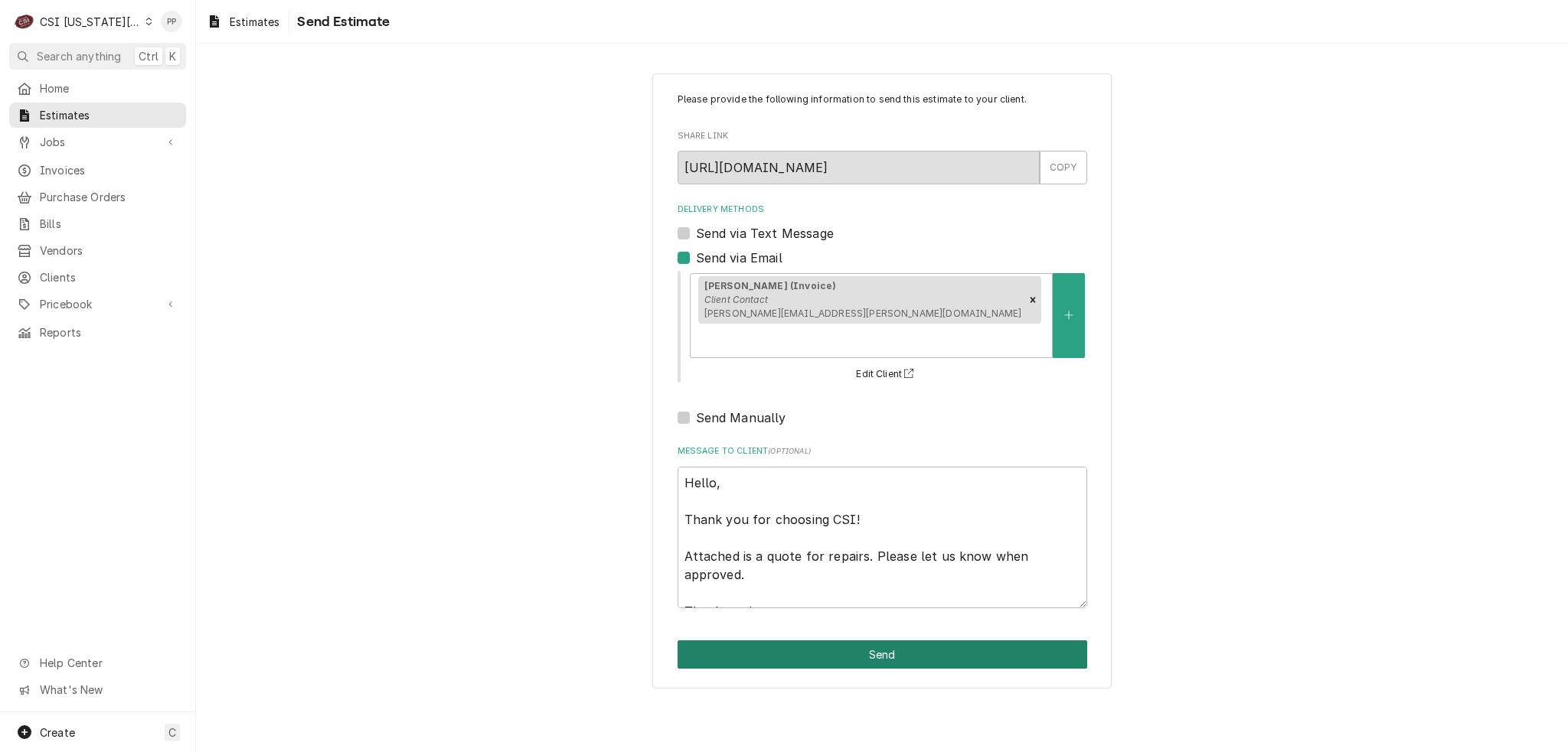
click at [803, 640] on button "Send" at bounding box center [882, 654] width 409 height 29
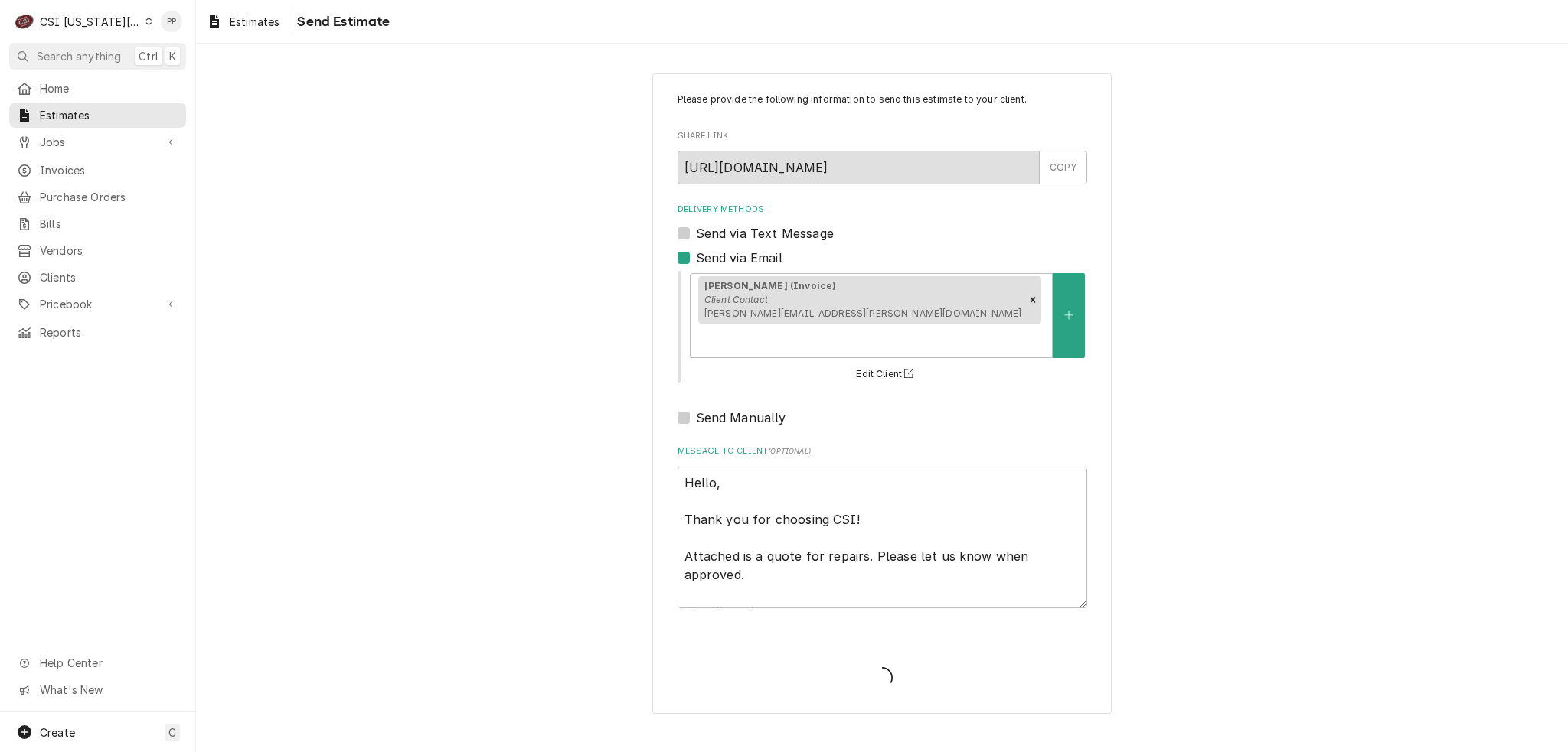
type textarea "x"
